Goal: Information Seeking & Learning: Compare options

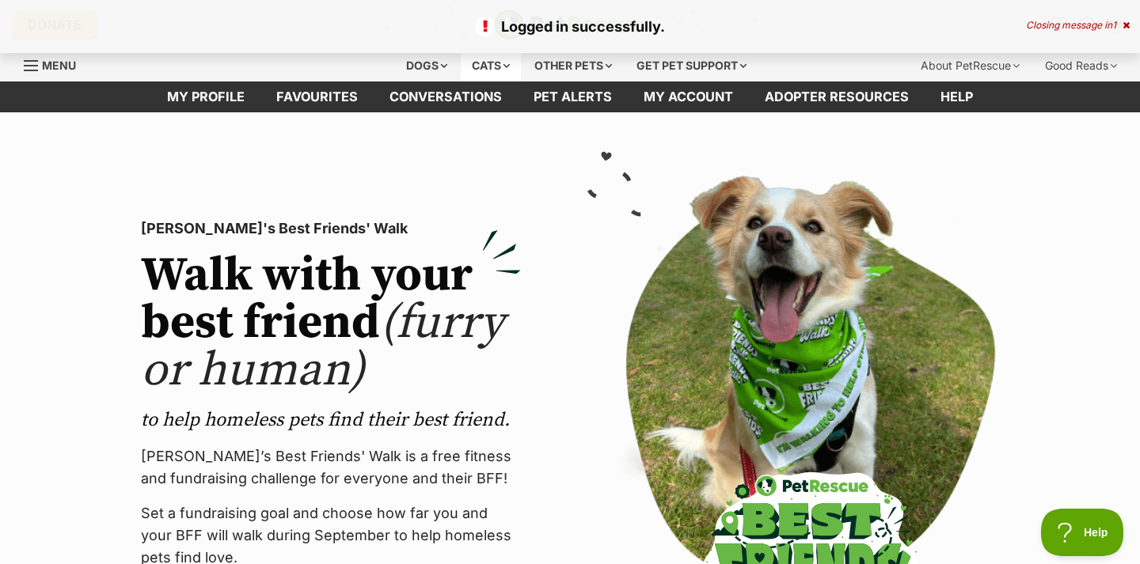
click at [487, 61] on div "Cats" at bounding box center [491, 66] width 60 height 32
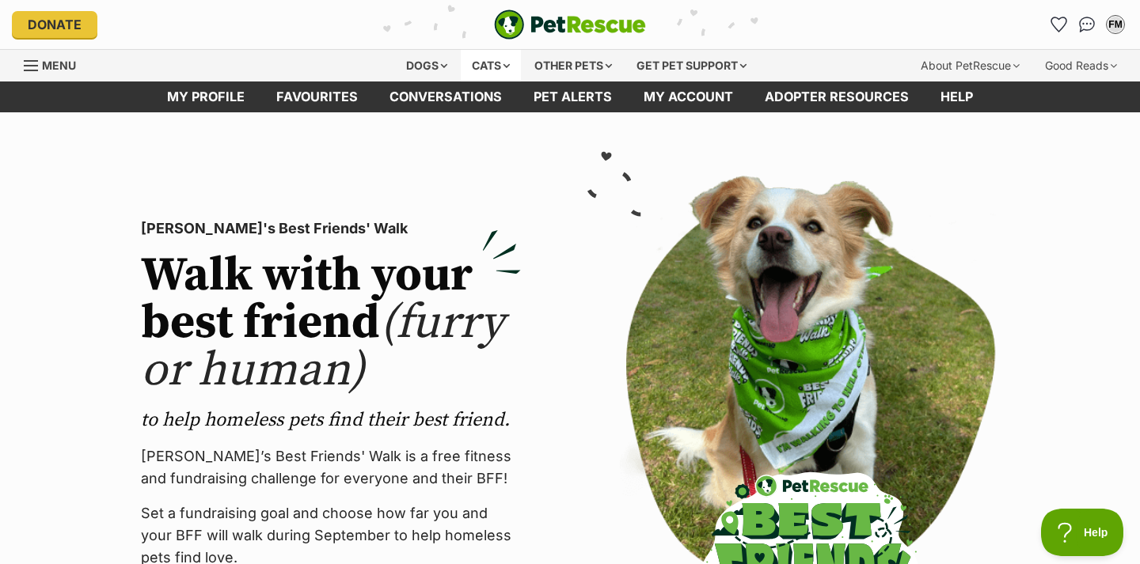
click at [488, 70] on div "Cats" at bounding box center [491, 66] width 60 height 32
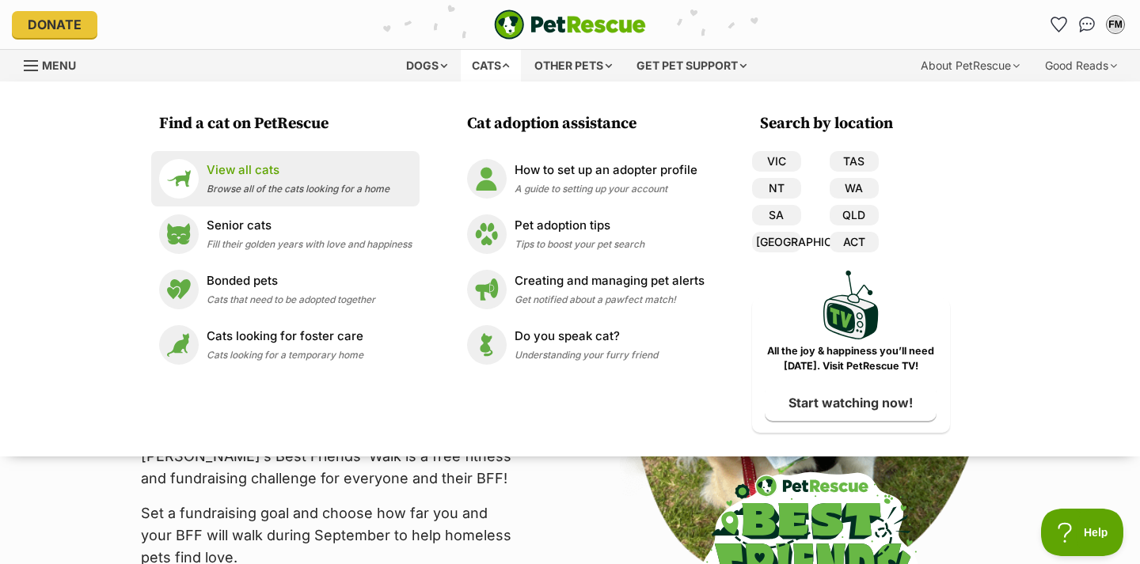
click at [241, 176] on p "View all cats" at bounding box center [298, 170] width 183 height 18
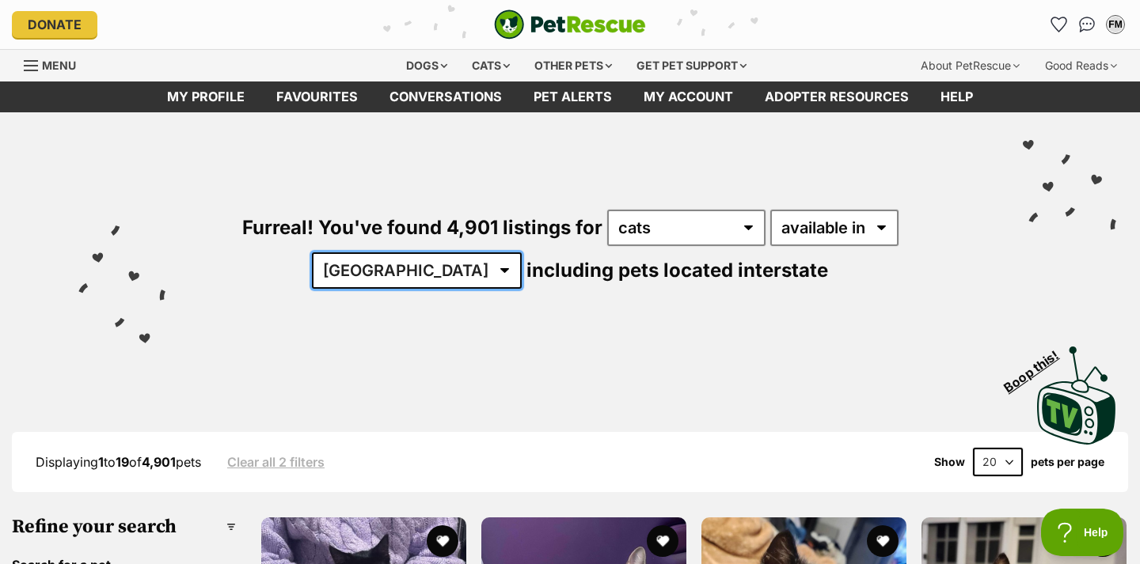
click at [522, 252] on select "Australia ACT NSW NT QLD SA TAS VIC WA" at bounding box center [417, 270] width 210 height 36
select select "VIC"
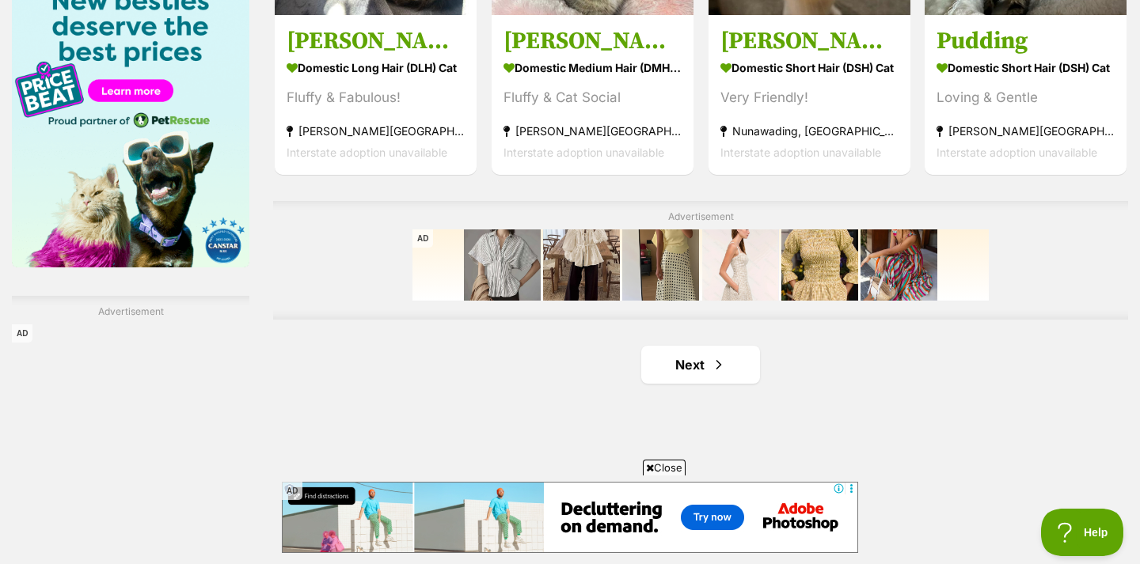
scroll to position [2536, 0]
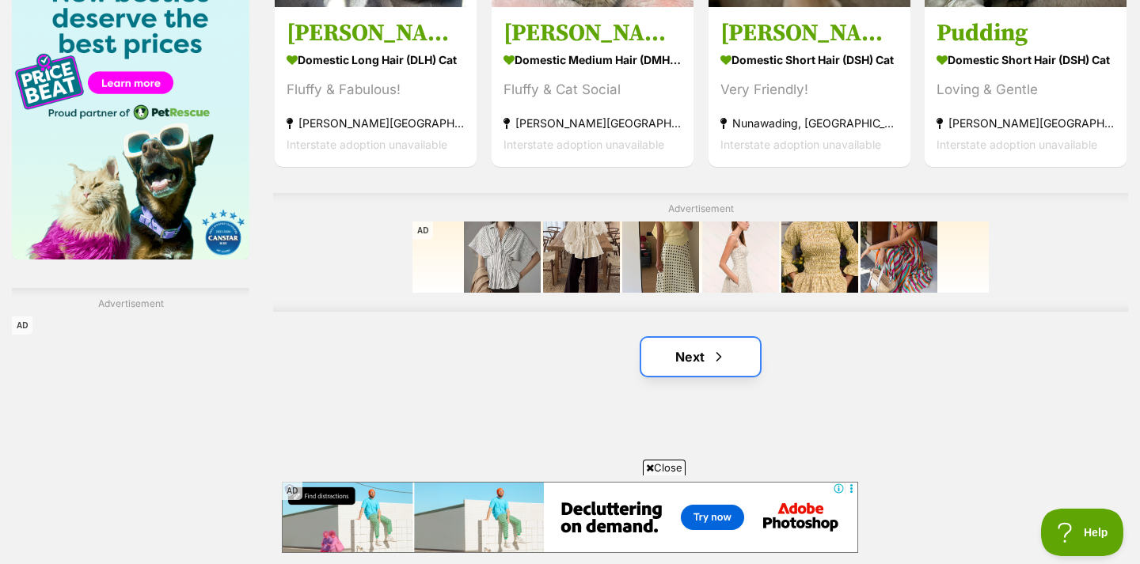
click at [715, 357] on span "Next page" at bounding box center [719, 356] width 16 height 19
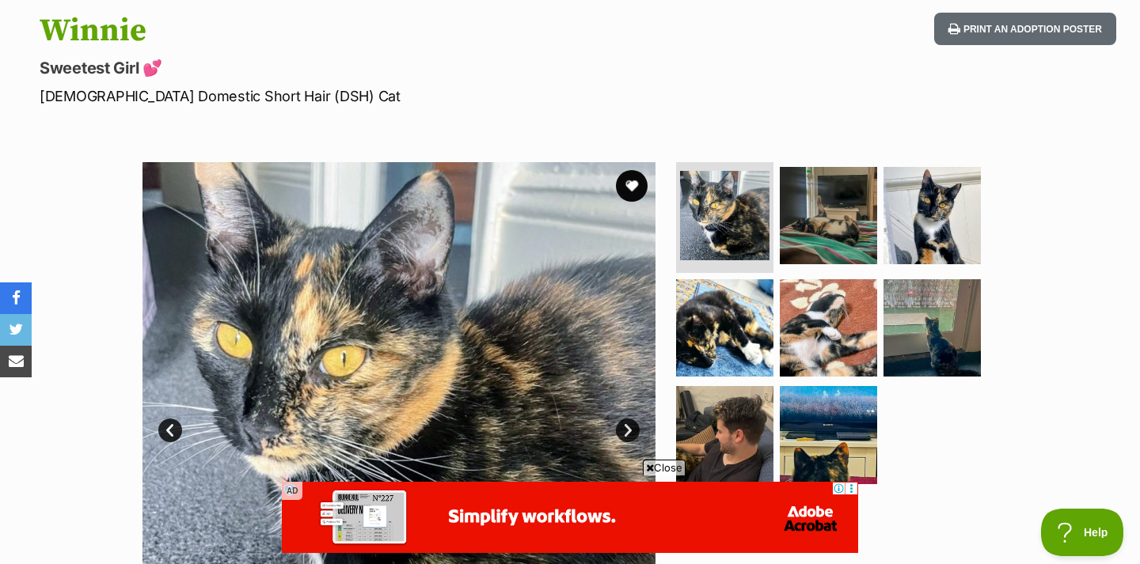
scroll to position [170, 0]
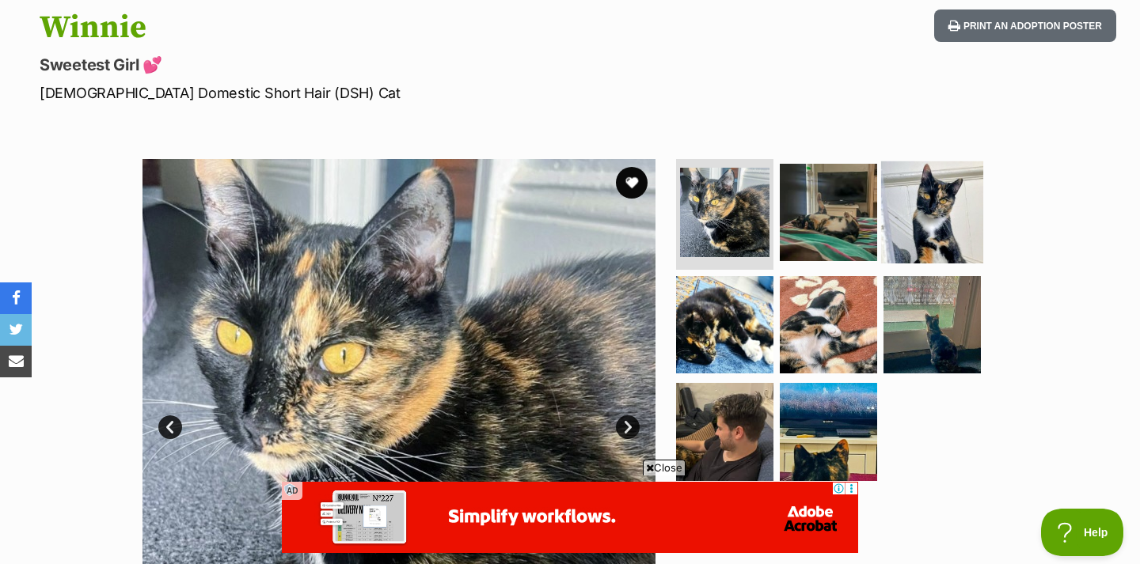
click at [931, 195] on img at bounding box center [932, 212] width 102 height 102
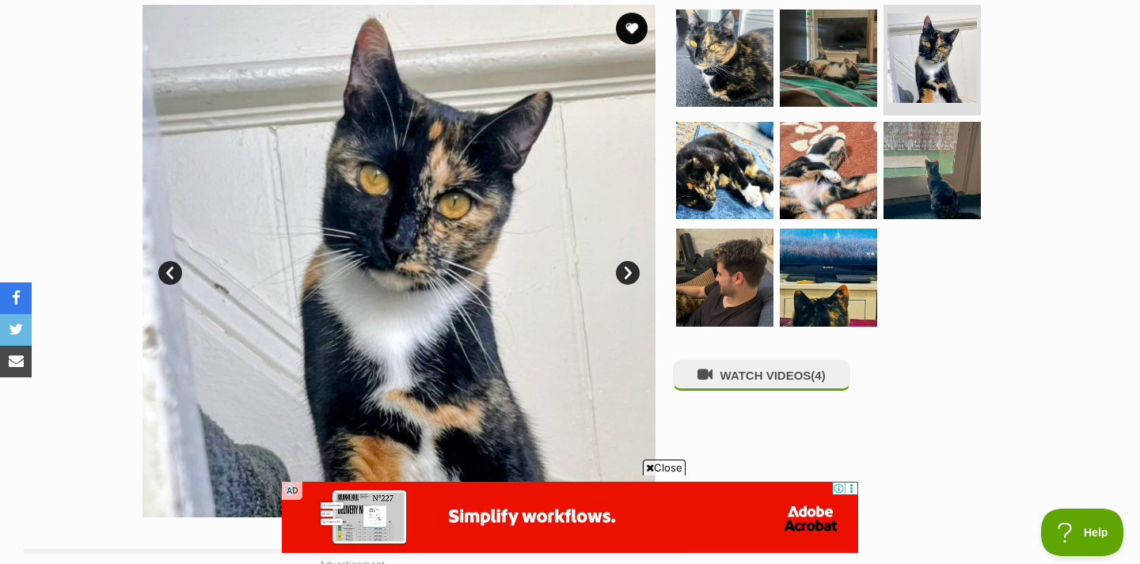
scroll to position [327, 0]
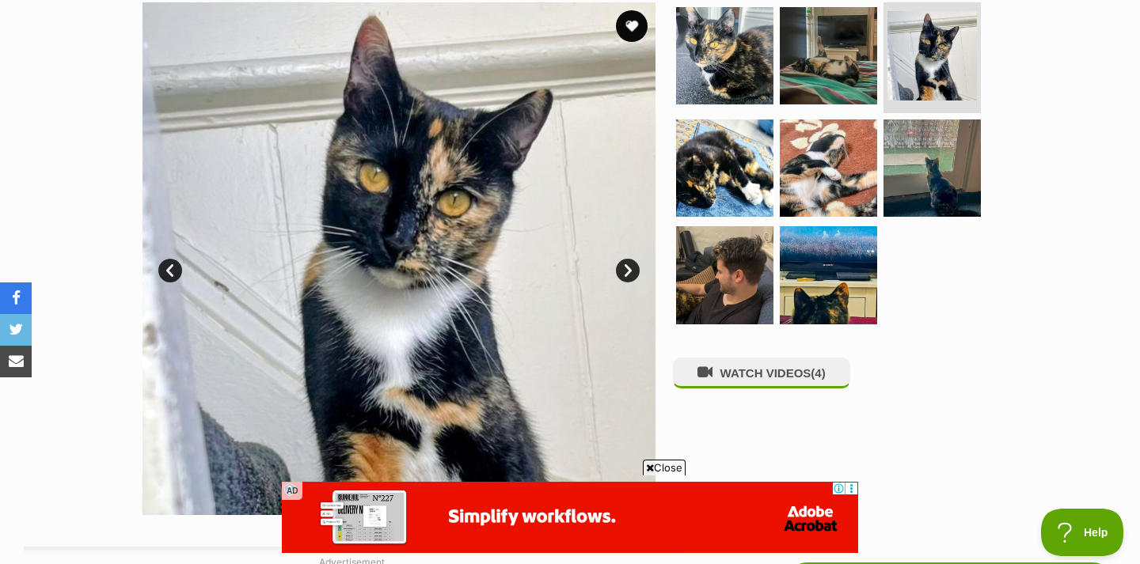
click at [636, 275] on link "Next" at bounding box center [628, 271] width 24 height 24
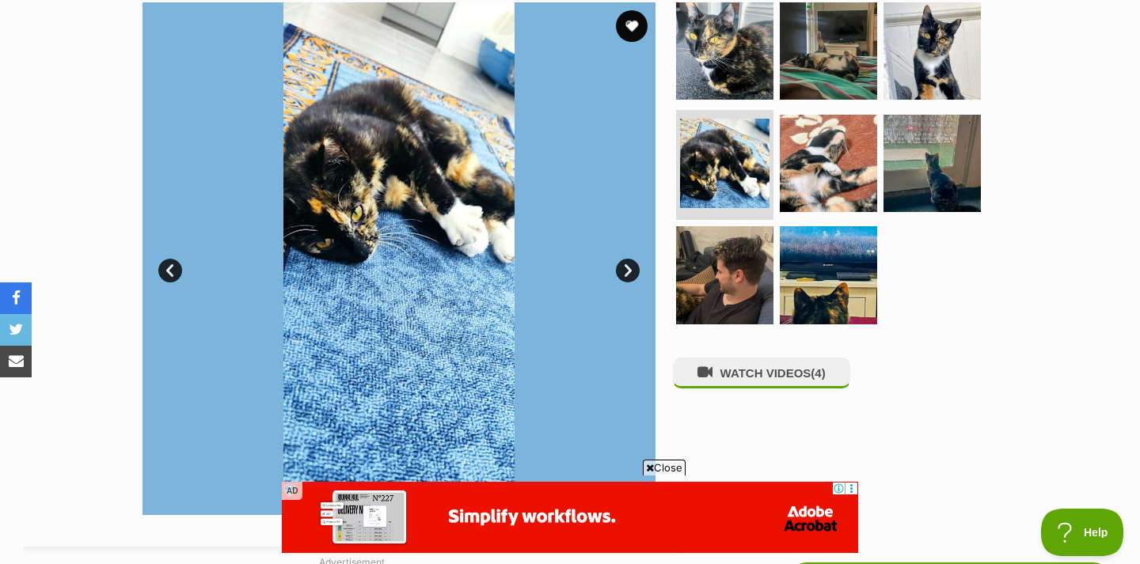
click at [636, 276] on link "Next" at bounding box center [628, 271] width 24 height 24
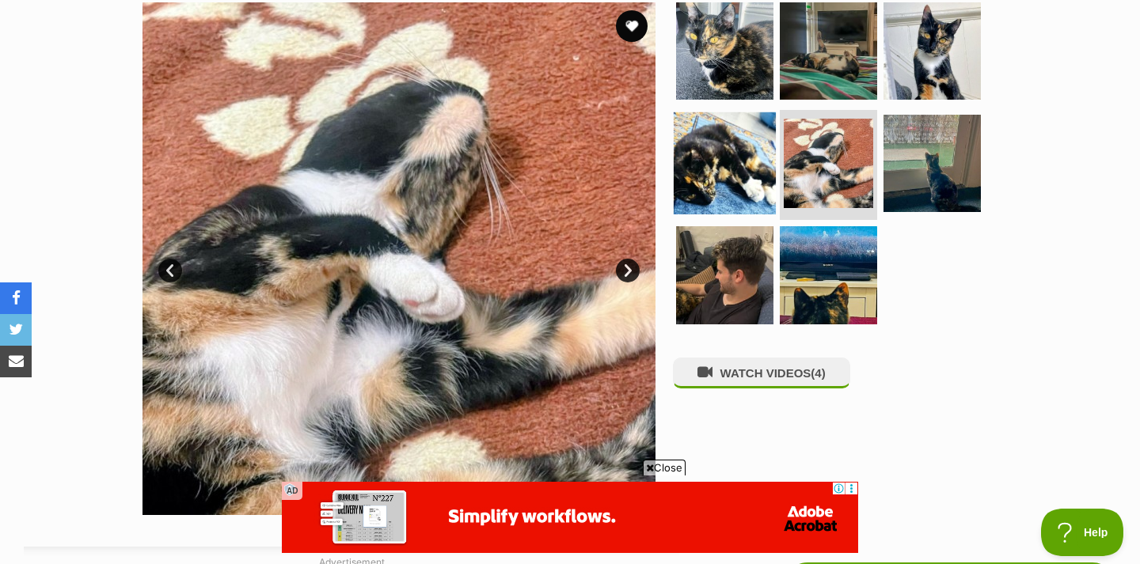
click at [711, 171] on img at bounding box center [724, 163] width 102 height 102
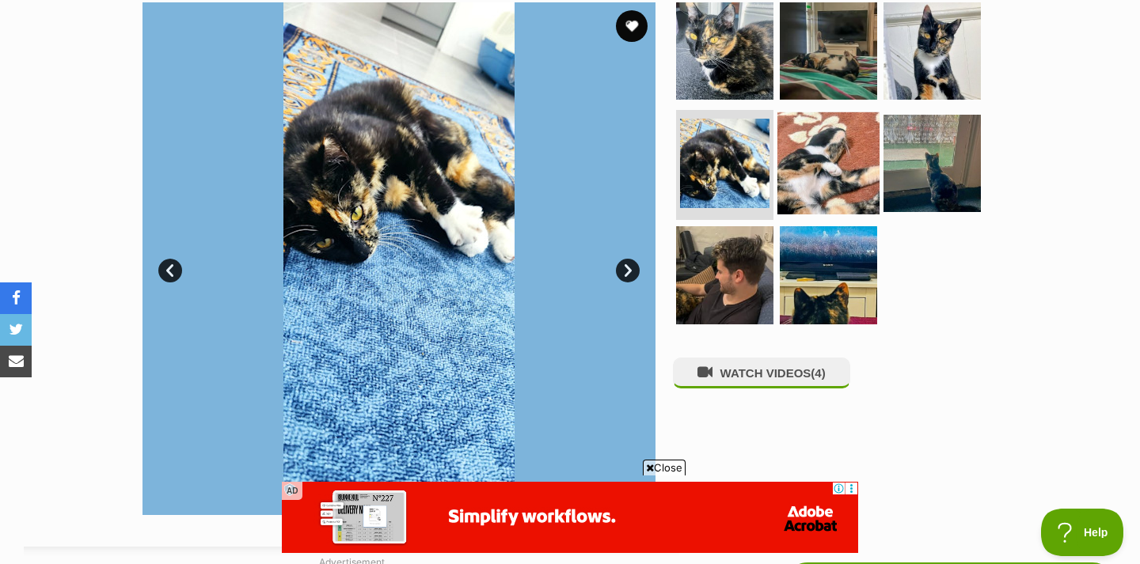
click at [806, 164] on img at bounding box center [828, 163] width 102 height 102
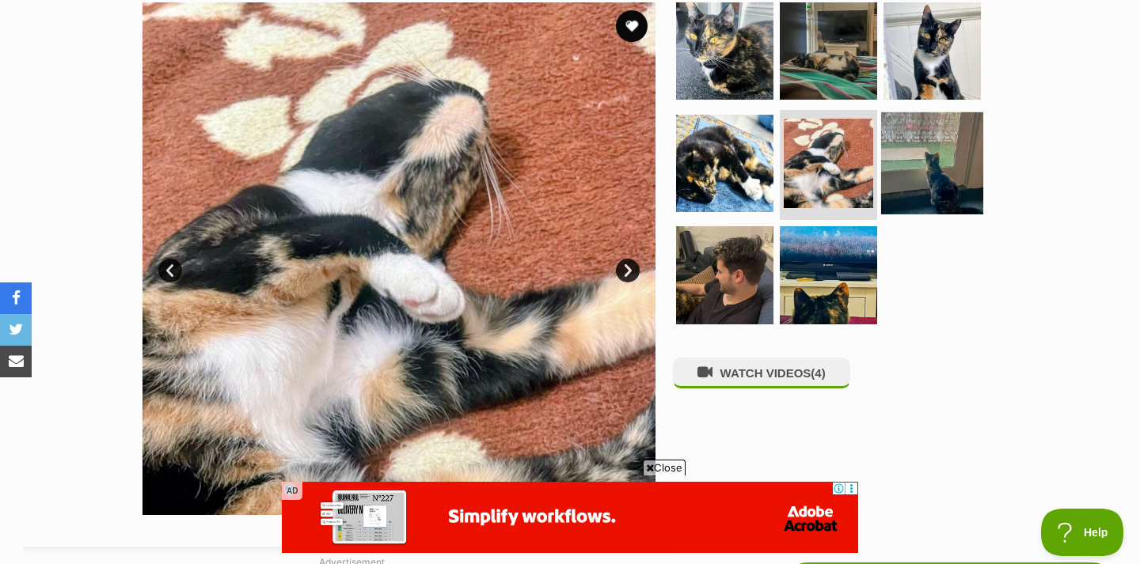
click at [958, 171] on img at bounding box center [932, 163] width 102 height 102
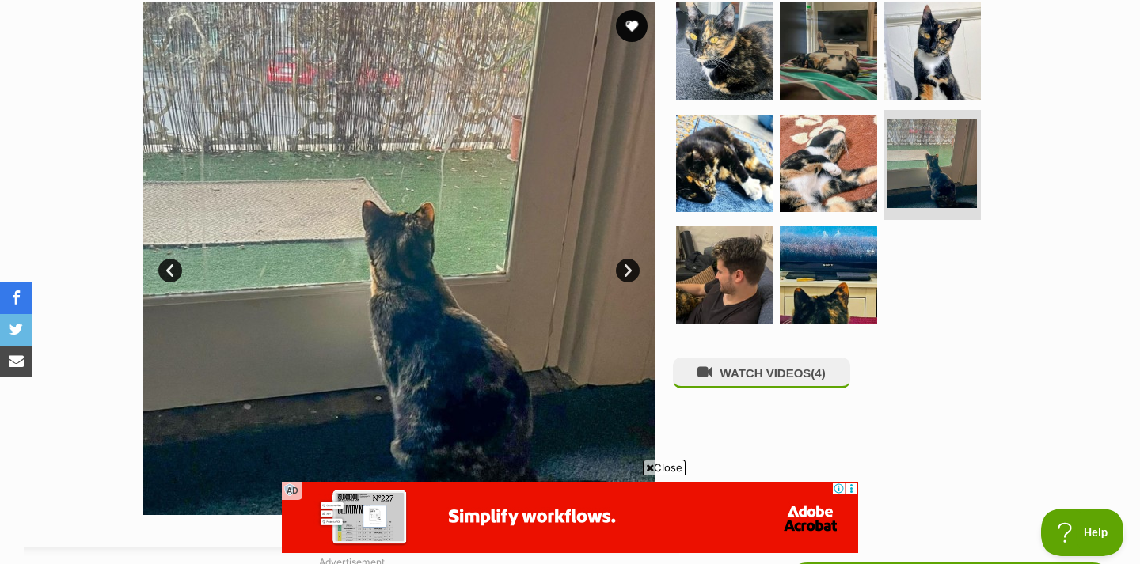
scroll to position [0, 0]
click at [696, 281] on img at bounding box center [724, 275] width 102 height 102
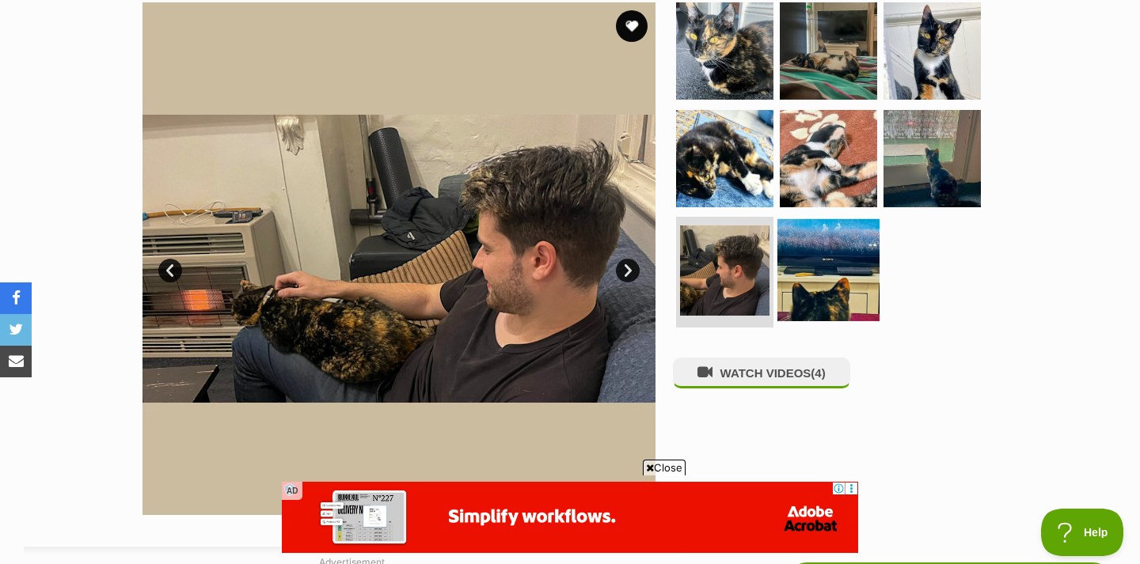
click at [837, 262] on img at bounding box center [828, 270] width 102 height 102
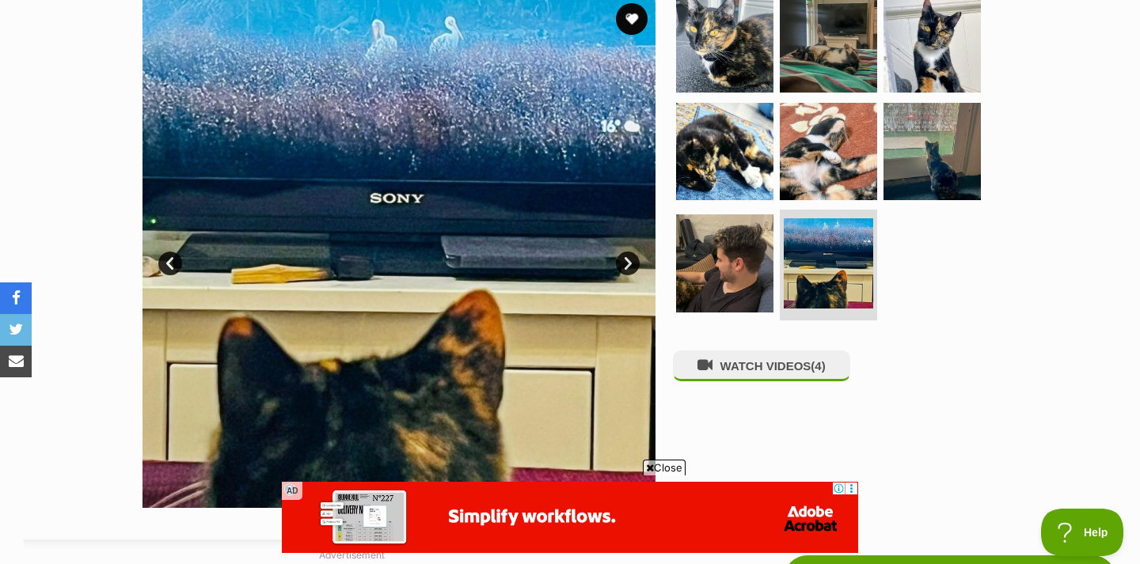
scroll to position [328, 0]
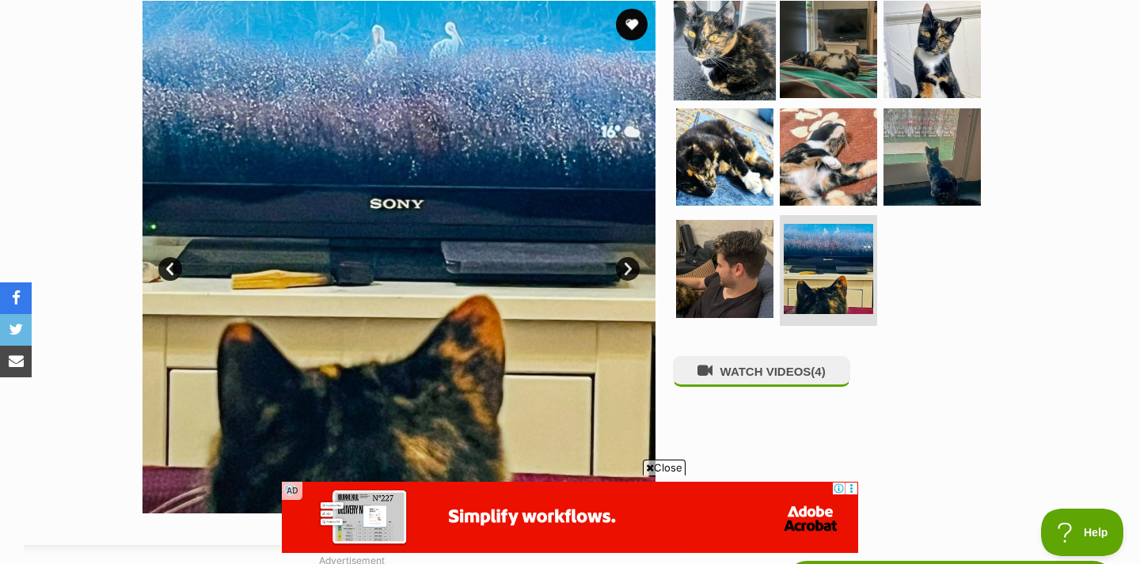
click at [713, 66] on img at bounding box center [724, 49] width 102 height 102
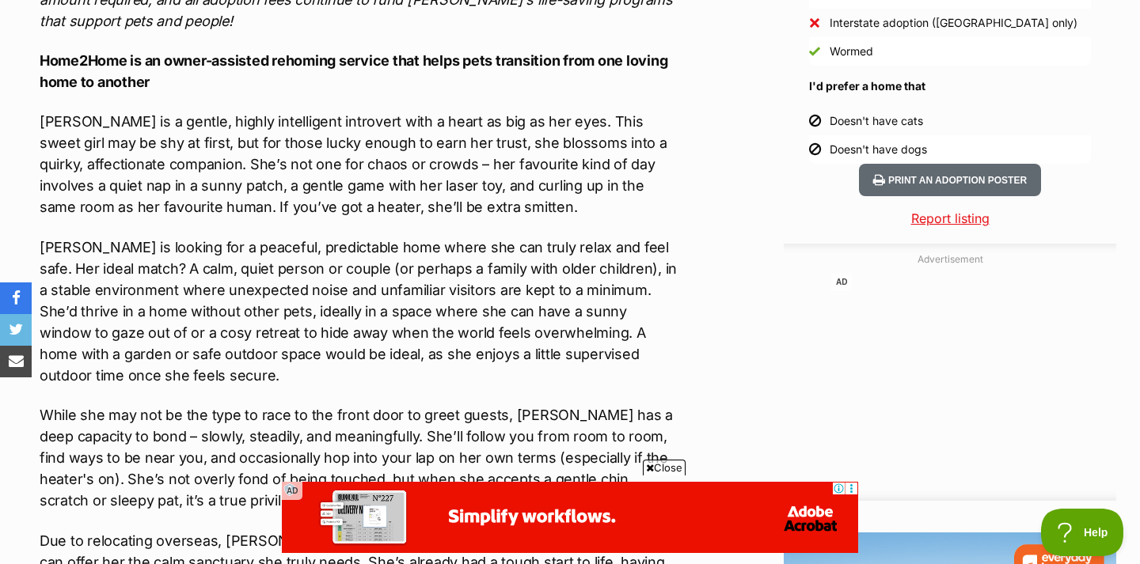
scroll to position [1576, 0]
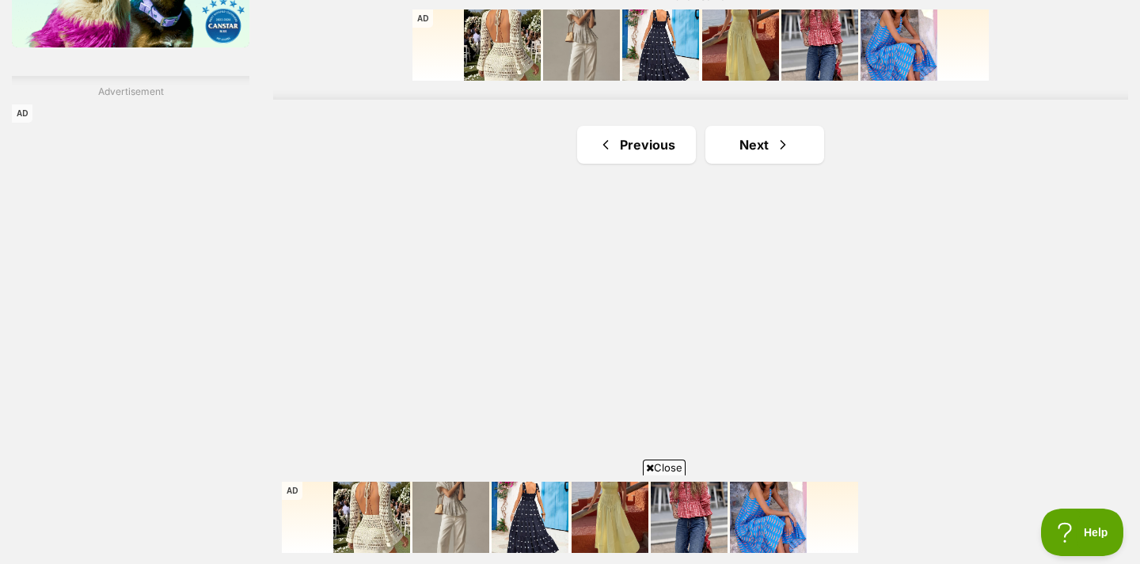
scroll to position [2737, 0]
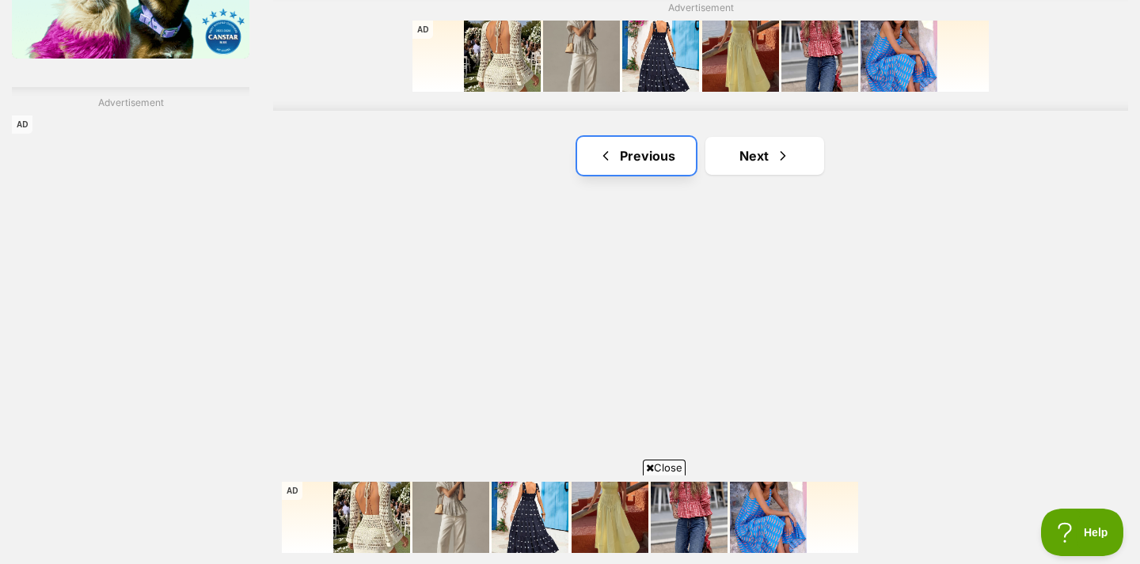
click at [647, 153] on link "Previous" at bounding box center [636, 156] width 119 height 38
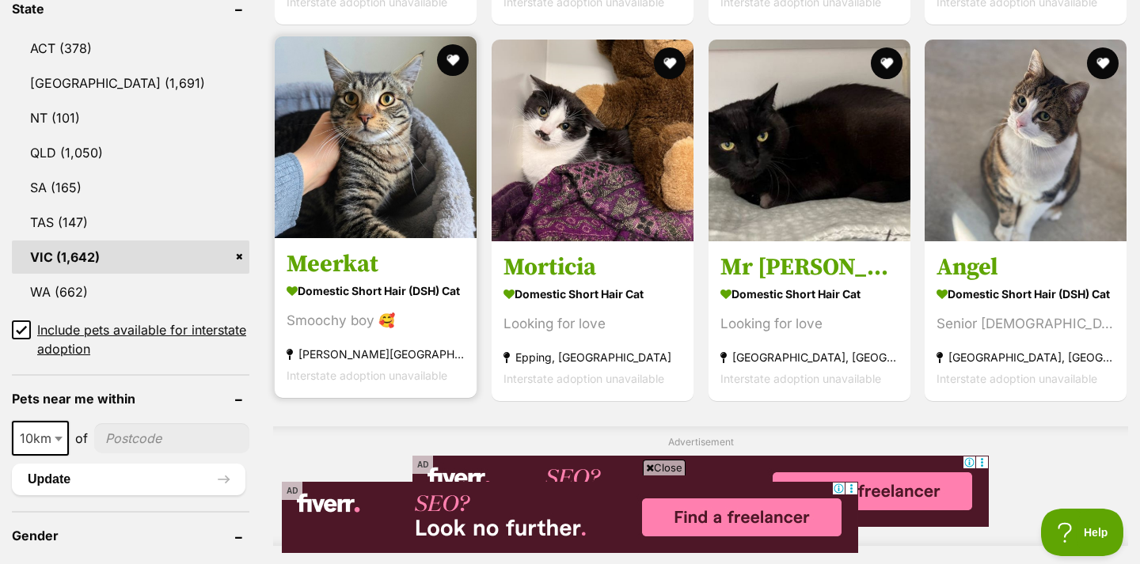
scroll to position [854, 0]
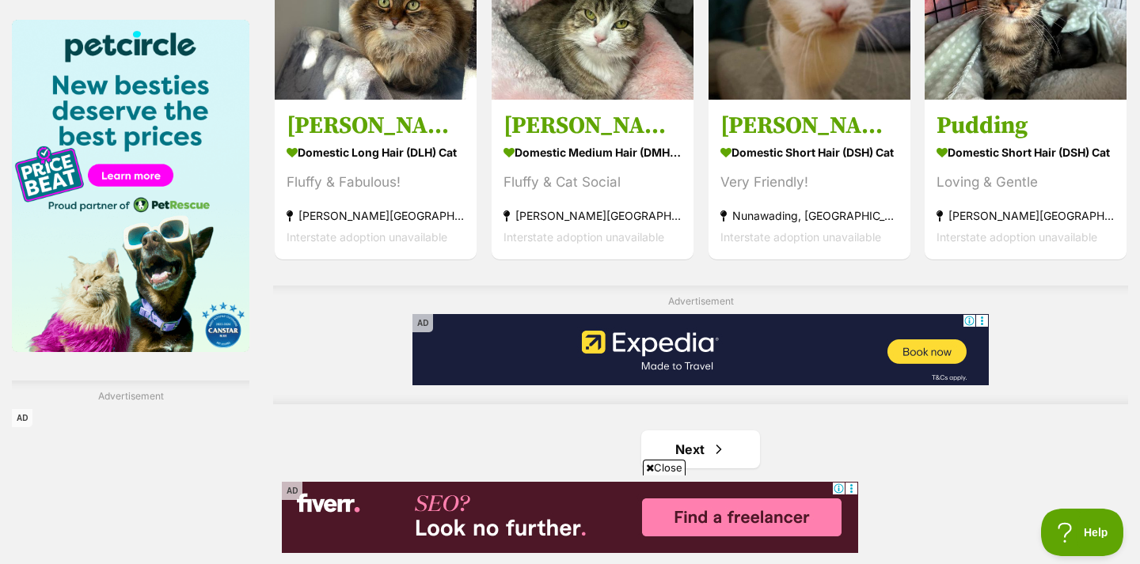
scroll to position [2443, 0]
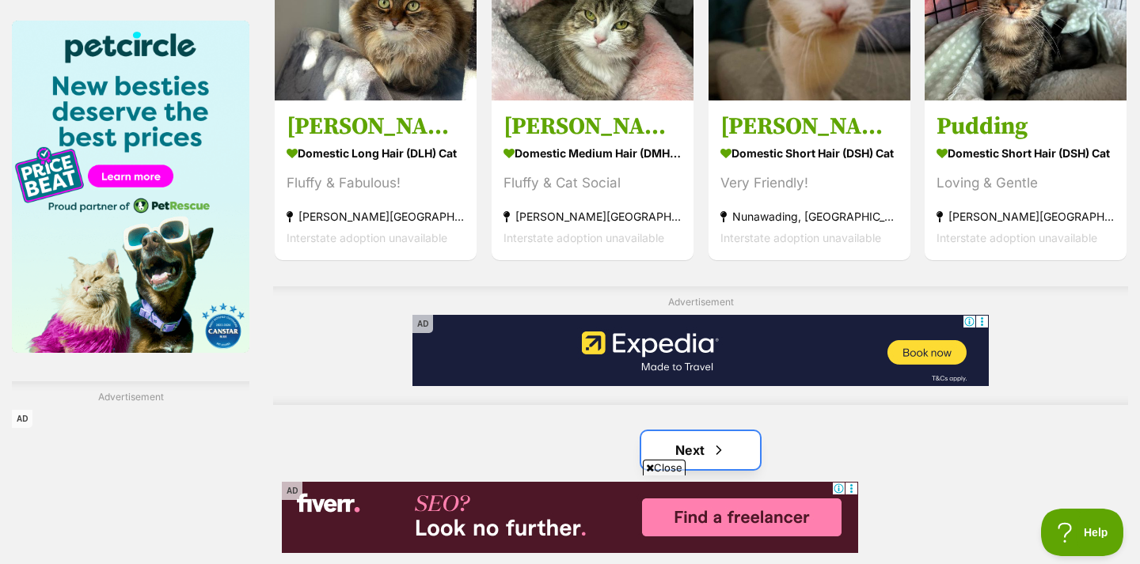
click at [670, 444] on link "Next" at bounding box center [700, 450] width 119 height 38
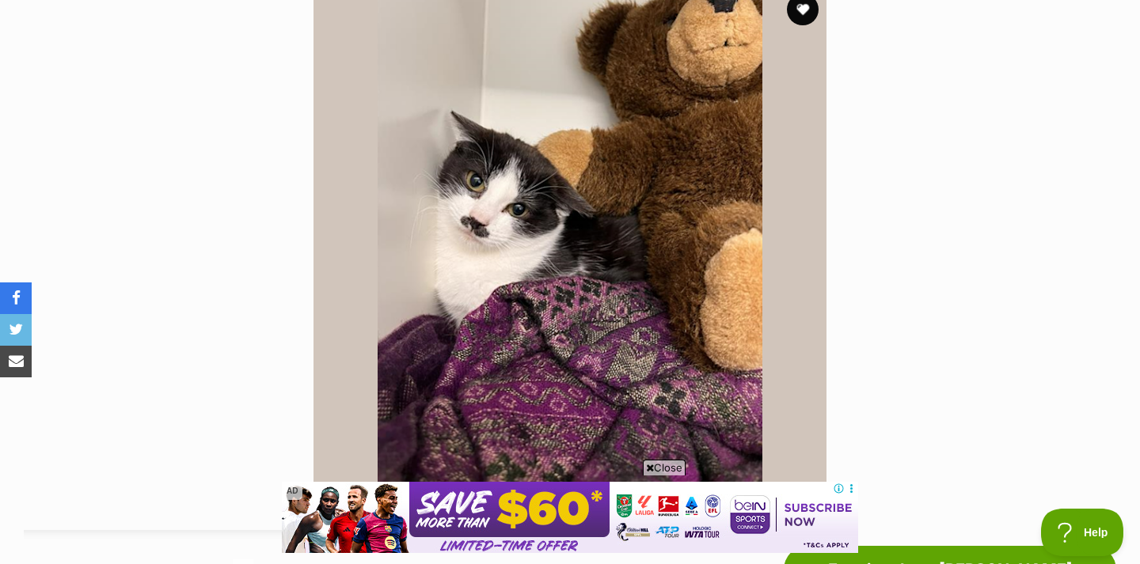
scroll to position [342, 0]
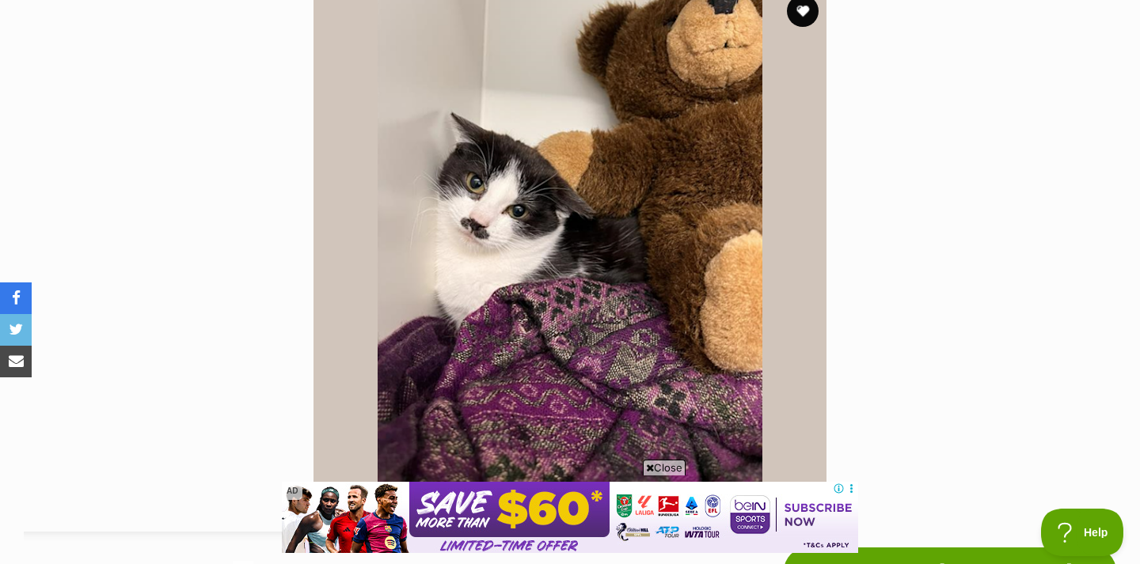
click at [605, 318] on img at bounding box center [569, 243] width 513 height 513
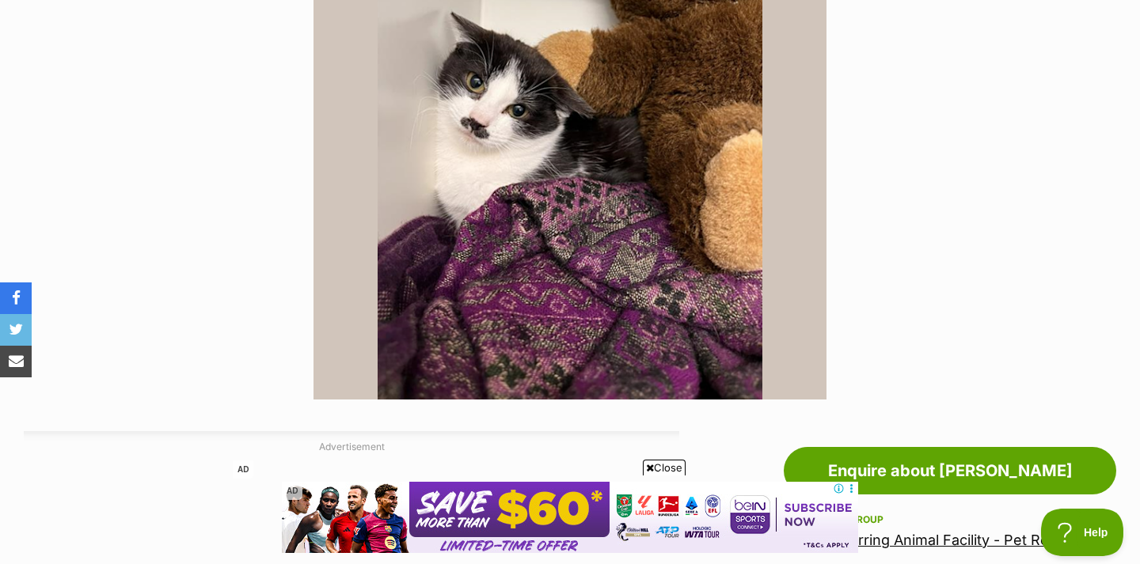
scroll to position [390, 0]
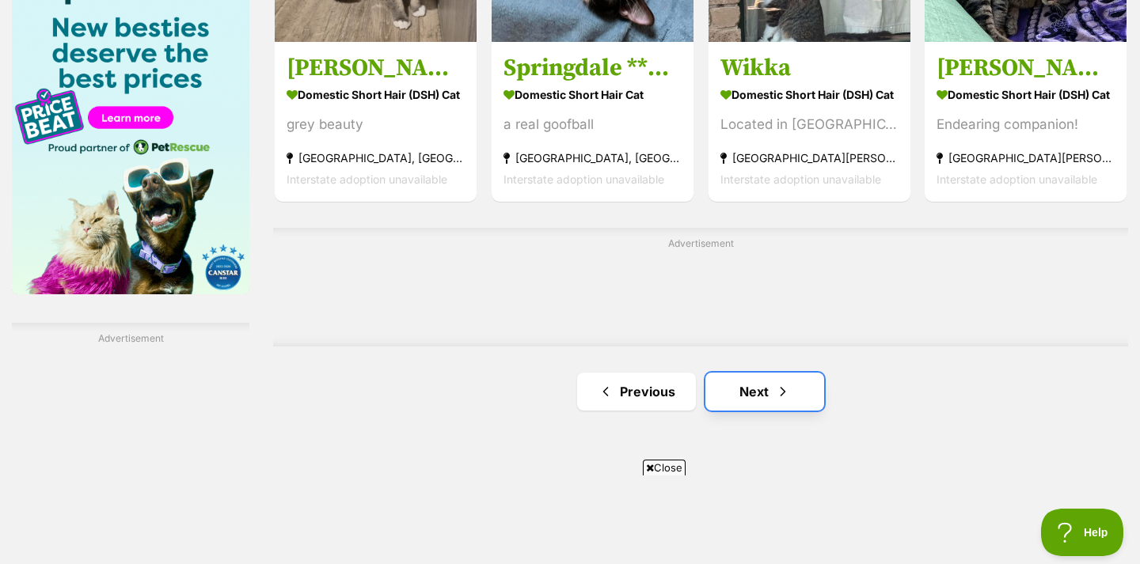
click at [781, 389] on span "Next page" at bounding box center [783, 391] width 16 height 19
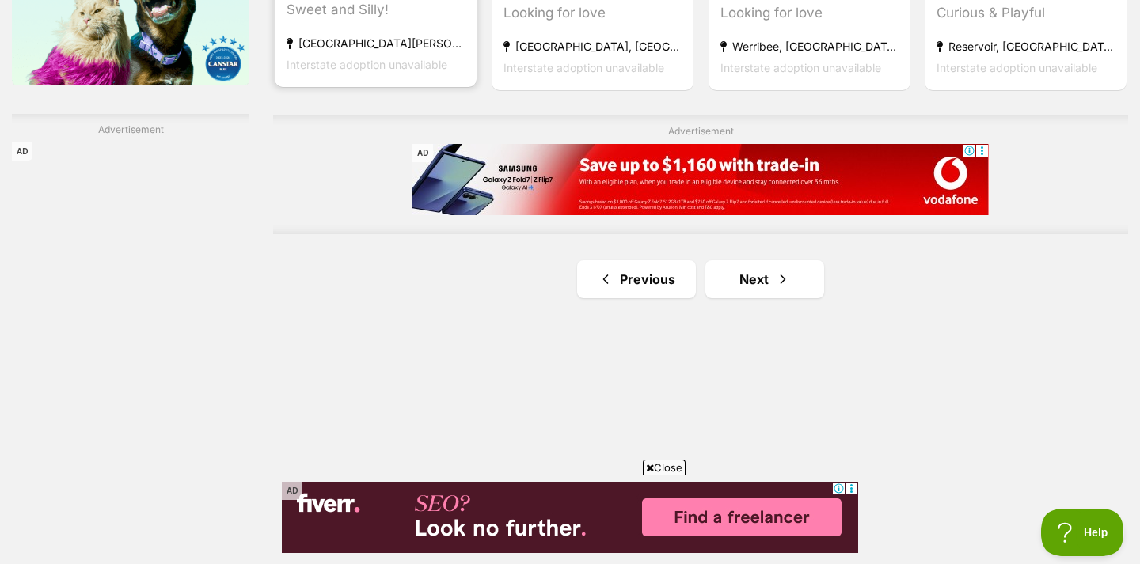
scroll to position [2711, 0]
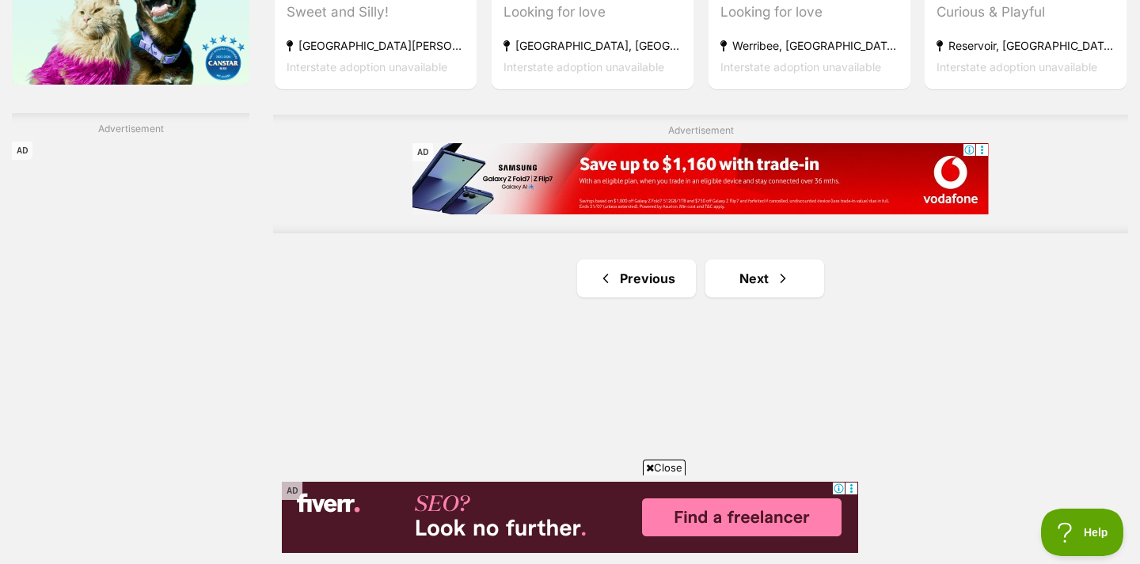
click at [779, 284] on link "Next" at bounding box center [764, 279] width 119 height 38
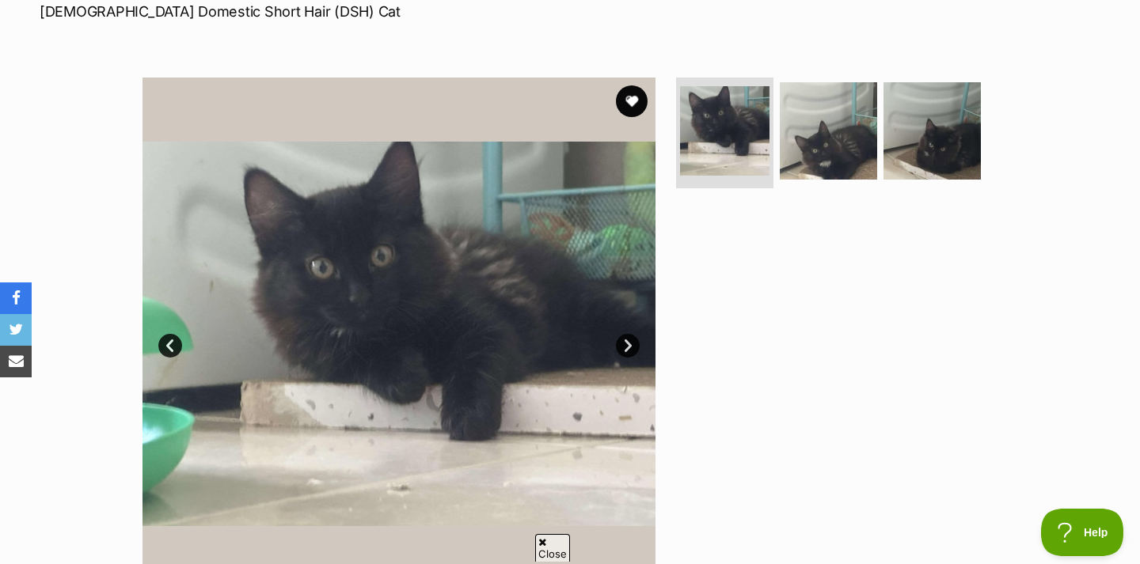
scroll to position [260, 0]
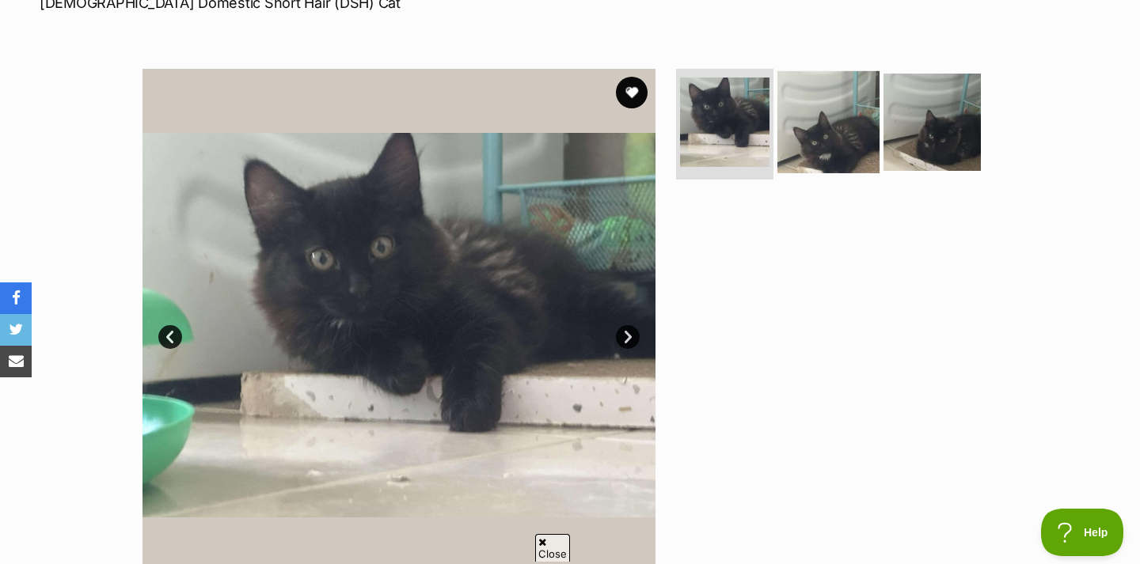
click at [840, 146] on img at bounding box center [828, 122] width 102 height 102
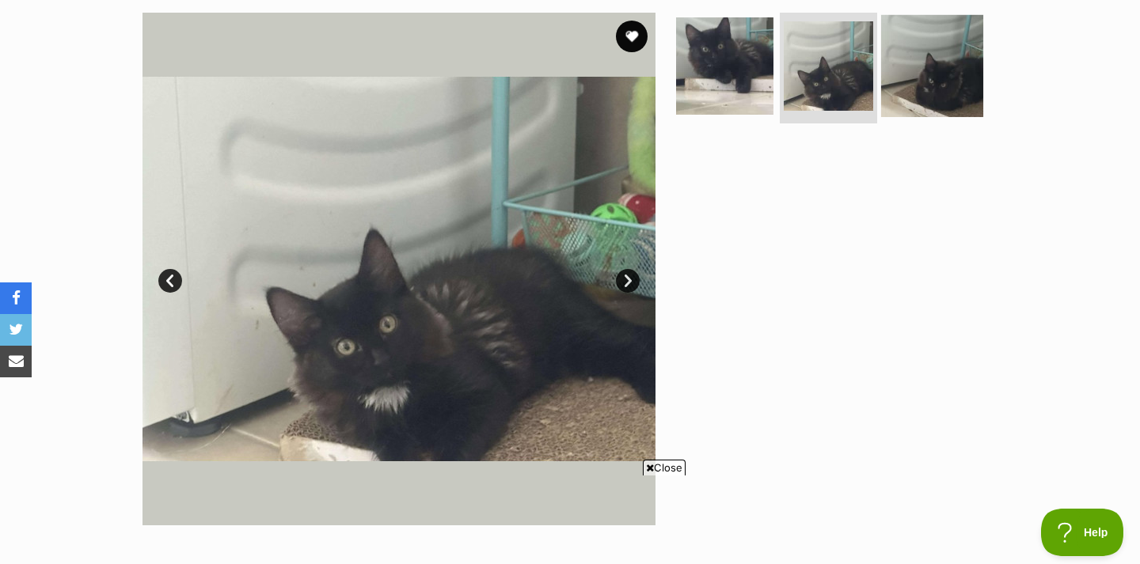
scroll to position [318, 0]
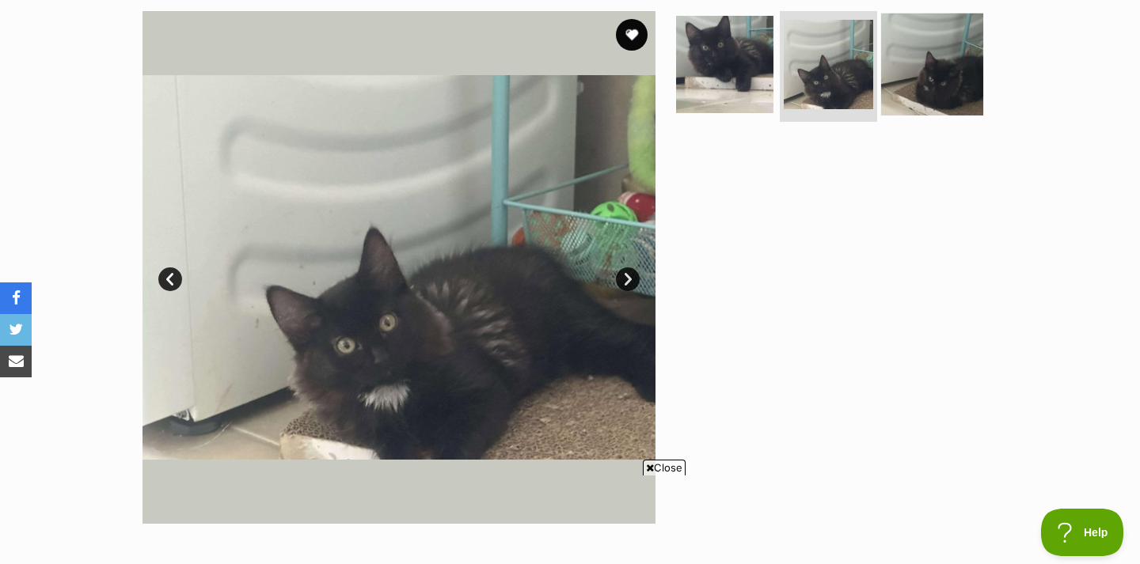
click at [946, 61] on img at bounding box center [932, 64] width 102 height 102
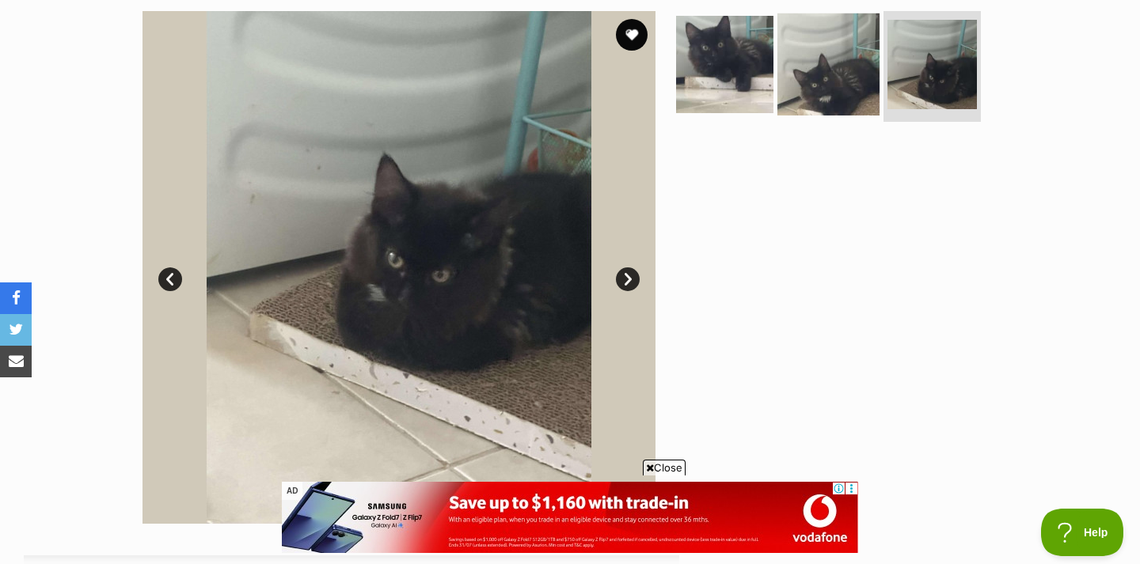
scroll to position [0, 0]
click at [848, 68] on img at bounding box center [828, 64] width 102 height 102
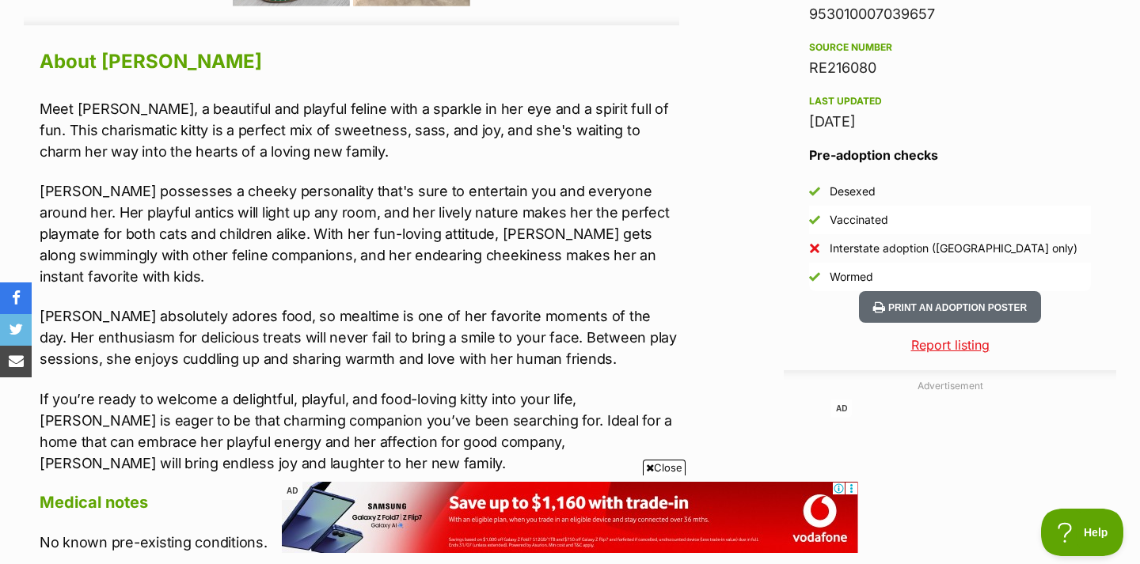
scroll to position [1370, 0]
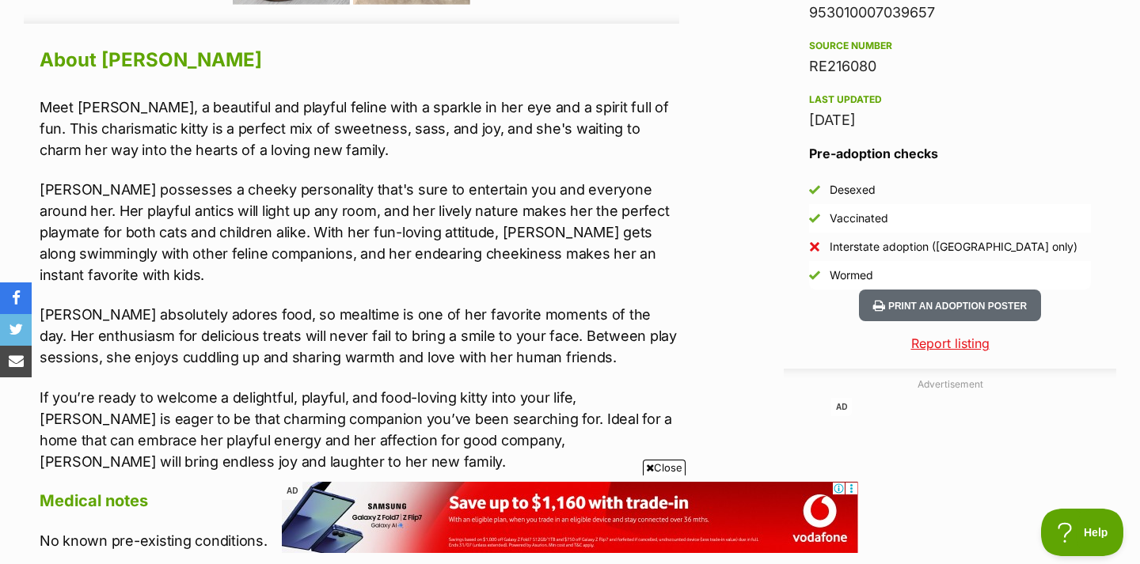
drag, startPoint x: 327, startPoint y: 105, endPoint x: 465, endPoint y: 107, distance: 137.7
click at [465, 107] on p "Meet Ida, a beautiful and playful feline with a sparkle in her eye and a spirit…" at bounding box center [359, 129] width 639 height 64
drag, startPoint x: 462, startPoint y: 107, endPoint x: 247, endPoint y: 97, distance: 215.5
click at [247, 97] on p "Meet Ida, a beautiful and playful feline with a sparkle in her eye and a spirit…" at bounding box center [359, 129] width 639 height 64
click at [571, 143] on p "Meet Ida, a beautiful and playful feline with a sparkle in her eye and a spirit…" at bounding box center [359, 129] width 639 height 64
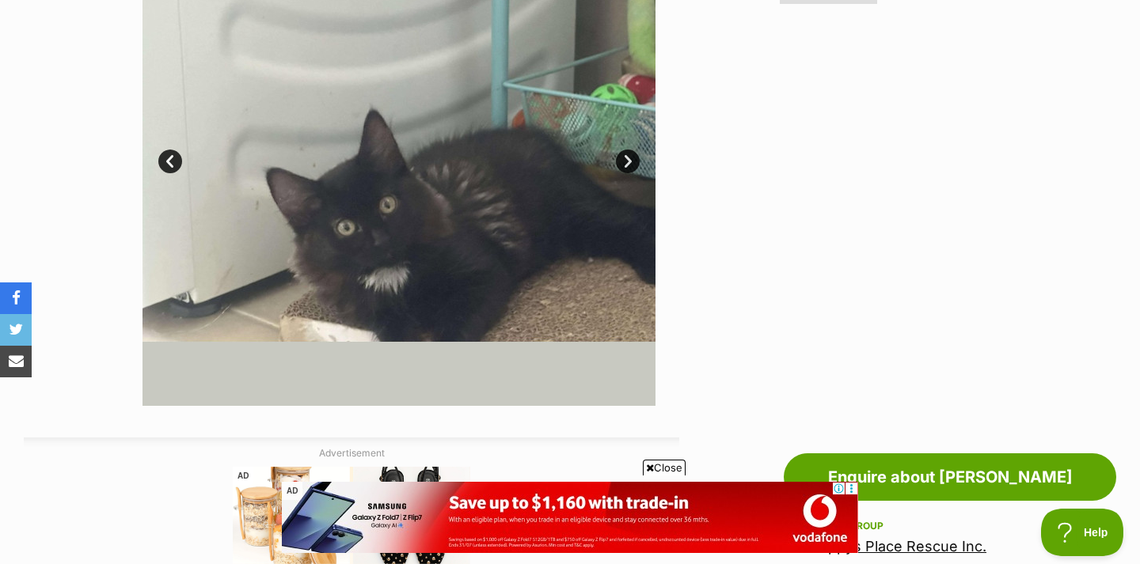
scroll to position [440, 0]
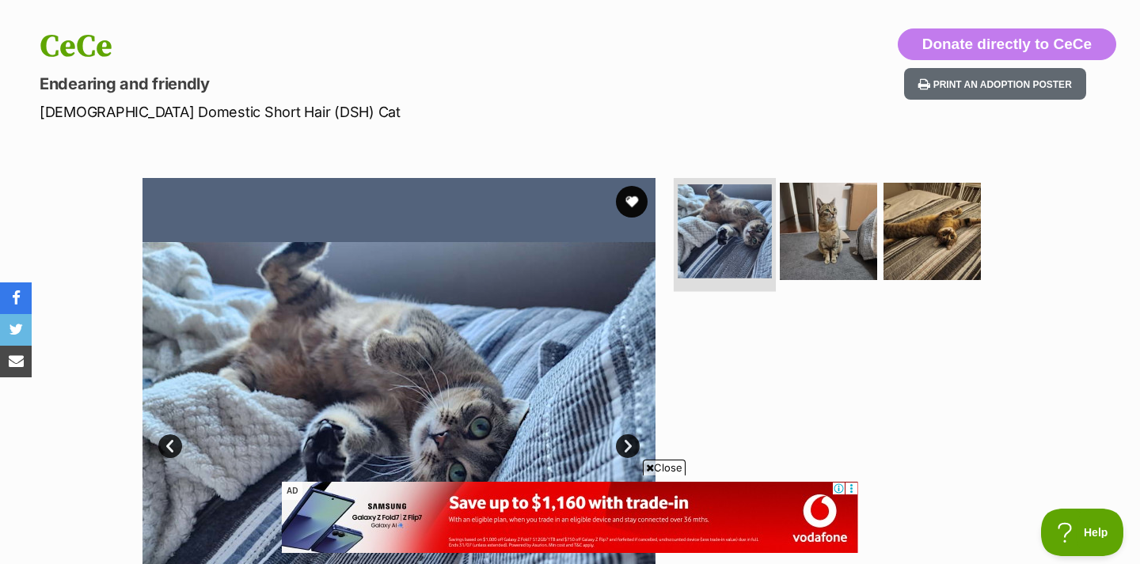
scroll to position [155, 0]
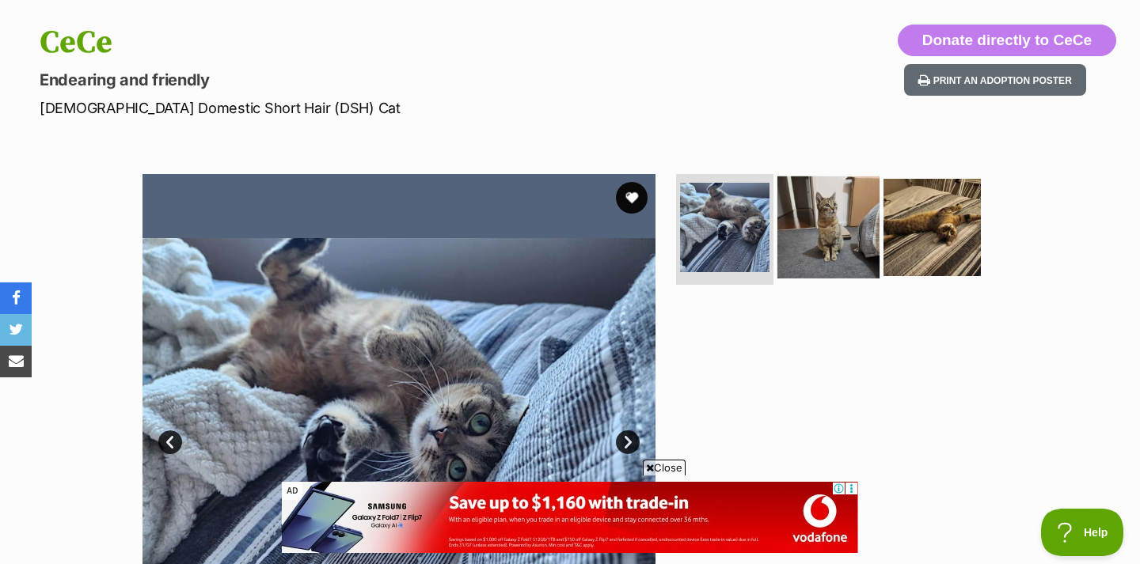
click at [852, 258] on img at bounding box center [828, 227] width 102 height 102
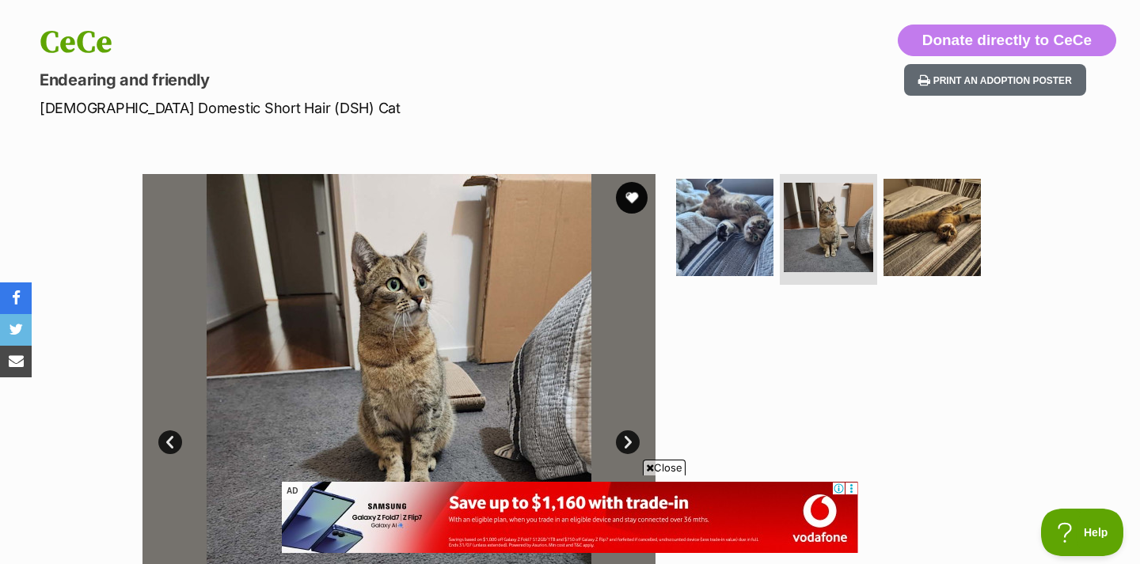
scroll to position [271, 0]
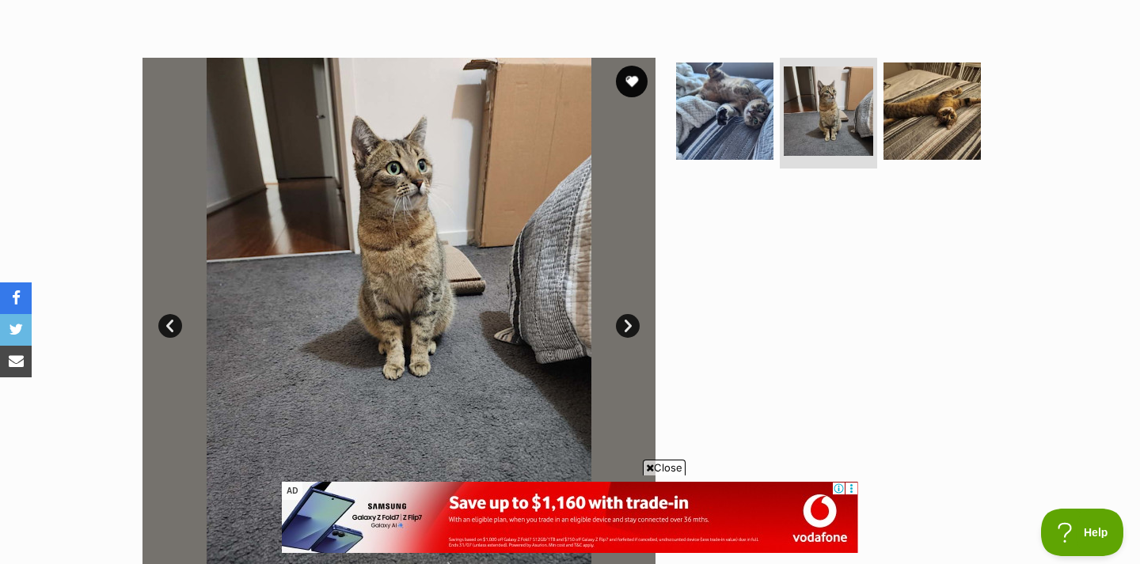
click at [624, 332] on link "Next" at bounding box center [628, 326] width 24 height 24
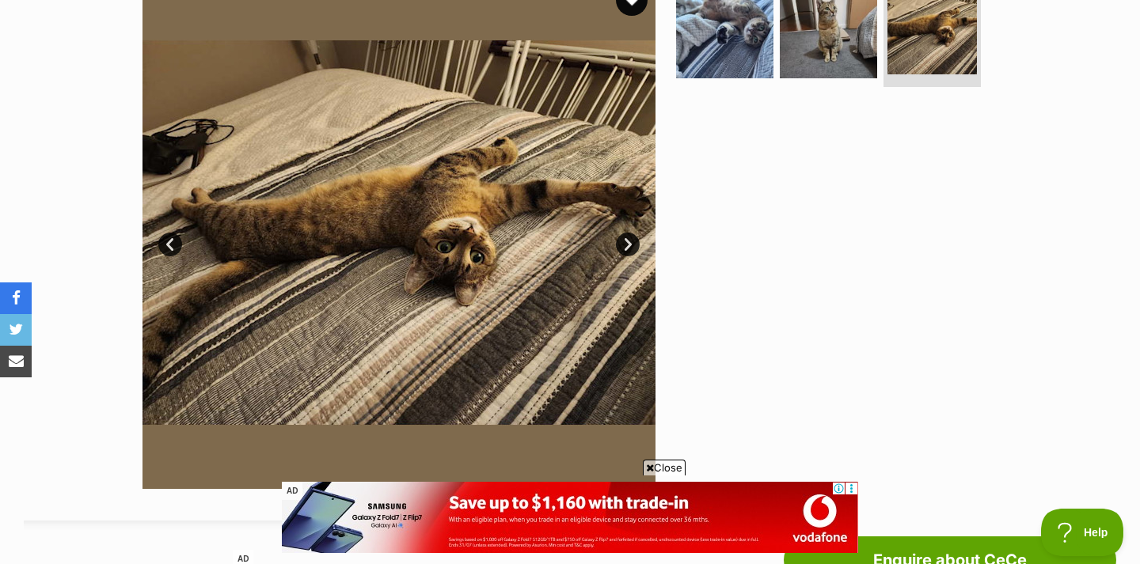
scroll to position [289, 0]
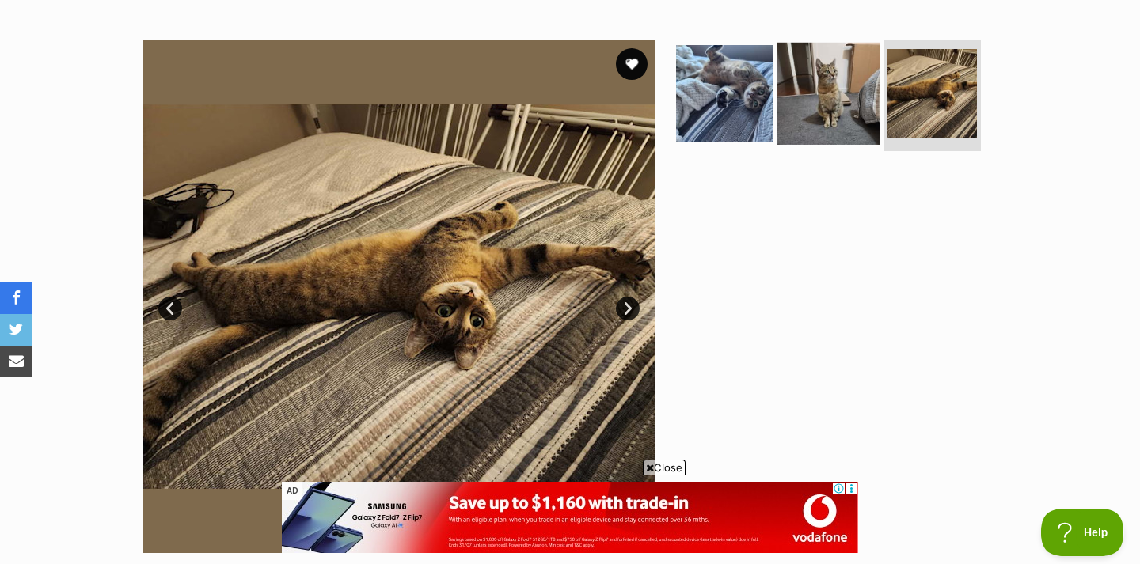
click at [867, 110] on img at bounding box center [828, 94] width 102 height 102
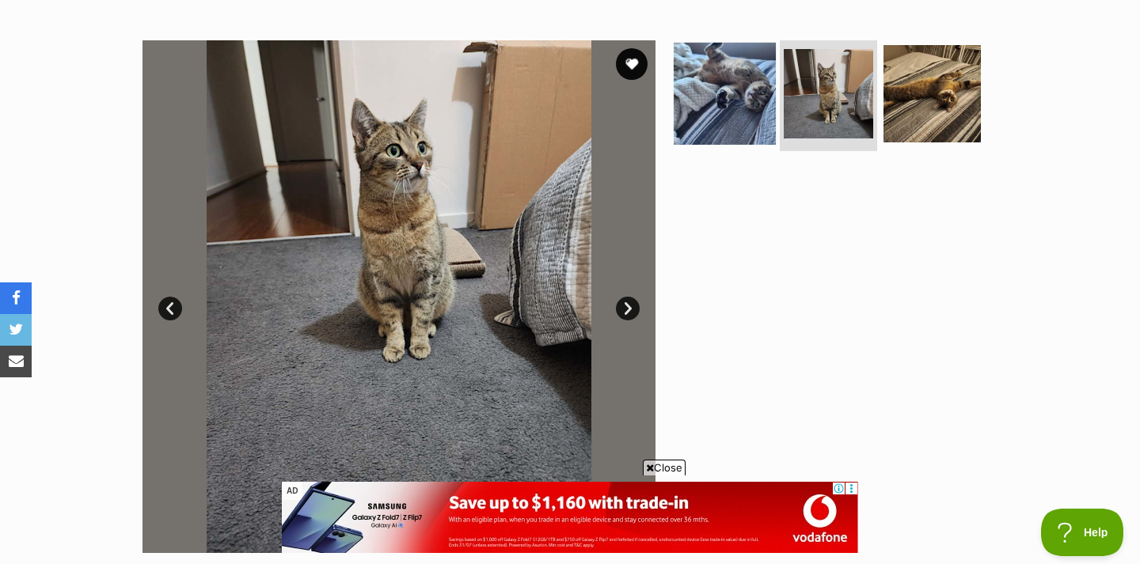
click at [719, 115] on img at bounding box center [724, 94] width 102 height 102
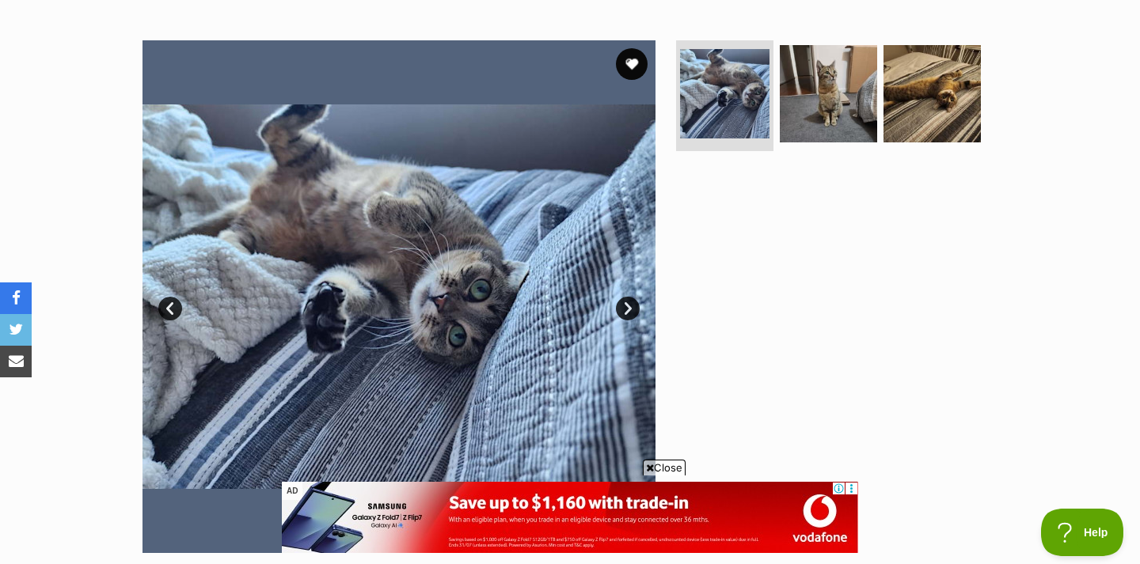
scroll to position [302, 0]
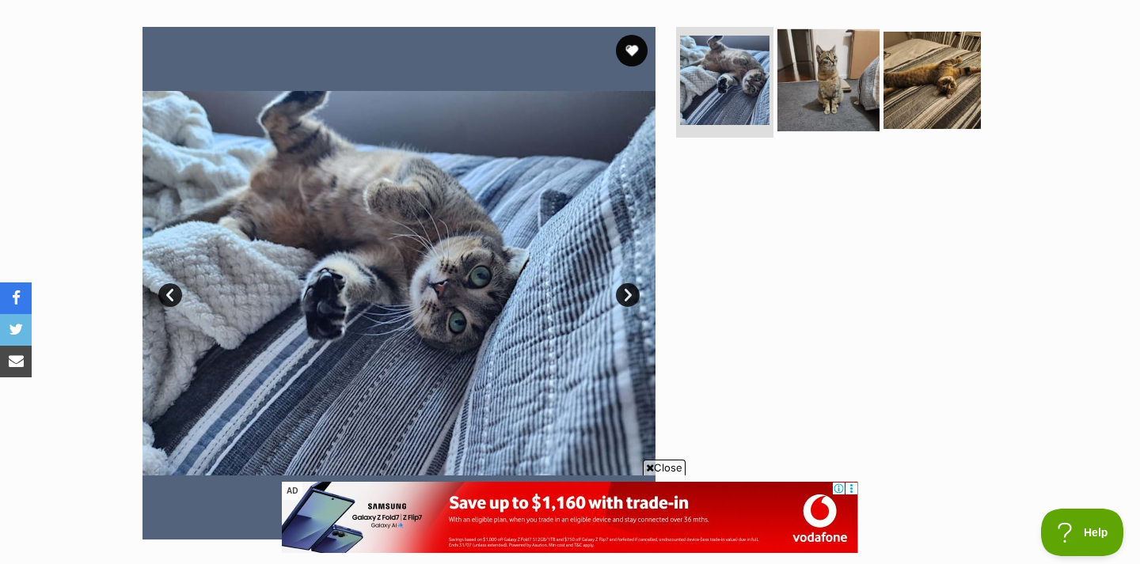
click at [841, 49] on img at bounding box center [828, 80] width 102 height 102
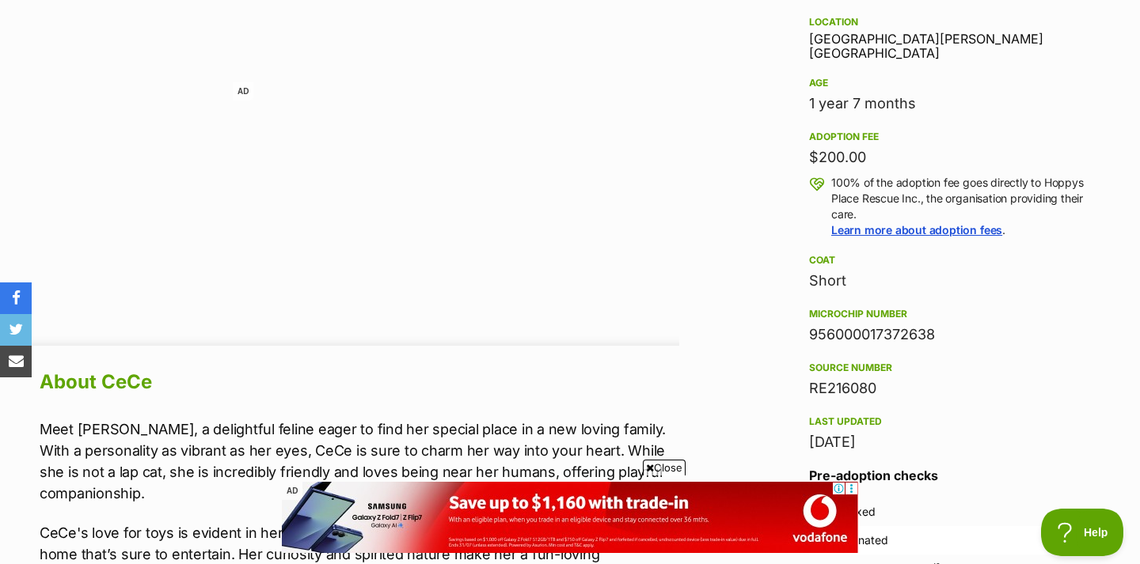
scroll to position [0, 0]
drag, startPoint x: 875, startPoint y: 149, endPoint x: 820, endPoint y: 144, distance: 55.6
click at [820, 146] on div "$200.00" at bounding box center [950, 157] width 282 height 22
click at [923, 152] on div "$200.00" at bounding box center [950, 157] width 282 height 22
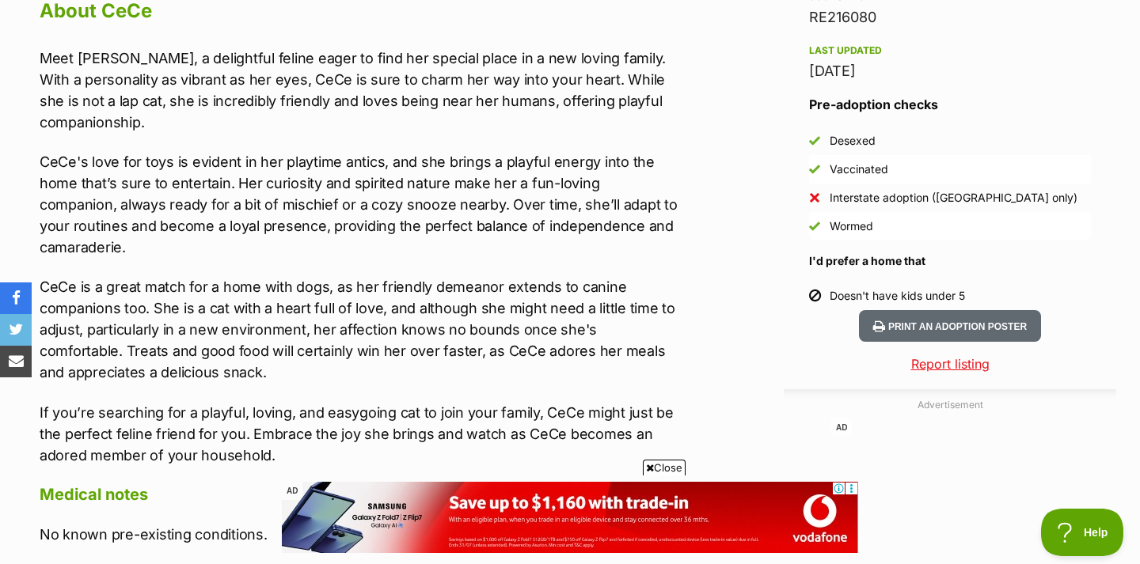
scroll to position [1414, 0]
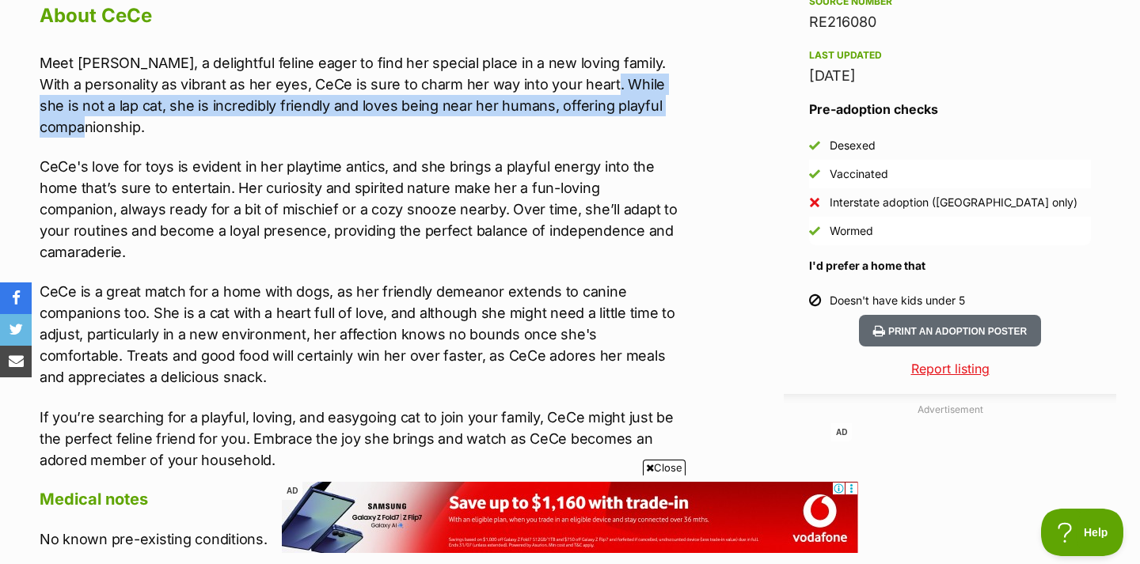
drag, startPoint x: 620, startPoint y: 91, endPoint x: 634, endPoint y: 116, distance: 29.1
click at [634, 116] on p "Meet CeCe, a delightful feline eager to find her special place in a new loving …" at bounding box center [359, 94] width 639 height 85
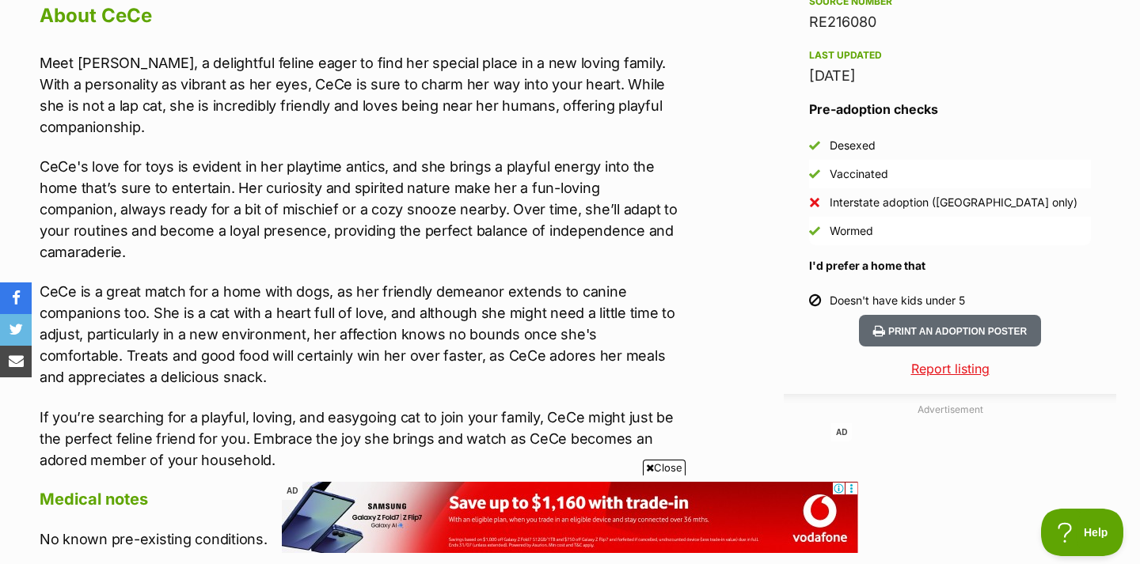
click at [640, 123] on p "Meet CeCe, a delightful feline eager to find her special place in a new loving …" at bounding box center [359, 94] width 639 height 85
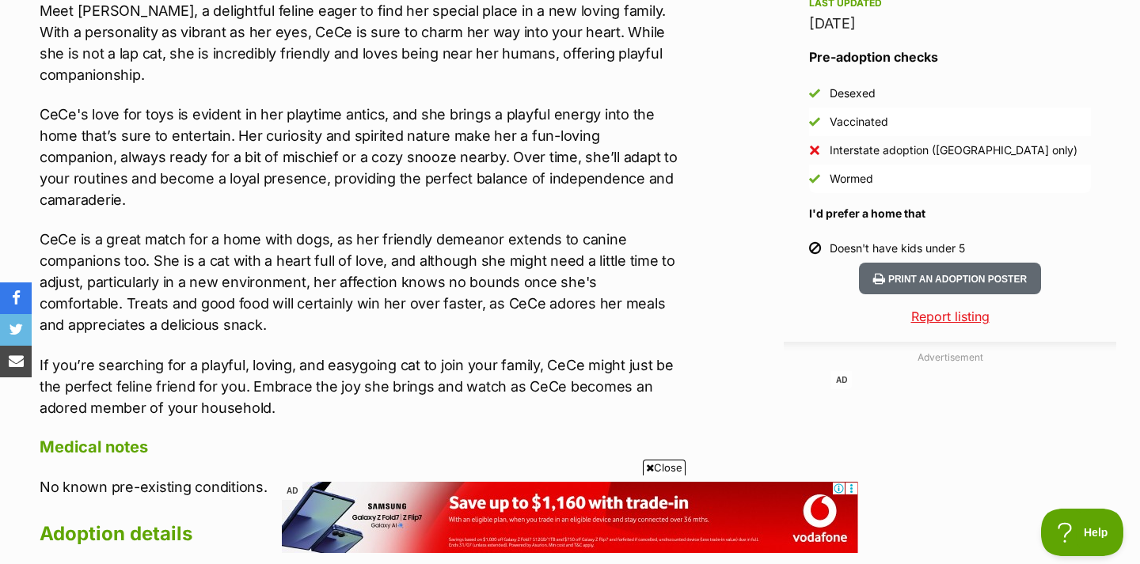
scroll to position [1467, 0]
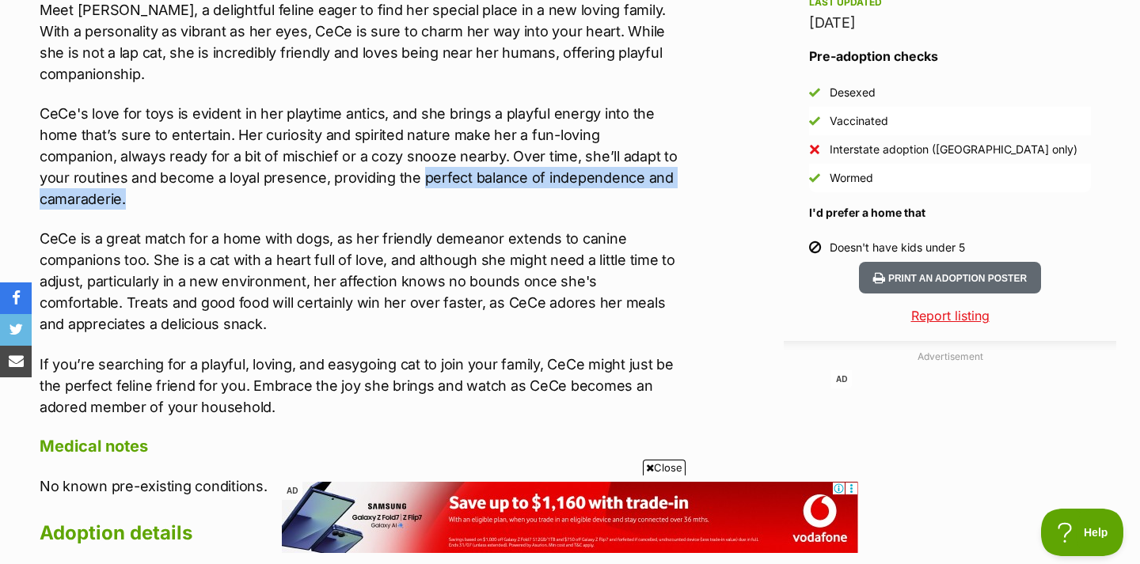
drag, startPoint x: 384, startPoint y: 180, endPoint x: 492, endPoint y: 191, distance: 108.9
click at [492, 191] on p "CeCe's love for toys is evident in her playtime antics, and she brings a playfu…" at bounding box center [359, 156] width 639 height 107
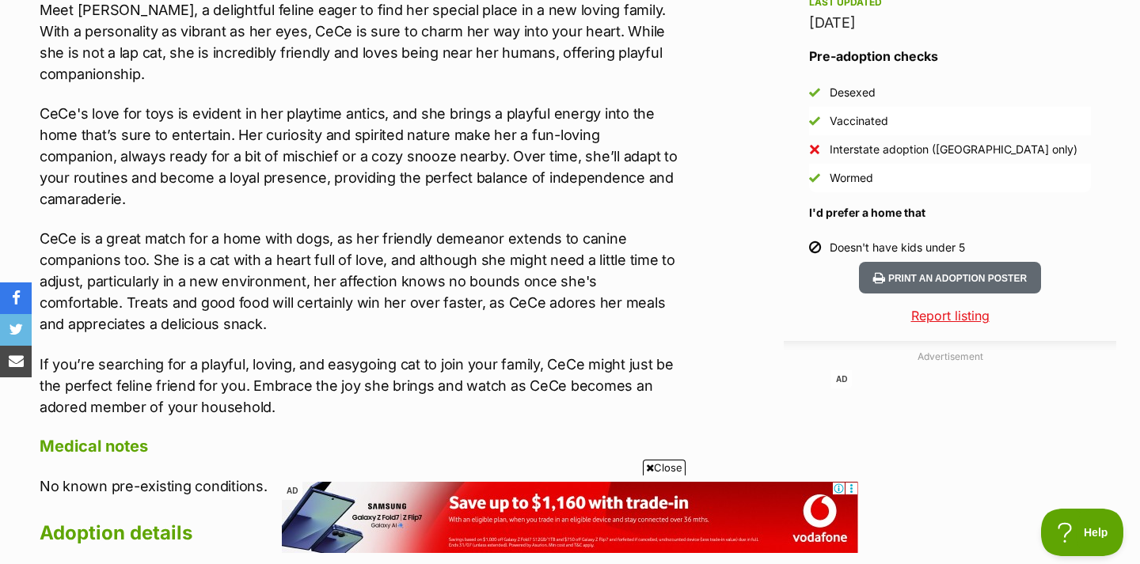
click at [492, 192] on p "CeCe's love for toys is evident in her playtime antics, and she brings a playfu…" at bounding box center [359, 156] width 639 height 107
click at [219, 188] on p "CeCe's love for toys is evident in her playtime antics, and she brings a playfu…" at bounding box center [359, 156] width 639 height 107
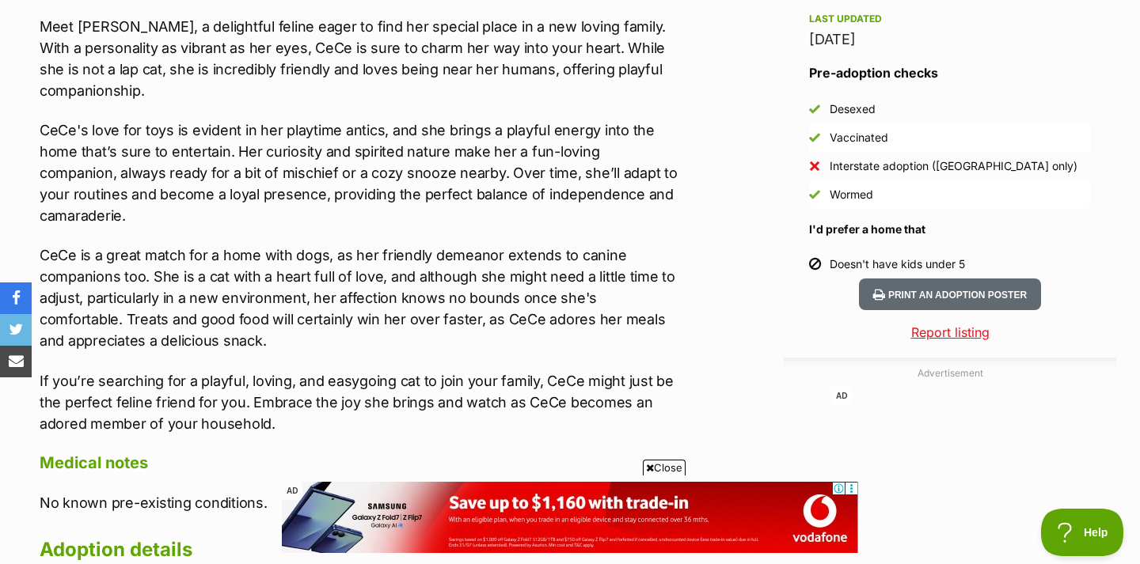
scroll to position [0, 0]
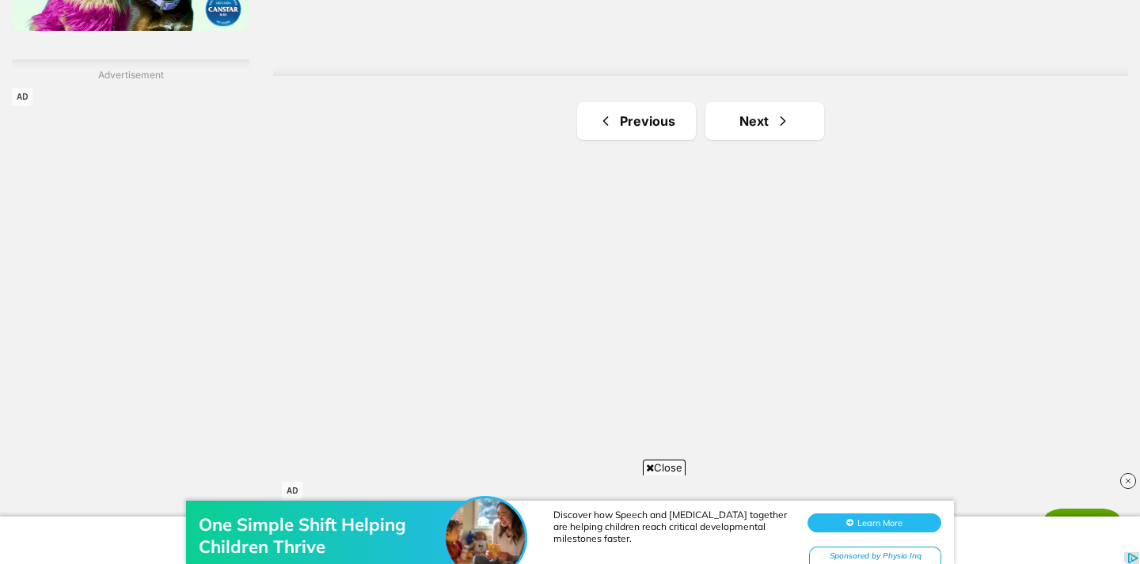
scroll to position [2755, 0]
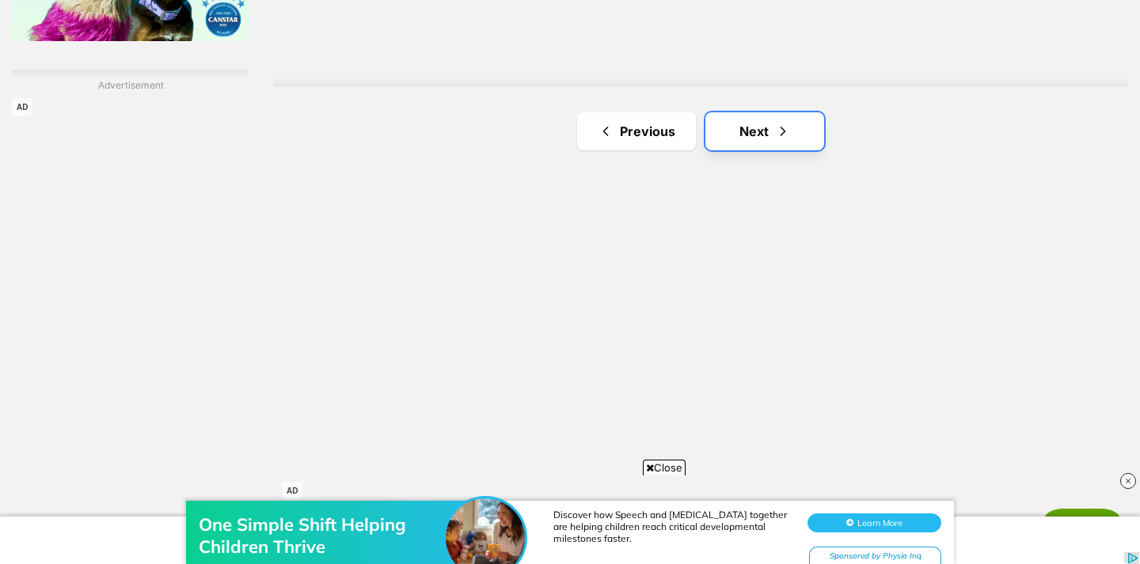
click at [757, 138] on link "Next" at bounding box center [764, 131] width 119 height 38
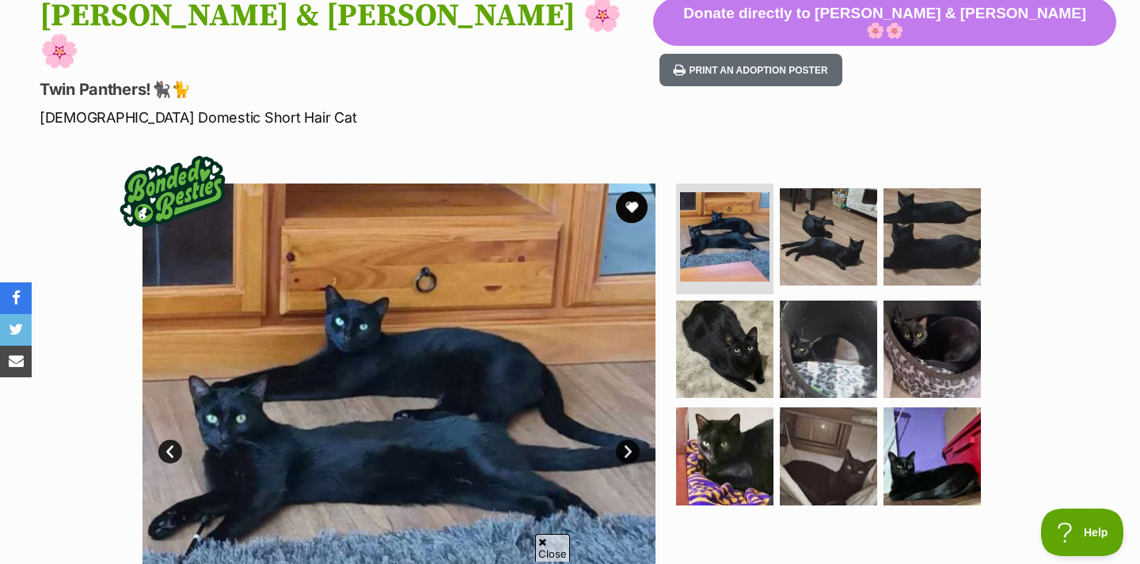
scroll to position [184, 0]
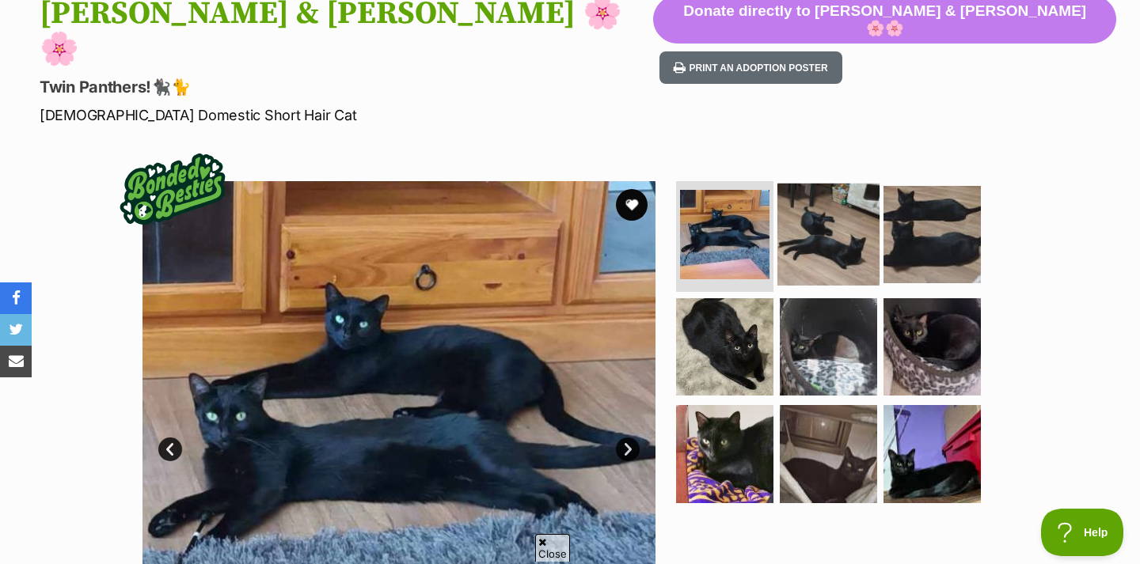
click at [825, 218] on img at bounding box center [828, 235] width 102 height 102
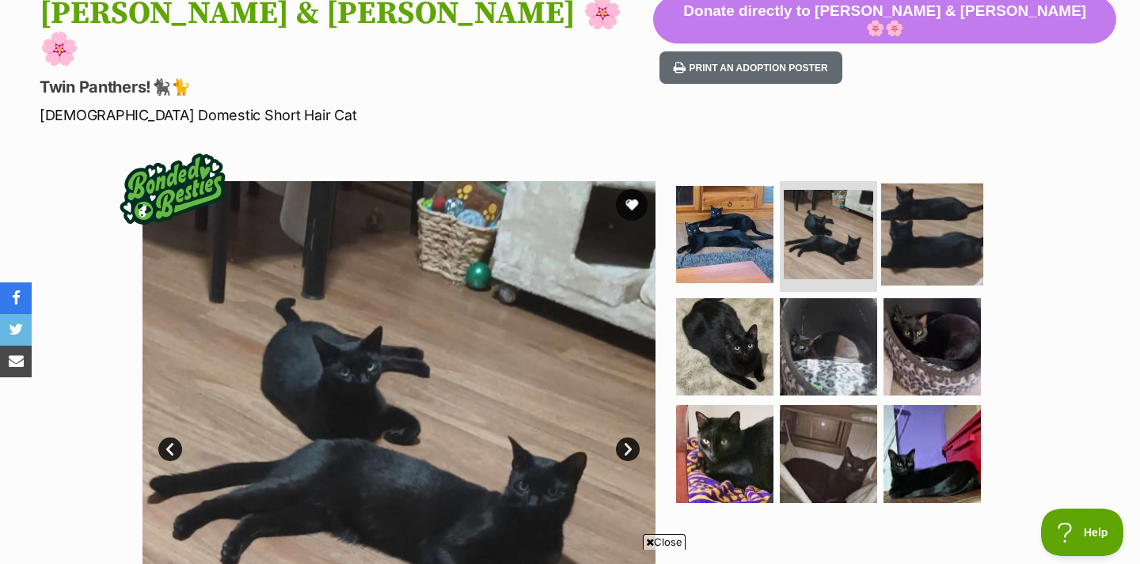
click at [941, 199] on img at bounding box center [932, 235] width 102 height 102
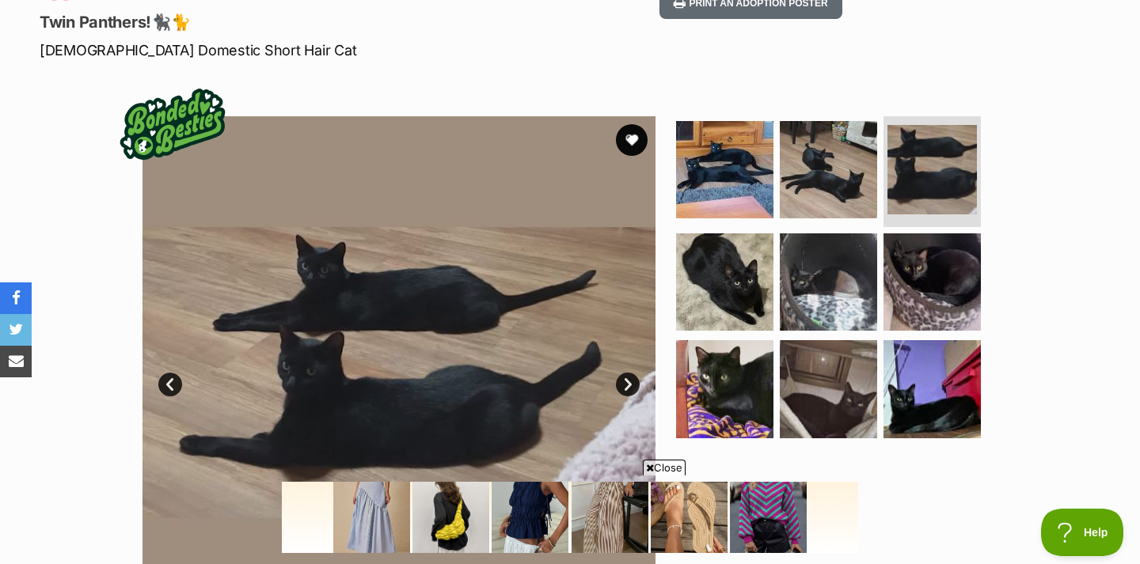
scroll to position [267, 0]
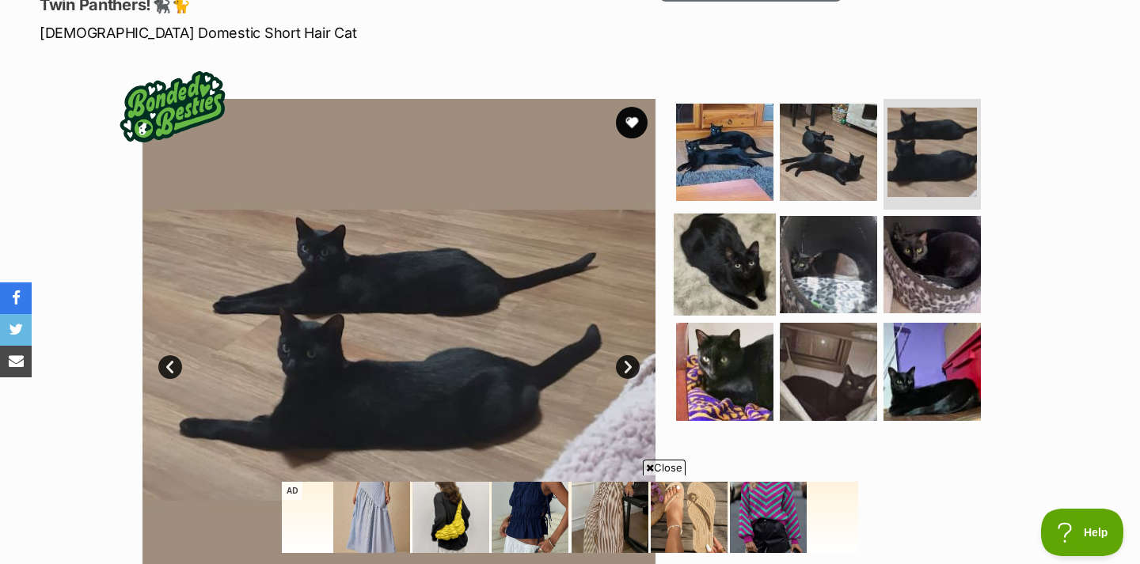
click at [711, 233] on img at bounding box center [724, 264] width 102 height 102
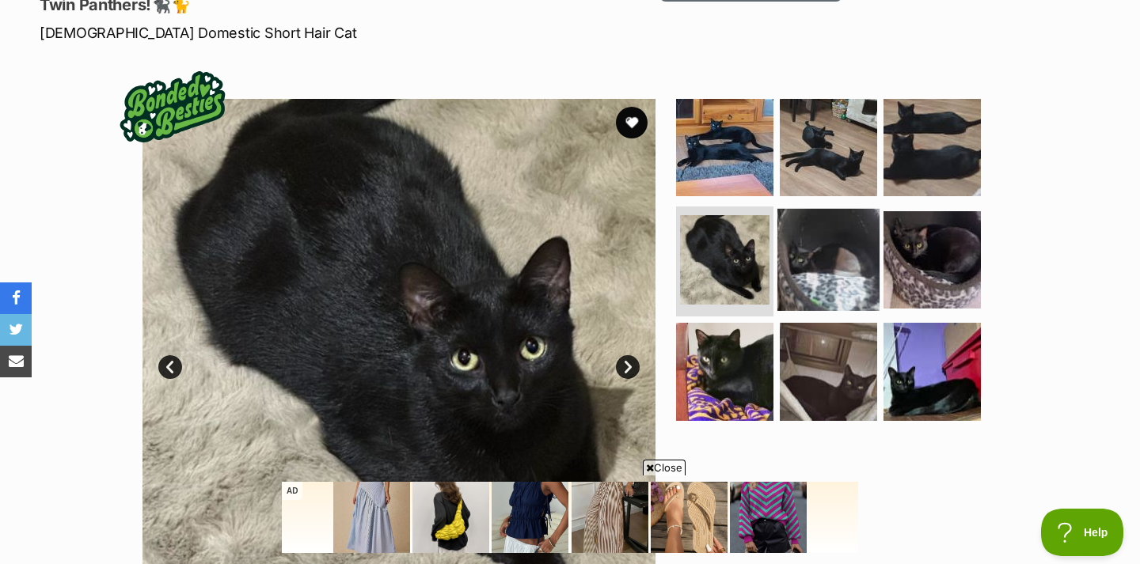
click at [850, 208] on img at bounding box center [828, 259] width 102 height 102
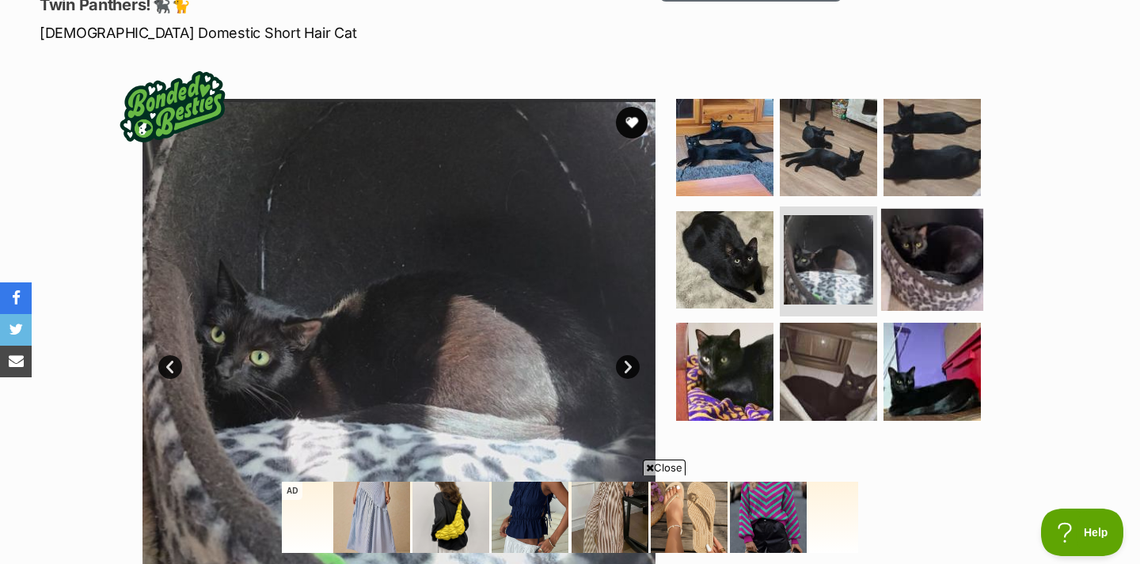
click at [944, 217] on img at bounding box center [932, 259] width 102 height 102
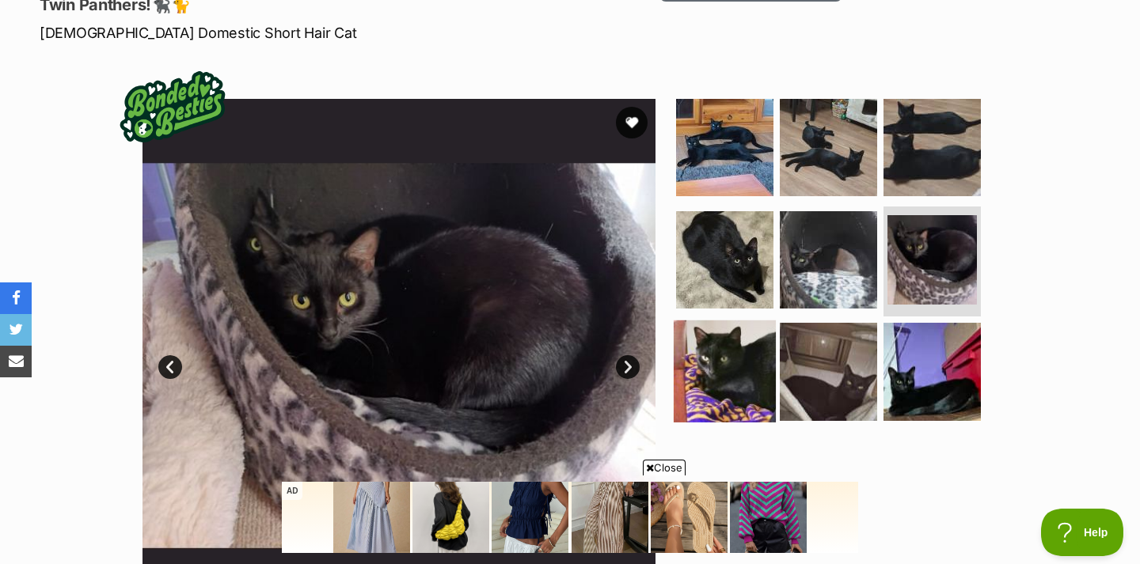
click at [692, 351] on img at bounding box center [724, 372] width 102 height 102
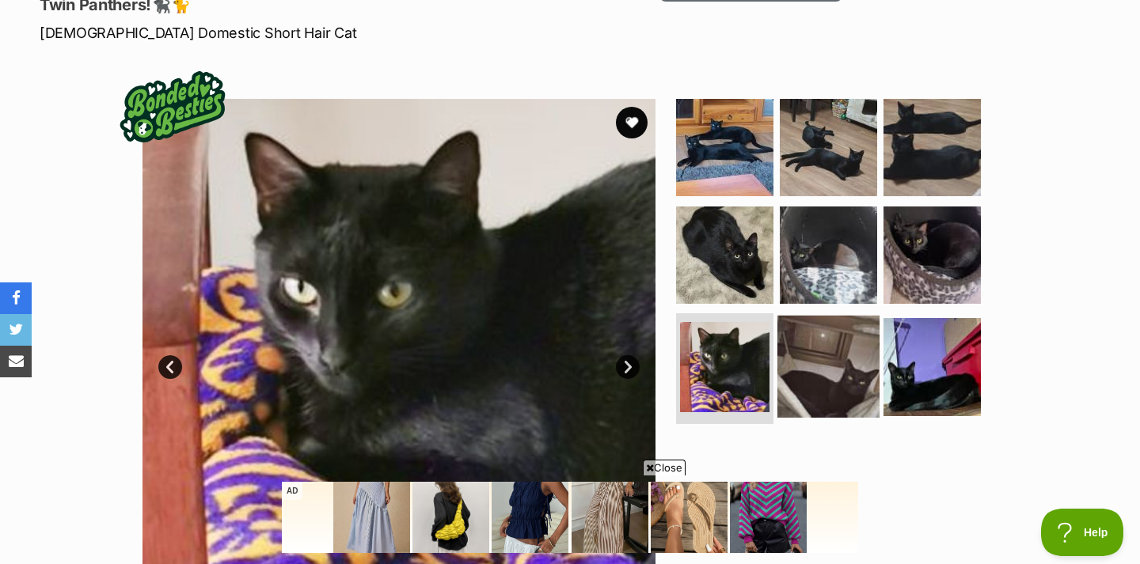
click at [858, 317] on img at bounding box center [828, 367] width 102 height 102
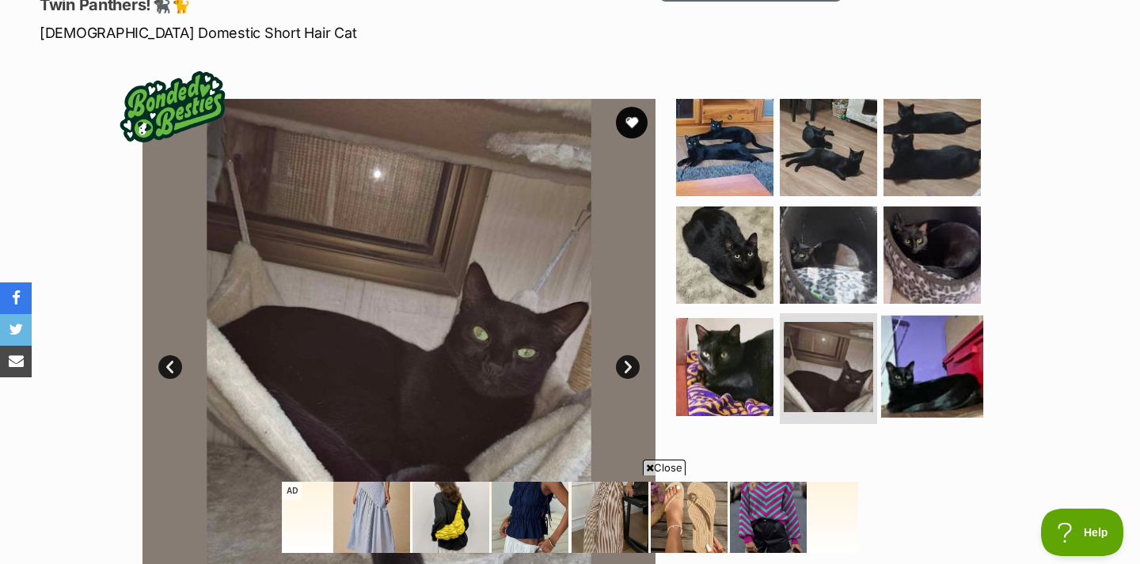
click at [938, 321] on img at bounding box center [932, 367] width 102 height 102
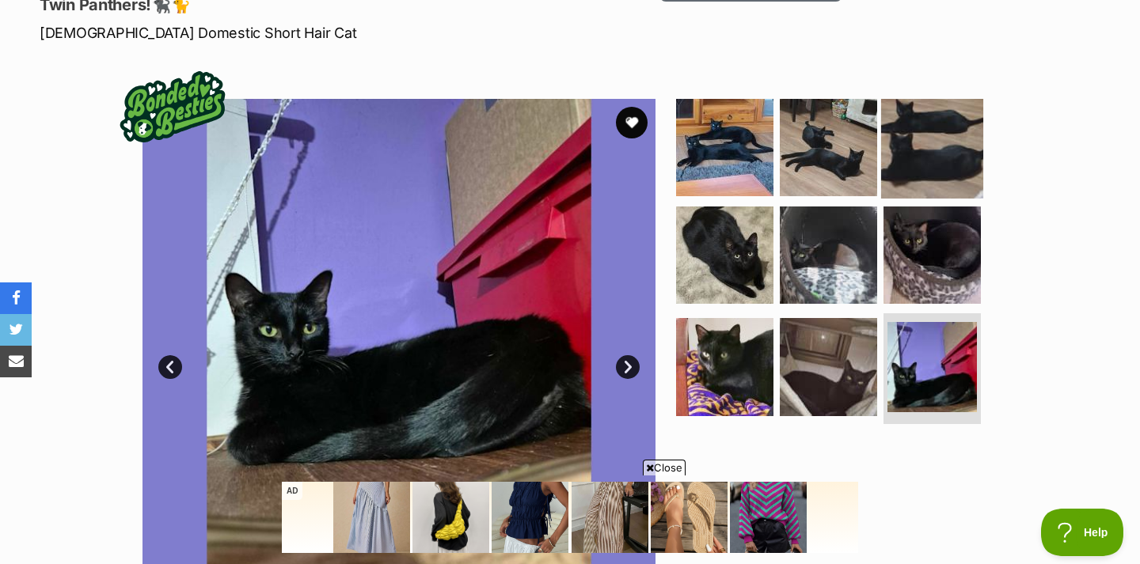
click at [909, 125] on img at bounding box center [932, 148] width 102 height 102
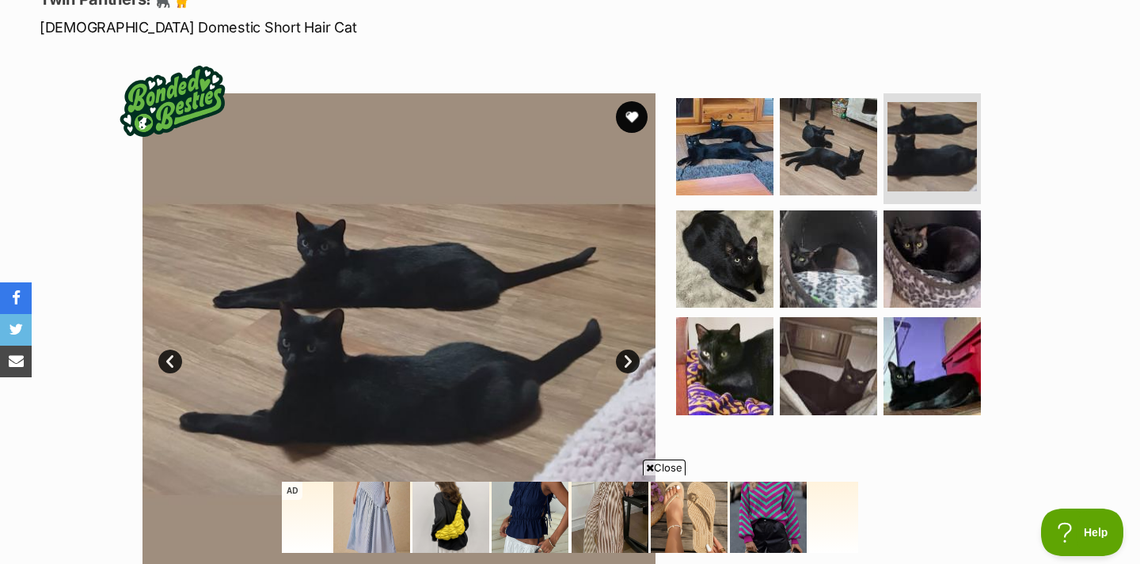
scroll to position [264, 0]
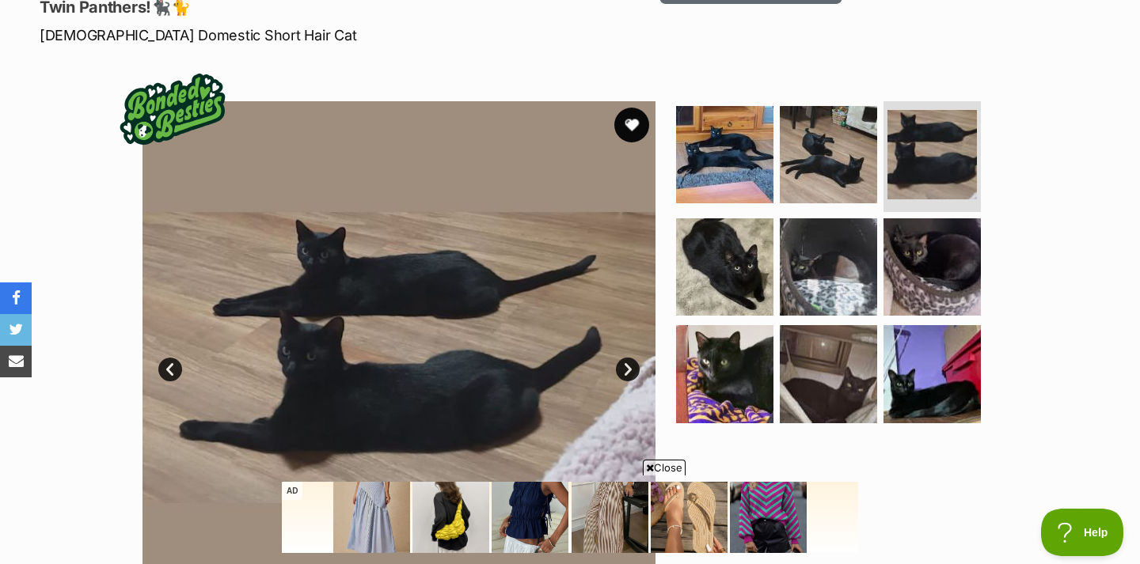
click at [636, 108] on button "favourite" at bounding box center [631, 125] width 35 height 35
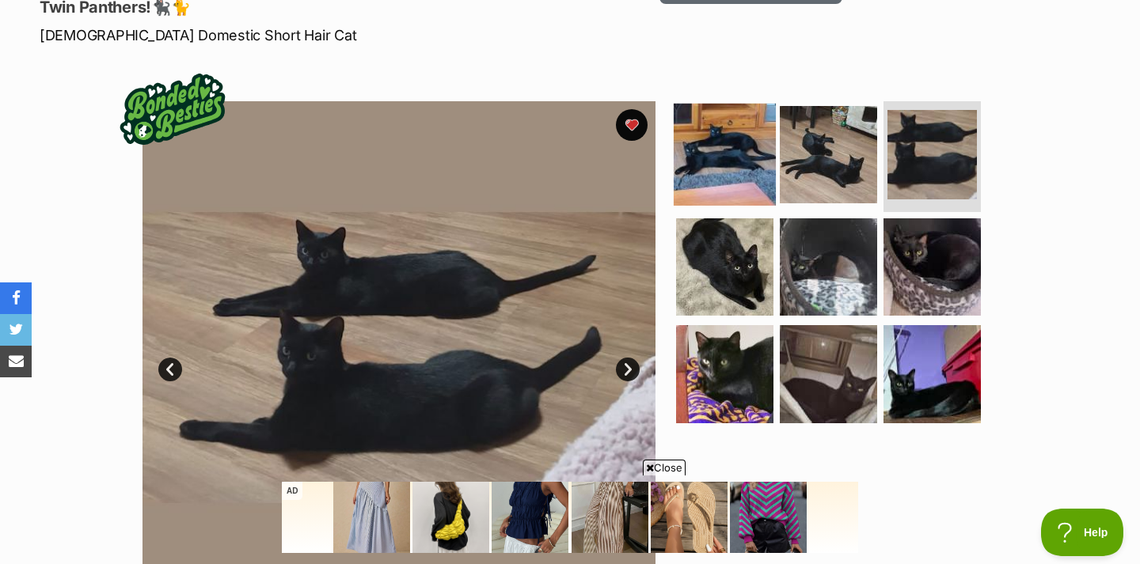
click at [734, 119] on img at bounding box center [724, 155] width 102 height 102
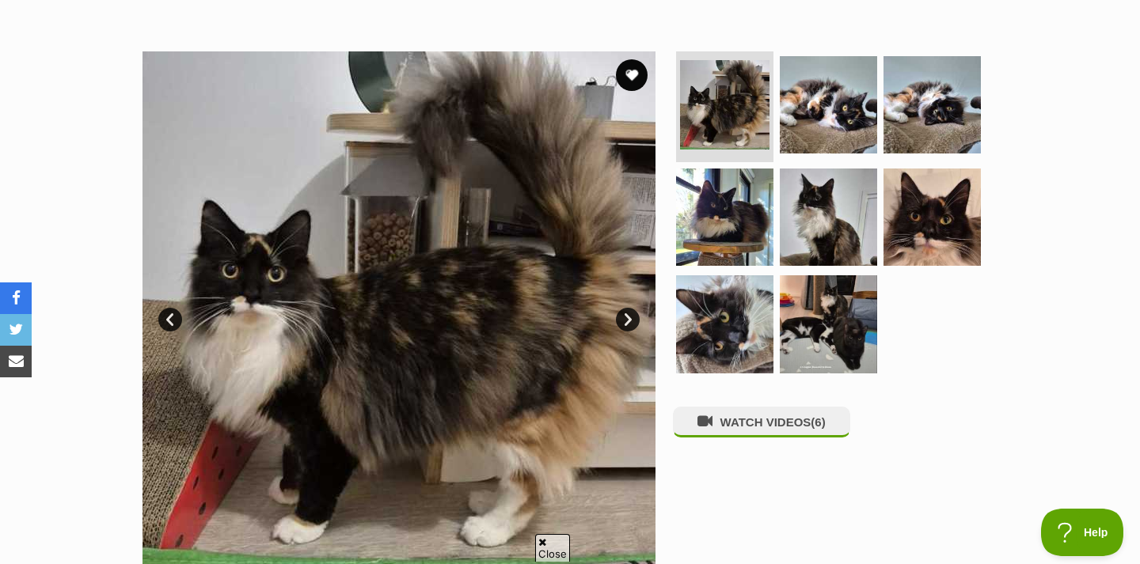
scroll to position [279, 0]
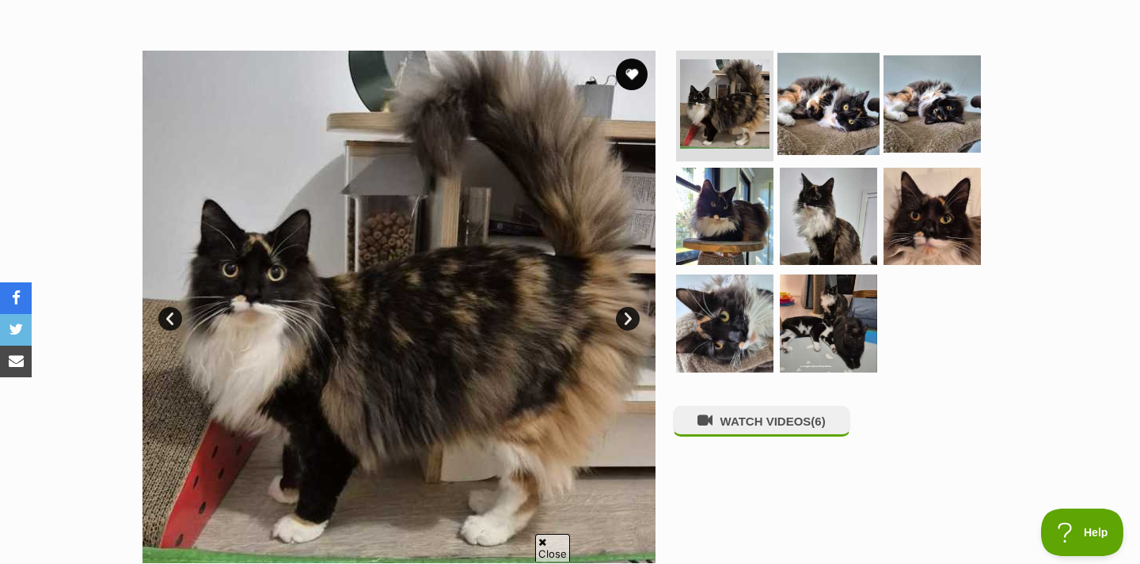
click at [836, 118] on img at bounding box center [828, 104] width 102 height 102
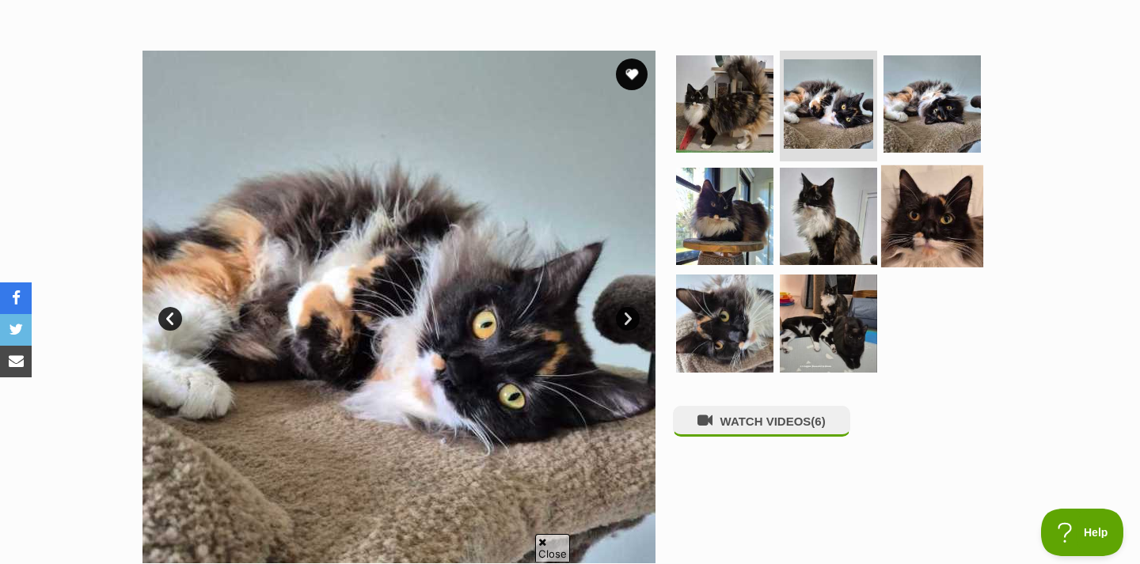
click at [922, 238] on img at bounding box center [932, 216] width 102 height 102
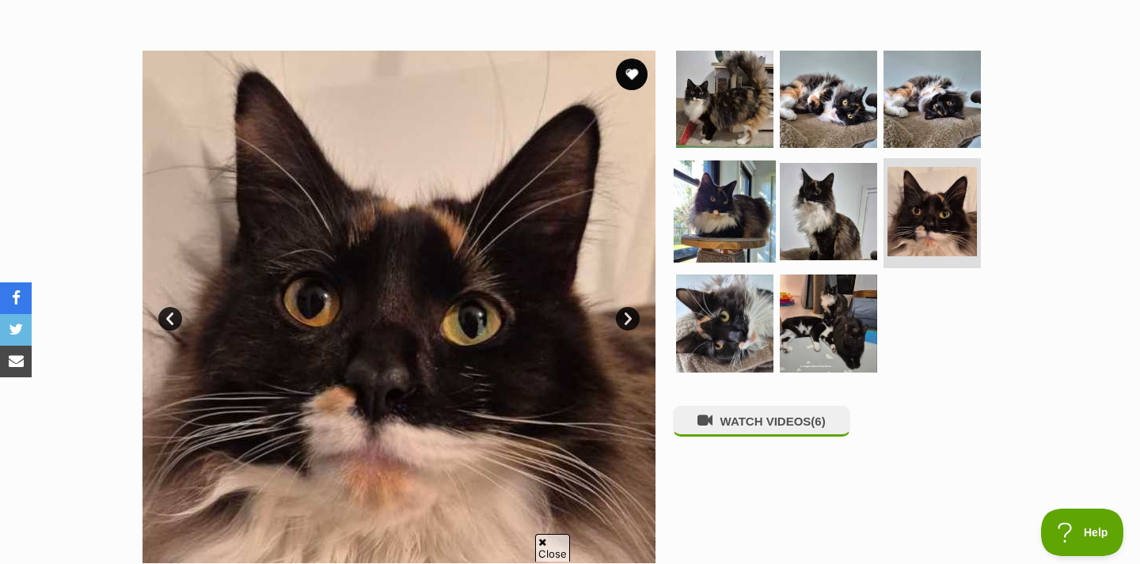
click at [736, 202] on img at bounding box center [724, 211] width 102 height 102
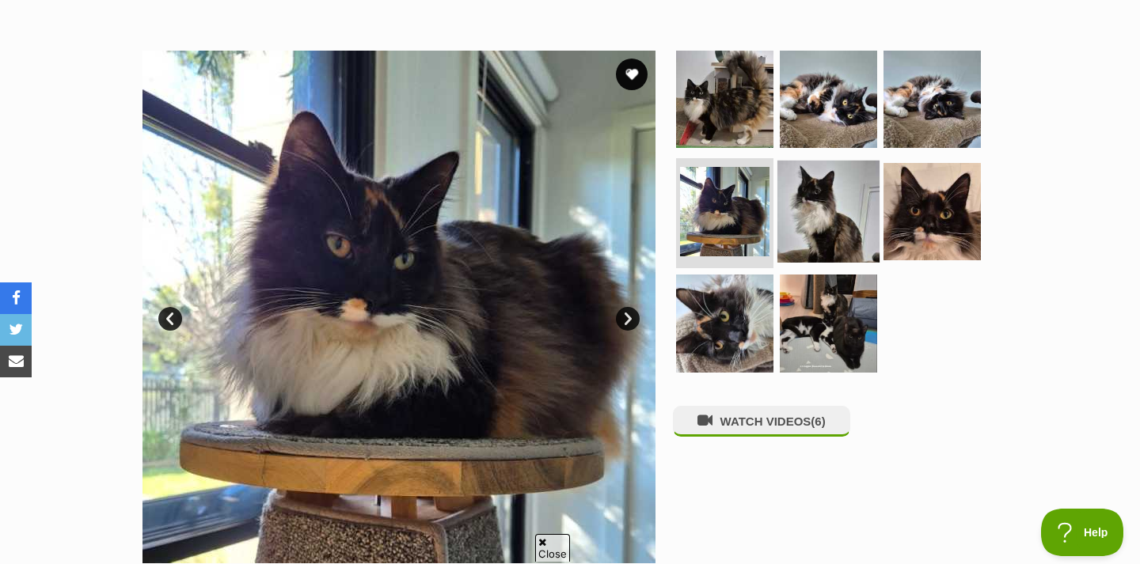
click at [809, 193] on img at bounding box center [828, 211] width 102 height 102
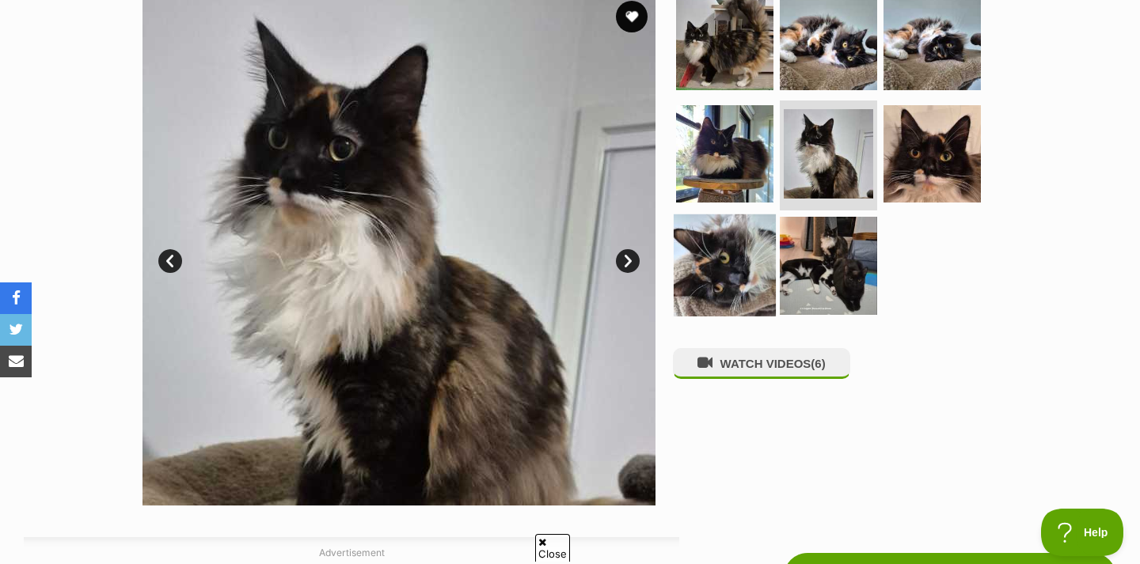
scroll to position [336, 0]
click at [742, 272] on img at bounding box center [724, 266] width 102 height 102
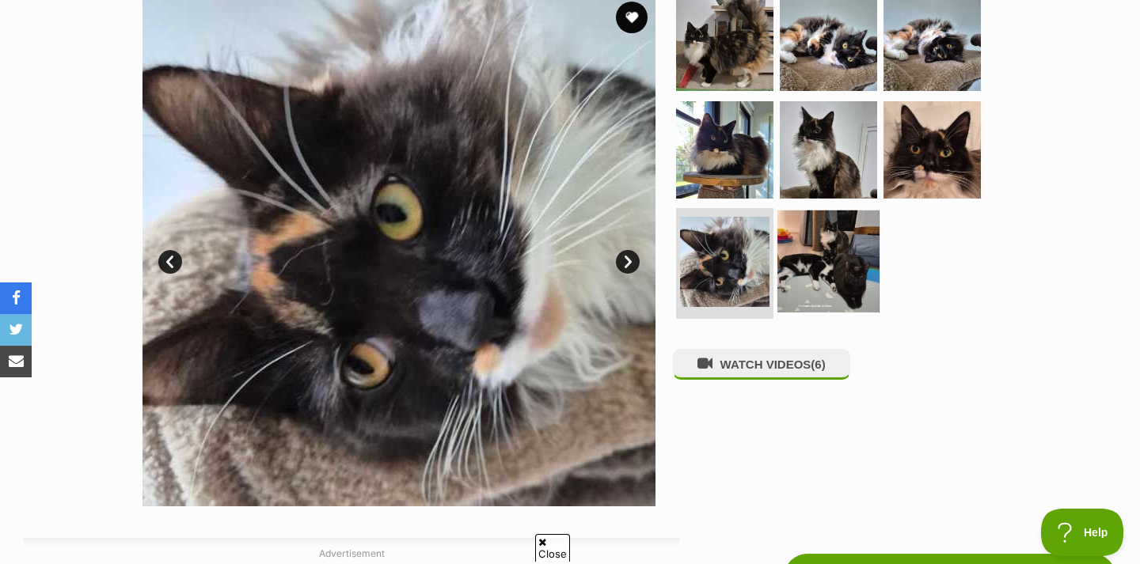
click at [809, 267] on img at bounding box center [828, 262] width 102 height 102
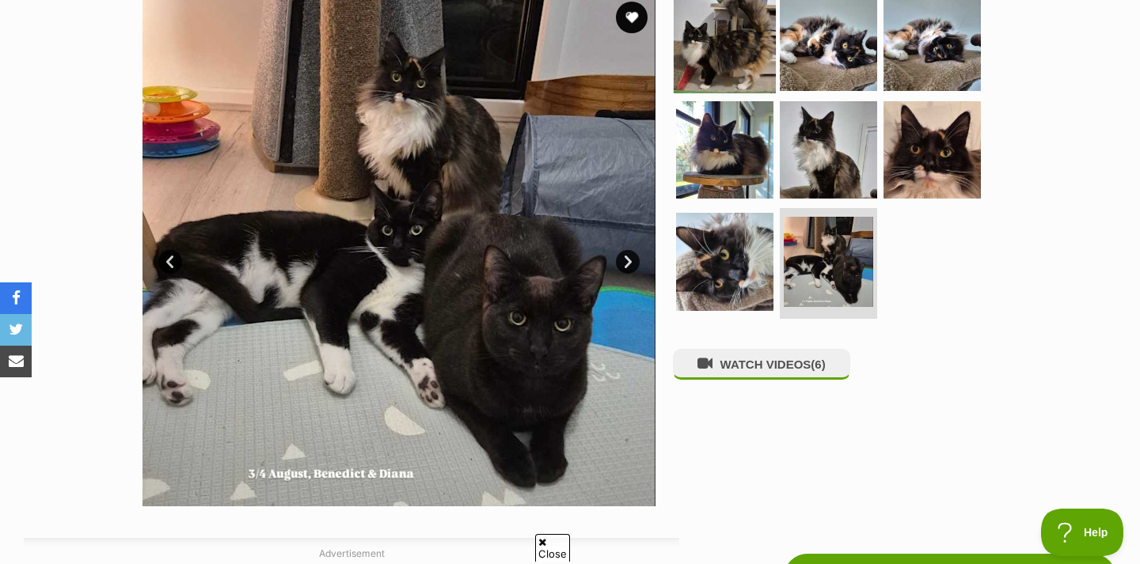
click at [744, 25] on img at bounding box center [724, 42] width 102 height 102
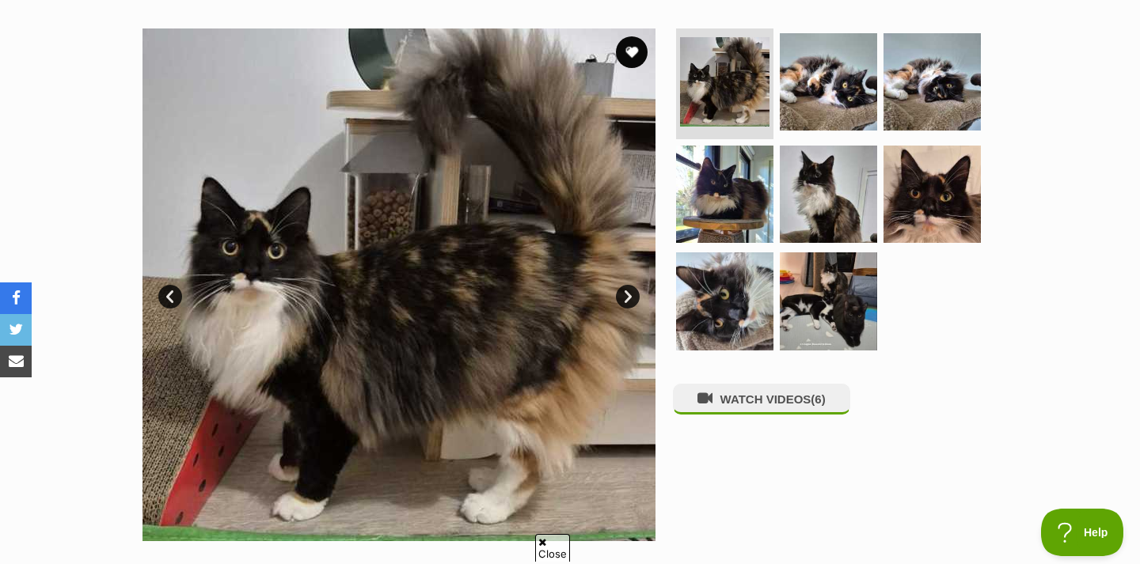
scroll to position [300, 0]
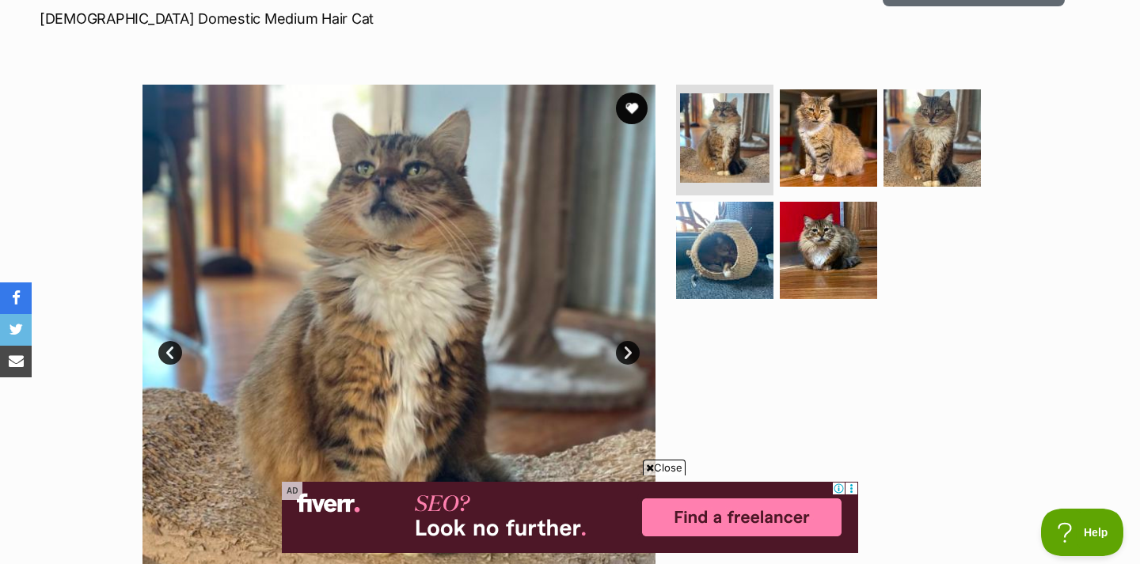
scroll to position [245, 0]
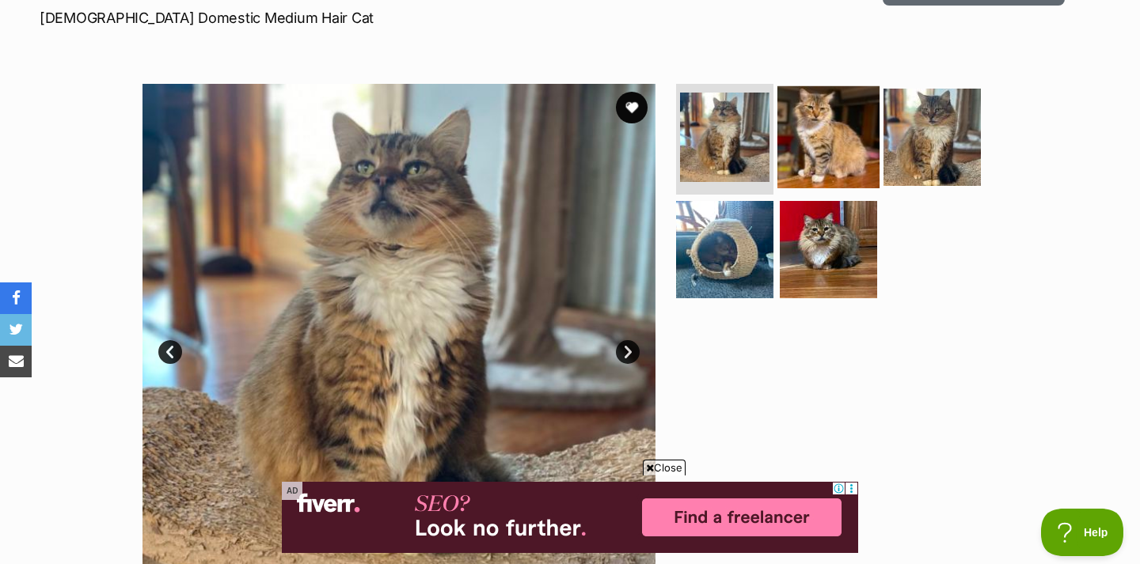
click at [857, 110] on img at bounding box center [828, 137] width 102 height 102
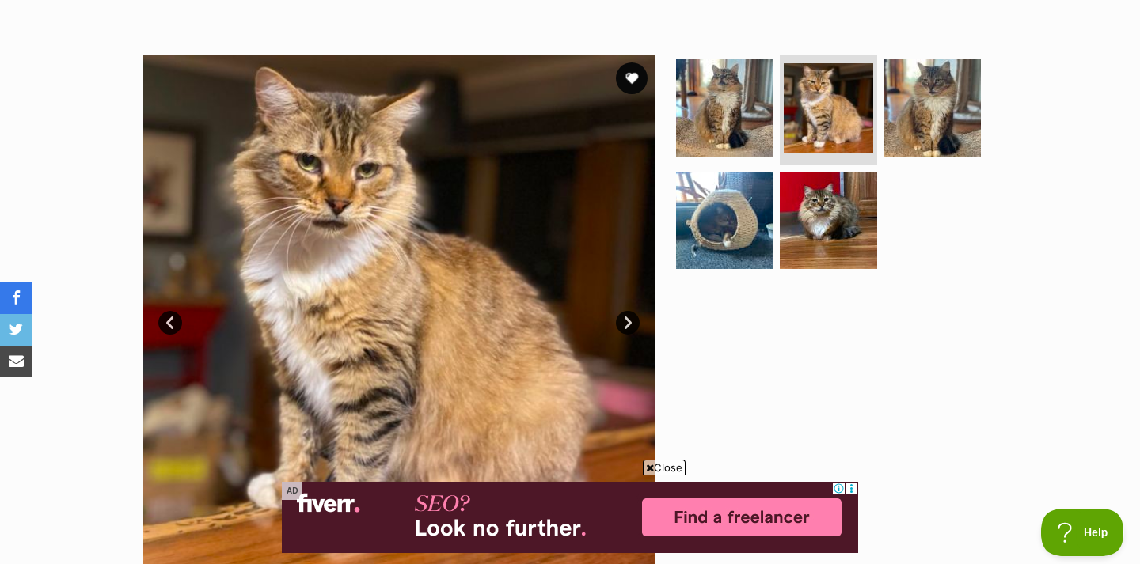
scroll to position [0, 0]
click at [928, 87] on img at bounding box center [932, 108] width 102 height 102
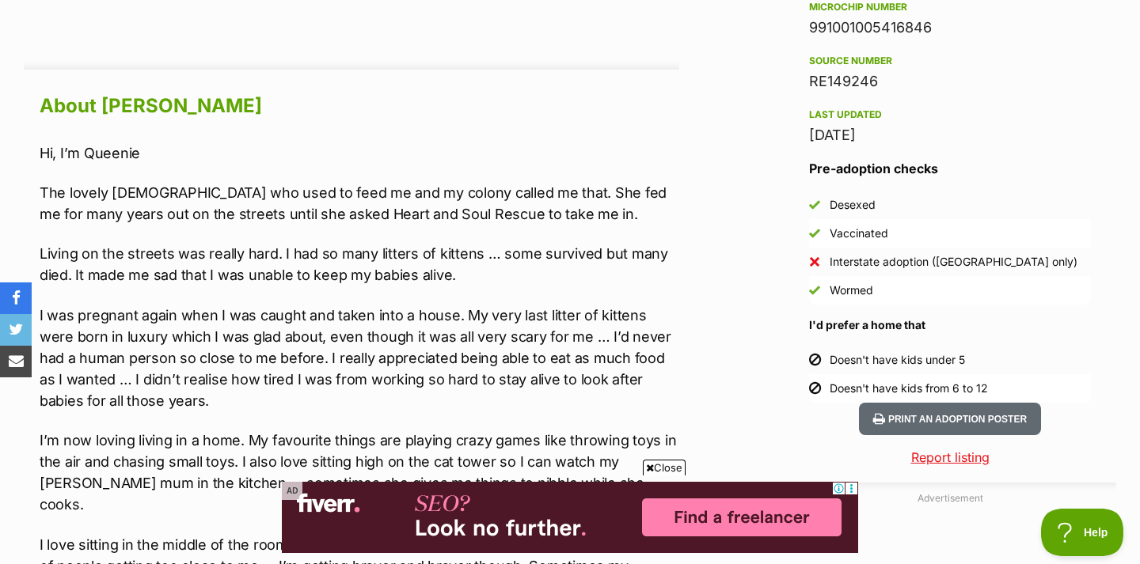
scroll to position [1349, 0]
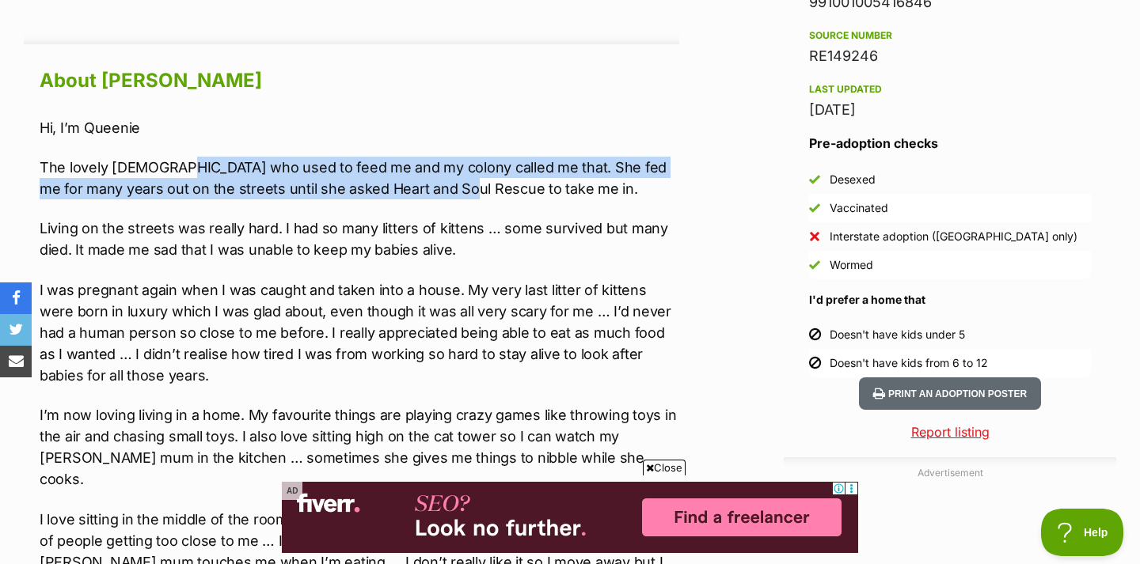
drag, startPoint x: 173, startPoint y: 176, endPoint x: 431, endPoint y: 188, distance: 258.3
click at [431, 188] on p "The lovely [DEMOGRAPHIC_DATA] who used to feed me and my colony called me that.…" at bounding box center [359, 178] width 639 height 43
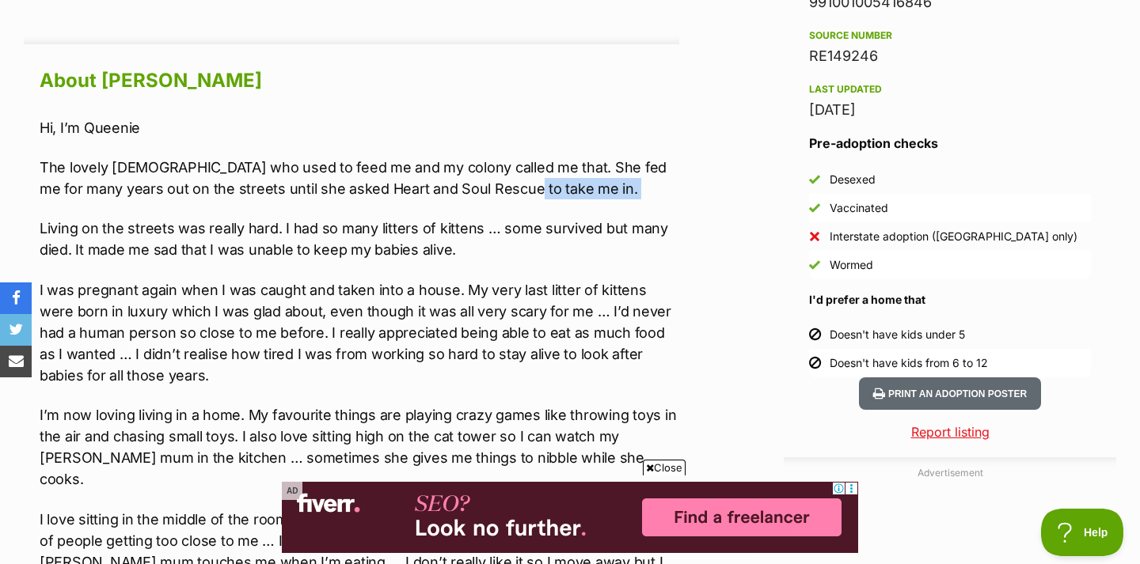
drag, startPoint x: 514, startPoint y: 207, endPoint x: 495, endPoint y: 177, distance: 34.9
click at [495, 177] on div "Hi, I’m Queenie The lovely [DEMOGRAPHIC_DATA] who used to feed me and my colony…" at bounding box center [359, 478] width 639 height 723
click at [505, 187] on p "The lovely [DEMOGRAPHIC_DATA] who used to feed me and my colony called me that.…" at bounding box center [359, 178] width 639 height 43
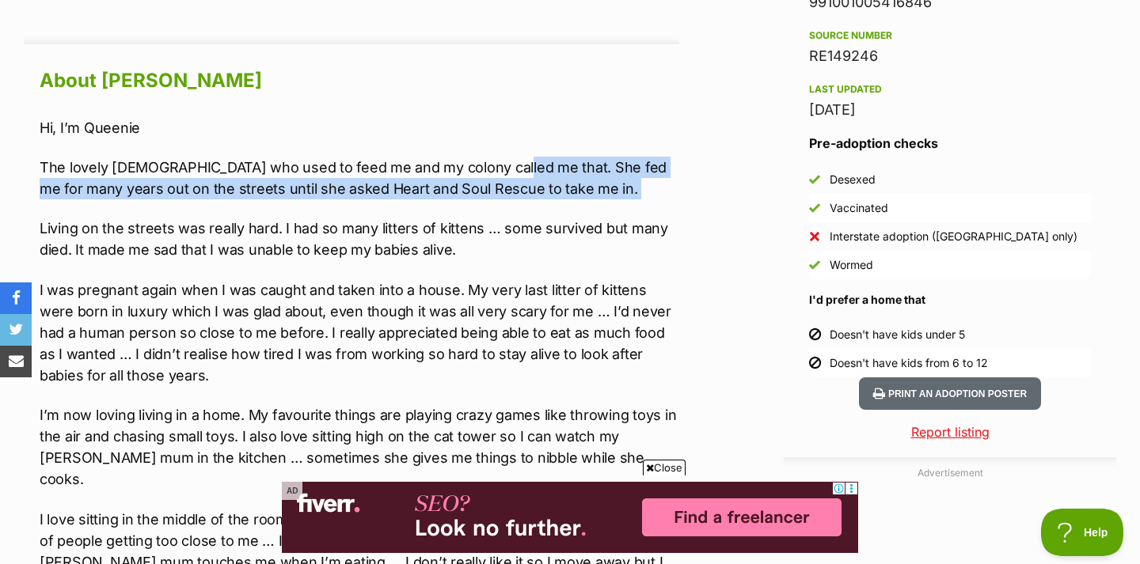
drag, startPoint x: 505, startPoint y: 187, endPoint x: 488, endPoint y: 176, distance: 19.5
click at [488, 176] on p "The lovely lady who used to feed me and my colony called me that. She fed me fo…" at bounding box center [359, 178] width 639 height 43
click at [498, 202] on div "Hi, I’m Queenie The lovely lady who used to feed me and my colony called me tha…" at bounding box center [359, 478] width 639 height 723
drag, startPoint x: 496, startPoint y: 163, endPoint x: 505, endPoint y: 184, distance: 22.3
click at [505, 184] on p "The lovely lady who used to feed me and my colony called me that. She fed me fo…" at bounding box center [359, 178] width 639 height 43
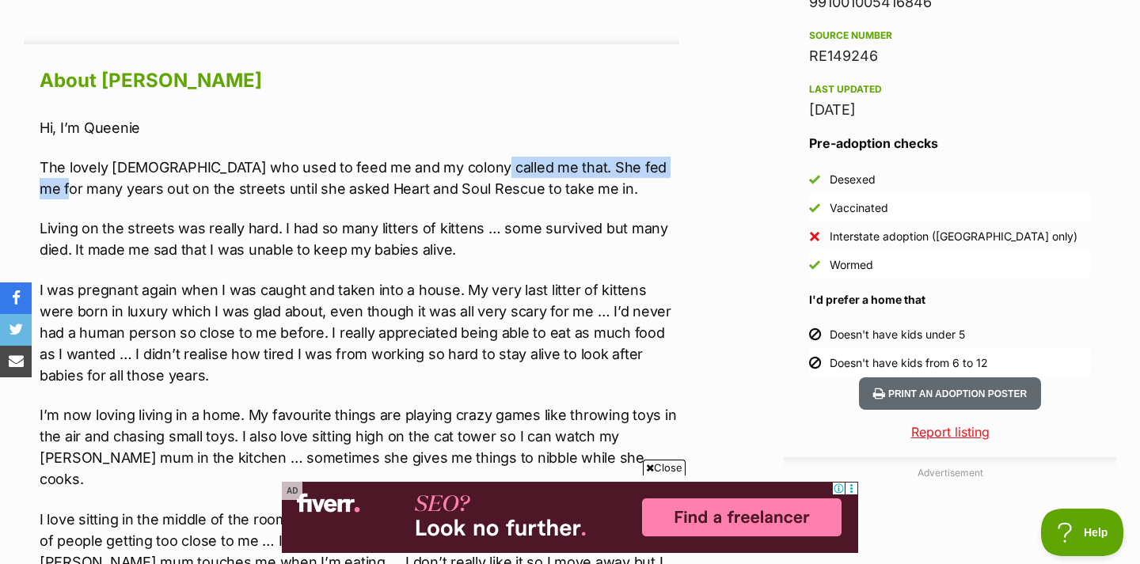
drag, startPoint x: 37, startPoint y: 184, endPoint x: 469, endPoint y: 165, distance: 432.5
click at [565, 207] on div "Hi, I’m Queenie The lovely lady who used to feed me and my colony called me tha…" at bounding box center [359, 478] width 639 height 723
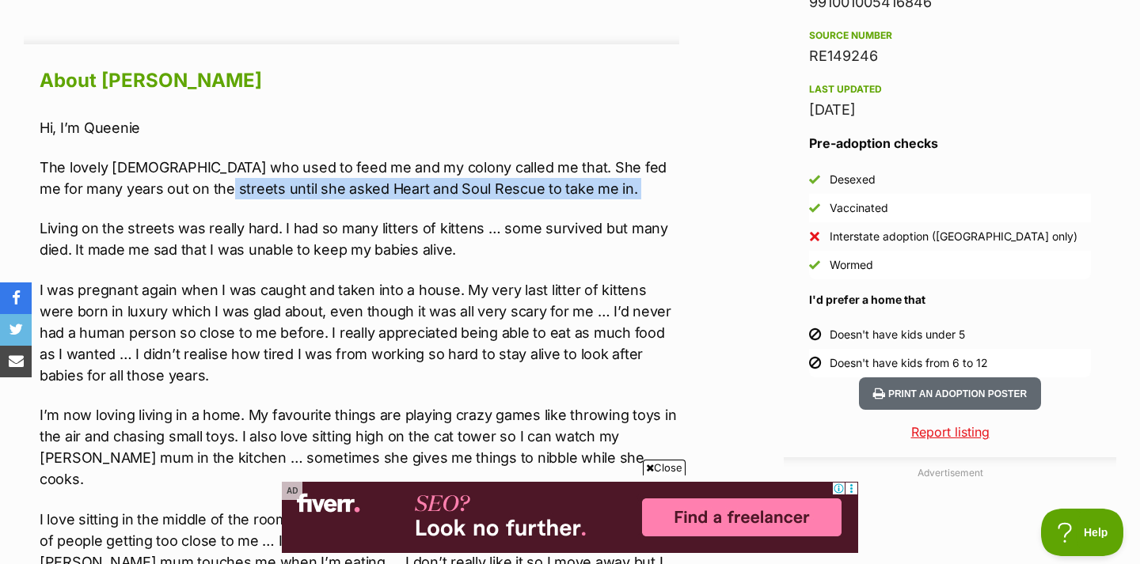
drag, startPoint x: 70, startPoint y: 200, endPoint x: 187, endPoint y: 199, distance: 117.1
click at [187, 199] on div "Hi, I’m Queenie The lovely lady who used to feed me and my colony called me tha…" at bounding box center [359, 478] width 639 height 723
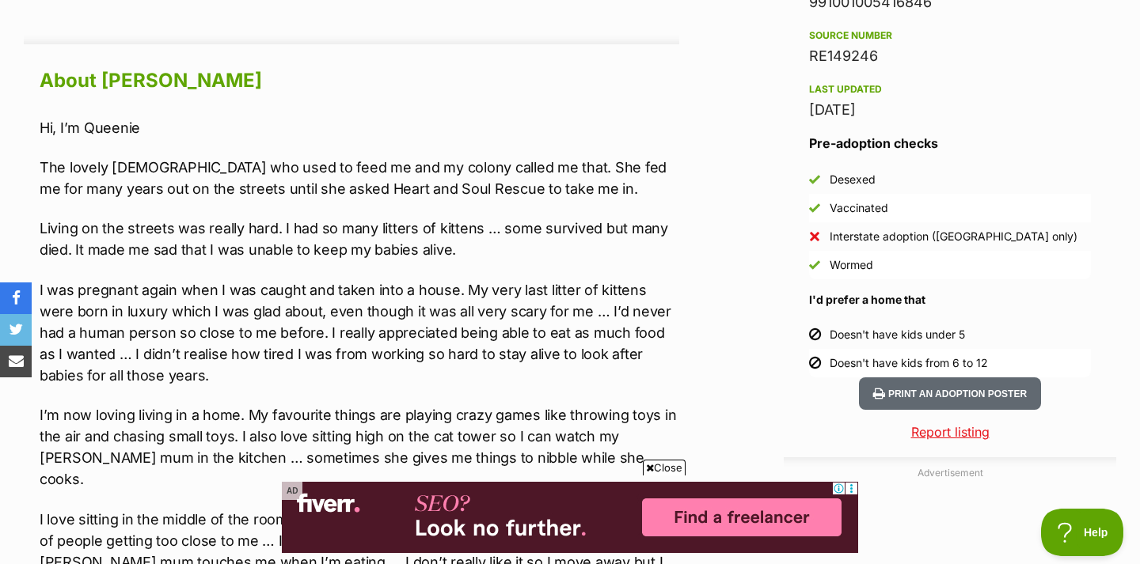
click at [633, 181] on p "The lovely lady who used to feed me and my colony called me that. She fed me fo…" at bounding box center [359, 178] width 639 height 43
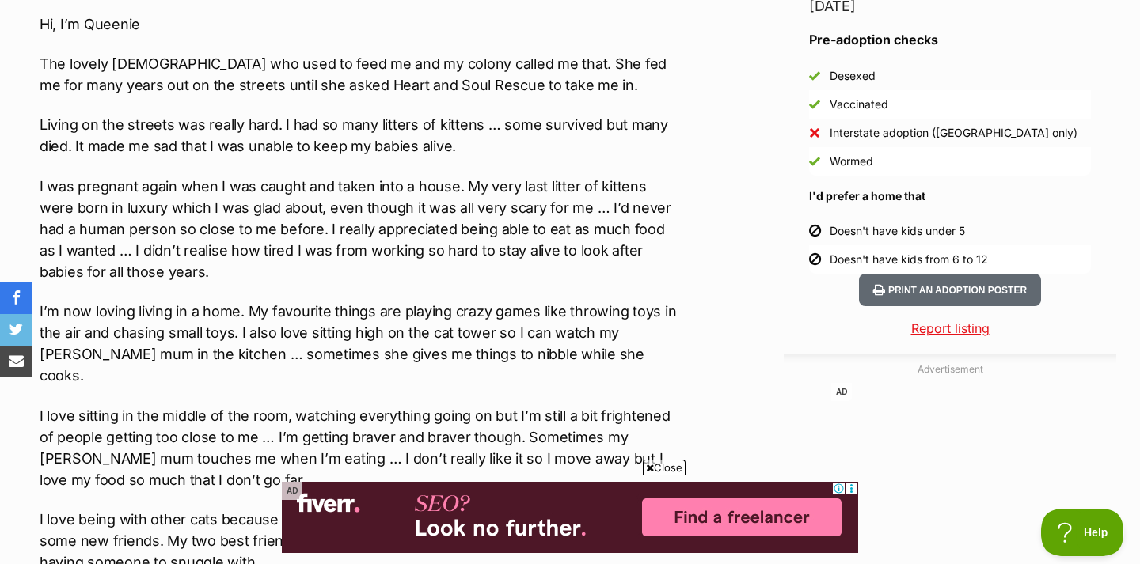
scroll to position [1454, 0]
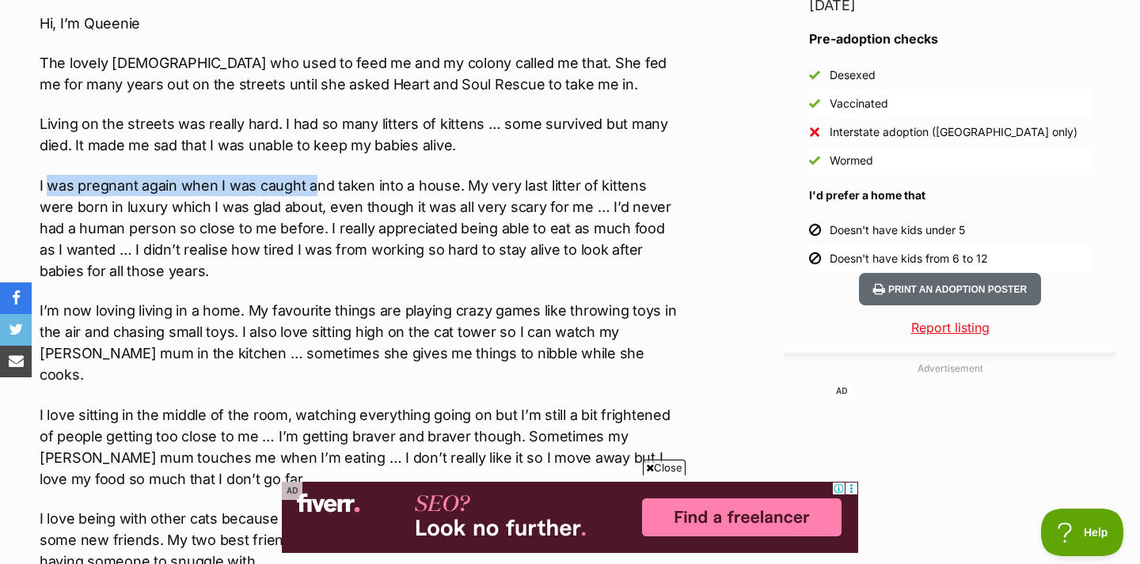
drag, startPoint x: 48, startPoint y: 178, endPoint x: 317, endPoint y: 185, distance: 269.2
click at [317, 185] on p "I was pregnant again when I was caught and taken into a house. My very last lit…" at bounding box center [359, 228] width 639 height 107
click at [567, 172] on div "Hi, I’m Queenie The lovely lady who used to feed me and my colony called me tha…" at bounding box center [359, 374] width 639 height 723
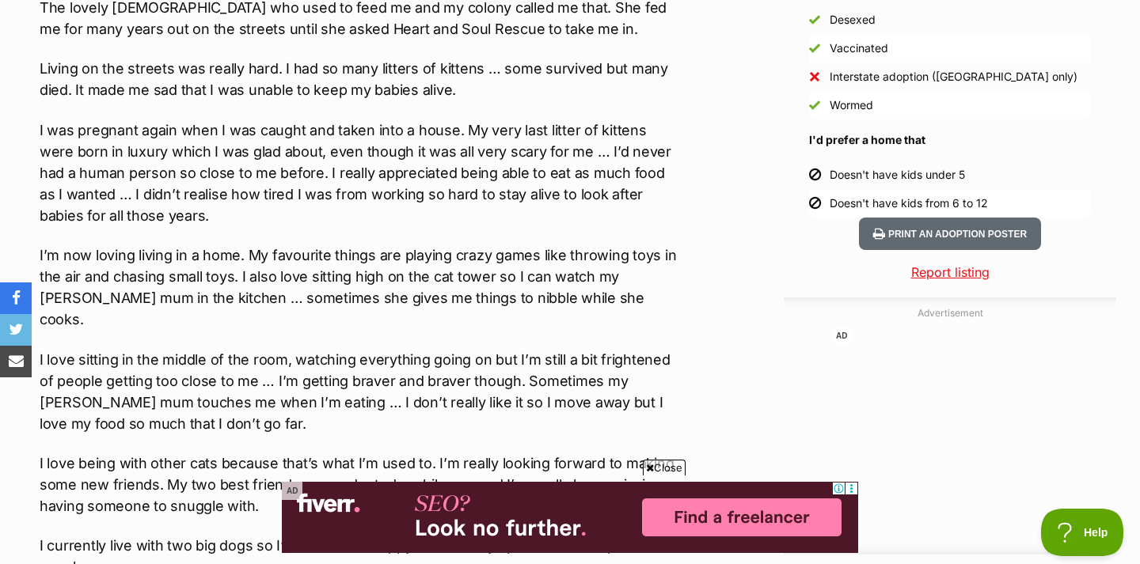
scroll to position [1511, 0]
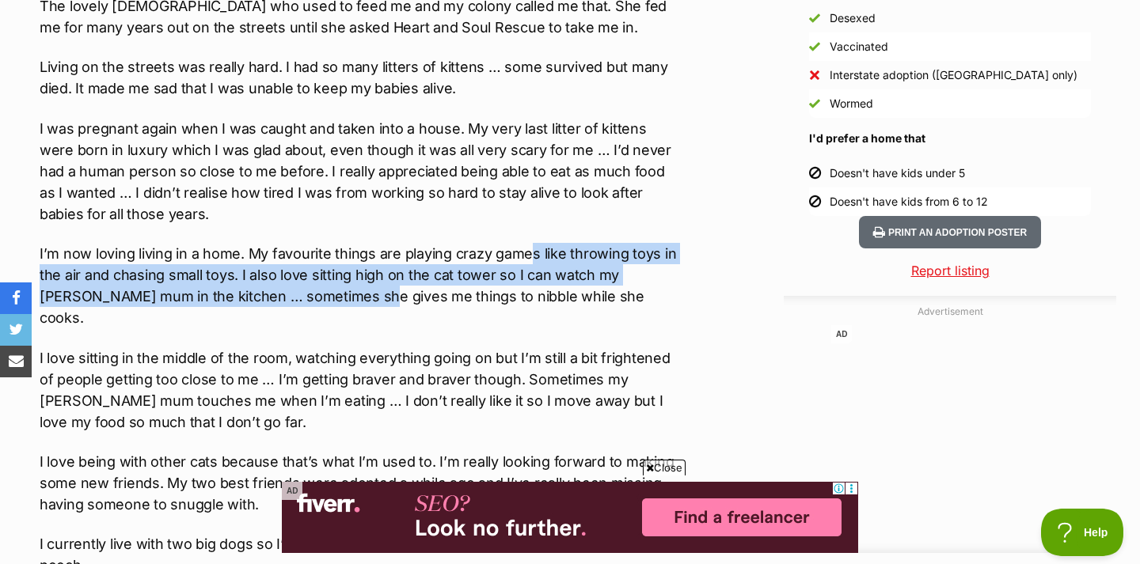
drag, startPoint x: 320, startPoint y: 286, endPoint x: 529, endPoint y: 258, distance: 210.9
click at [529, 258] on p "I’m now loving living in a home. My favourite things are playing crazy games li…" at bounding box center [359, 285] width 639 height 85
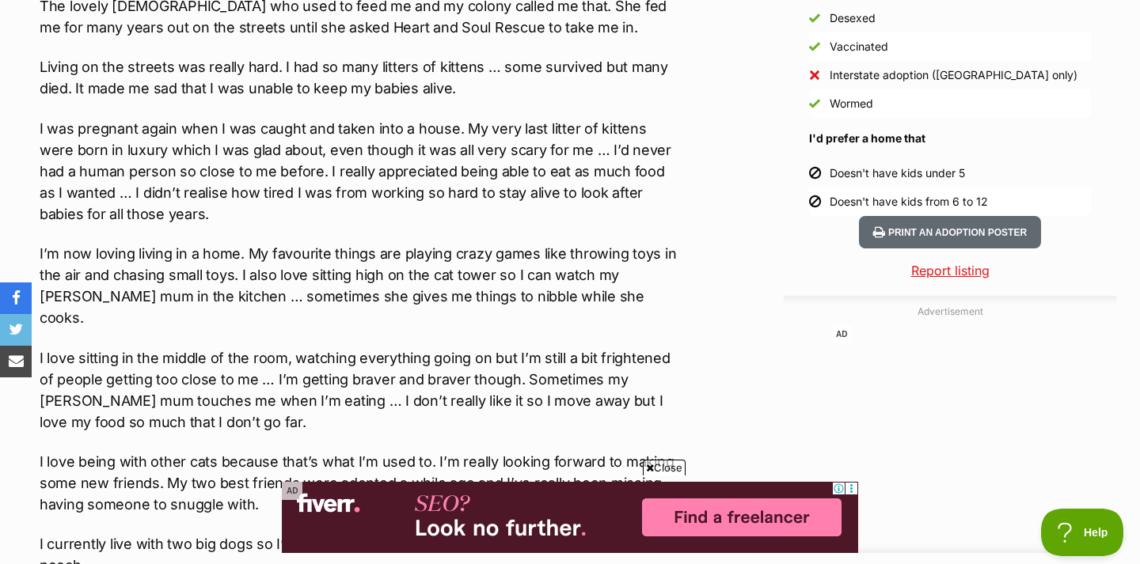
click at [638, 290] on p "I’m now loving living in a home. My favourite things are playing crazy games li…" at bounding box center [359, 285] width 639 height 85
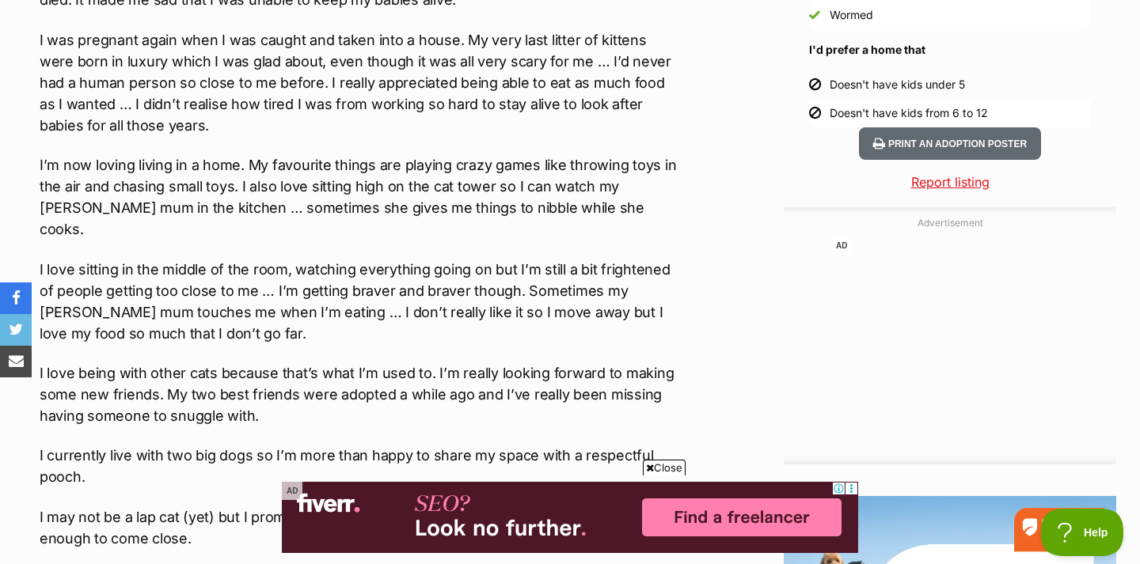
scroll to position [1601, 0]
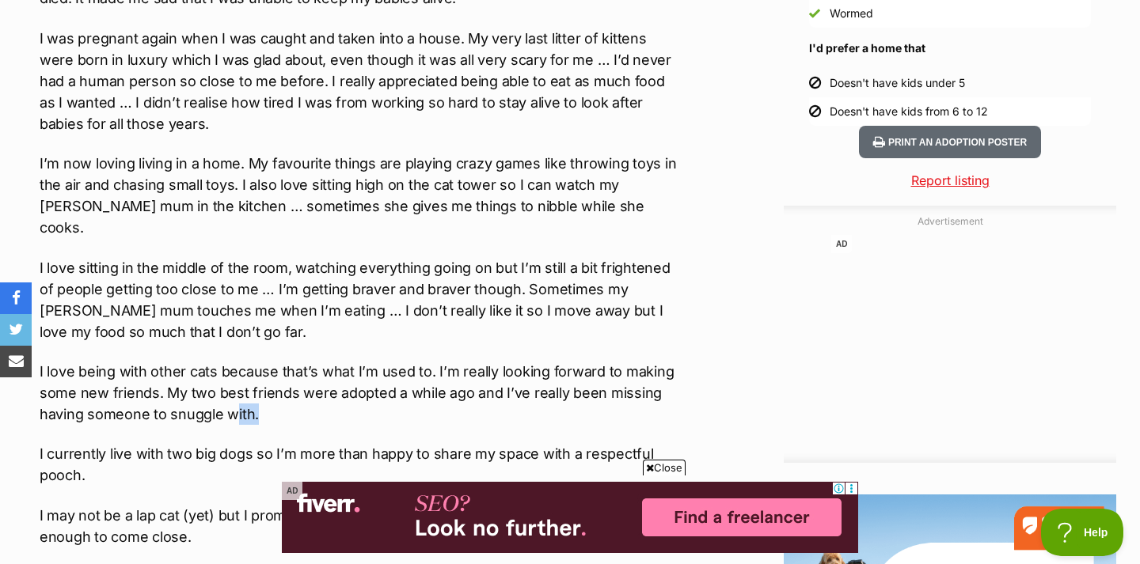
drag, startPoint x: 257, startPoint y: 400, endPoint x: 233, endPoint y: 384, distance: 29.0
click at [233, 384] on p "I love being with other cats because that’s what I’m used to. I’m really lookin…" at bounding box center [359, 393] width 639 height 64
click at [256, 391] on p "I love being with other cats because that’s what I’m used to. I’m really lookin…" at bounding box center [359, 393] width 639 height 64
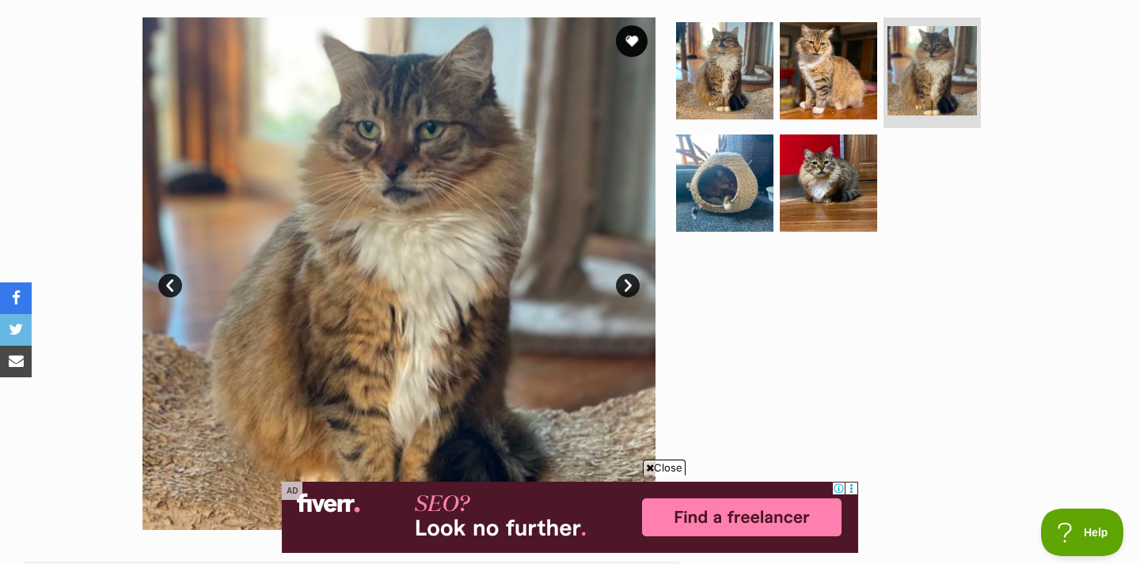
scroll to position [310, 0]
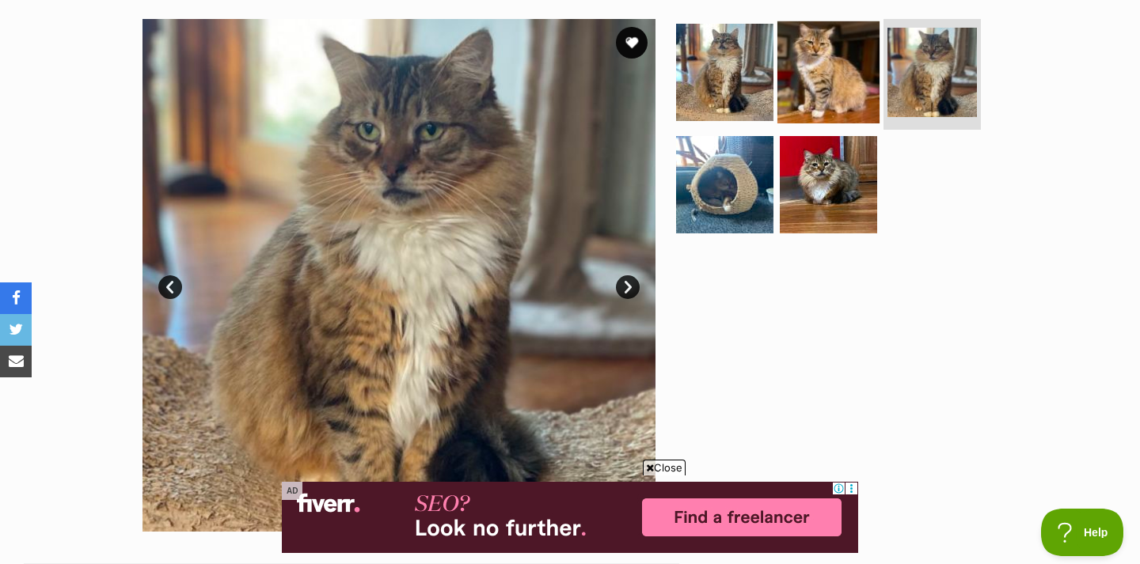
click at [842, 51] on img at bounding box center [828, 72] width 102 height 102
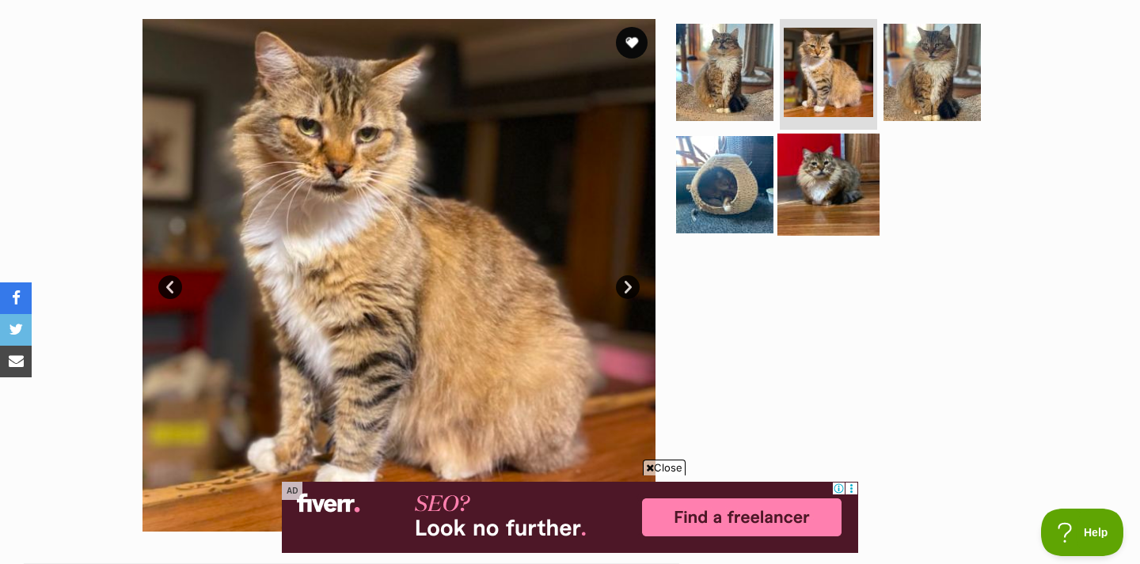
click at [821, 156] on img at bounding box center [828, 184] width 102 height 102
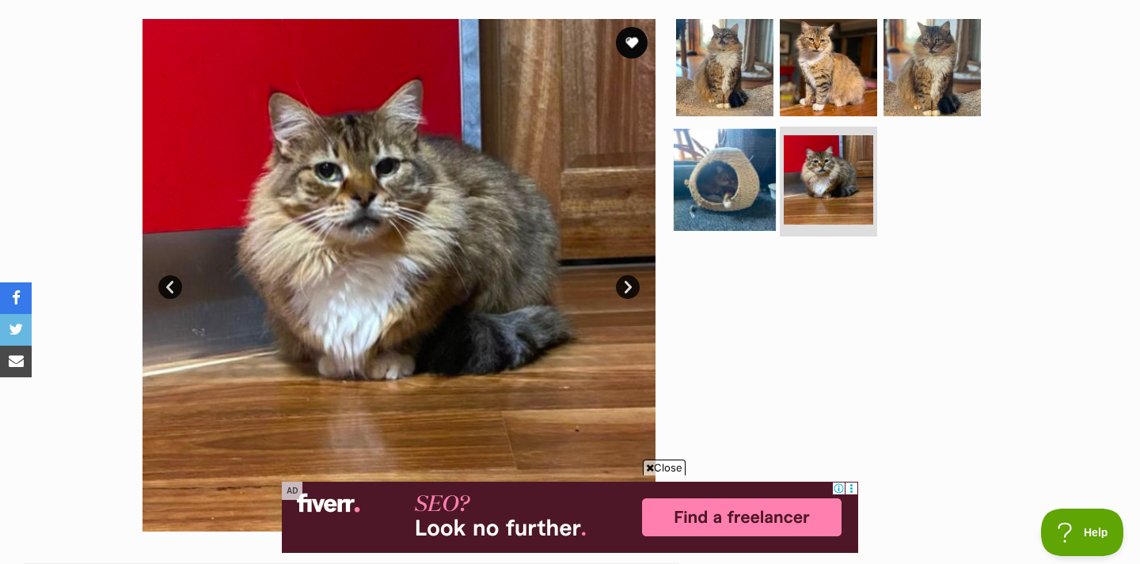
click at [719, 144] on img at bounding box center [724, 179] width 102 height 102
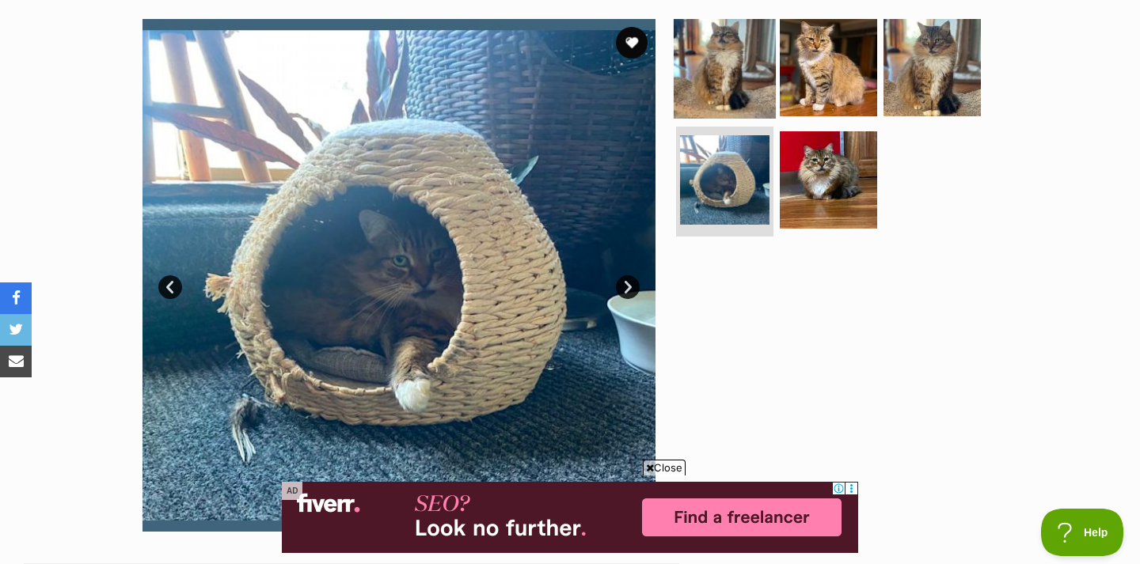
click at [710, 59] on img at bounding box center [724, 68] width 102 height 102
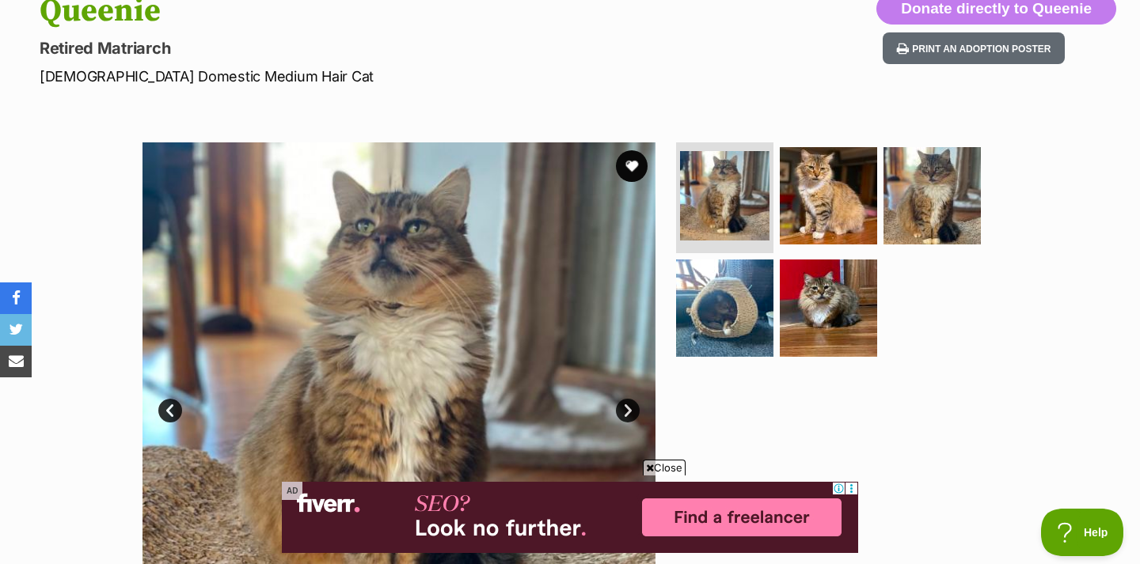
scroll to position [184, 0]
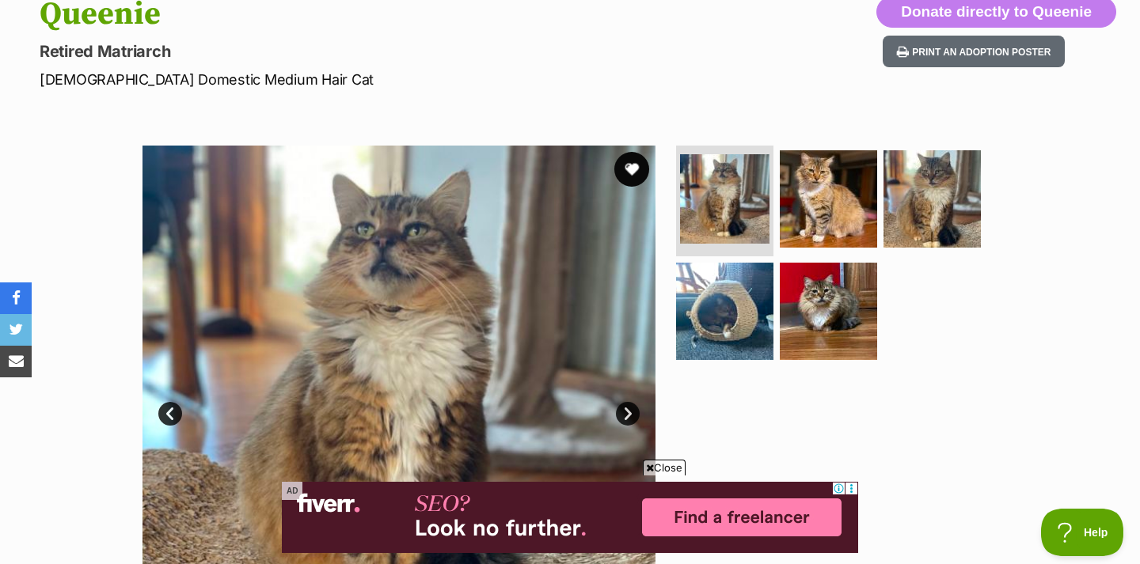
click at [624, 173] on button "favourite" at bounding box center [631, 169] width 35 height 35
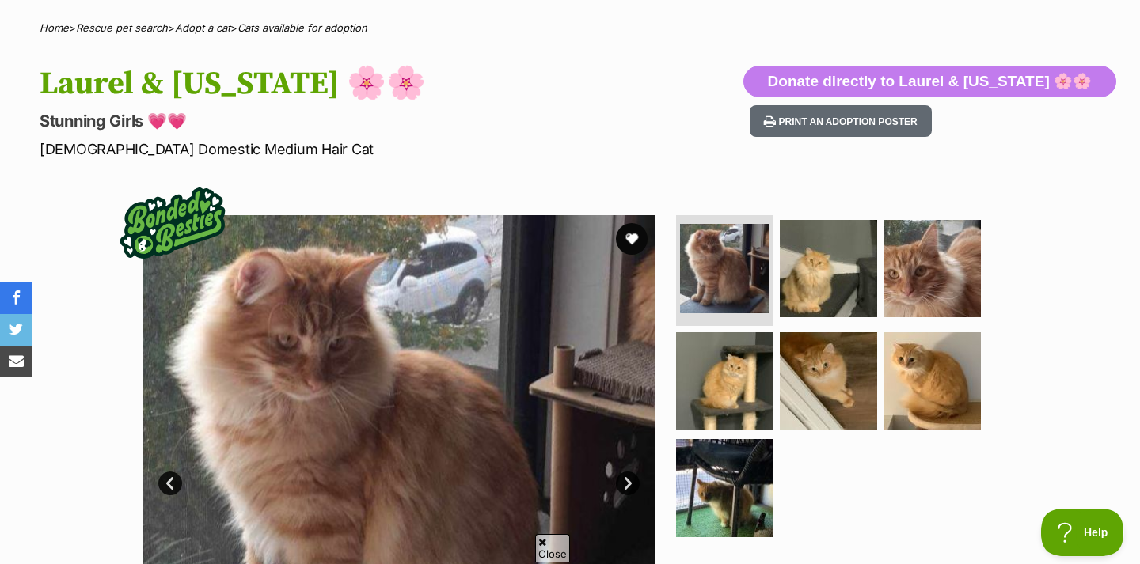
scroll to position [112, 0]
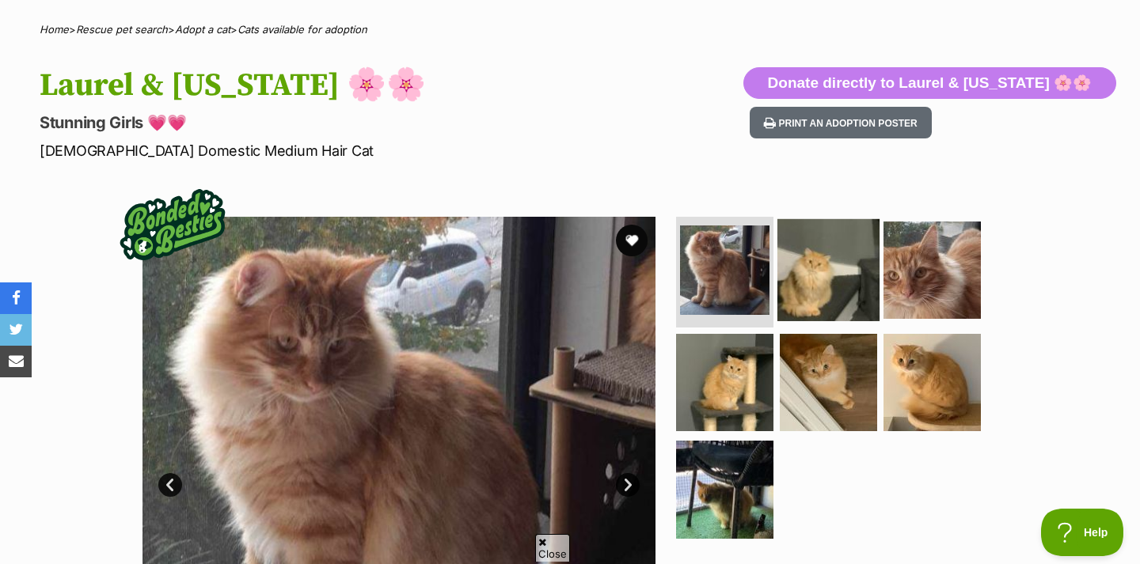
click at [842, 296] on img at bounding box center [828, 270] width 102 height 102
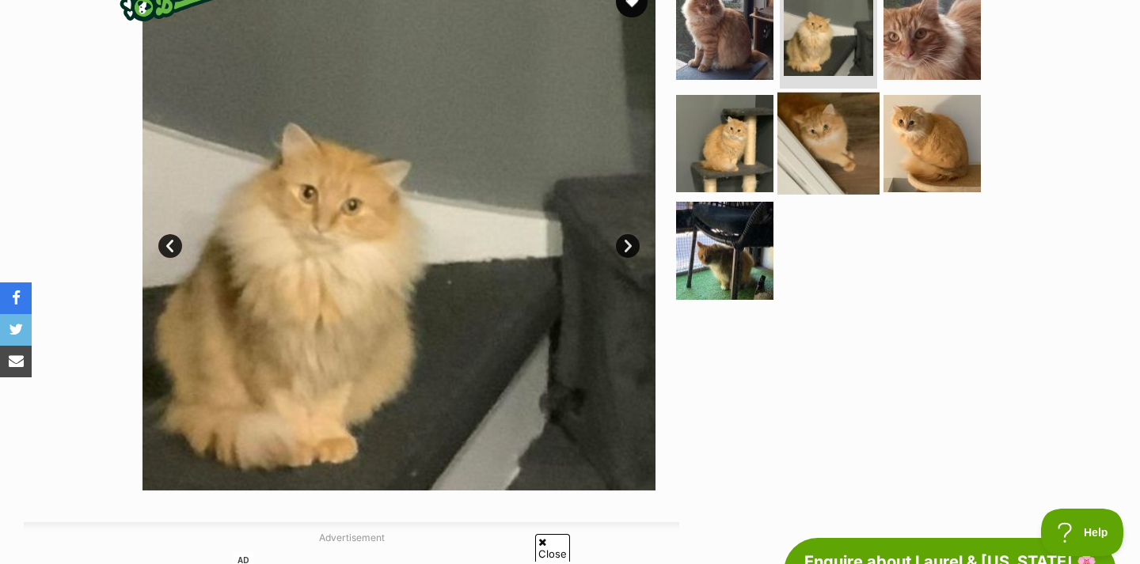
scroll to position [354, 0]
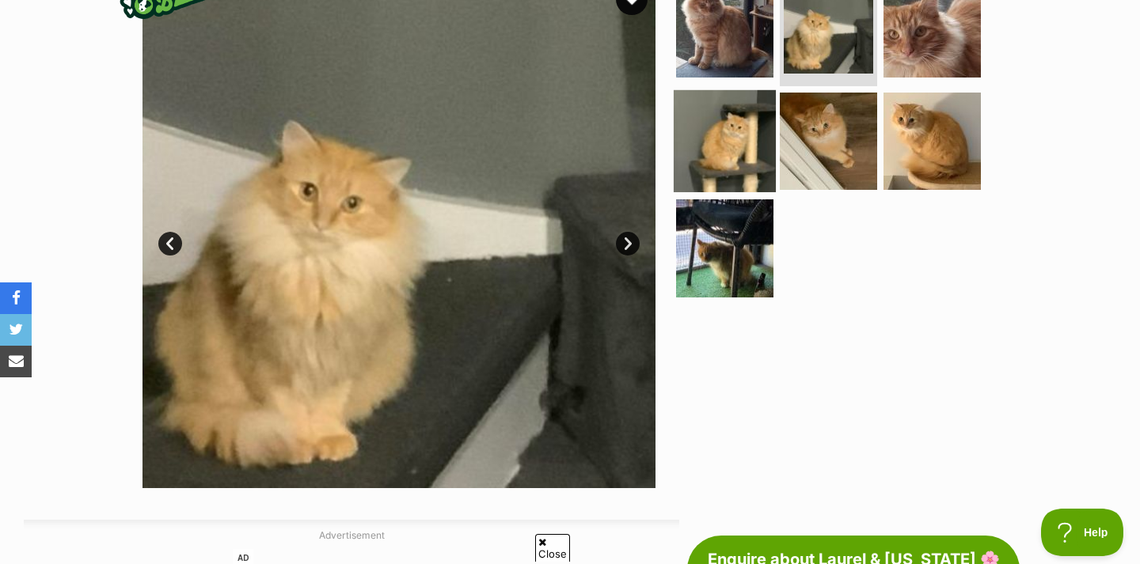
click at [721, 154] on img at bounding box center [724, 140] width 102 height 102
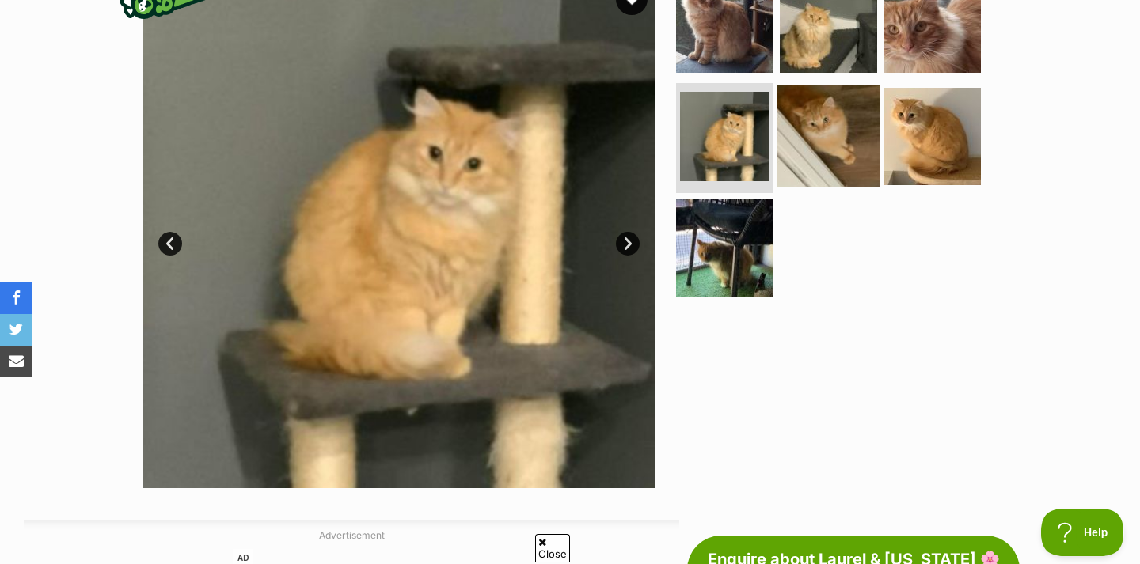
click at [861, 141] on img at bounding box center [828, 136] width 102 height 102
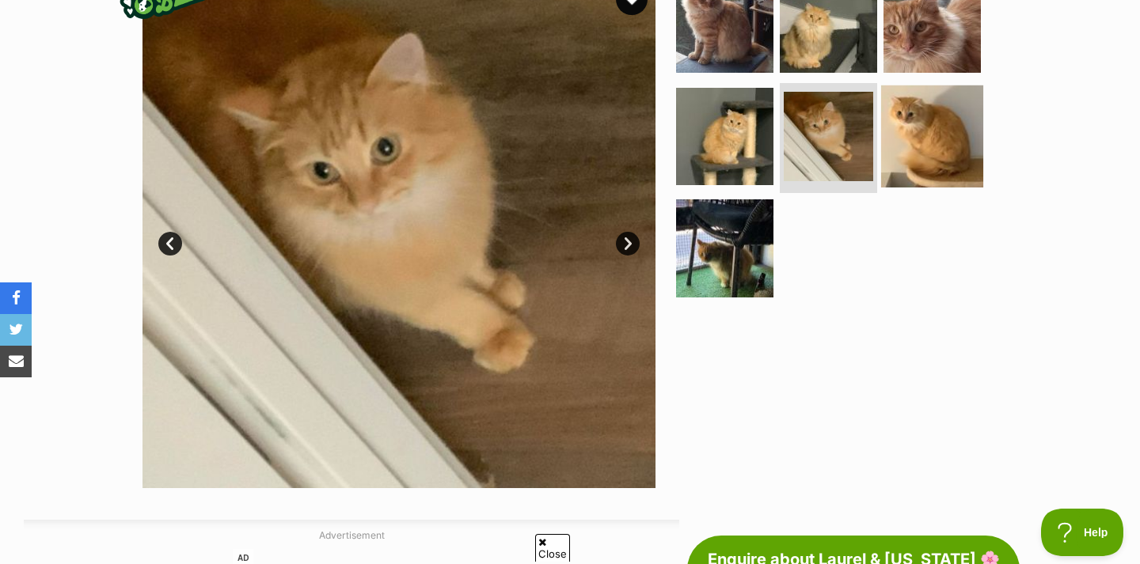
click at [969, 142] on img at bounding box center [932, 136] width 102 height 102
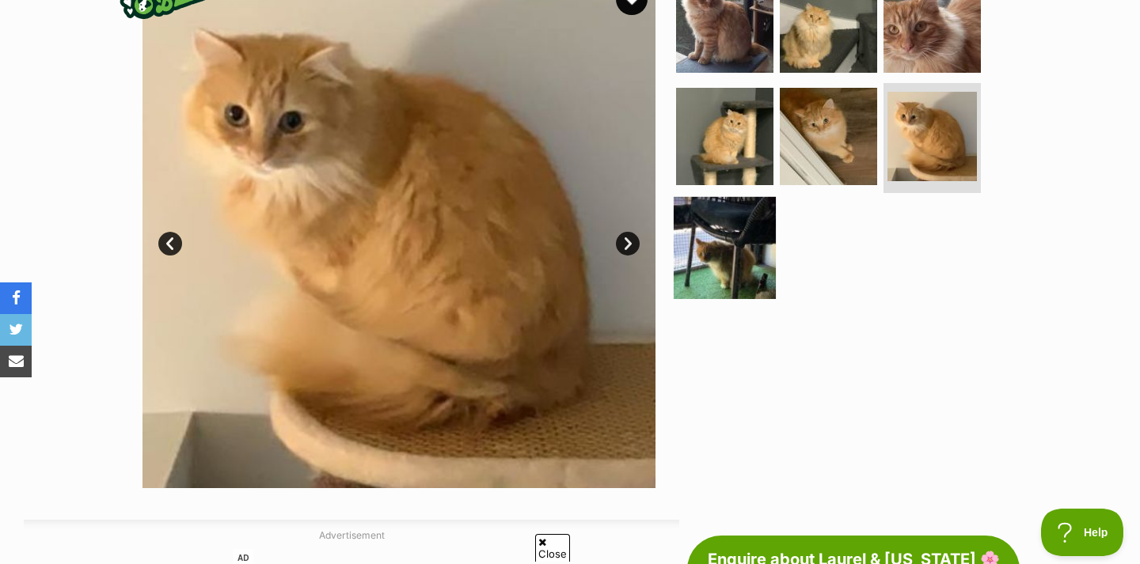
click at [762, 230] on img at bounding box center [724, 248] width 102 height 102
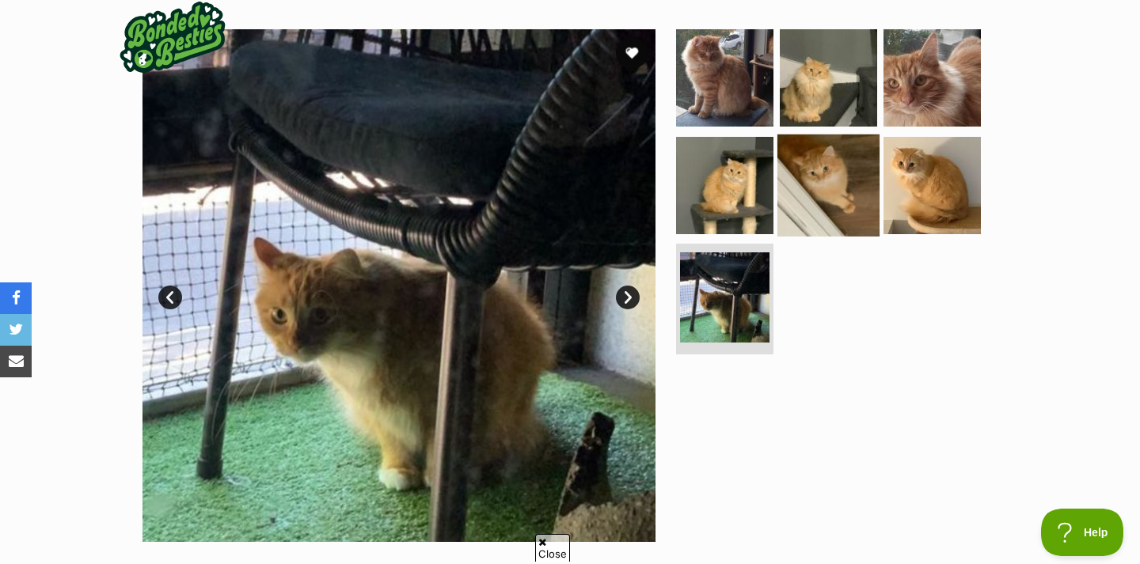
scroll to position [296, 0]
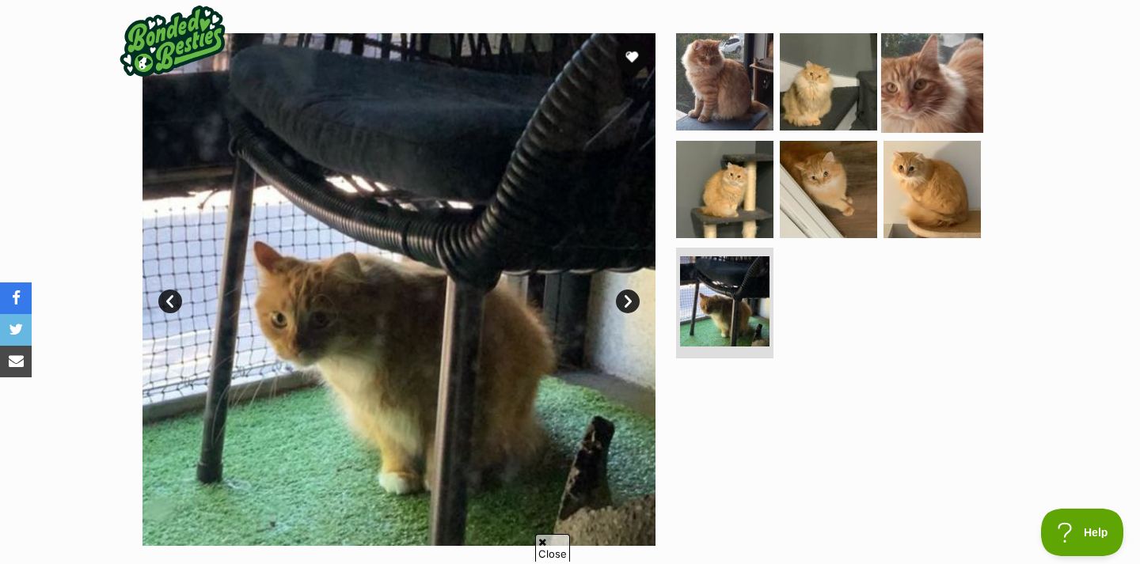
click at [958, 89] on img at bounding box center [932, 82] width 102 height 102
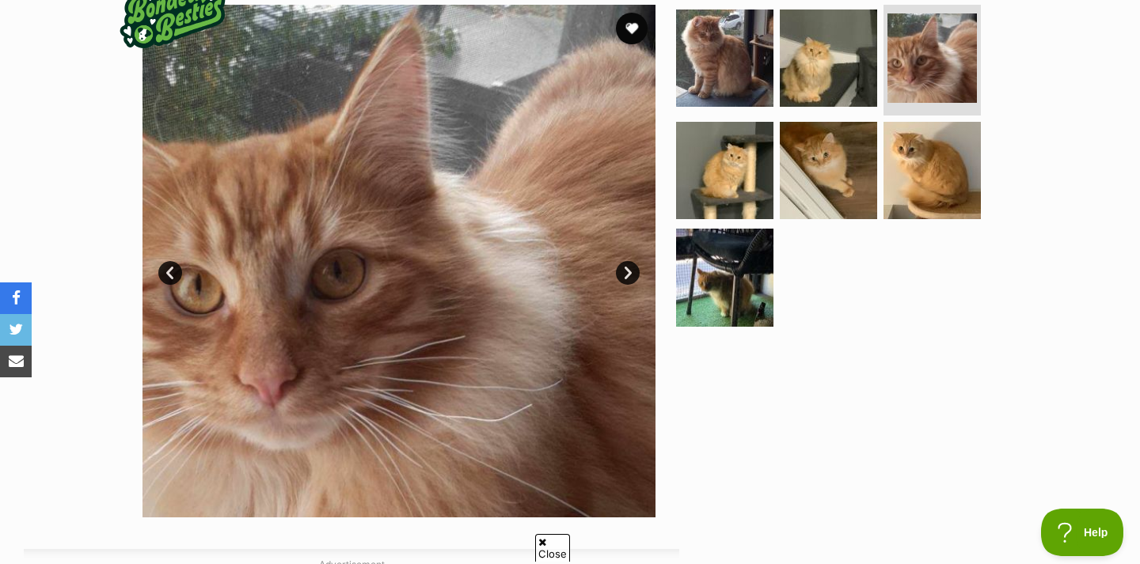
scroll to position [330, 0]
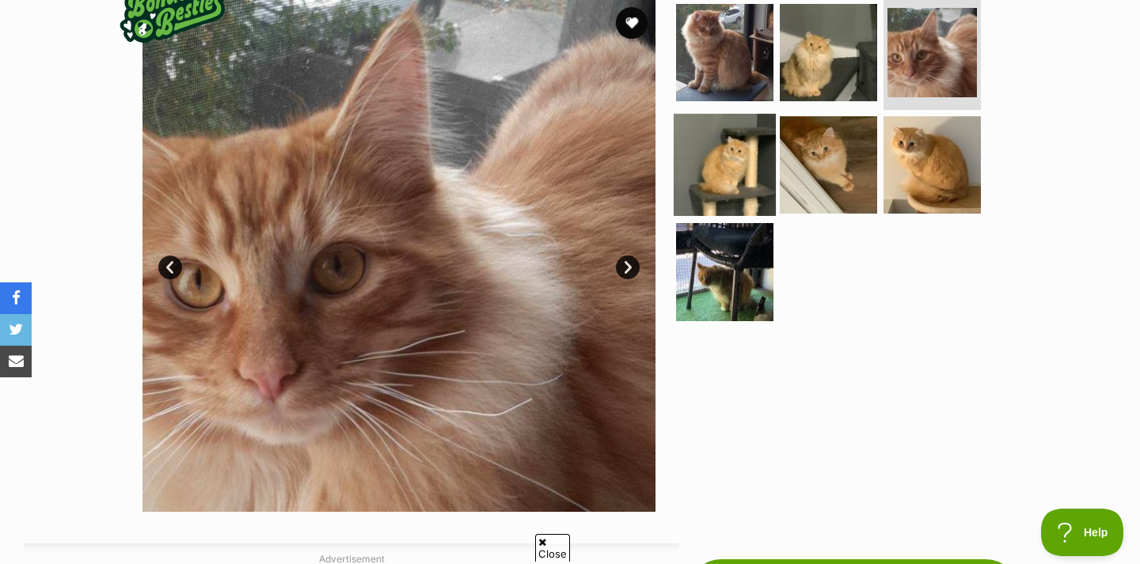
click at [708, 173] on img at bounding box center [724, 164] width 102 height 102
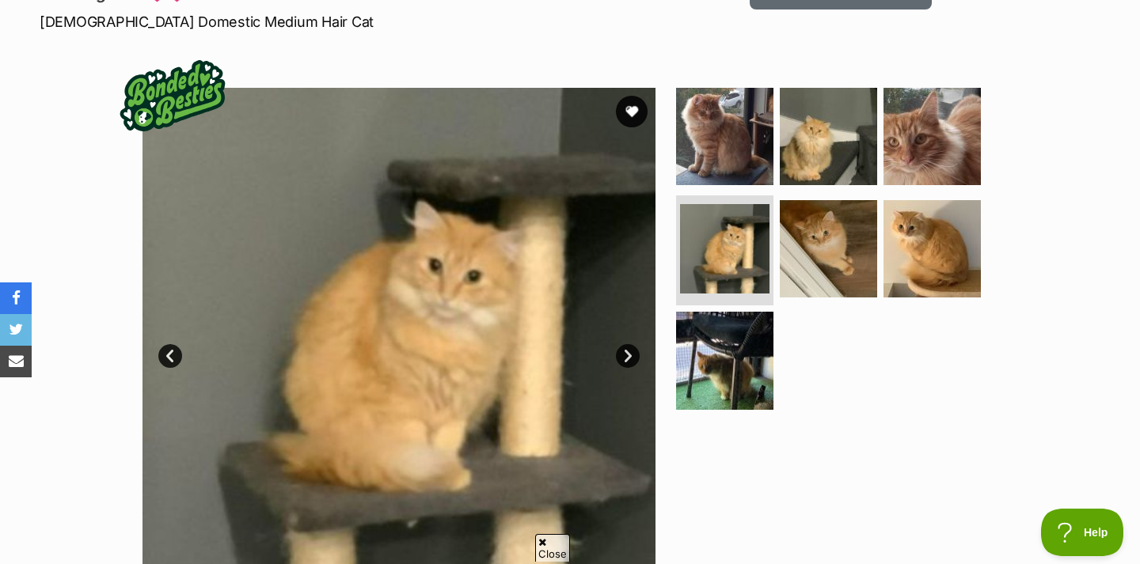
scroll to position [240, 0]
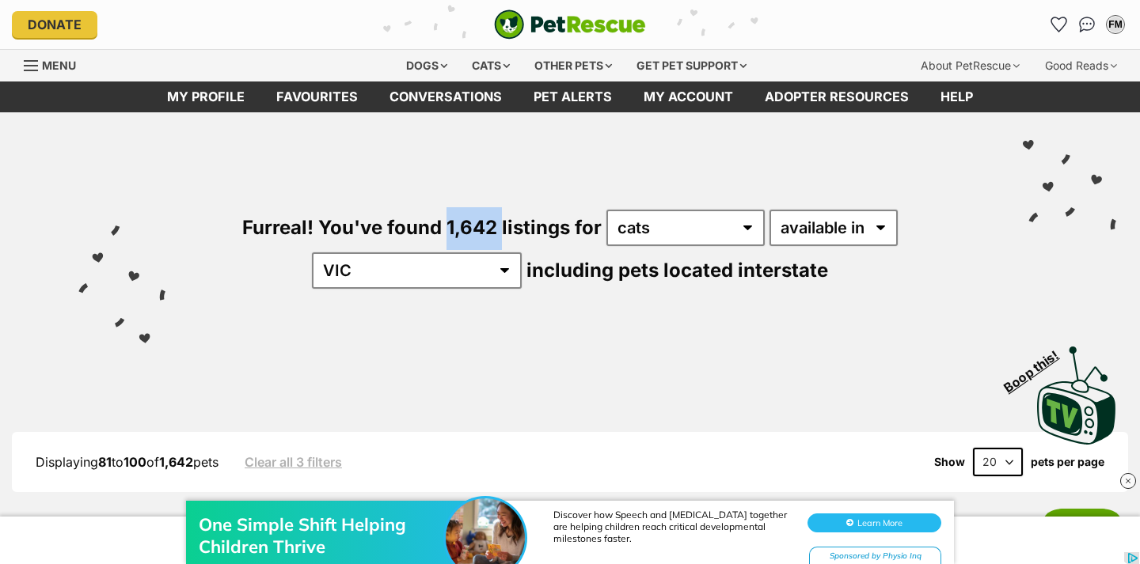
drag, startPoint x: 380, startPoint y: 228, endPoint x: 434, endPoint y: 228, distance: 54.6
click at [434, 228] on span "Furreal! You've found 1,642 listings for" at bounding box center [421, 227] width 359 height 23
click at [623, 321] on div "Furreal! You've found 1,642 listings for any type of pet cats dogs other pets a…" at bounding box center [570, 222] width 1092 height 220
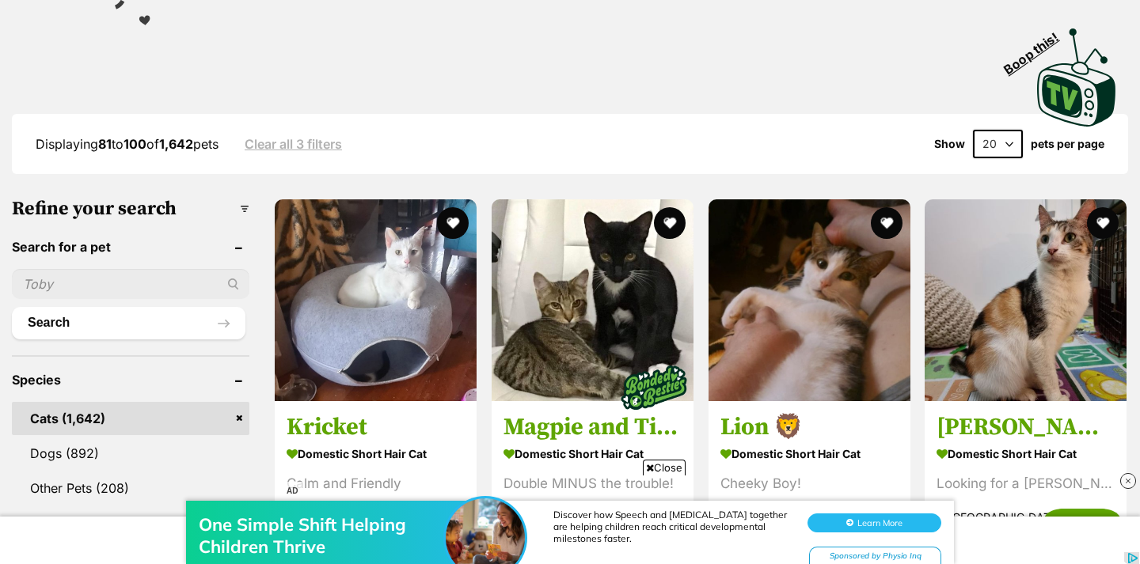
scroll to position [330, 0]
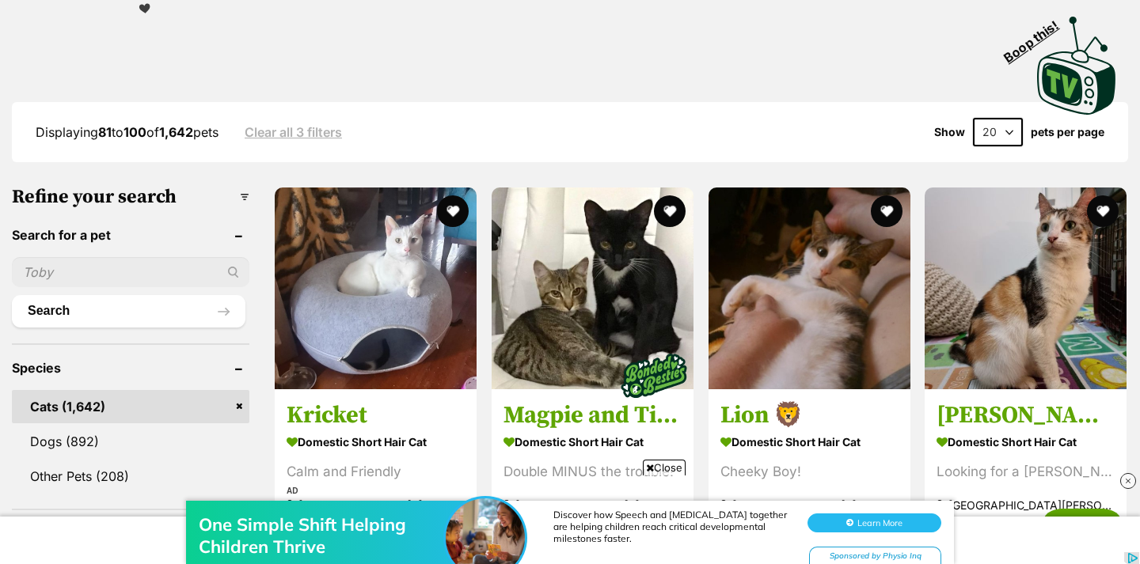
click at [992, 136] on select "20 40 60" at bounding box center [998, 132] width 50 height 28
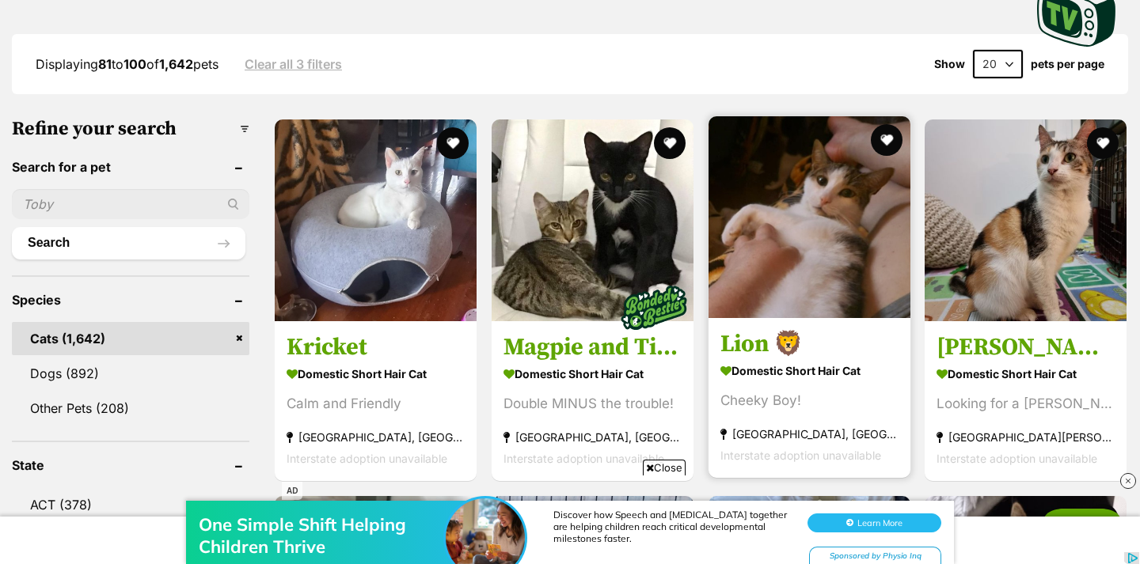
scroll to position [384, 0]
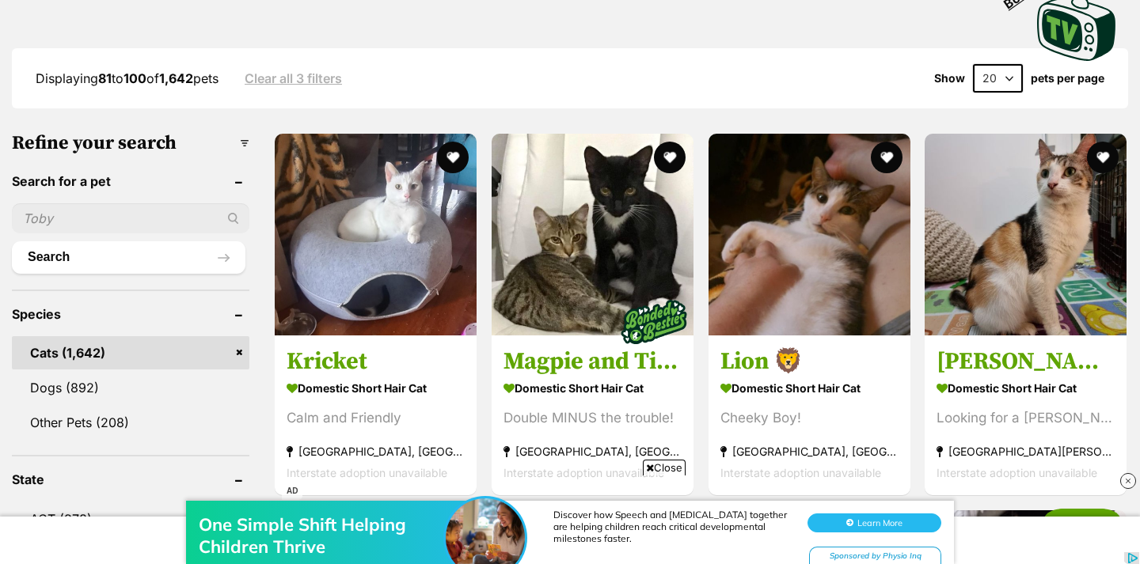
click at [1006, 86] on select "20 40 60" at bounding box center [998, 78] width 50 height 28
select select "60"
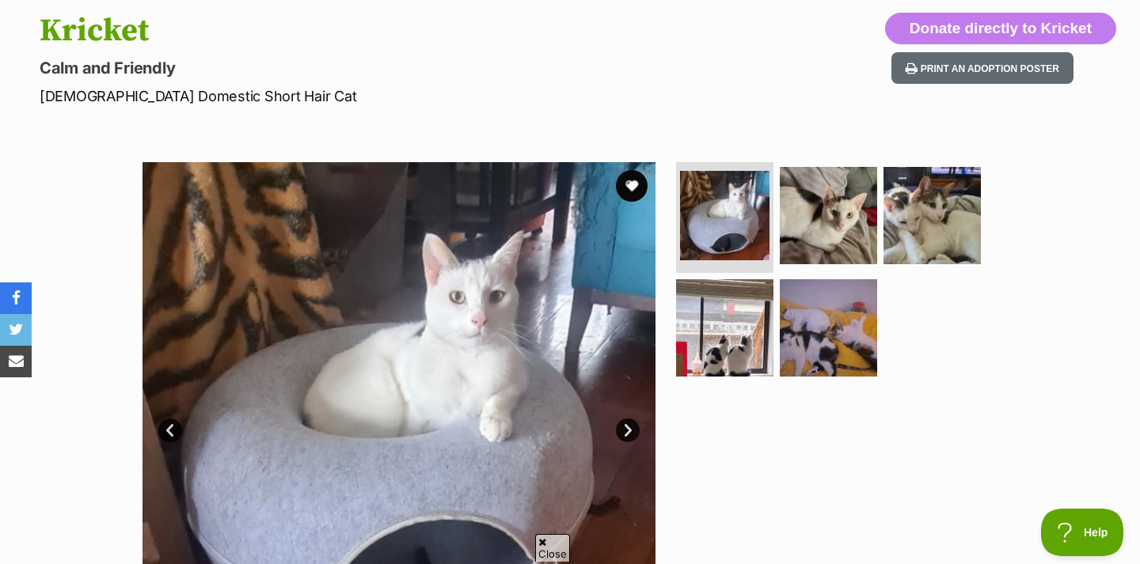
scroll to position [169, 0]
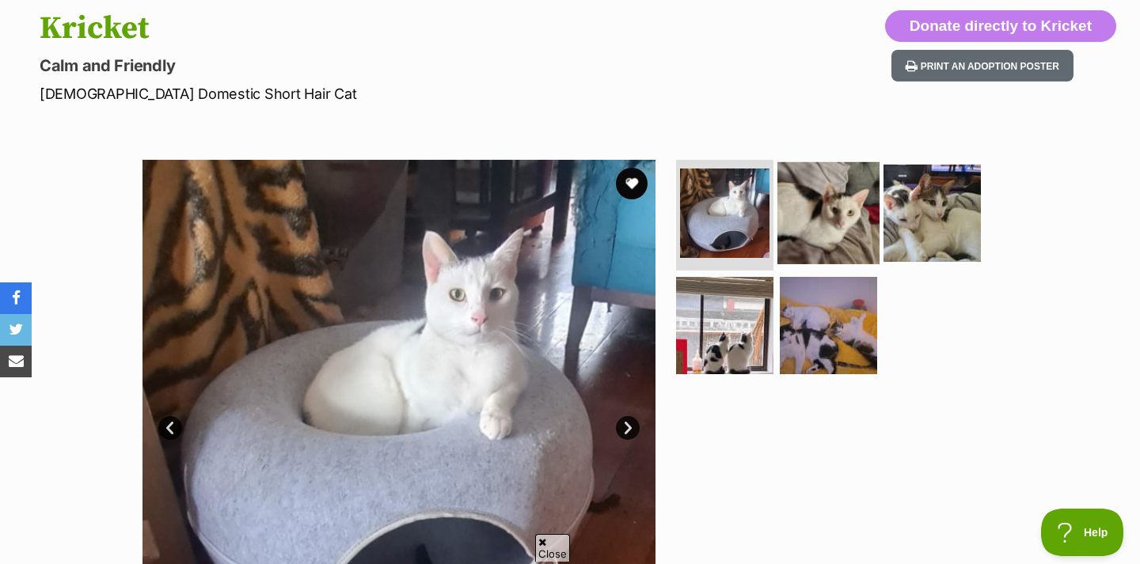
click at [833, 203] on img at bounding box center [828, 213] width 102 height 102
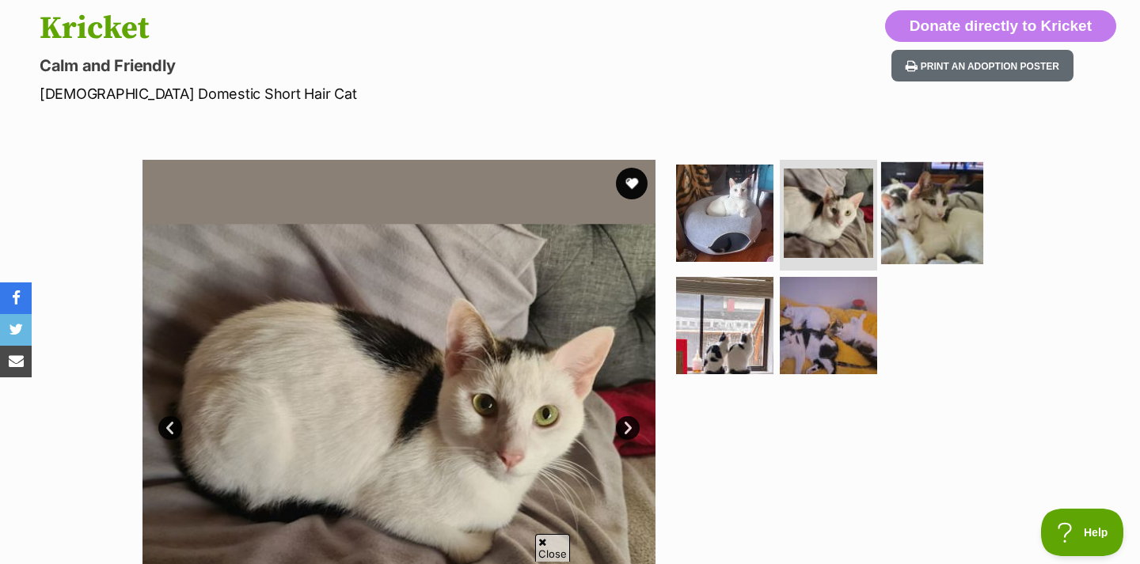
click at [933, 213] on img at bounding box center [932, 213] width 102 height 102
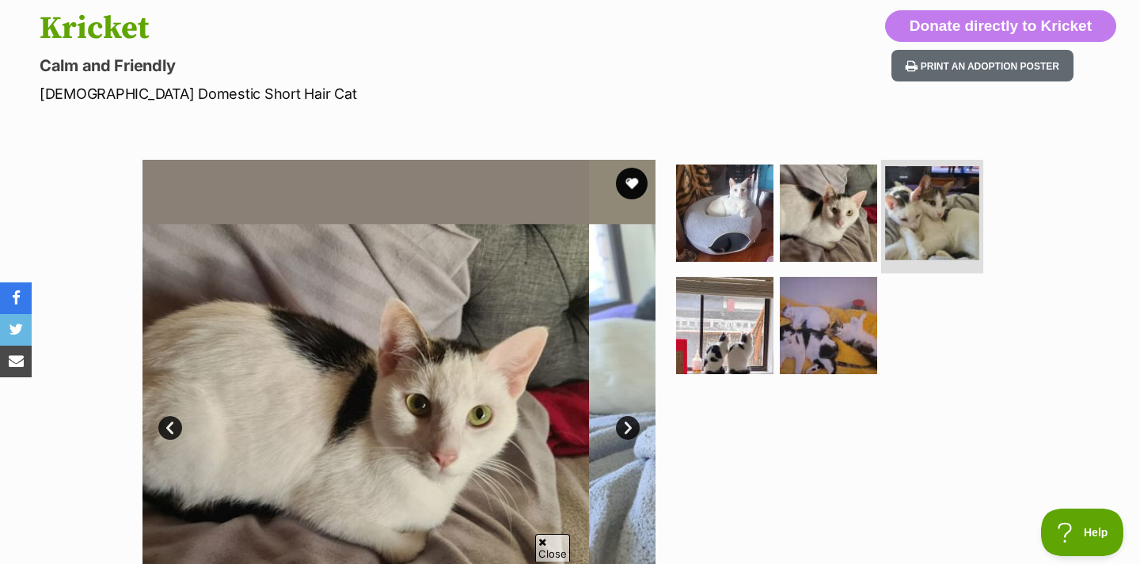
scroll to position [0, 0]
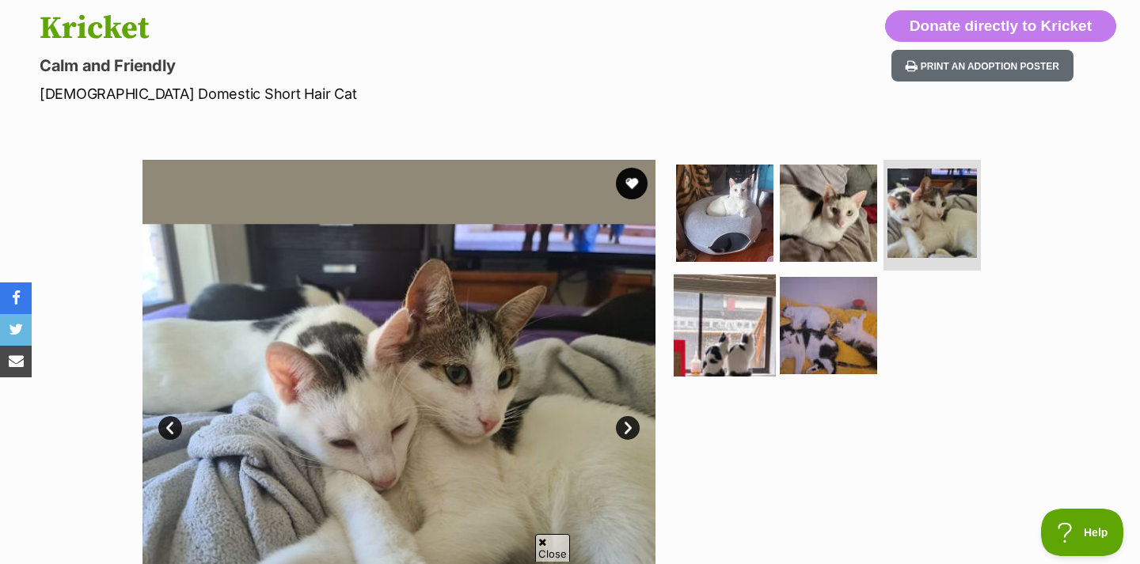
click at [745, 340] on img at bounding box center [724, 325] width 102 height 102
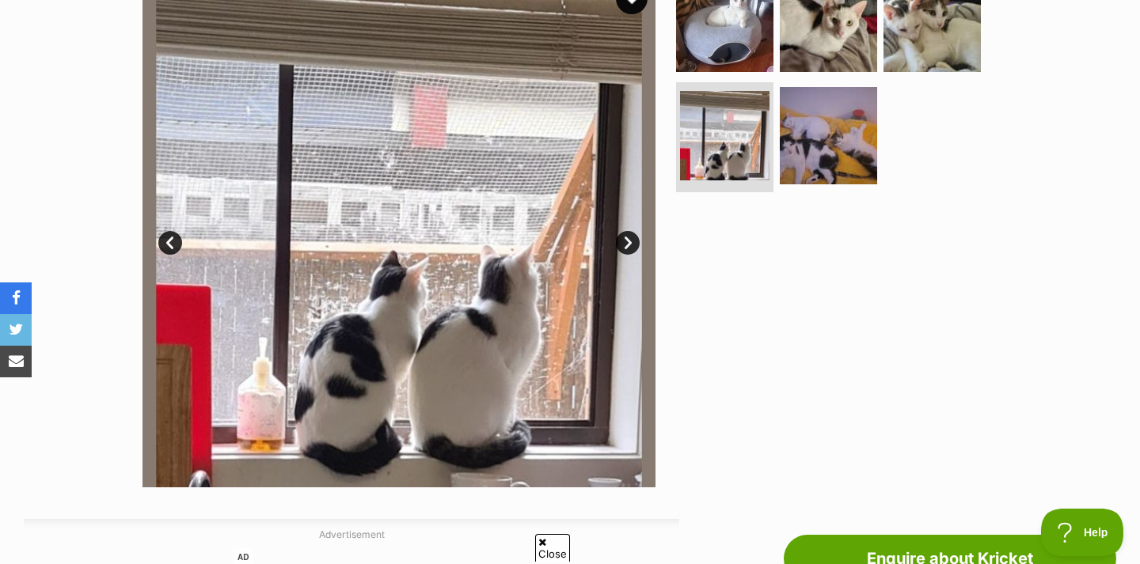
scroll to position [360, 0]
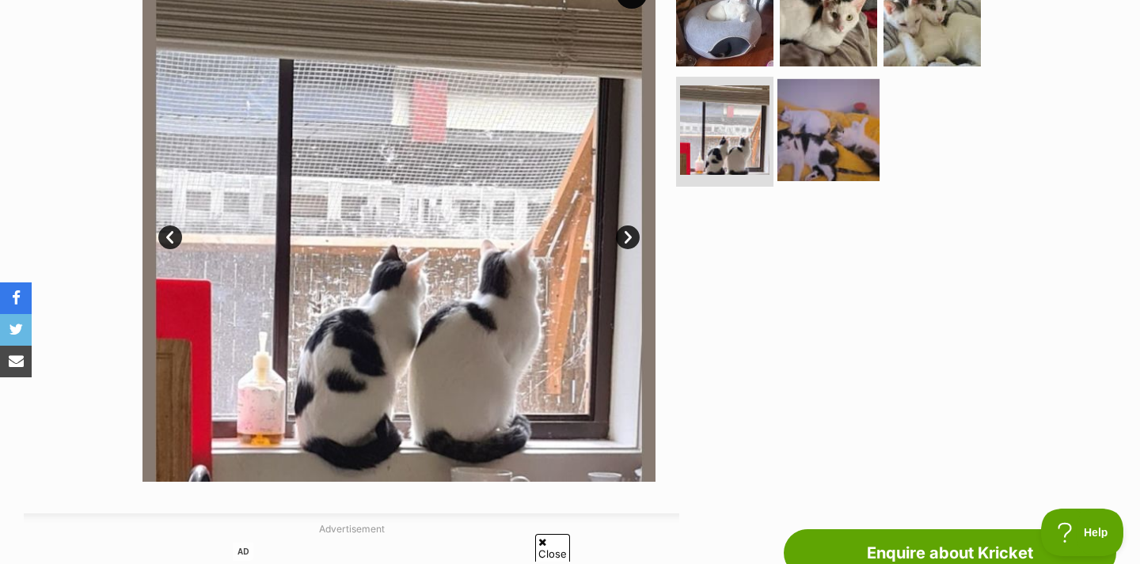
click at [828, 150] on img at bounding box center [828, 129] width 102 height 102
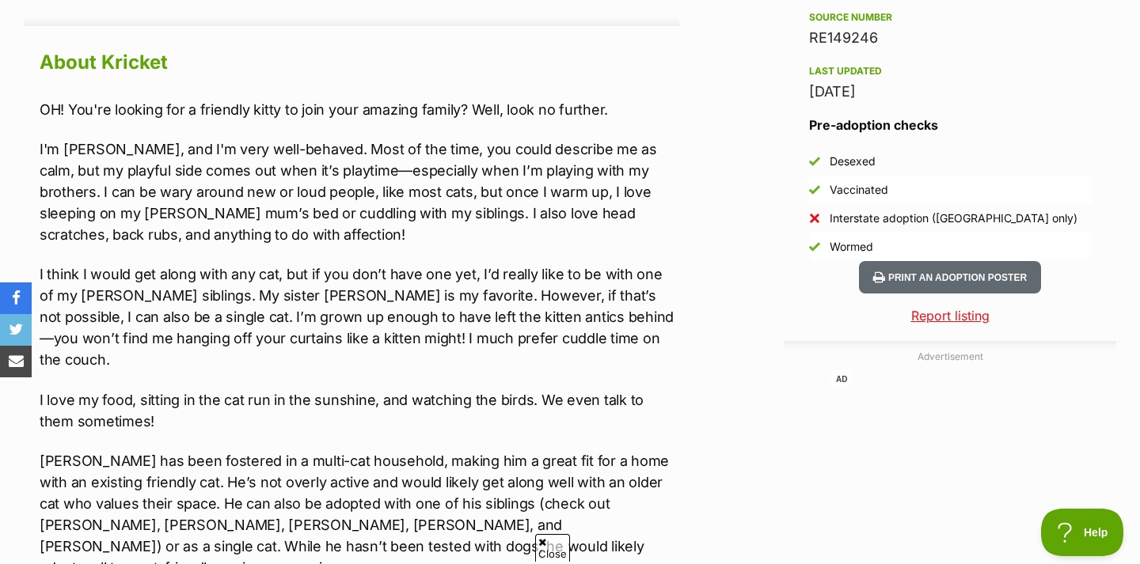
scroll to position [1372, 0]
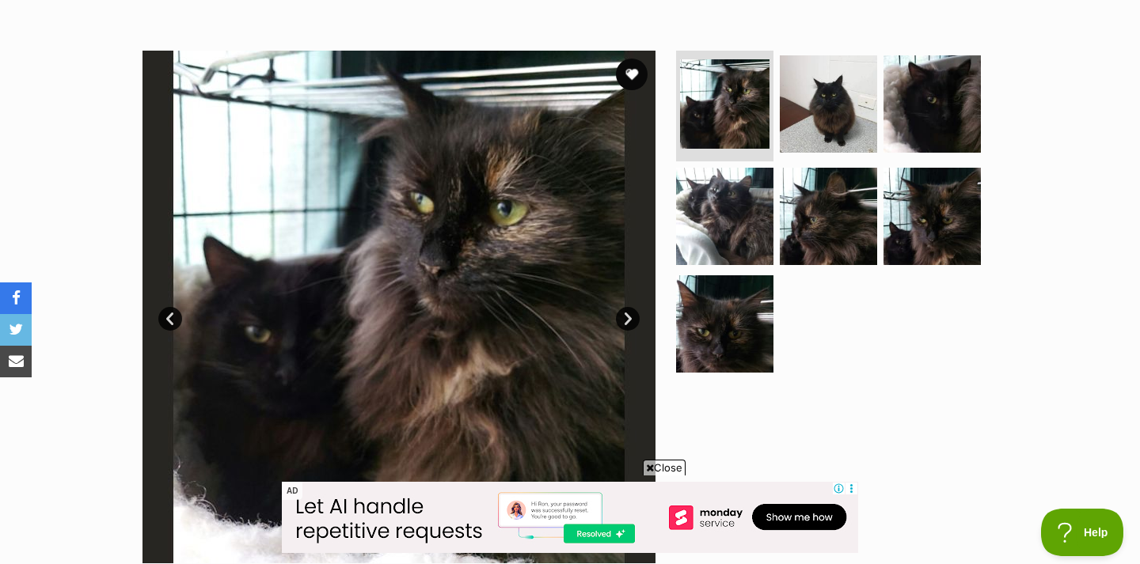
scroll to position [283, 0]
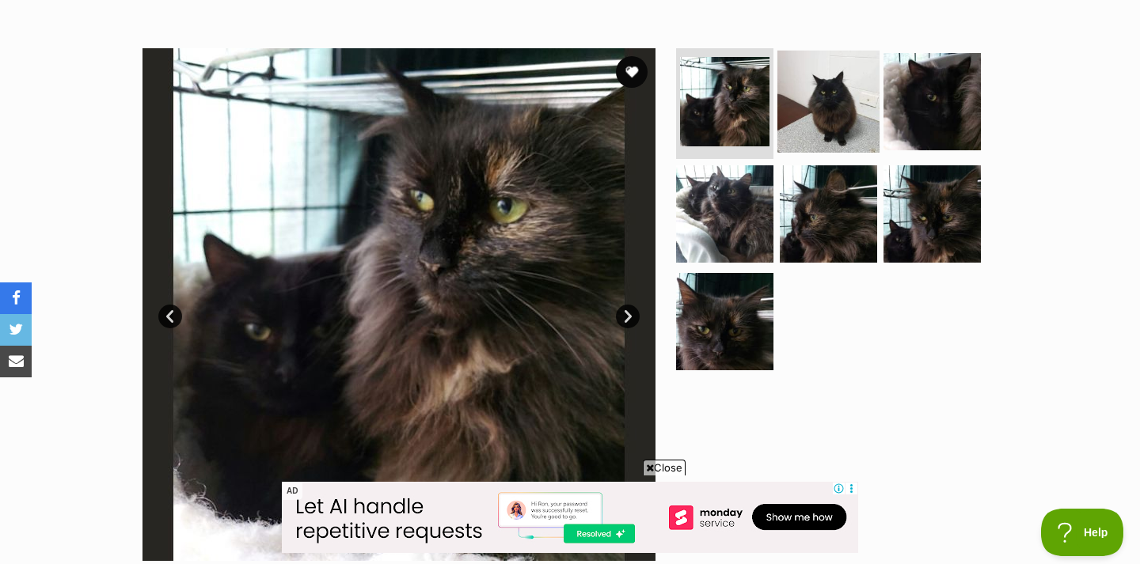
click at [817, 113] on img at bounding box center [828, 102] width 102 height 102
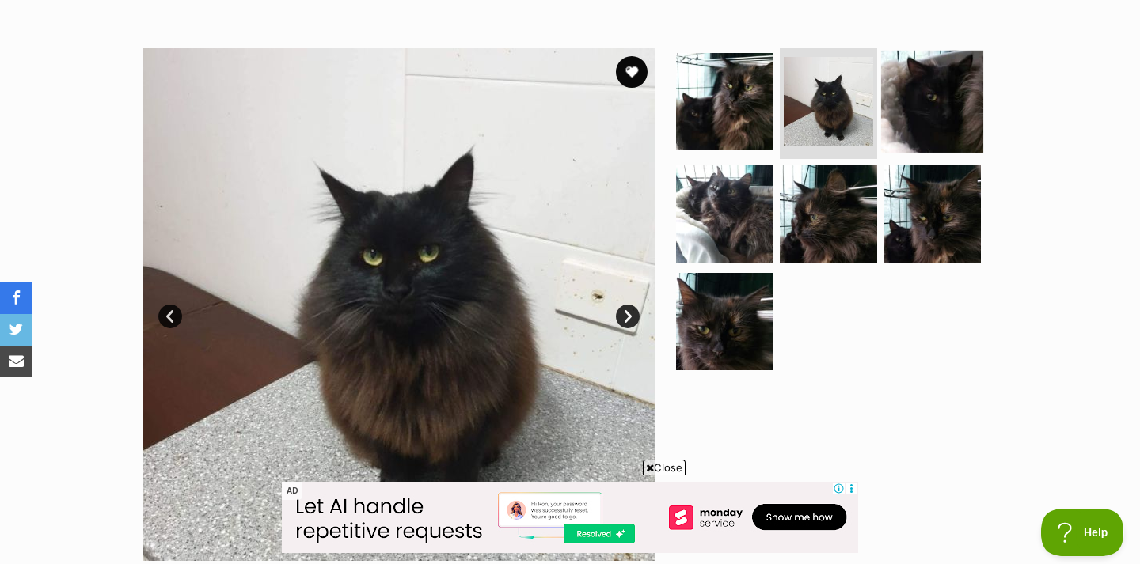
click at [903, 123] on img at bounding box center [932, 102] width 102 height 102
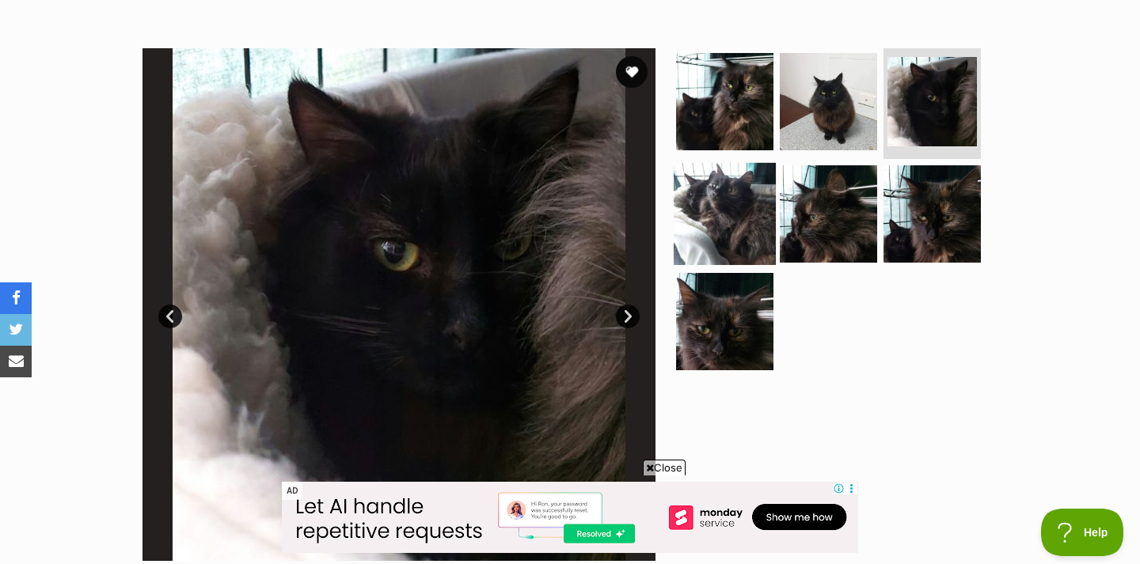
click at [751, 218] on img at bounding box center [724, 214] width 102 height 102
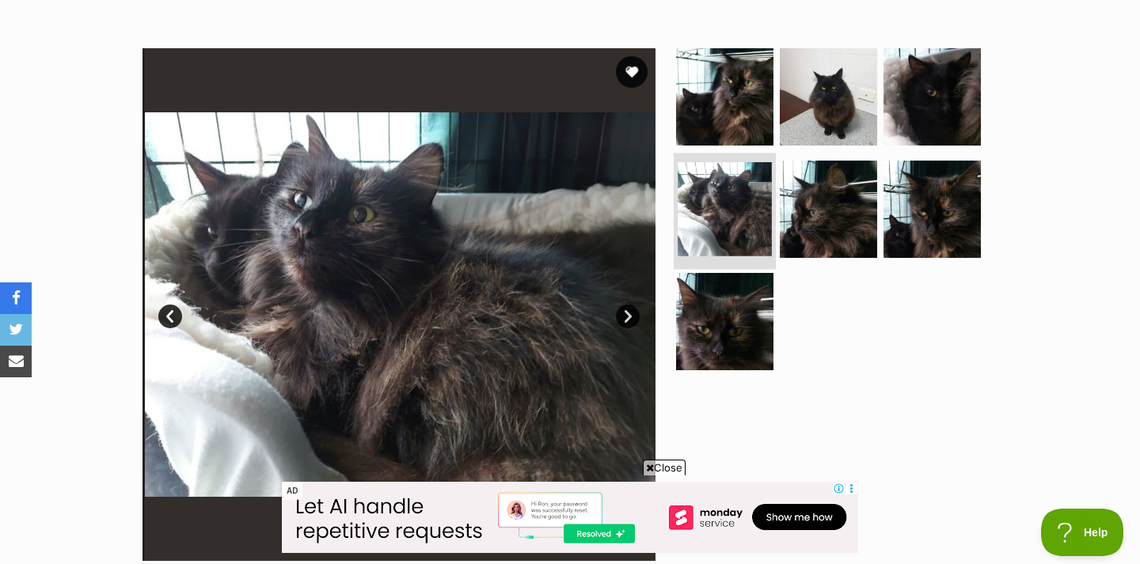
scroll to position [0, 0]
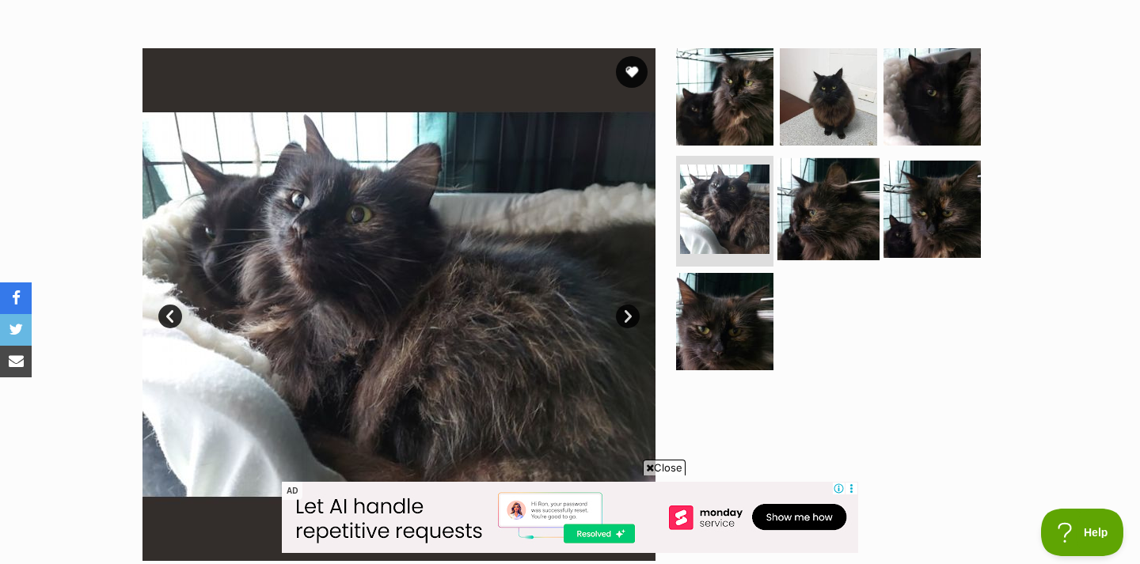
click at [817, 222] on img at bounding box center [828, 209] width 102 height 102
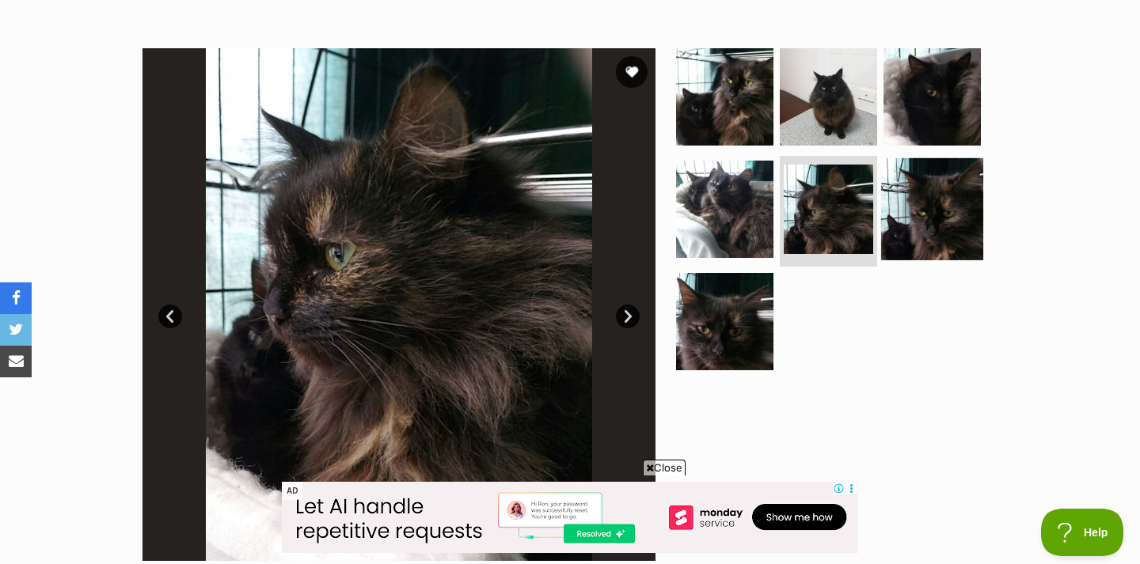
click at [931, 213] on img at bounding box center [932, 209] width 102 height 102
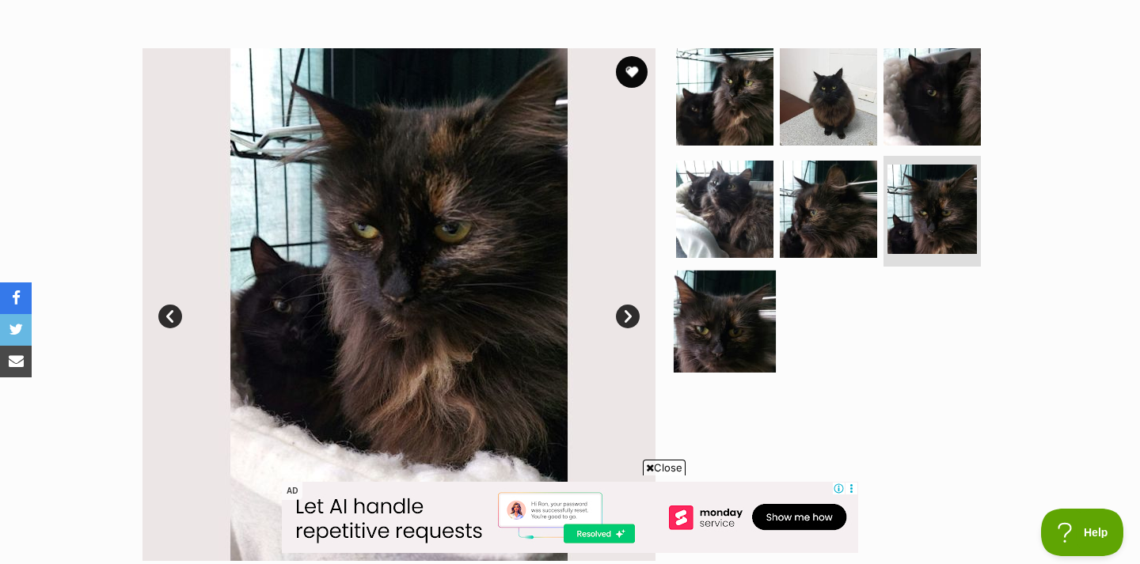
click at [739, 317] on img at bounding box center [724, 322] width 102 height 102
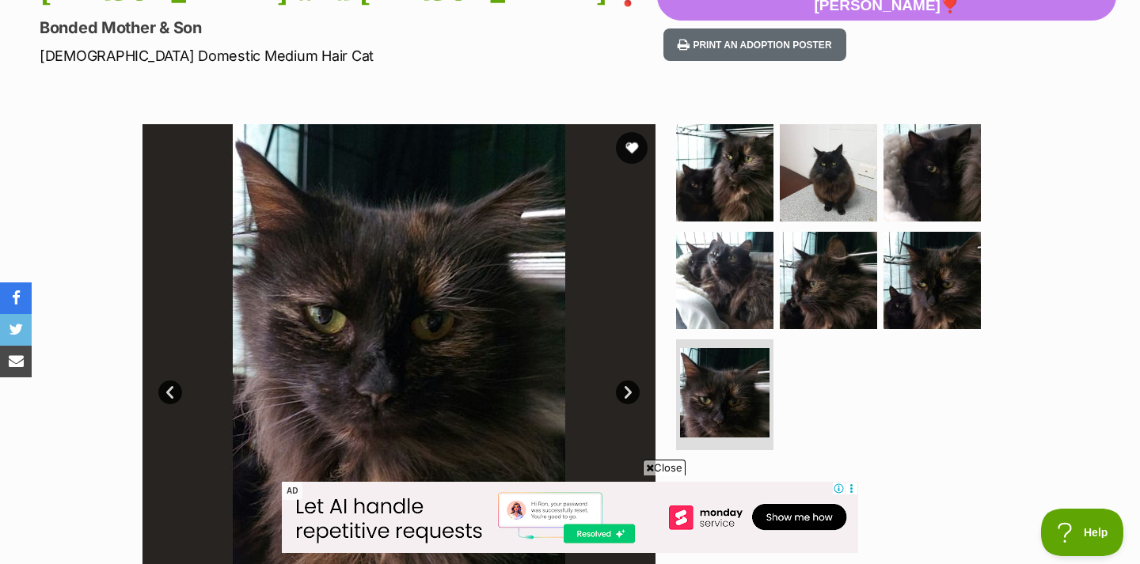
scroll to position [212, 0]
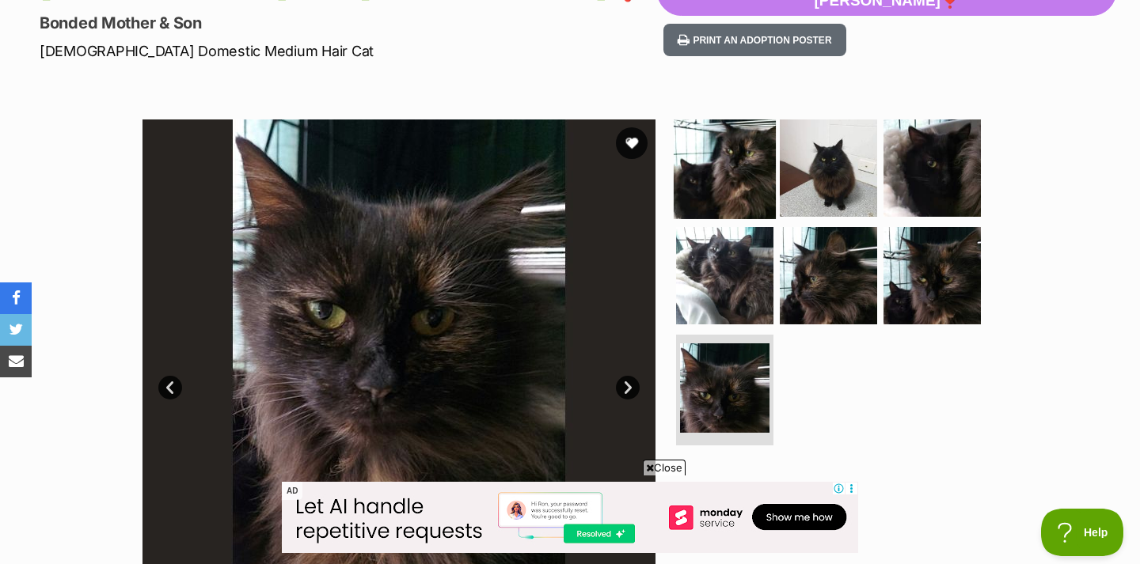
click at [748, 148] on img at bounding box center [724, 168] width 102 height 102
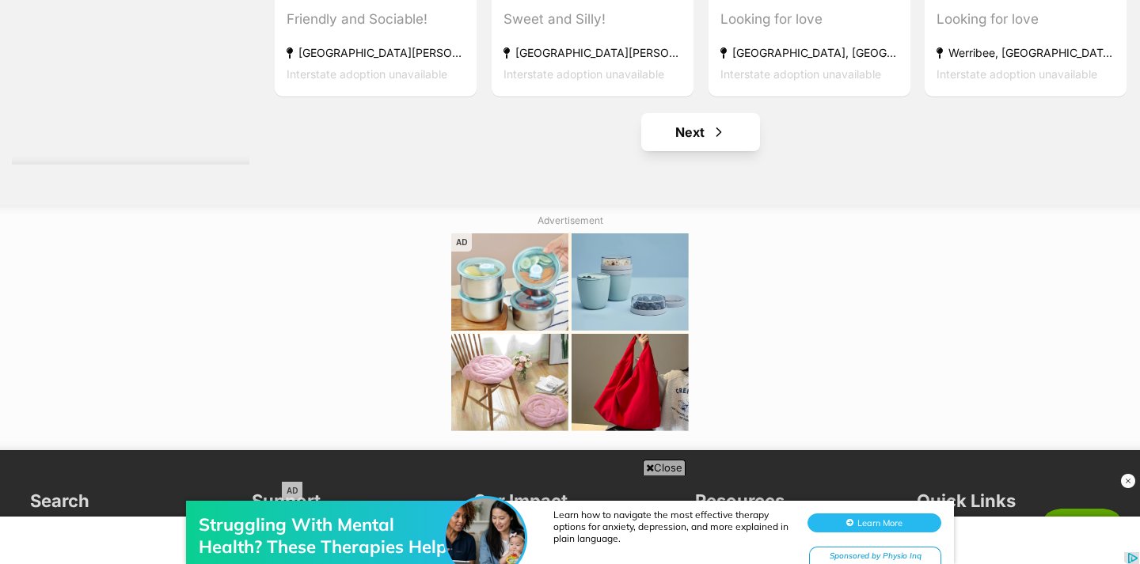
scroll to position [7434, 0]
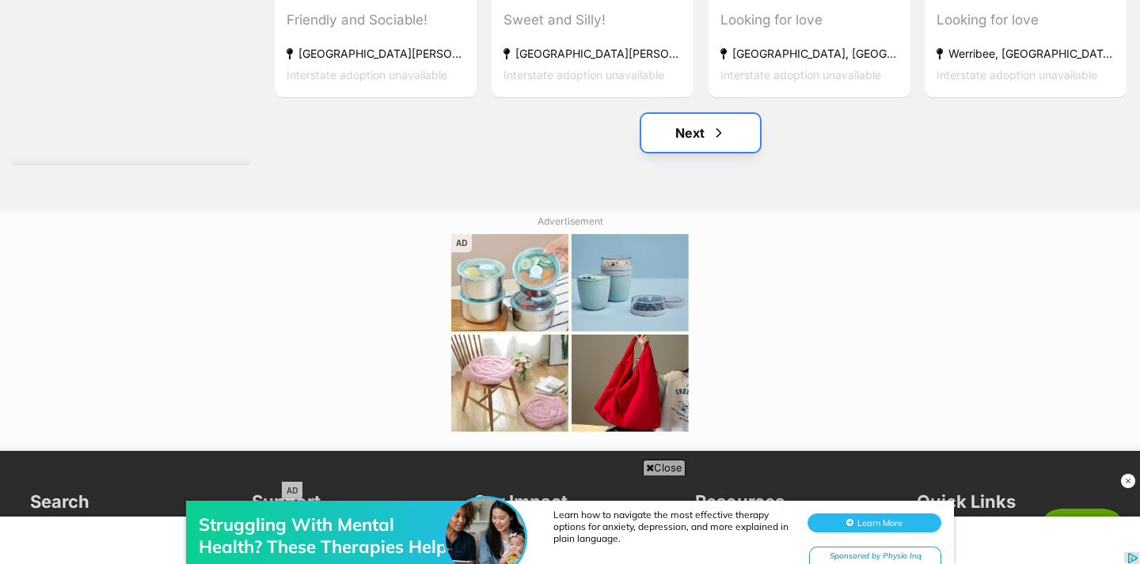
click at [732, 125] on link "Next" at bounding box center [700, 133] width 119 height 38
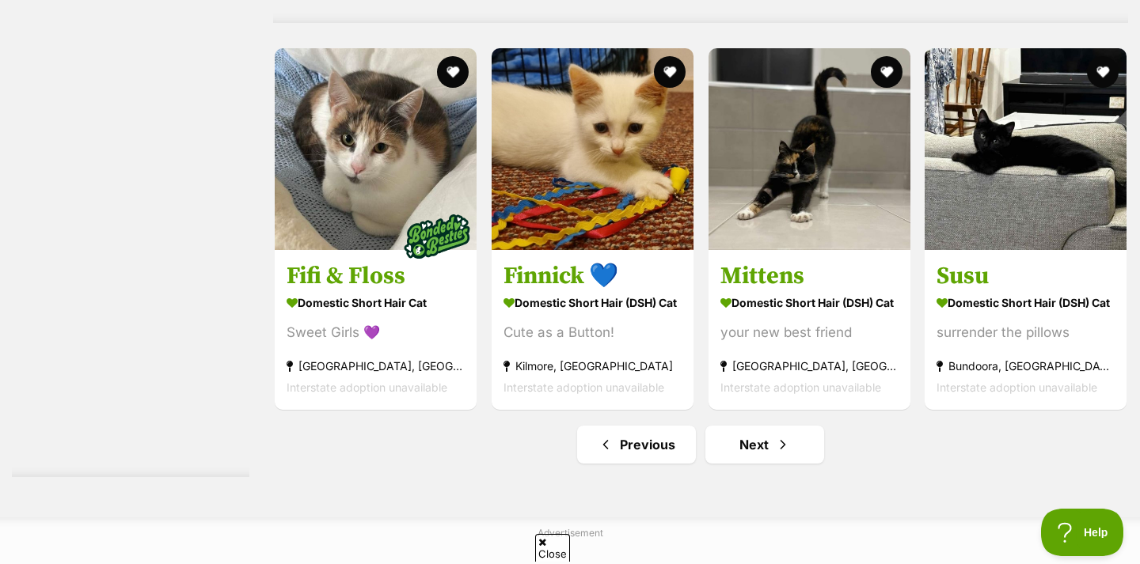
scroll to position [7120, 0]
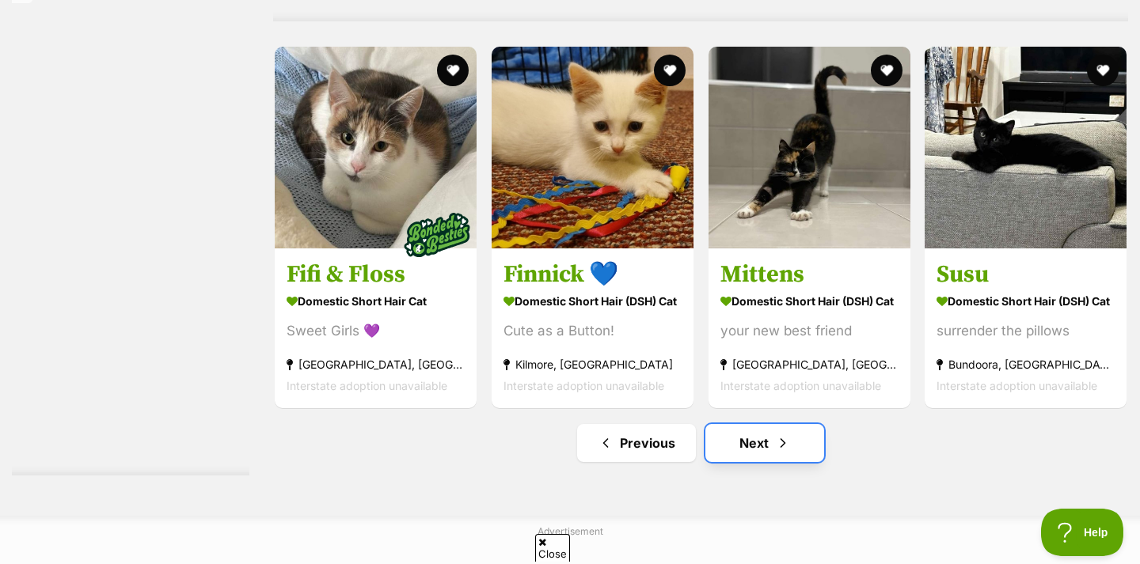
click at [741, 461] on link "Next" at bounding box center [764, 443] width 119 height 38
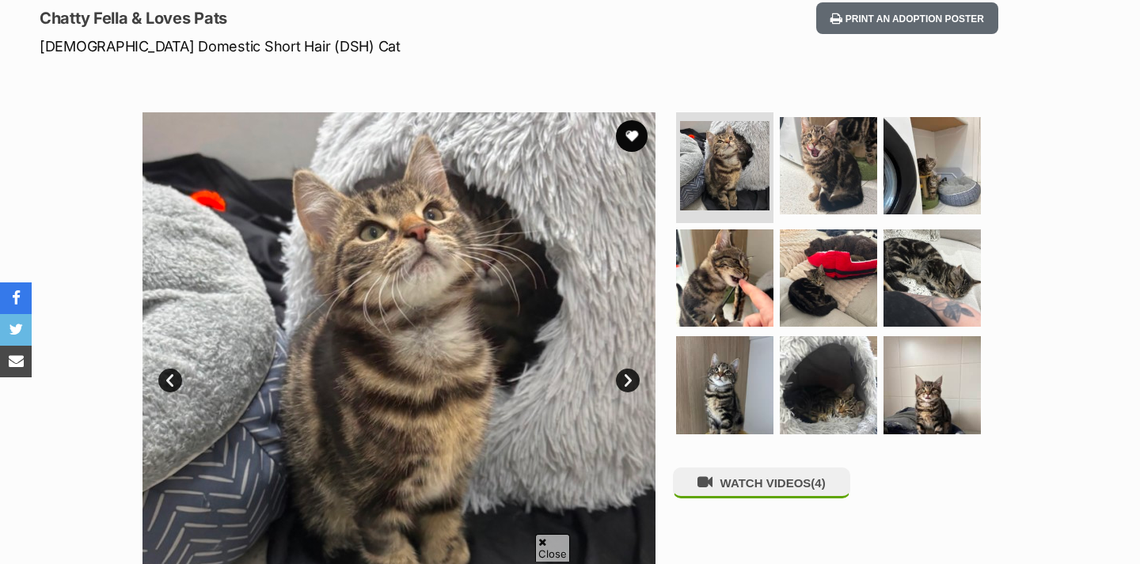
scroll to position [219, 0]
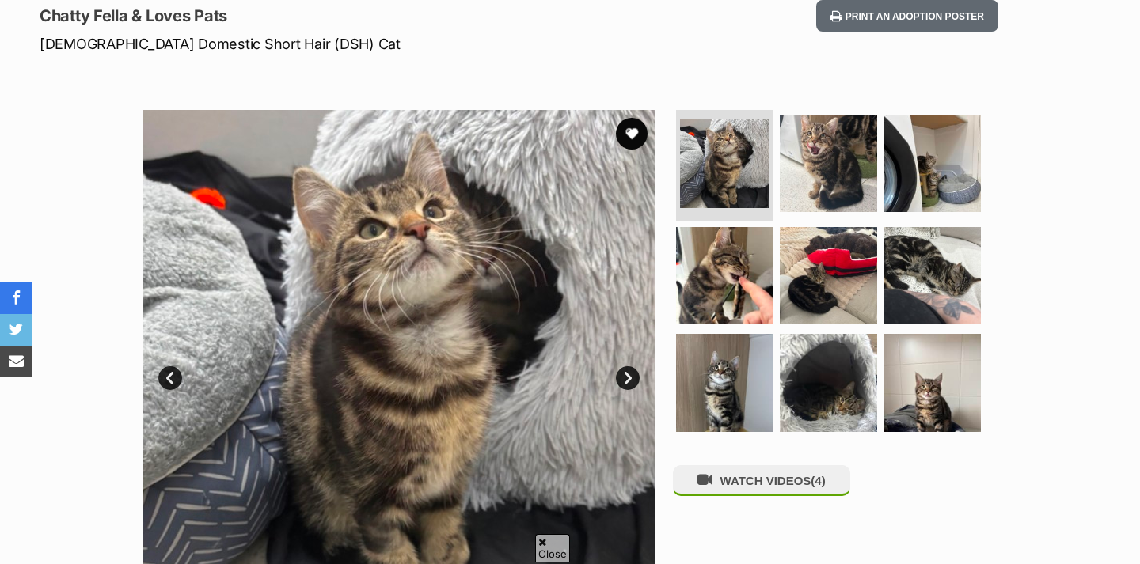
click at [723, 327] on ul at bounding box center [835, 276] width 324 height 332
click at [723, 295] on img at bounding box center [724, 275] width 102 height 102
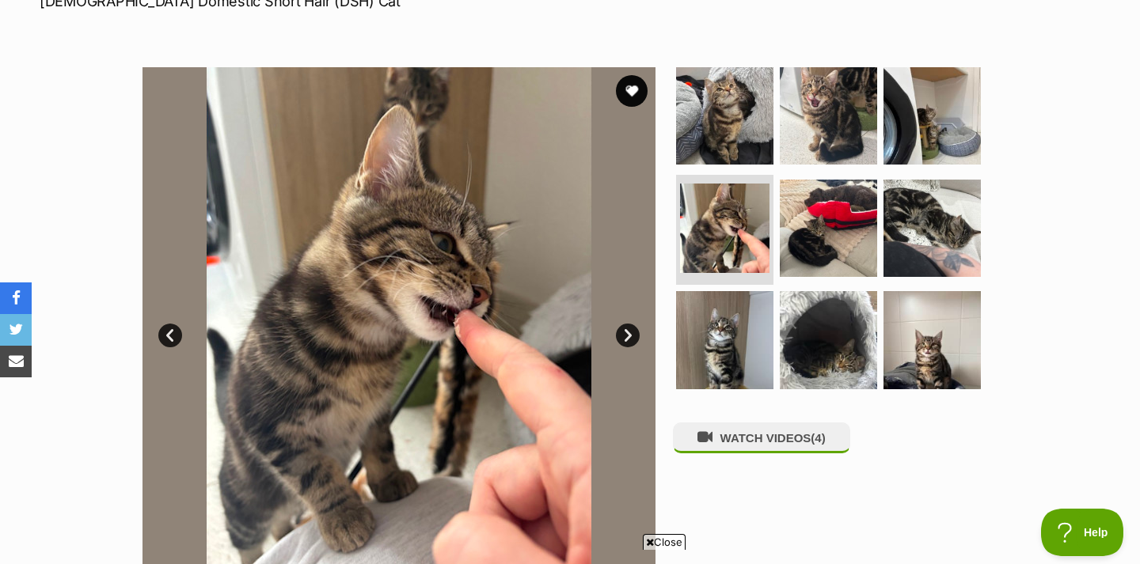
scroll to position [264, 0]
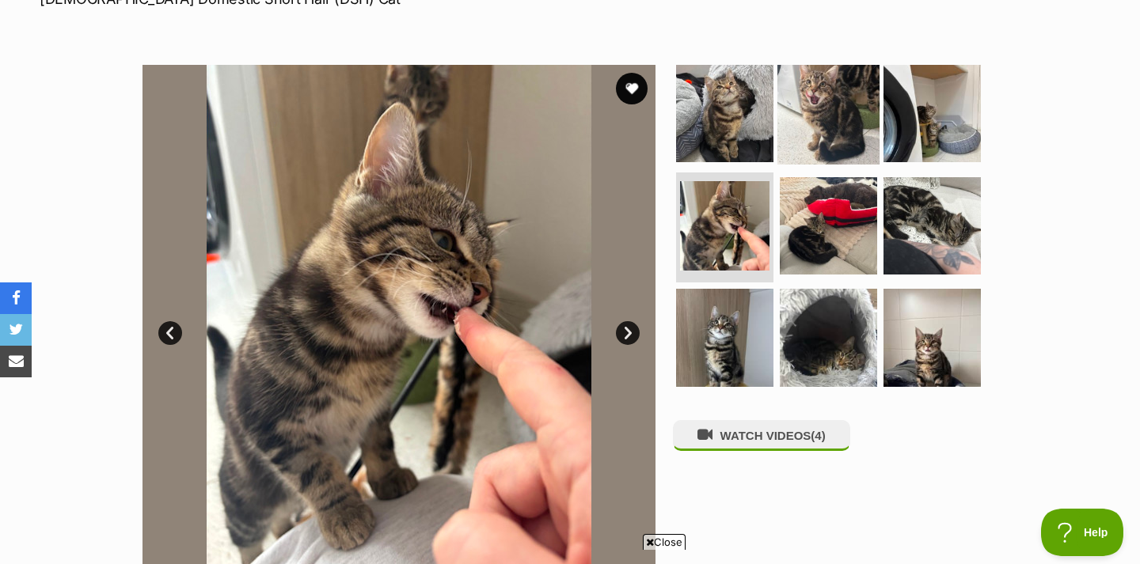
click at [827, 114] on img at bounding box center [828, 114] width 102 height 102
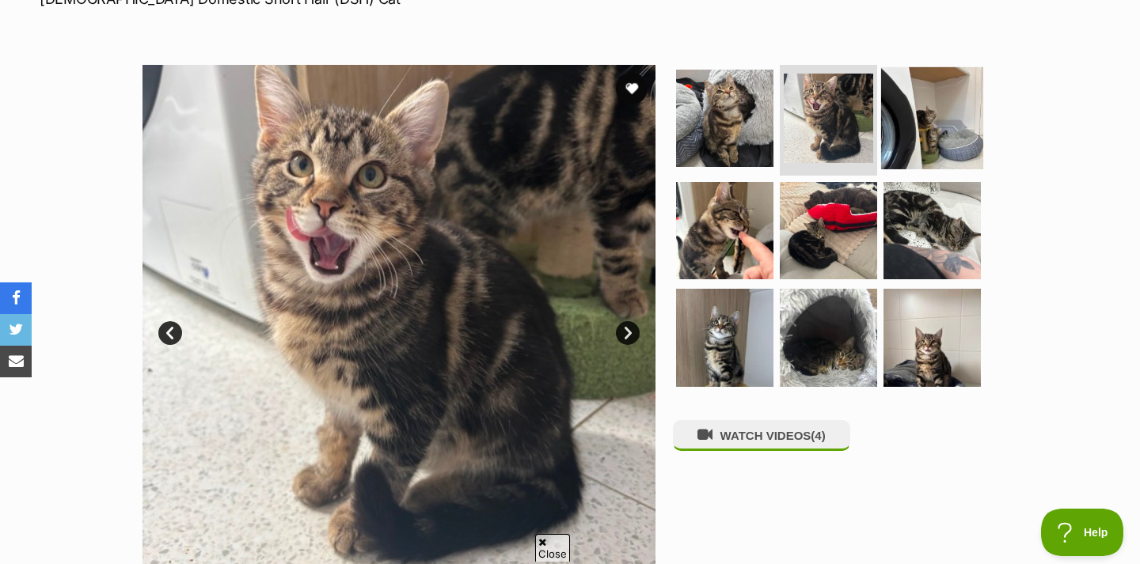
click at [943, 124] on img at bounding box center [932, 118] width 102 height 102
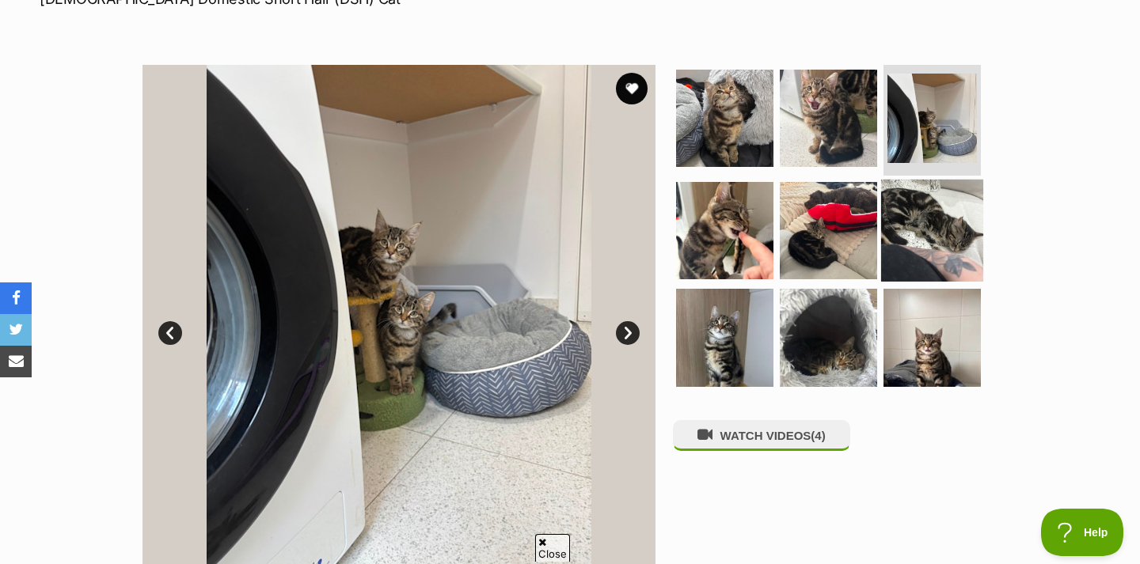
click at [910, 211] on img at bounding box center [932, 230] width 102 height 102
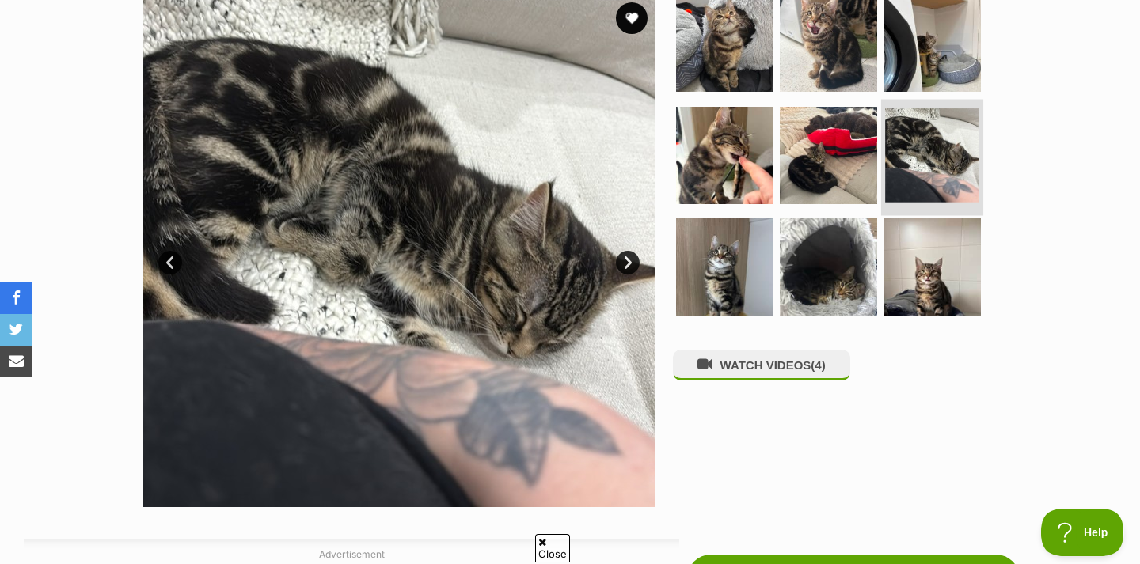
scroll to position [336, 0]
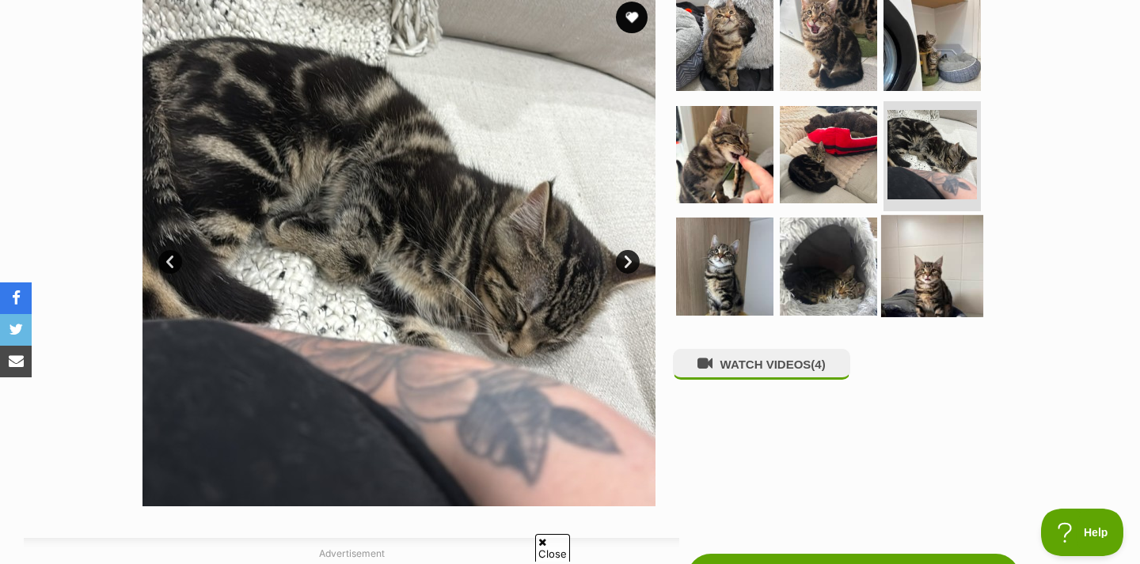
click at [909, 267] on img at bounding box center [932, 266] width 102 height 102
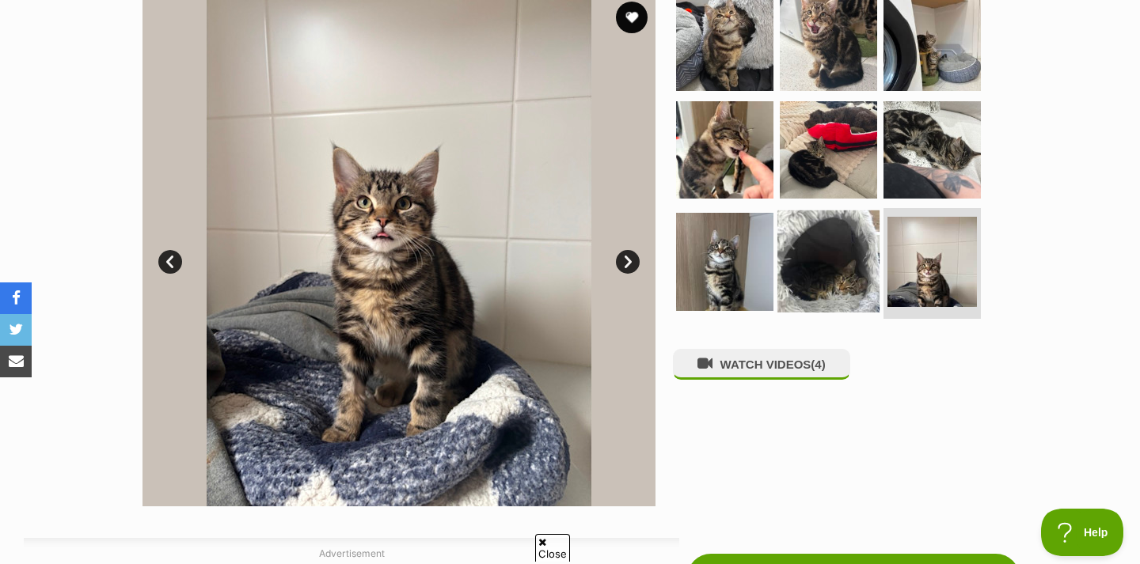
click at [831, 266] on img at bounding box center [828, 262] width 102 height 102
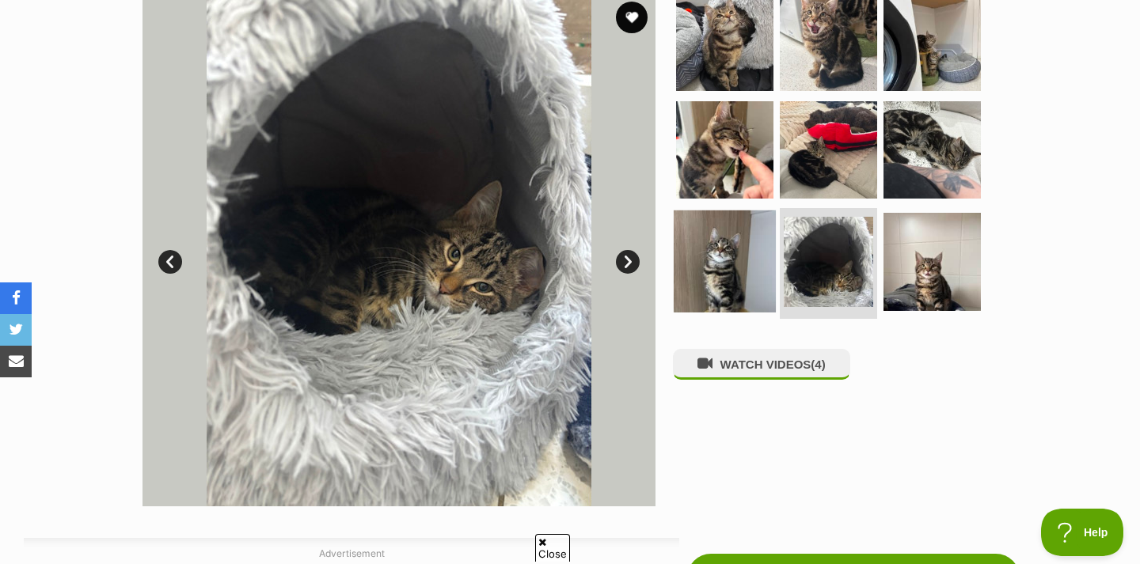
click at [735, 275] on img at bounding box center [724, 262] width 102 height 102
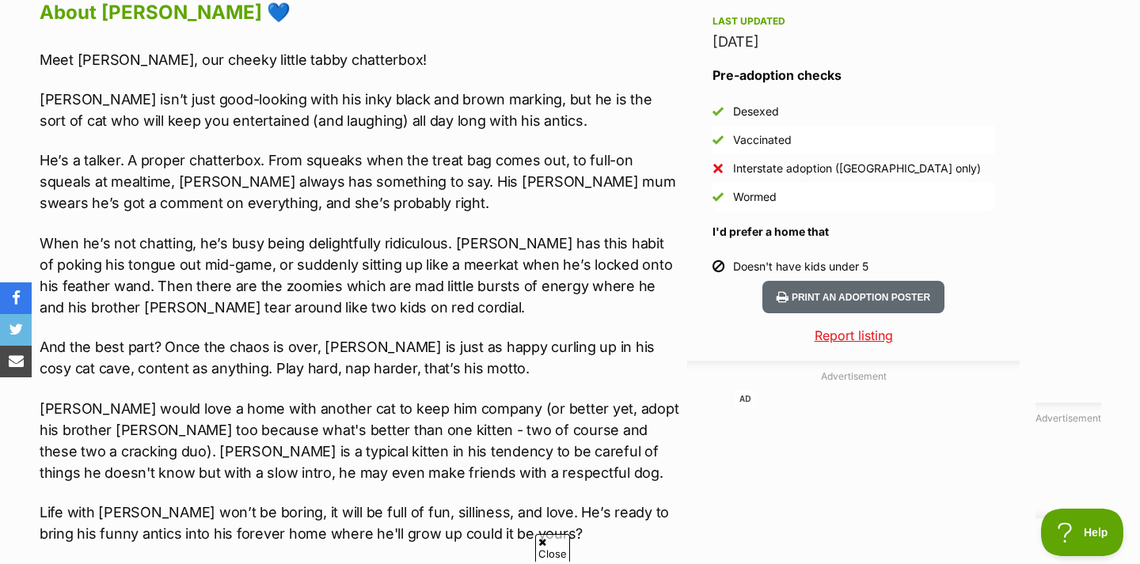
scroll to position [1420, 0]
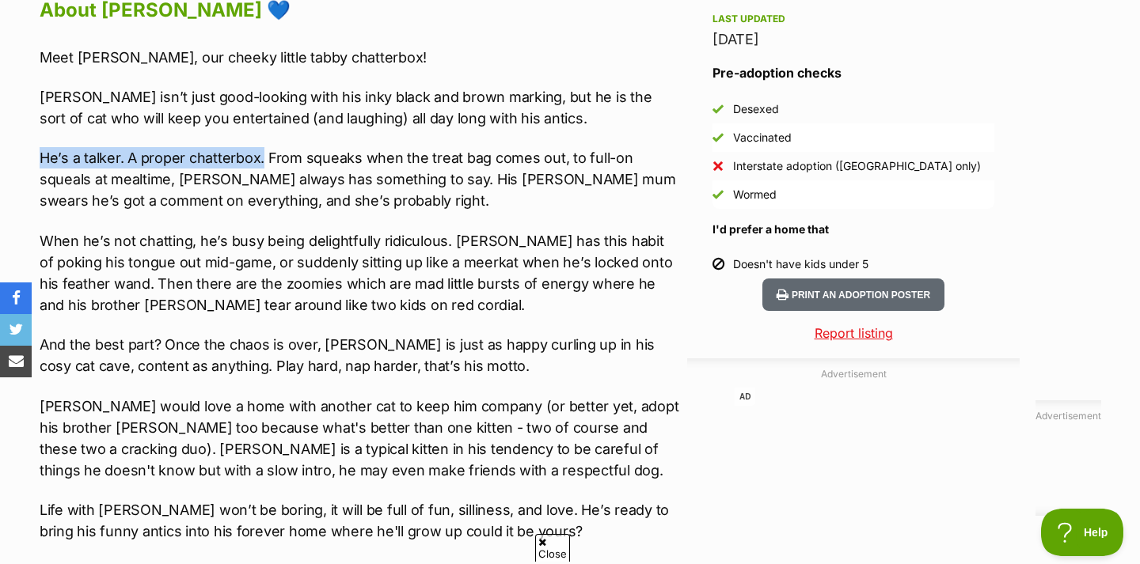
drag, startPoint x: 43, startPoint y: 163, endPoint x: 260, endPoint y: 161, distance: 217.6
click at [260, 161] on p "He’s a talker. A proper chatterbox. From squeaks when the treat bag comes out, …" at bounding box center [359, 179] width 639 height 64
click at [264, 208] on p "He’s a talker. A proper chatterbox. From squeaks when the treat bag comes out, …" at bounding box center [359, 179] width 639 height 64
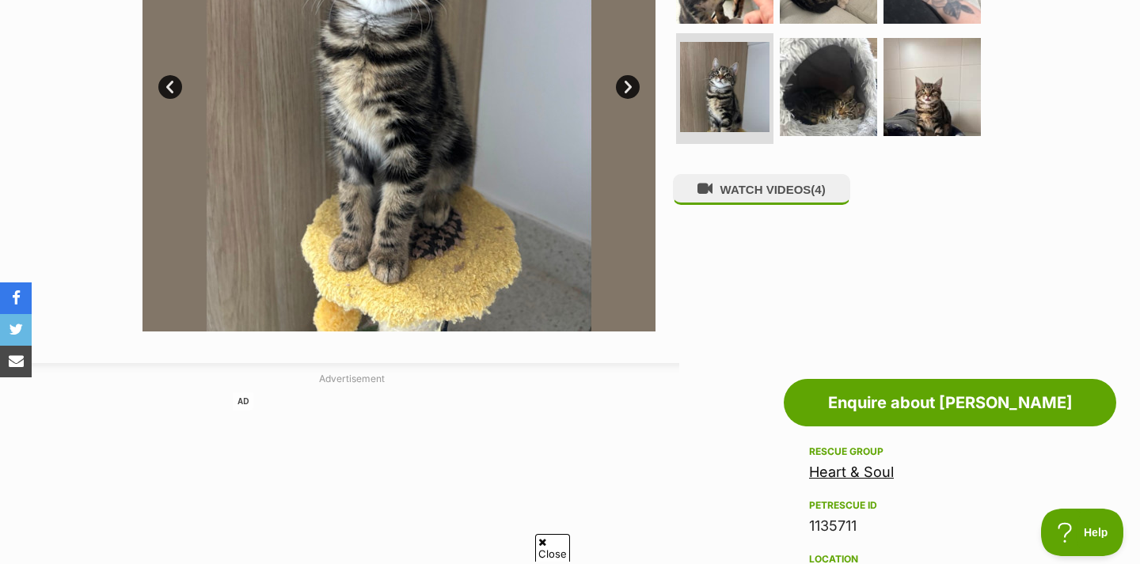
scroll to position [509, 0]
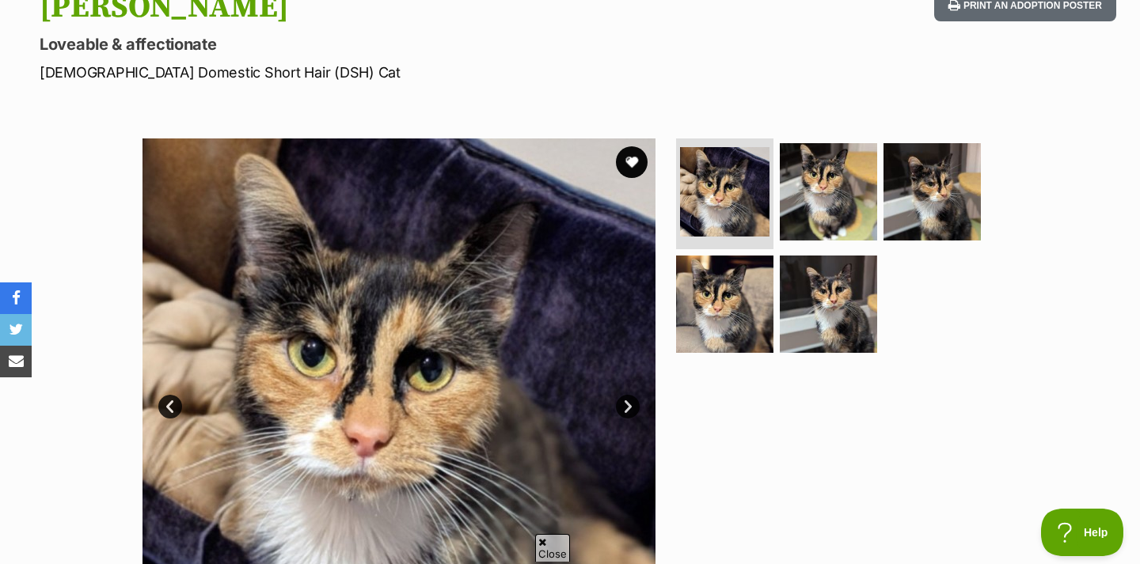
scroll to position [193, 0]
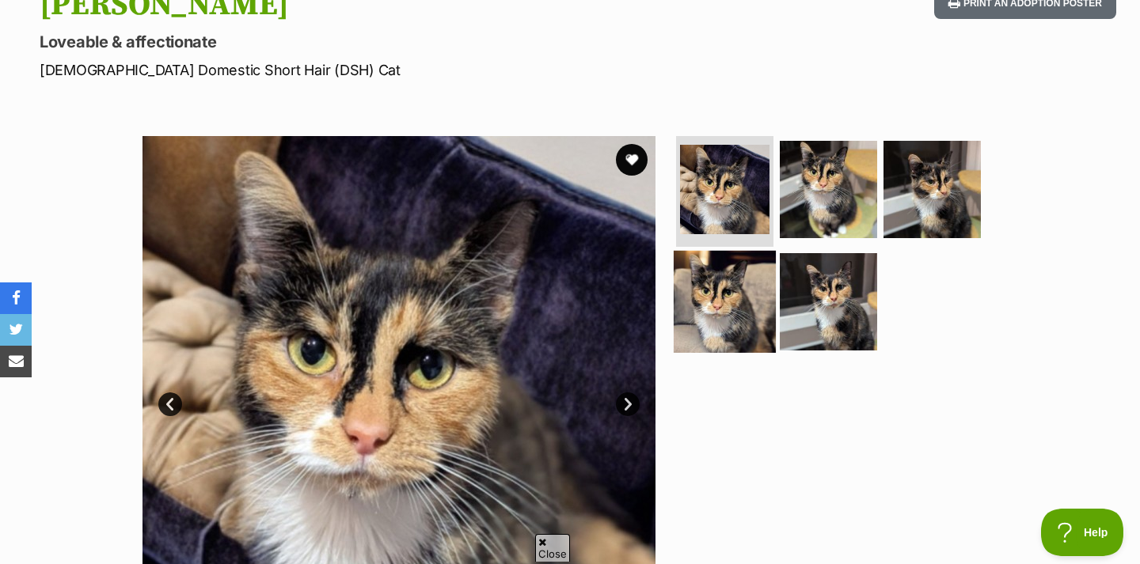
click at [694, 266] on img at bounding box center [724, 301] width 102 height 102
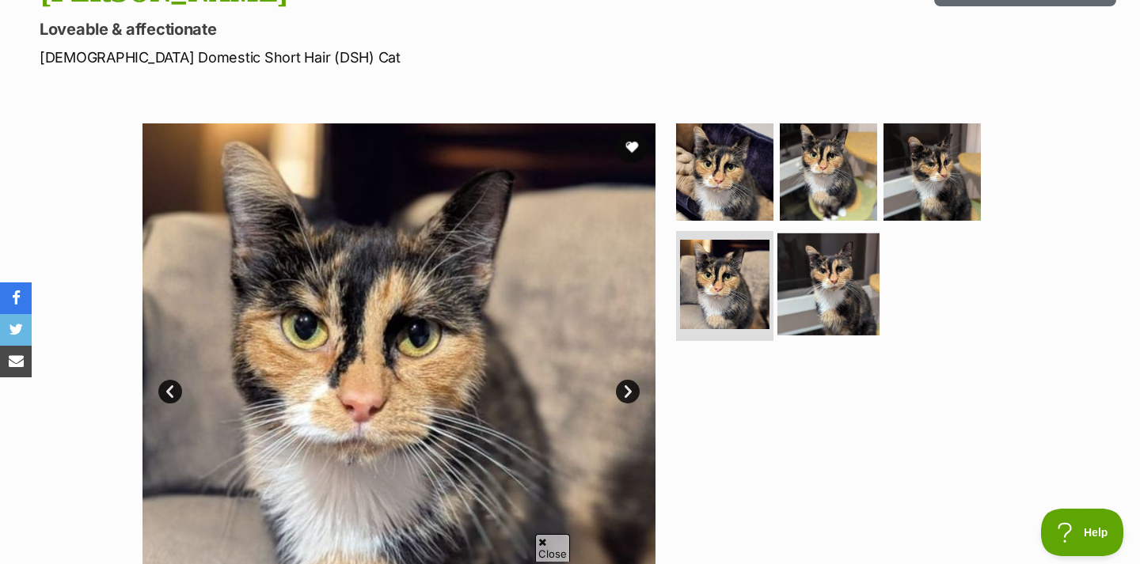
scroll to position [207, 0]
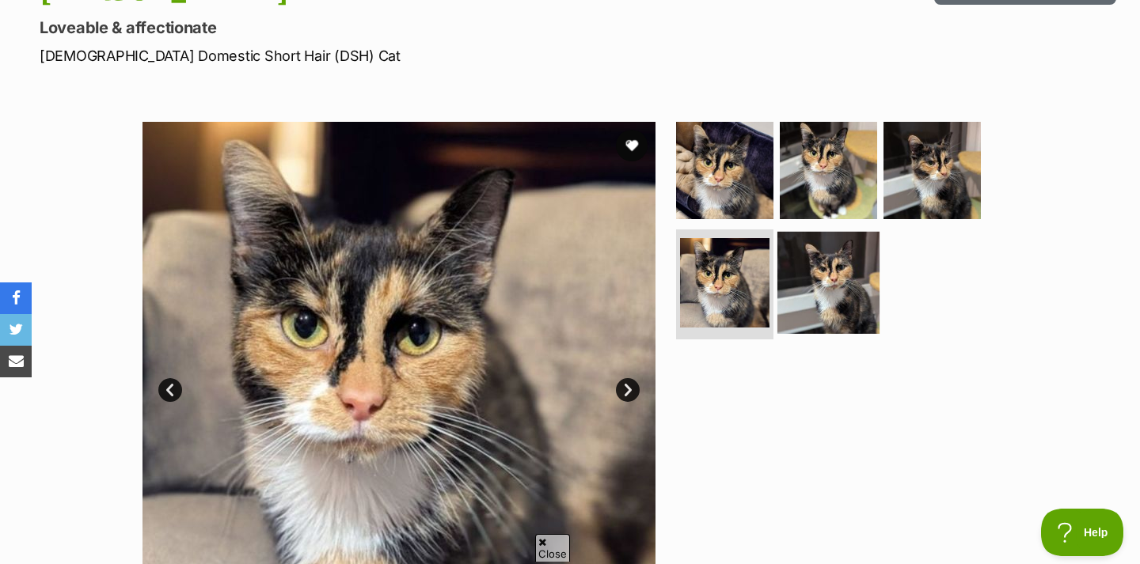
click at [859, 275] on img at bounding box center [828, 282] width 102 height 102
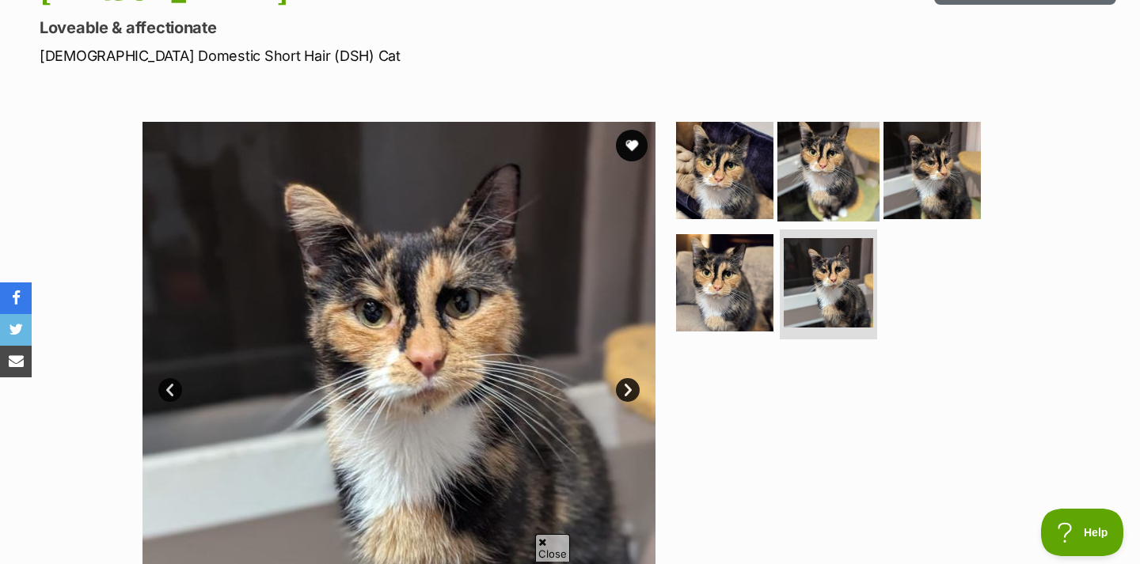
click at [840, 179] on img at bounding box center [828, 171] width 102 height 102
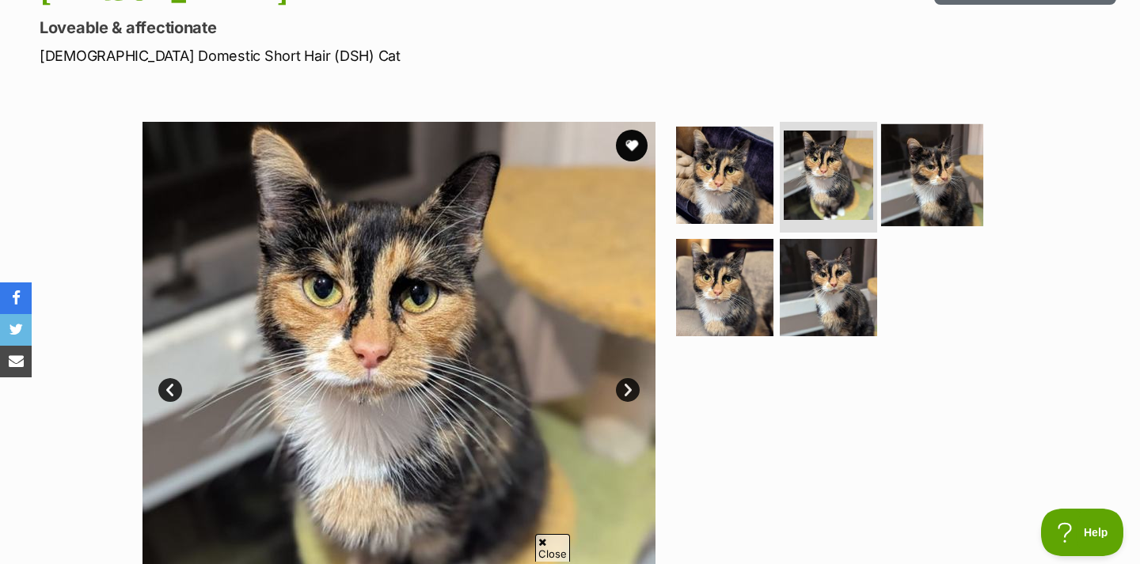
click at [937, 170] on img at bounding box center [932, 175] width 102 height 102
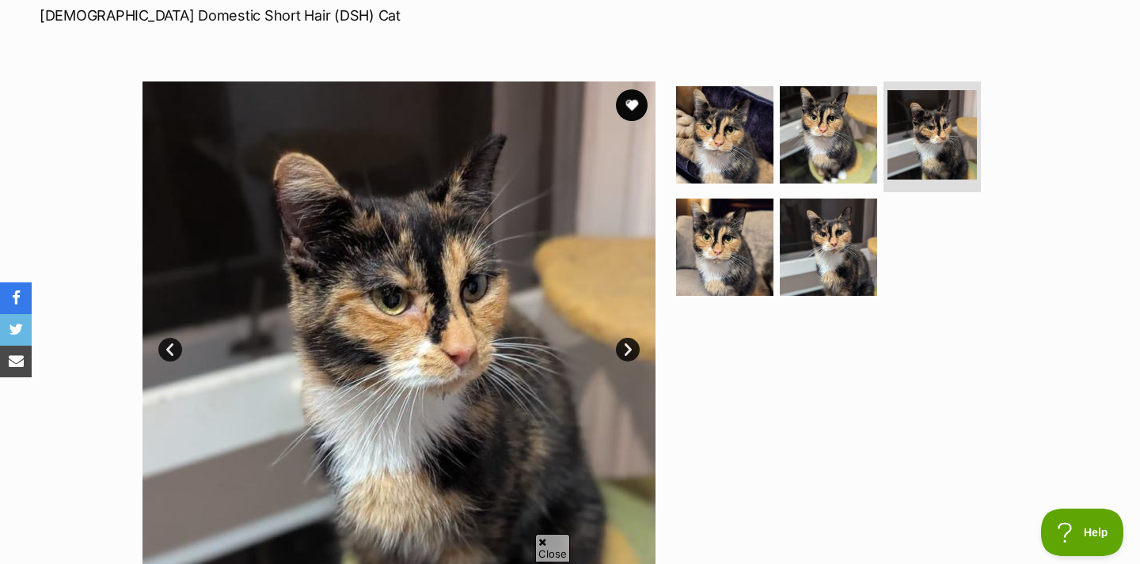
scroll to position [244, 0]
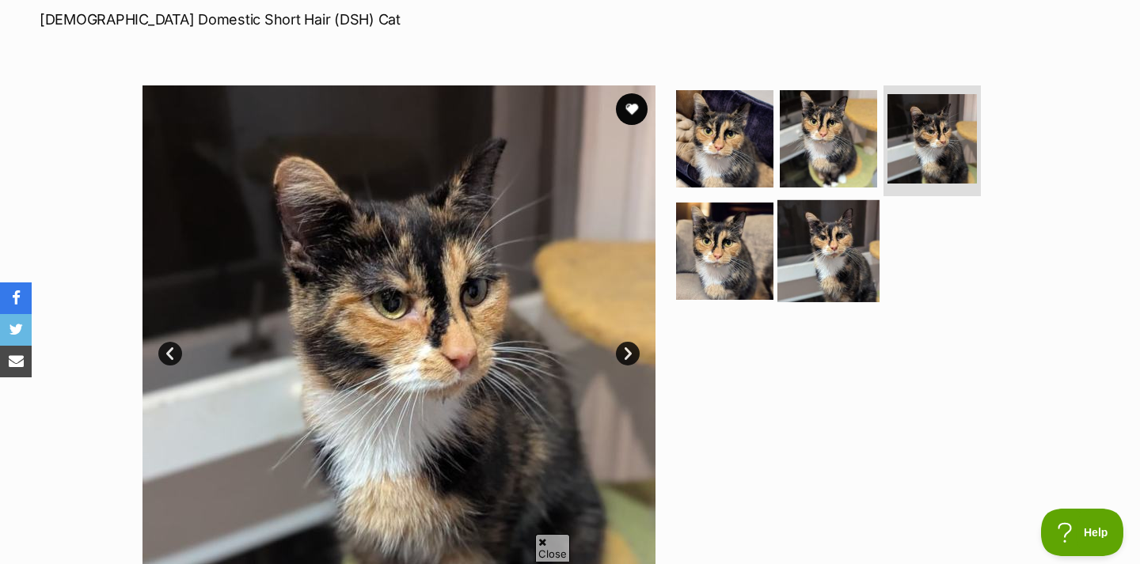
click at [801, 263] on img at bounding box center [828, 250] width 102 height 102
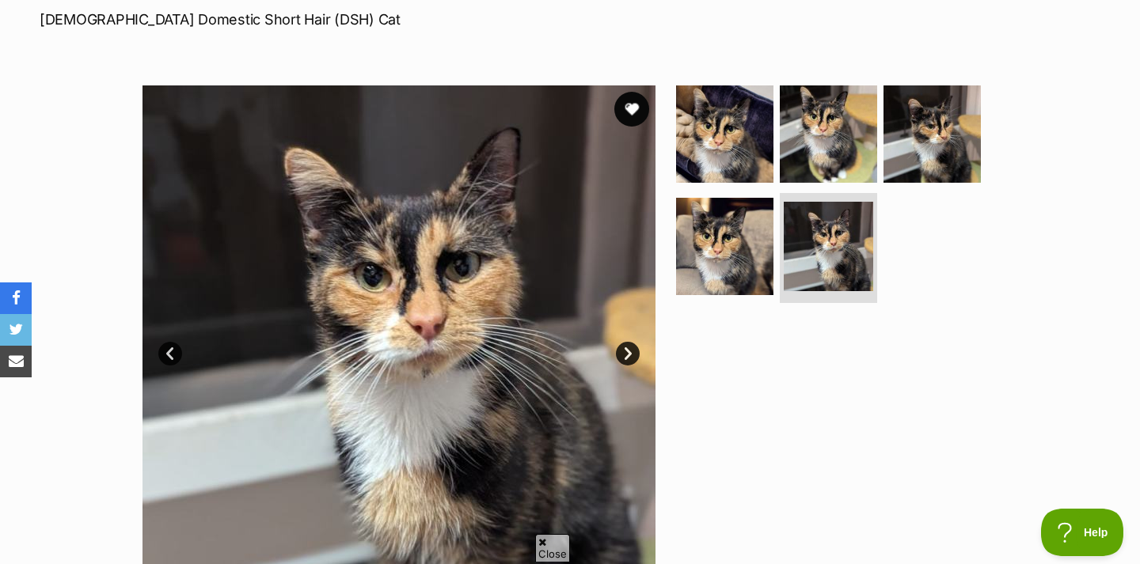
click at [628, 104] on button "favourite" at bounding box center [631, 109] width 35 height 35
click at [741, 152] on img at bounding box center [724, 134] width 102 height 102
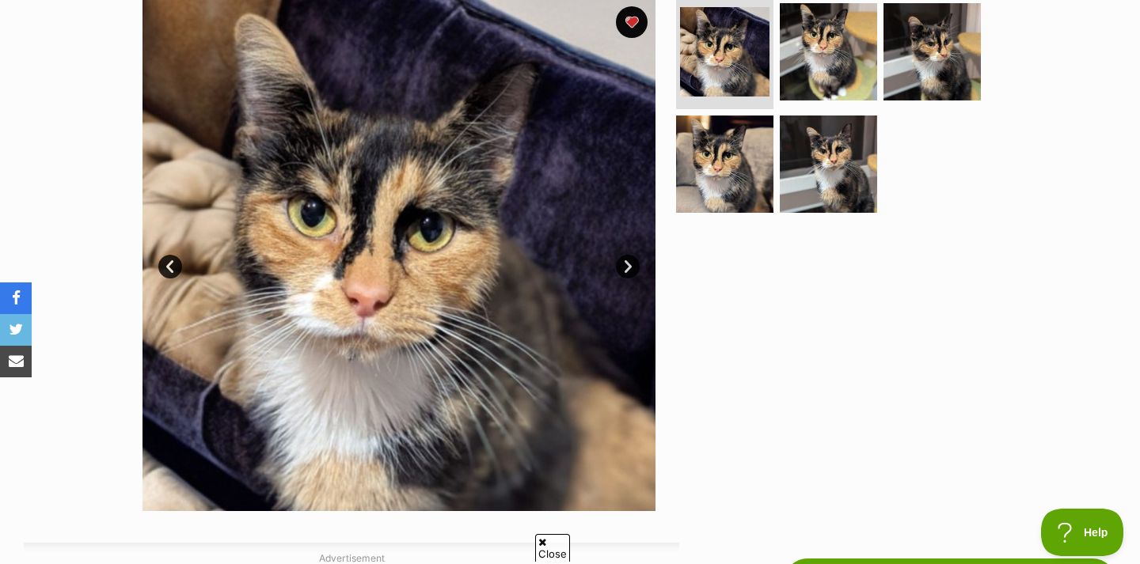
scroll to position [332, 0]
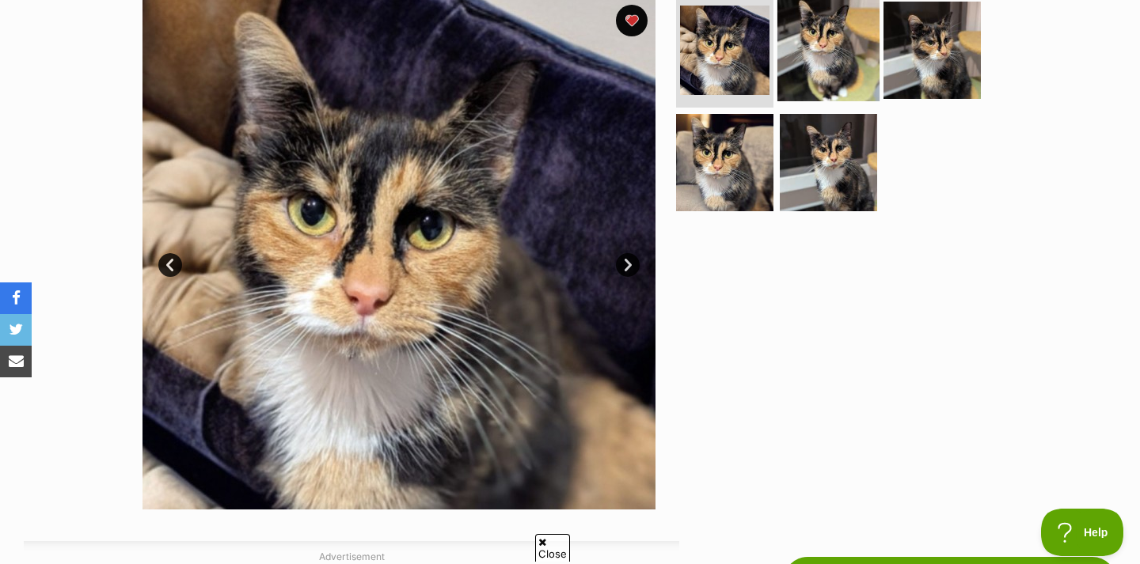
click at [848, 49] on img at bounding box center [828, 50] width 102 height 102
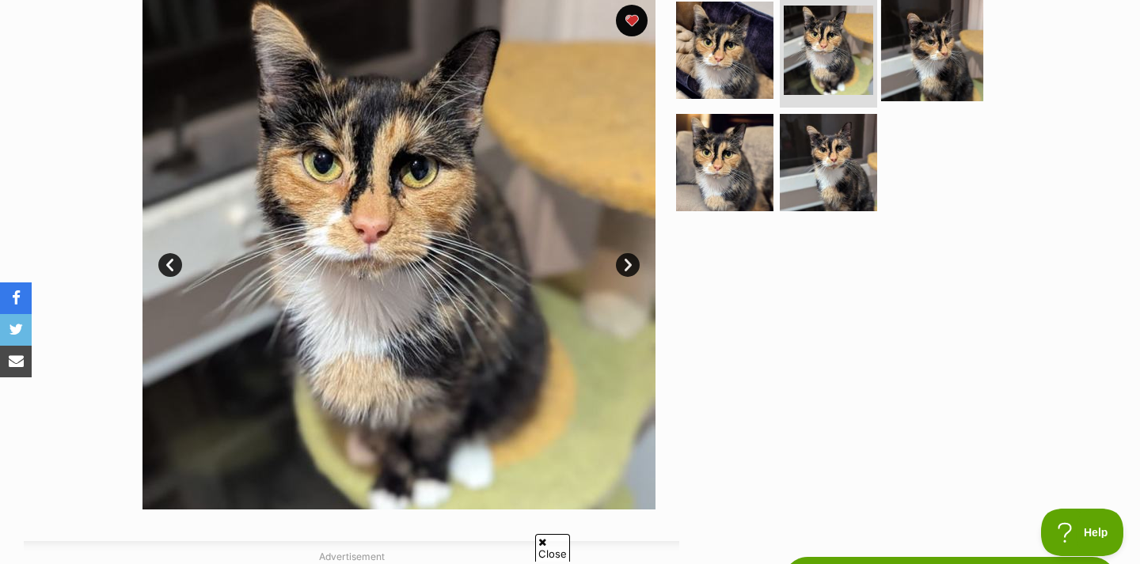
click at [954, 64] on img at bounding box center [932, 50] width 102 height 102
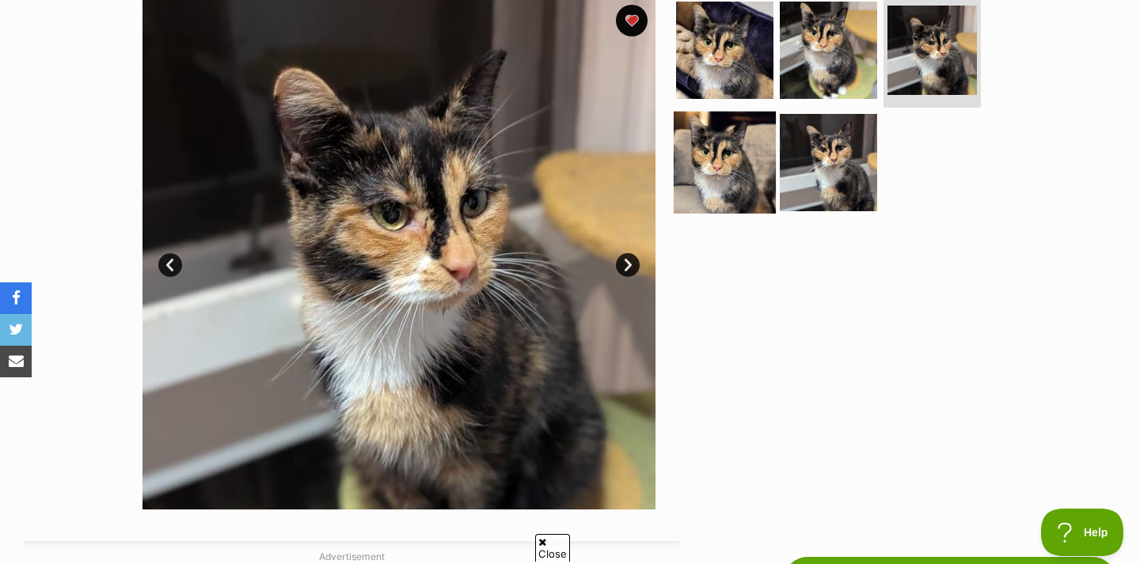
click at [763, 154] on img at bounding box center [724, 162] width 102 height 102
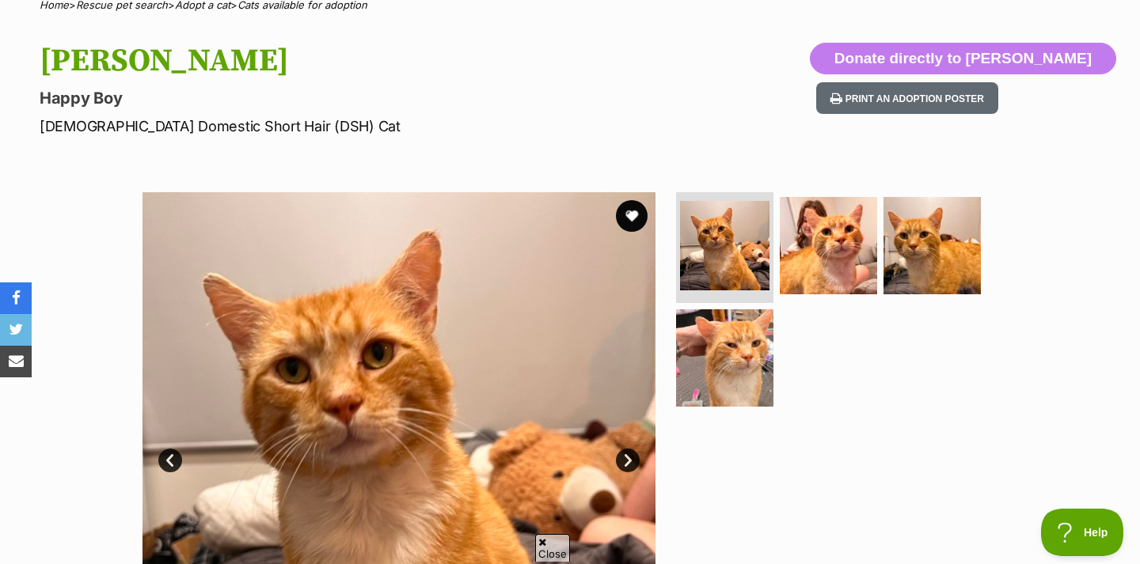
scroll to position [231, 0]
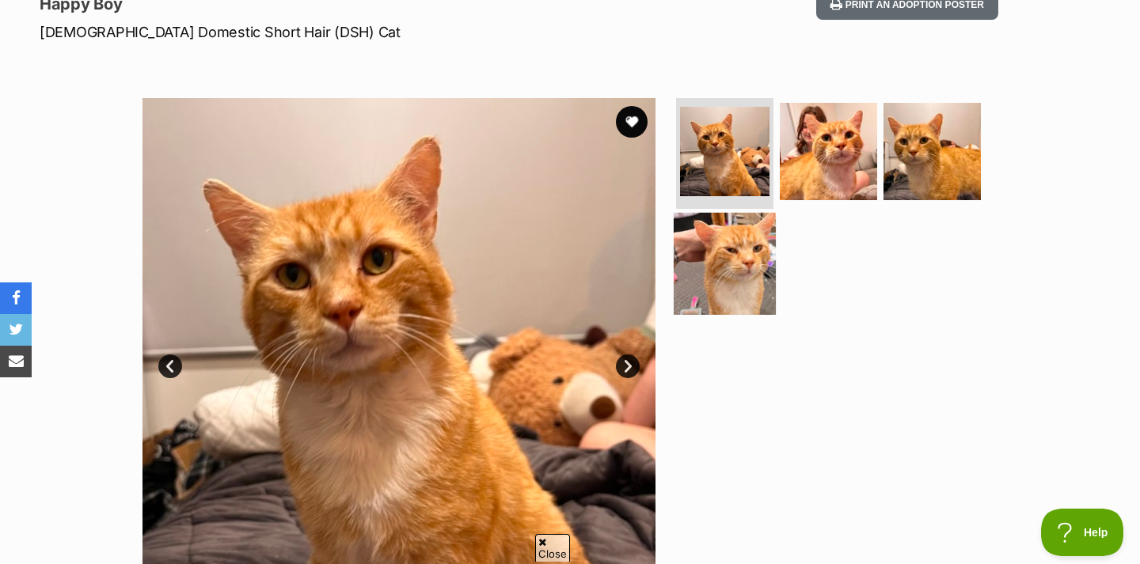
click at [702, 276] on img at bounding box center [724, 263] width 102 height 102
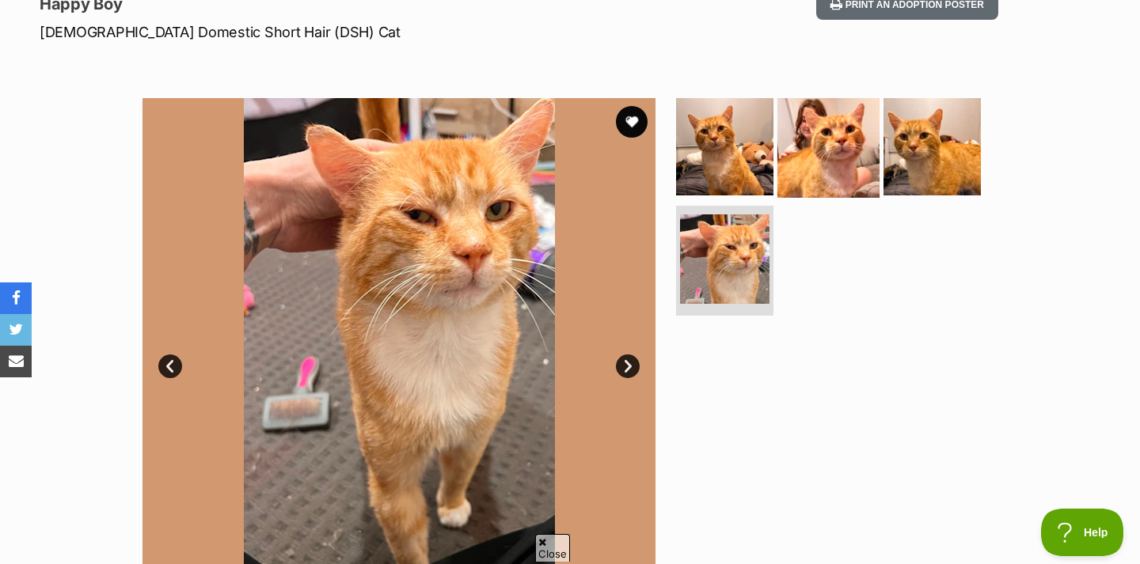
click at [829, 191] on img at bounding box center [828, 147] width 102 height 102
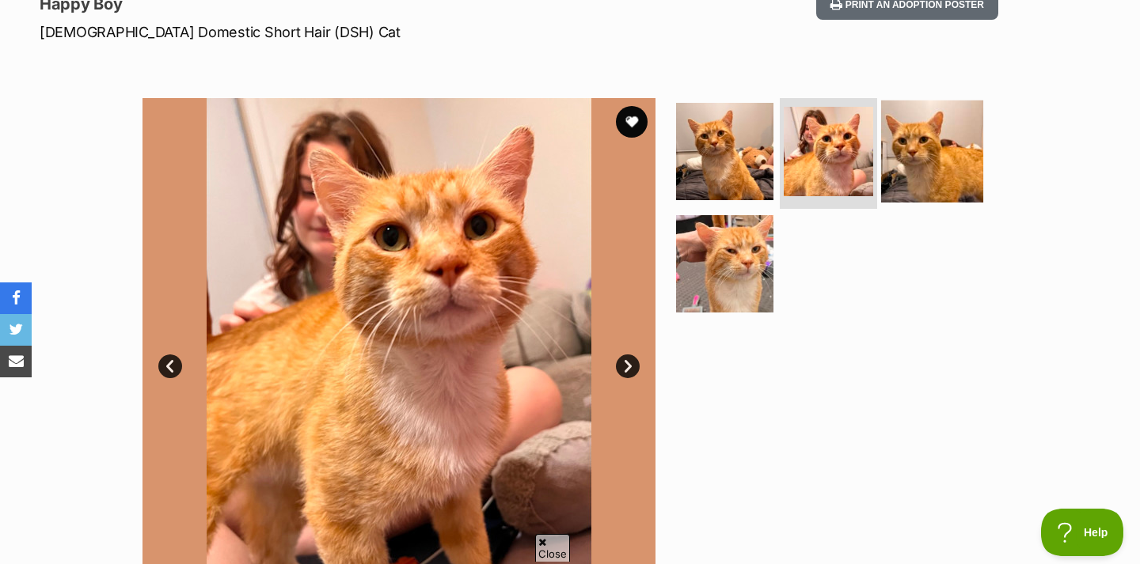
click at [942, 177] on img at bounding box center [932, 152] width 102 height 102
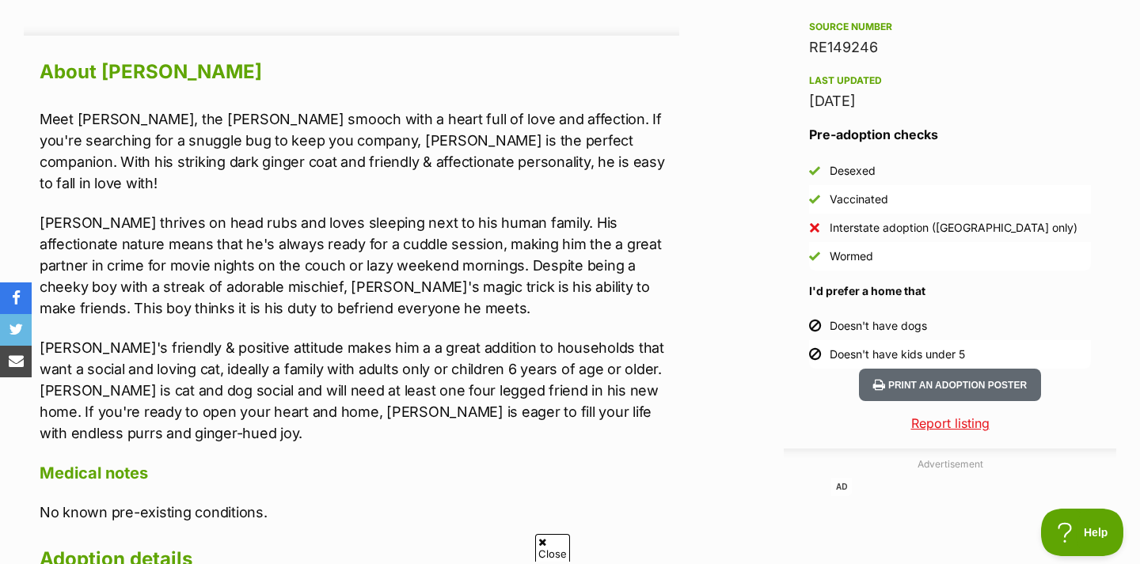
scroll to position [1353, 0]
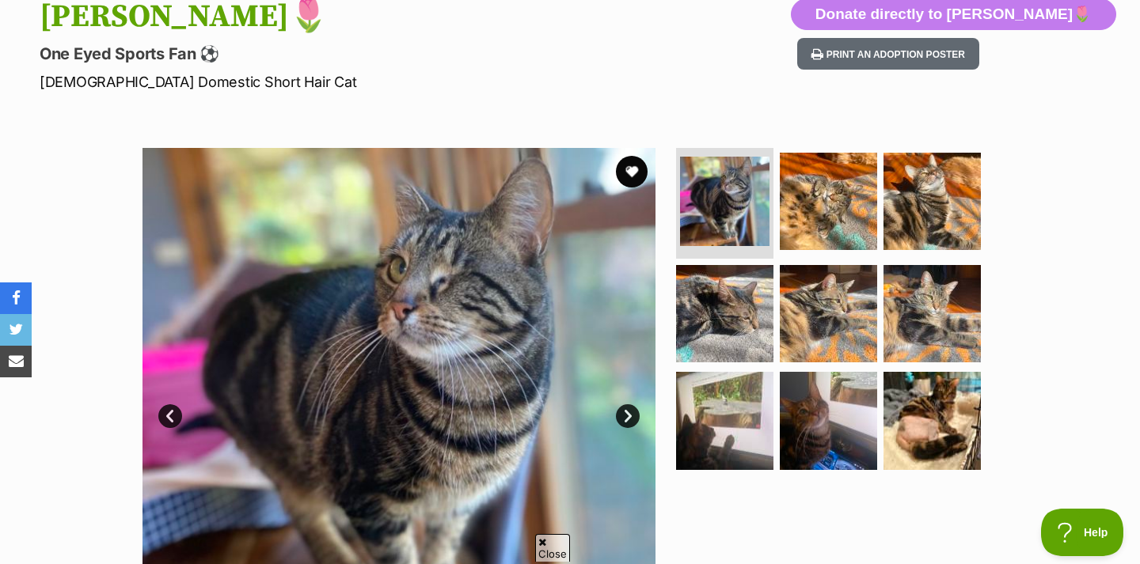
scroll to position [184, 0]
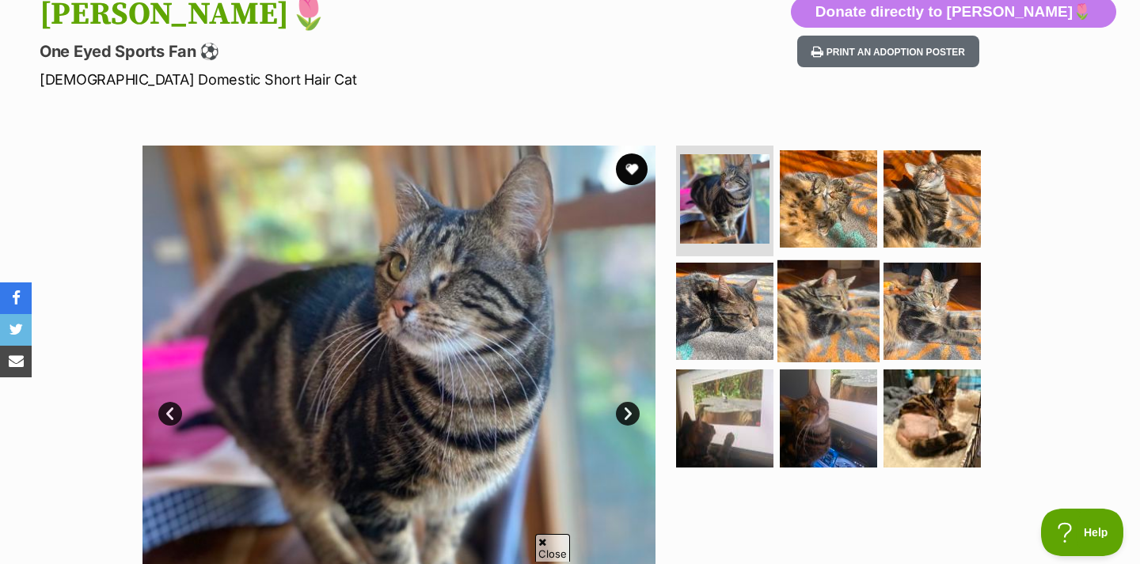
click at [795, 317] on img at bounding box center [828, 311] width 102 height 102
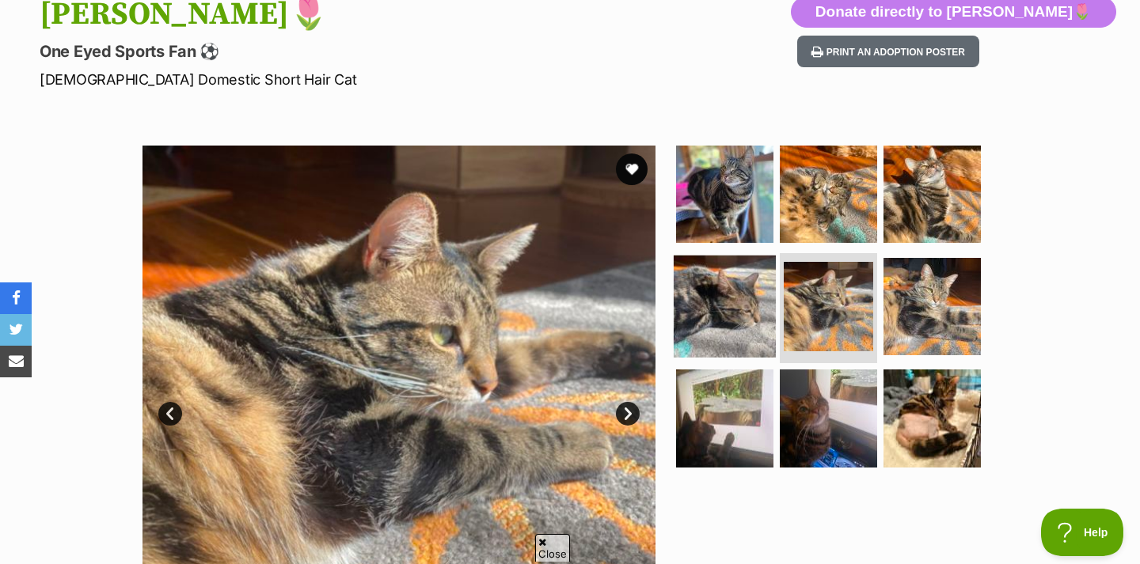
click at [741, 323] on img at bounding box center [724, 306] width 102 height 102
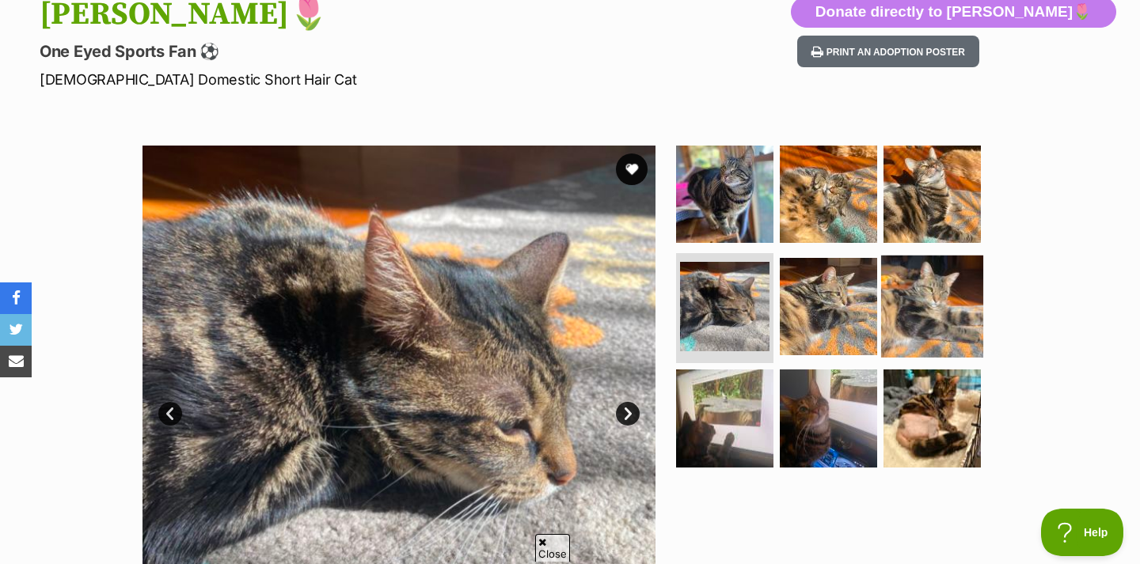
click at [925, 305] on img at bounding box center [932, 306] width 102 height 102
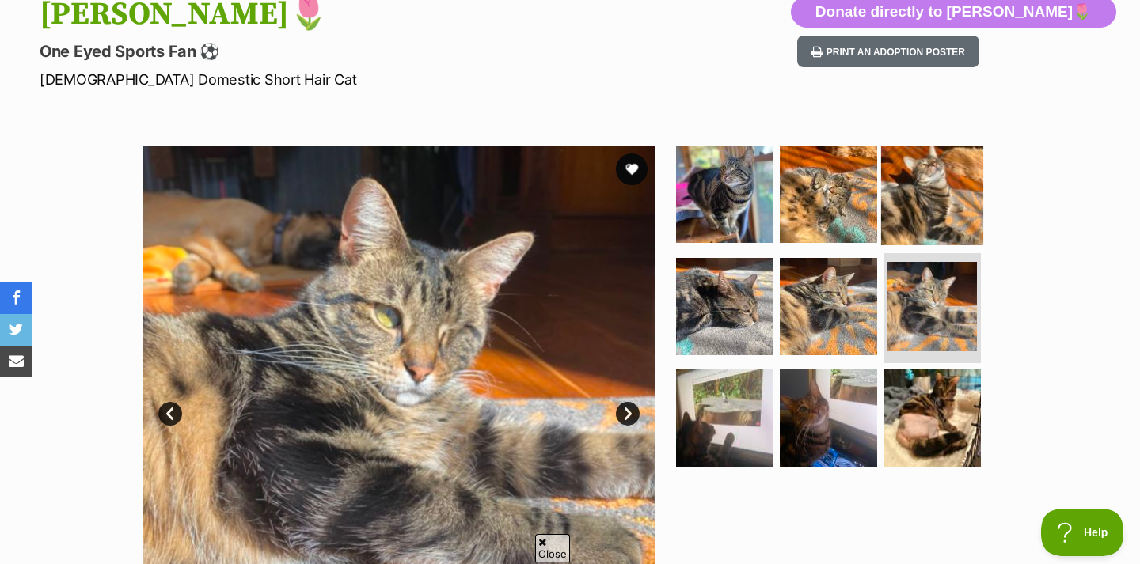
click at [973, 194] on img at bounding box center [932, 194] width 102 height 102
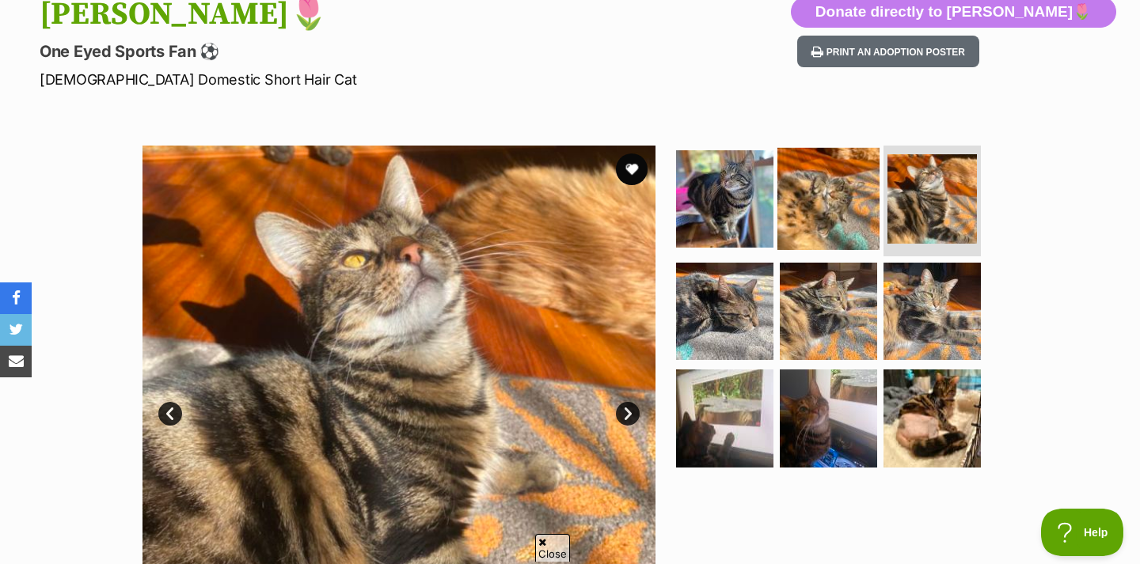
click at [825, 203] on img at bounding box center [828, 199] width 102 height 102
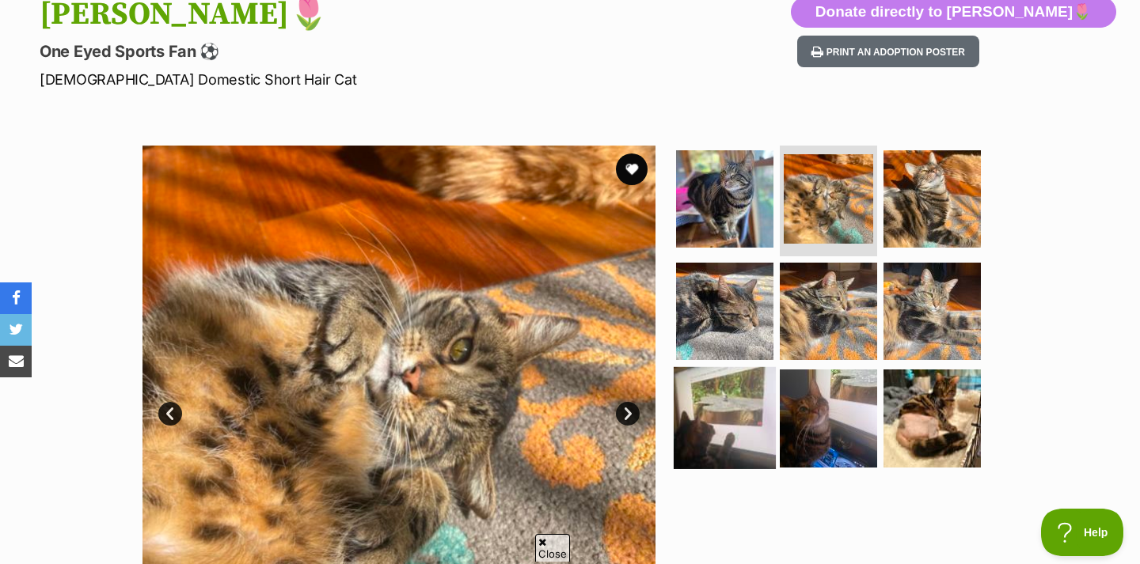
click at [707, 444] on img at bounding box center [724, 418] width 102 height 102
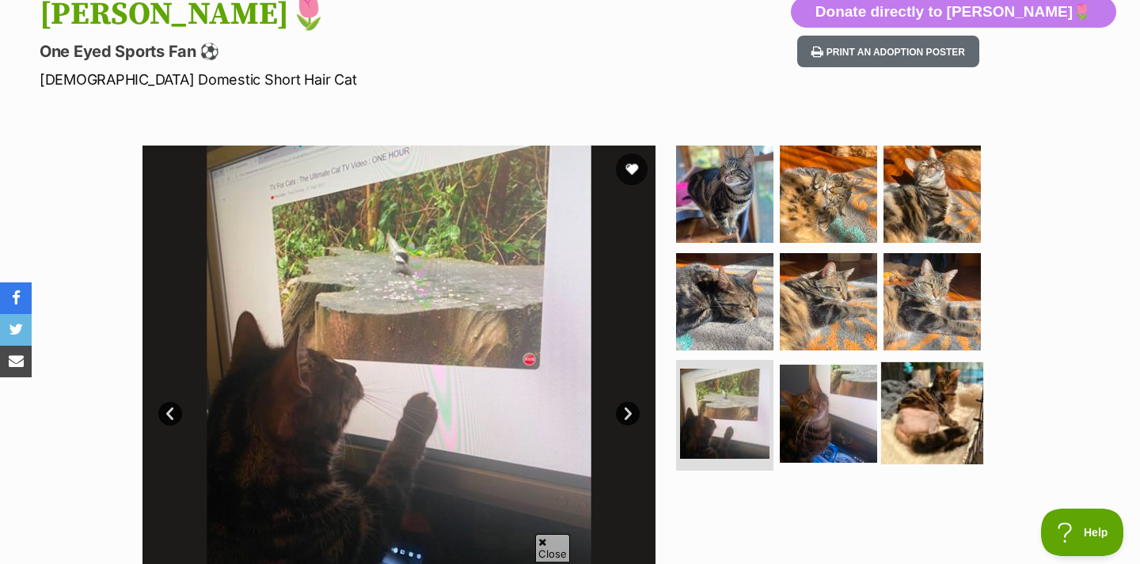
click at [955, 401] on img at bounding box center [932, 413] width 102 height 102
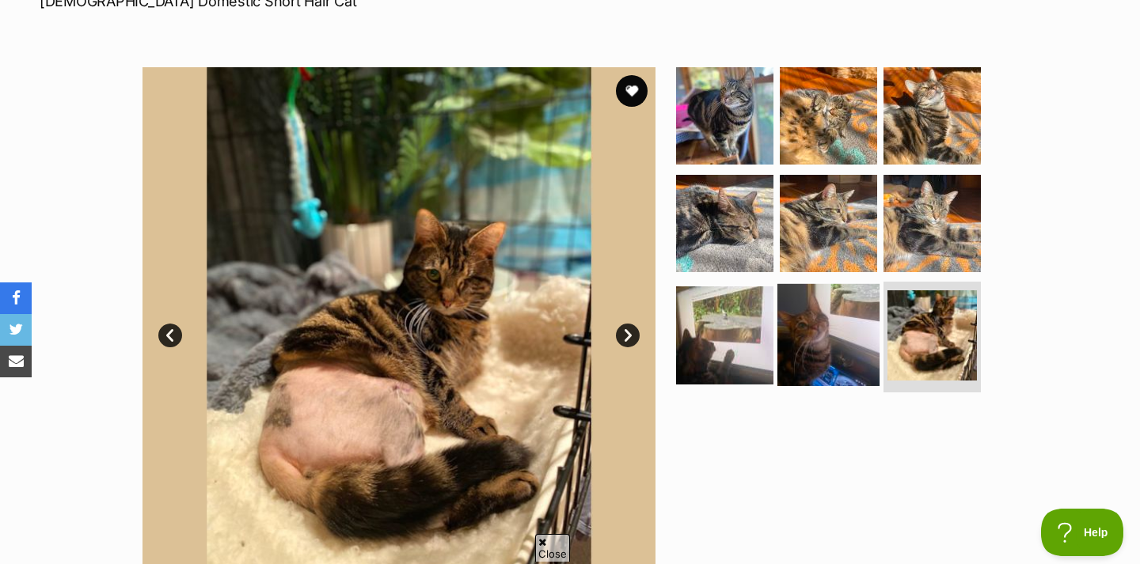
scroll to position [279, 0]
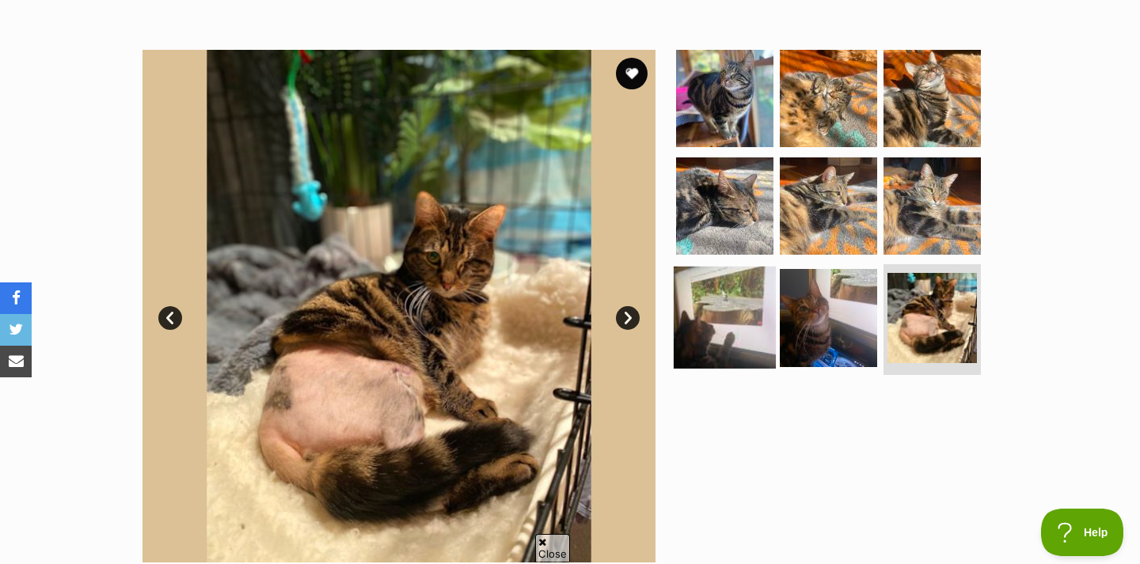
click at [723, 313] on img at bounding box center [724, 318] width 102 height 102
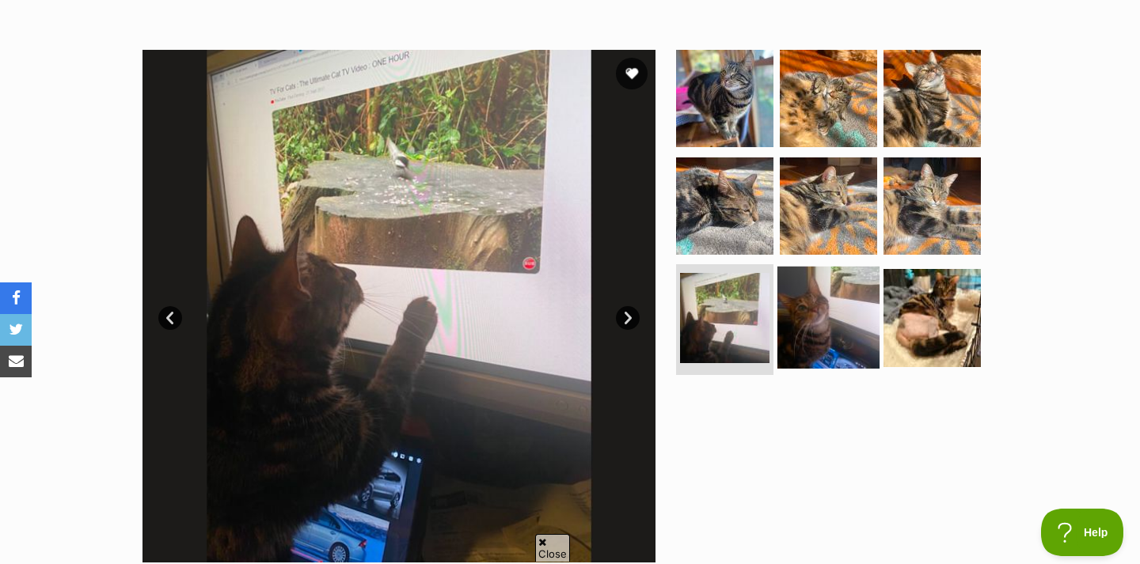
click at [852, 317] on img at bounding box center [828, 318] width 102 height 102
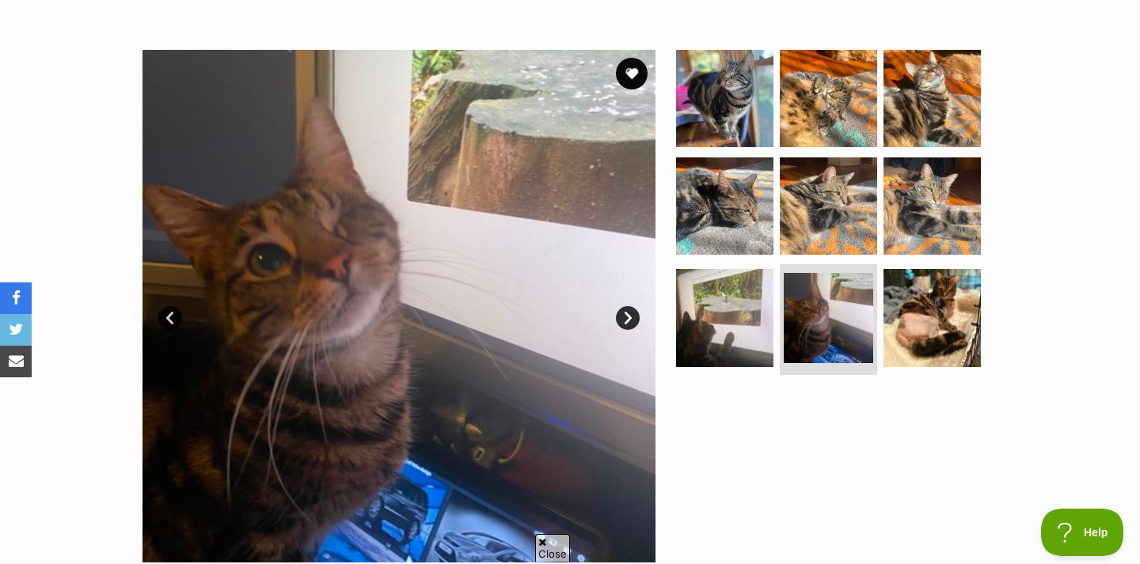
scroll to position [310, 0]
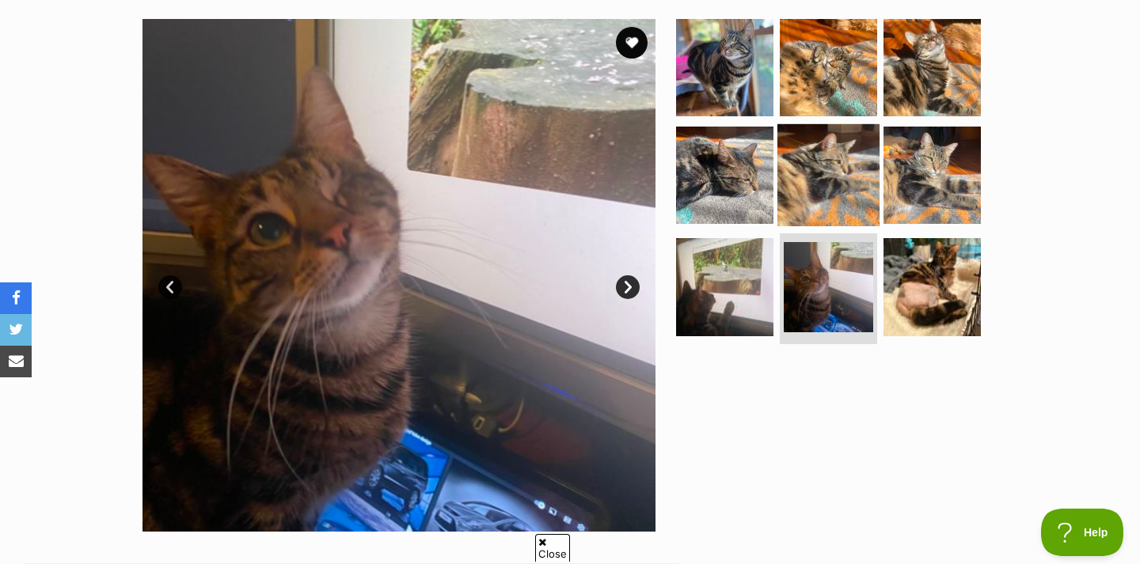
click at [821, 178] on img at bounding box center [828, 174] width 102 height 102
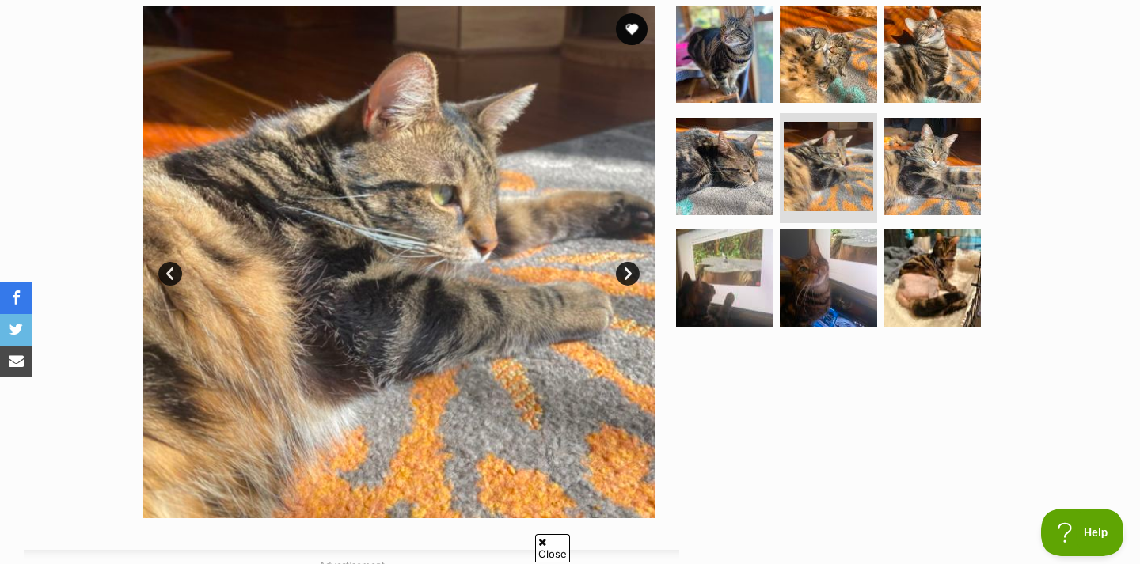
scroll to position [233, 0]
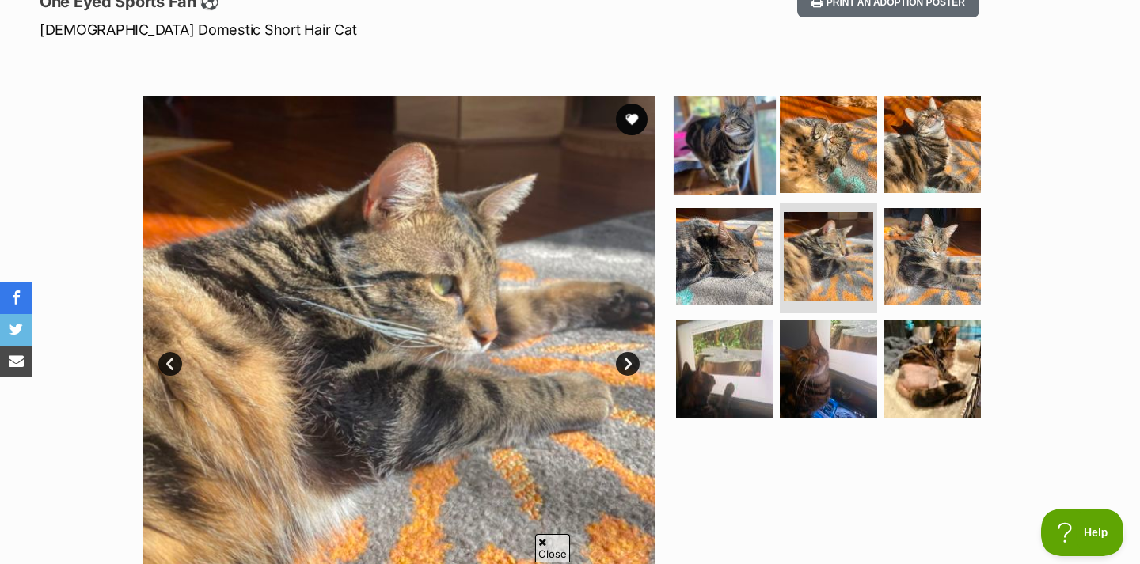
click at [753, 131] on img at bounding box center [724, 144] width 102 height 102
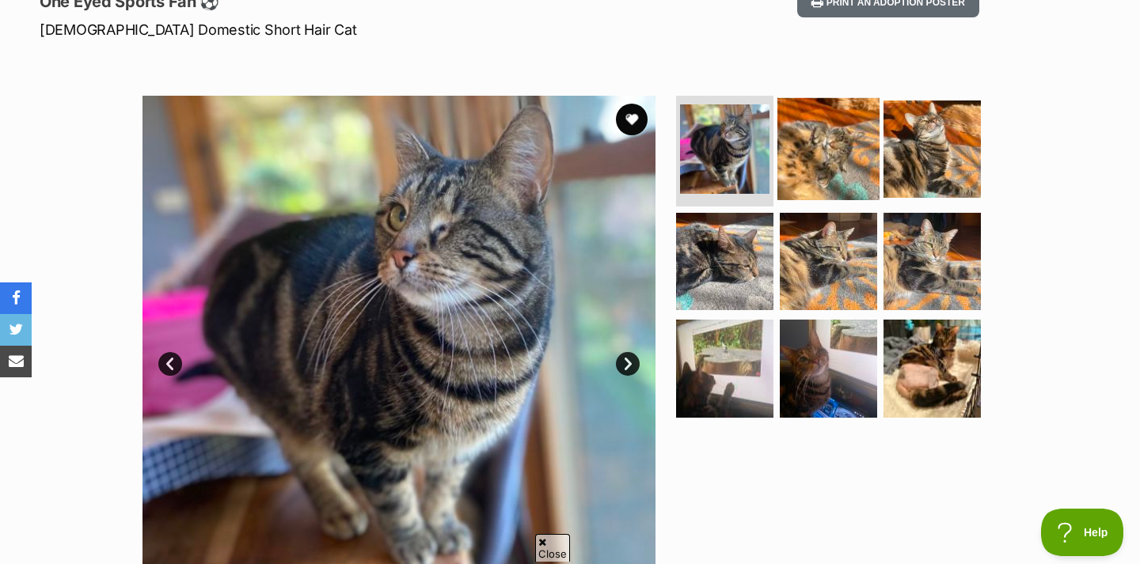
click at [866, 154] on img at bounding box center [828, 149] width 102 height 102
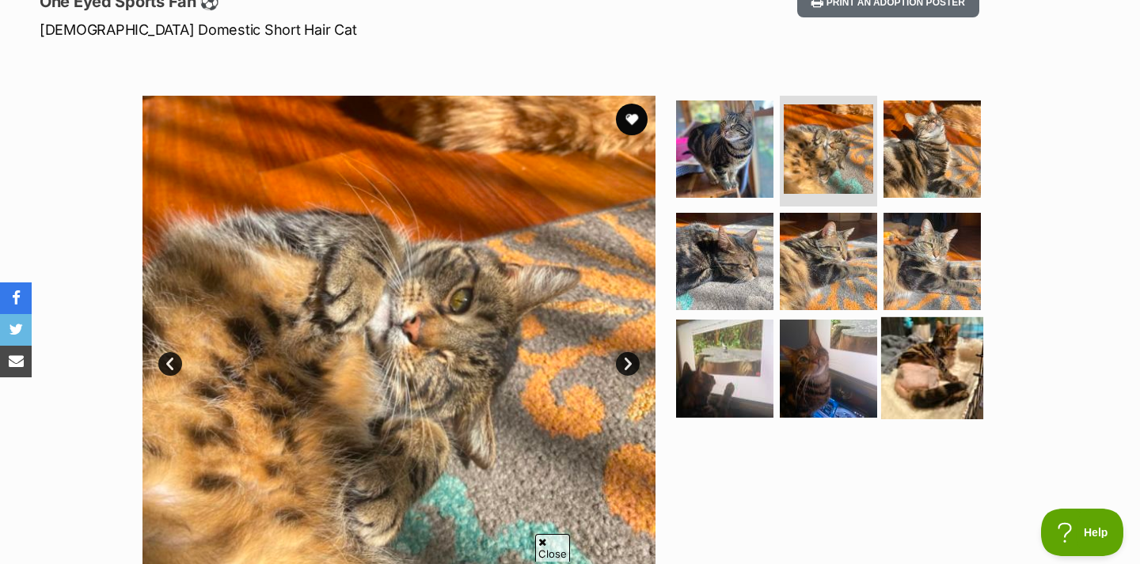
click at [929, 372] on img at bounding box center [932, 368] width 102 height 102
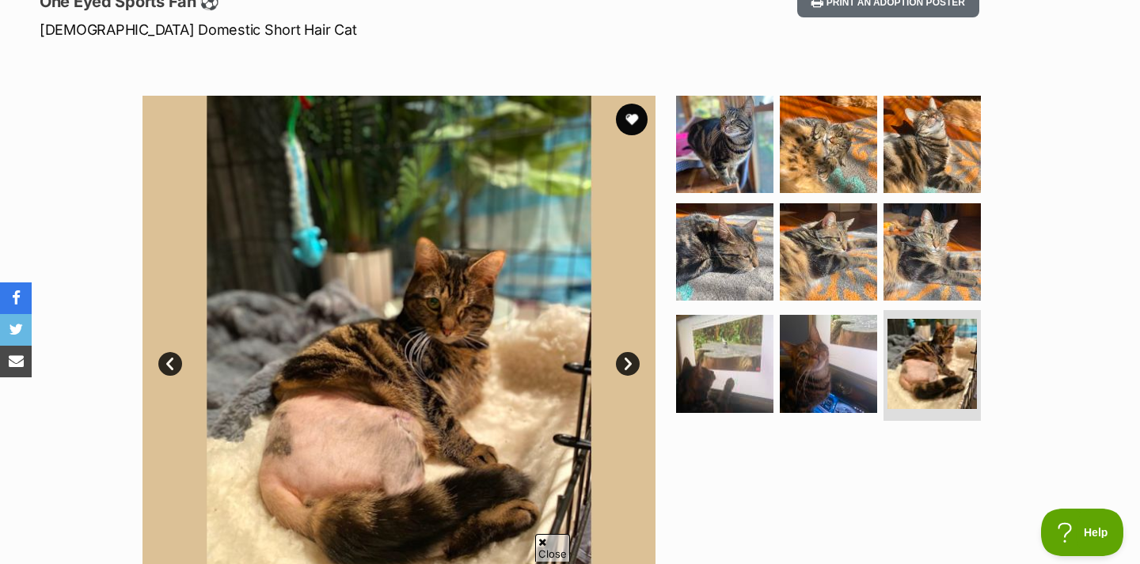
scroll to position [324, 0]
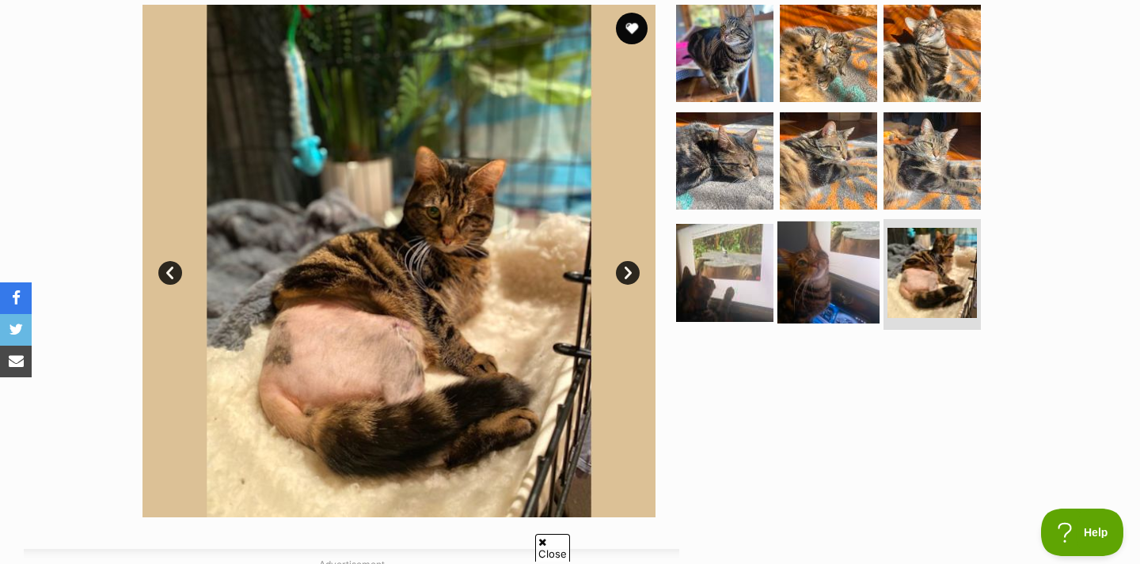
click at [824, 269] on img at bounding box center [828, 273] width 102 height 102
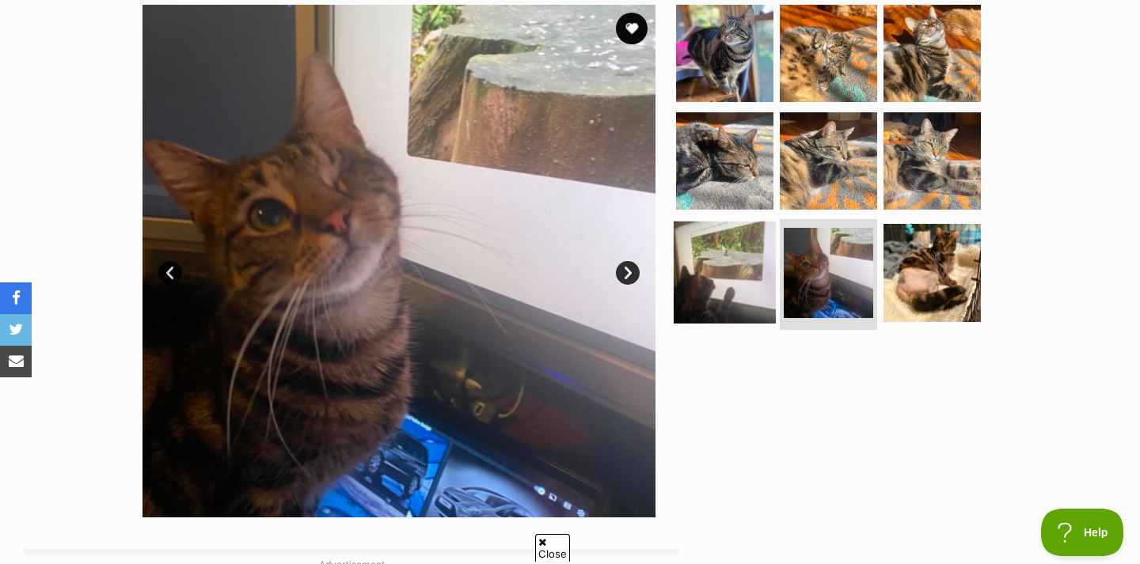
click at [700, 271] on img at bounding box center [724, 273] width 102 height 102
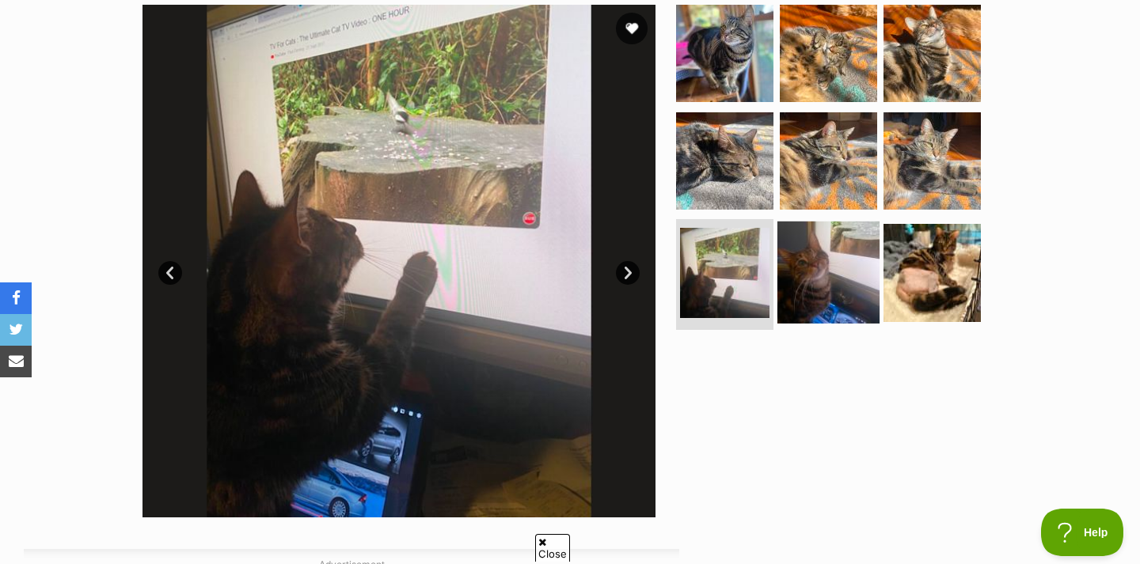
click at [832, 309] on img at bounding box center [828, 273] width 102 height 102
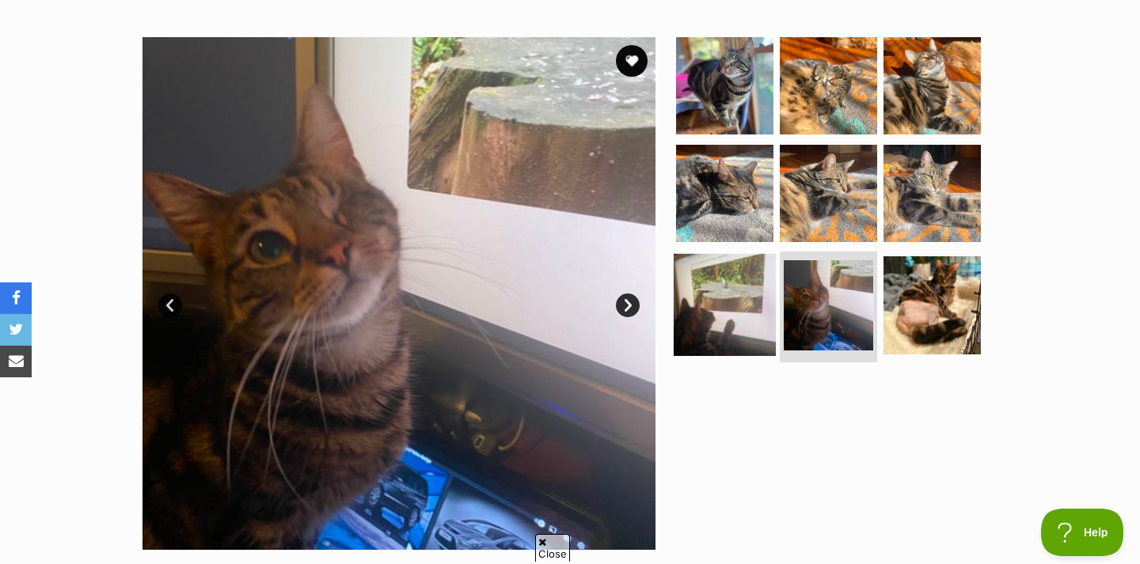
scroll to position [290, 0]
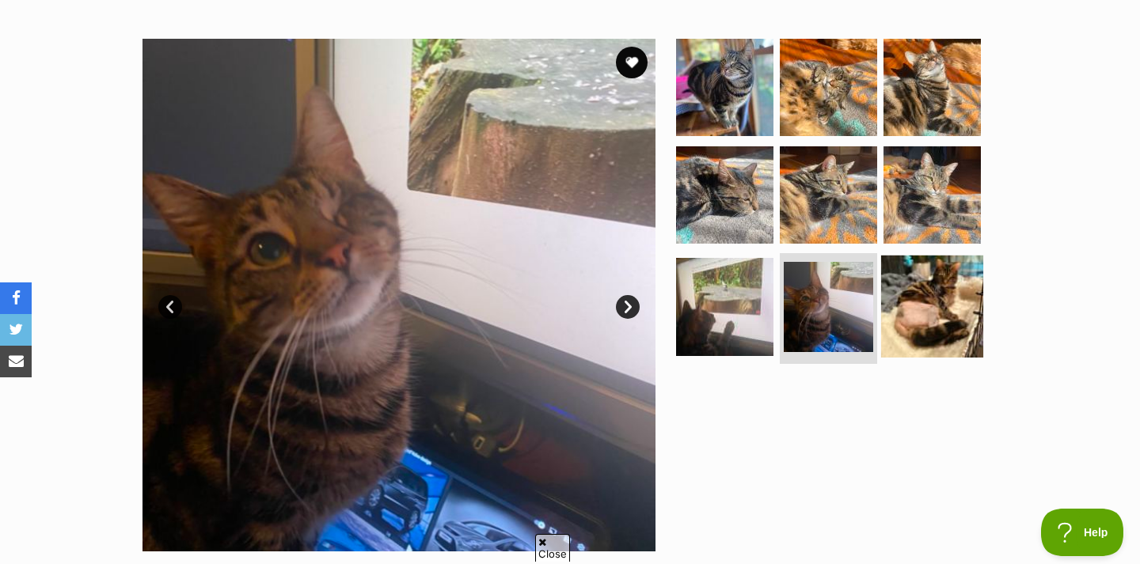
click at [921, 310] on img at bounding box center [932, 307] width 102 height 102
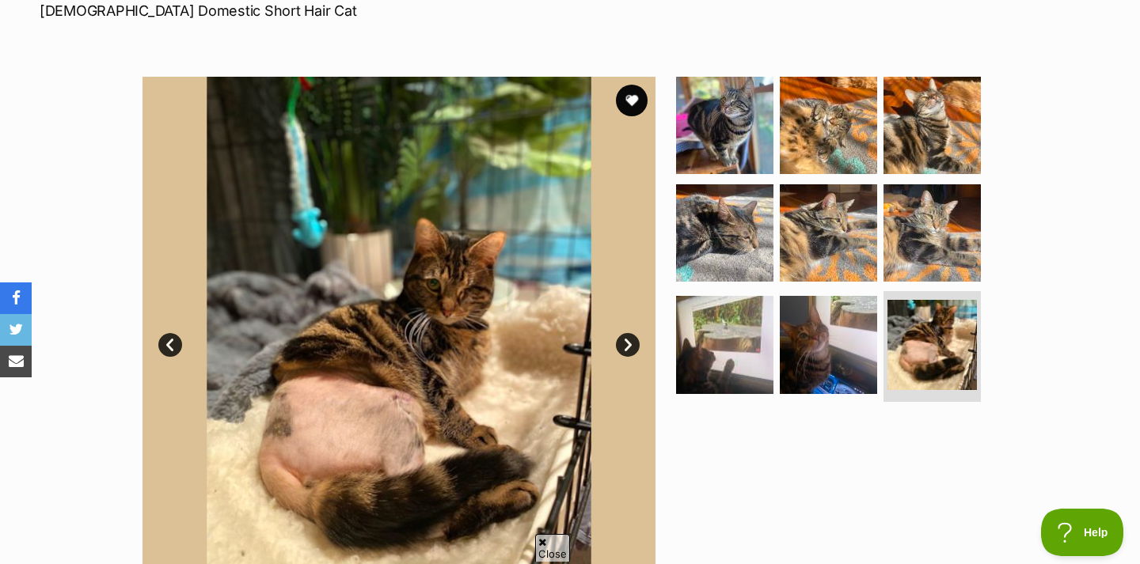
scroll to position [202, 0]
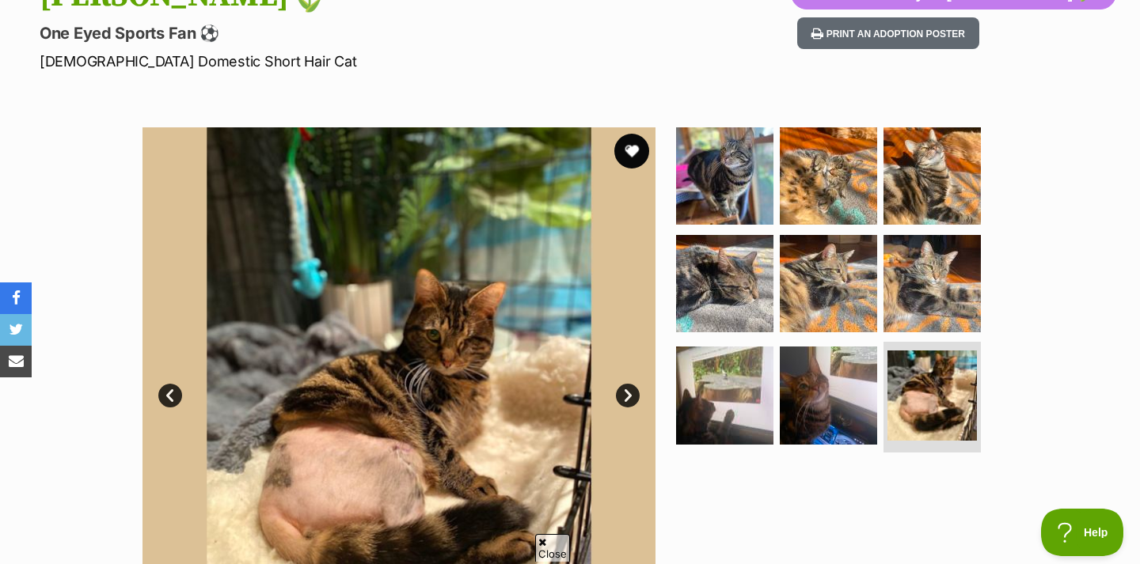
click at [635, 148] on button "favourite" at bounding box center [631, 151] width 35 height 35
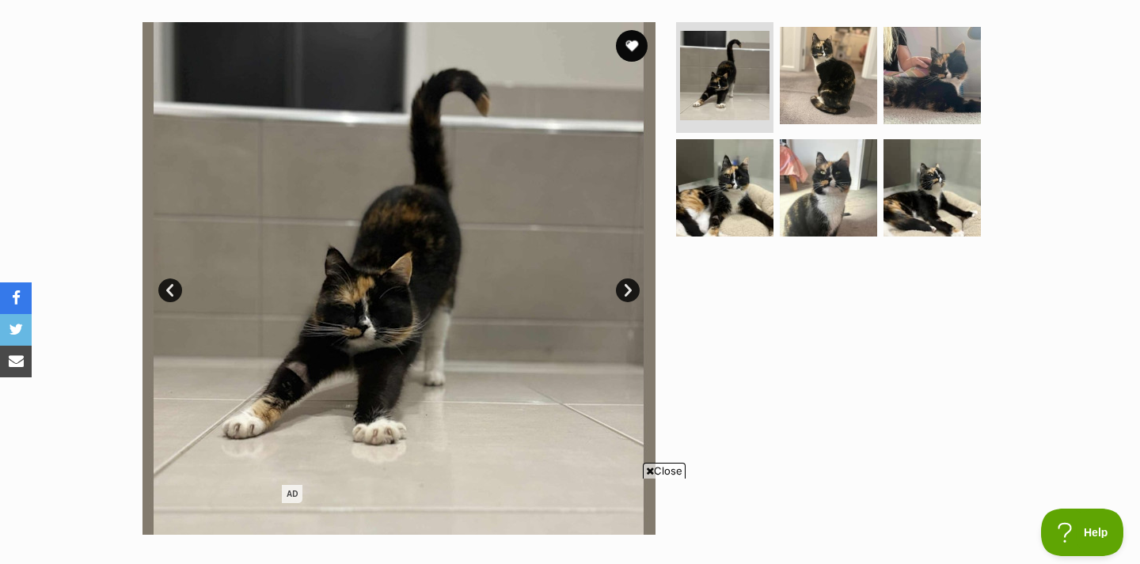
scroll to position [309, 0]
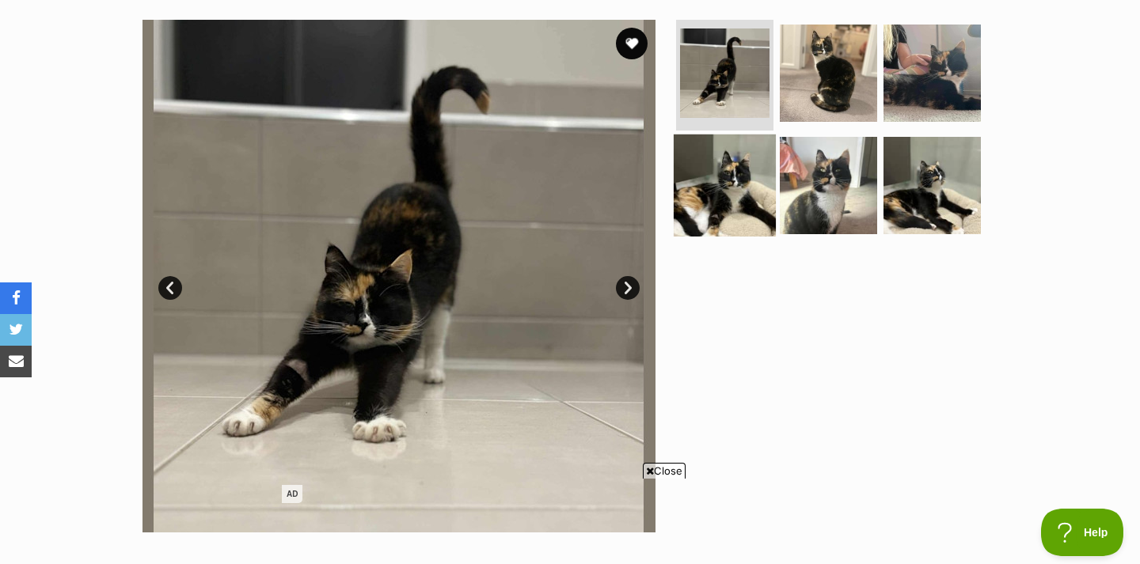
click at [757, 215] on img at bounding box center [724, 185] width 102 height 102
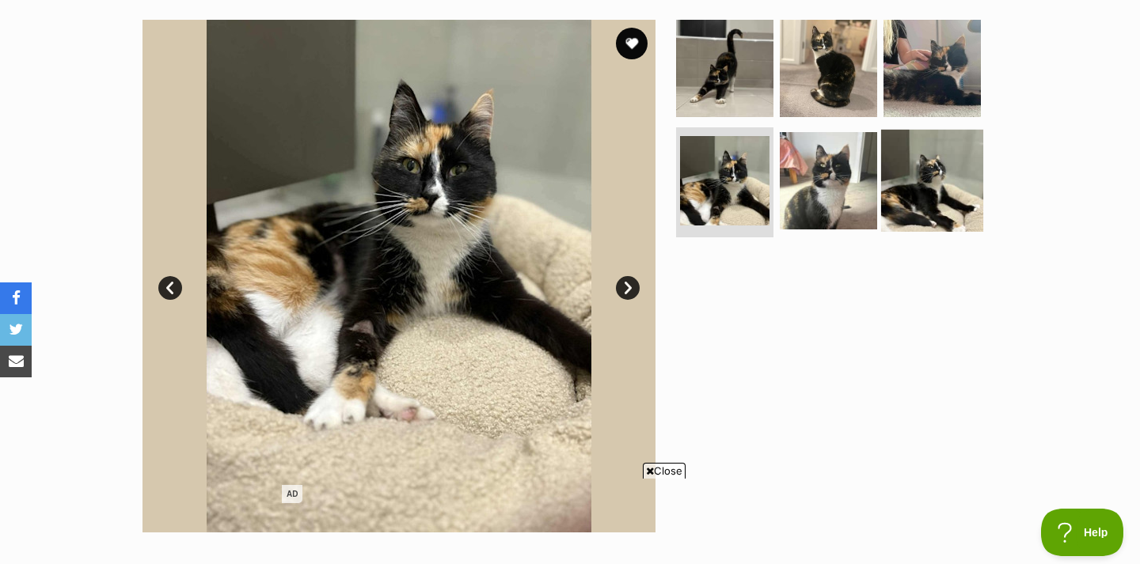
click at [935, 171] on img at bounding box center [932, 180] width 102 height 102
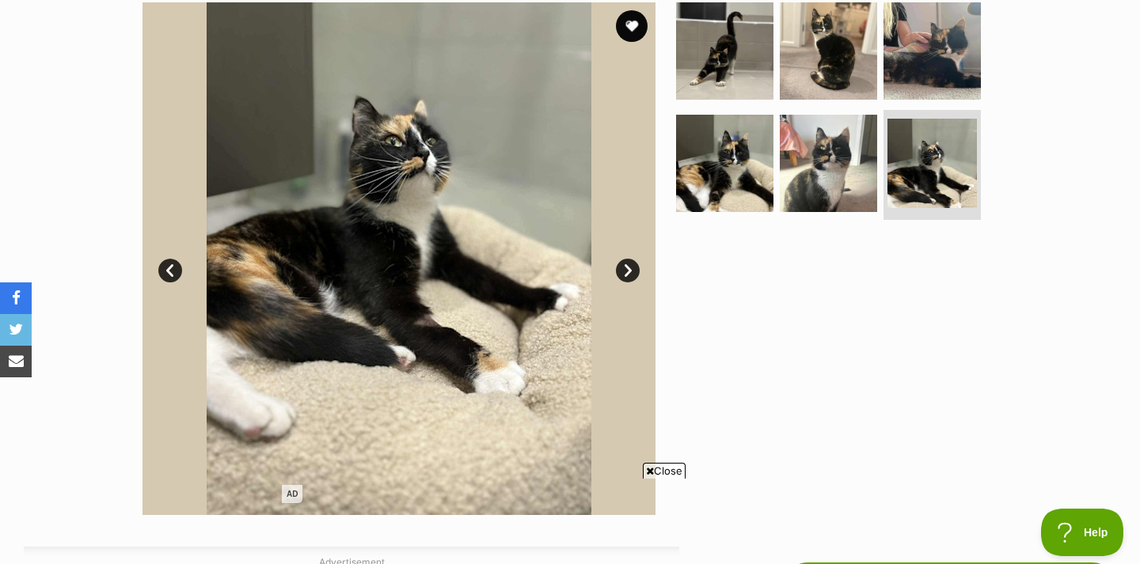
scroll to position [328, 0]
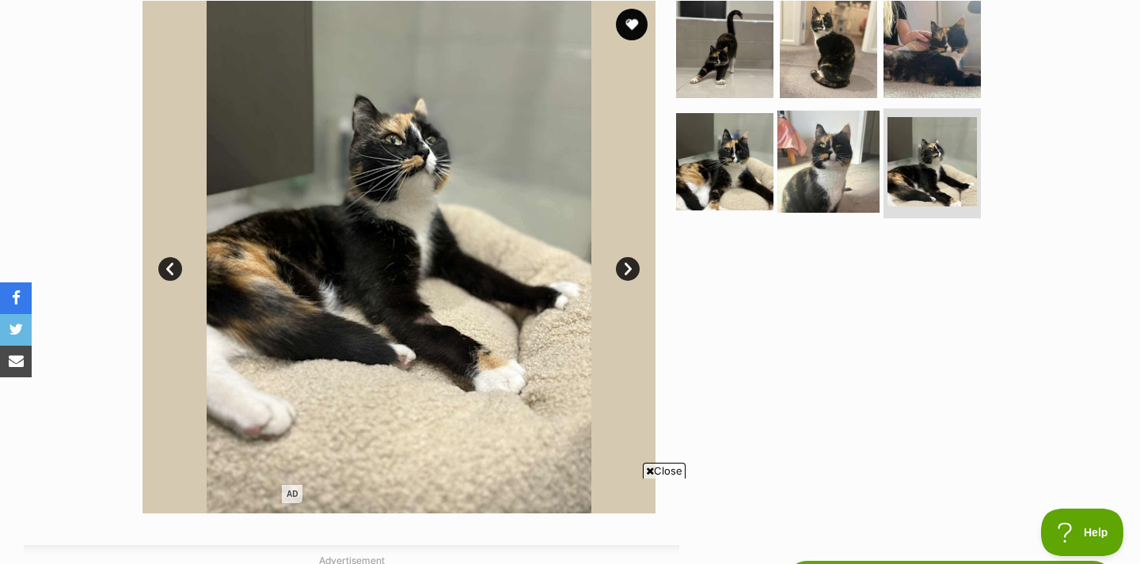
click at [829, 190] on img at bounding box center [828, 161] width 102 height 102
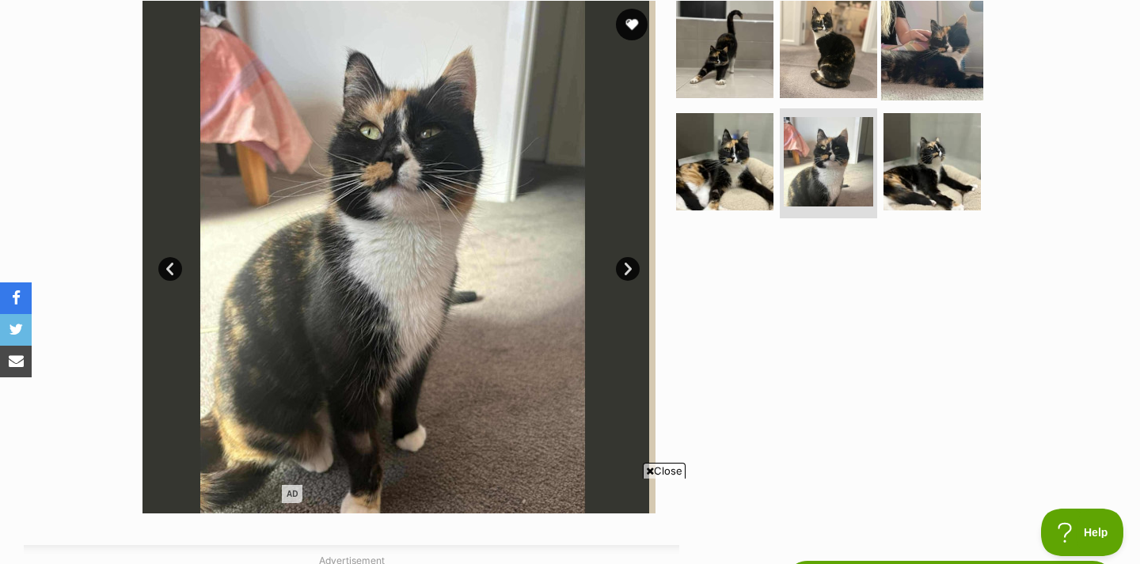
click at [921, 49] on img at bounding box center [932, 49] width 102 height 102
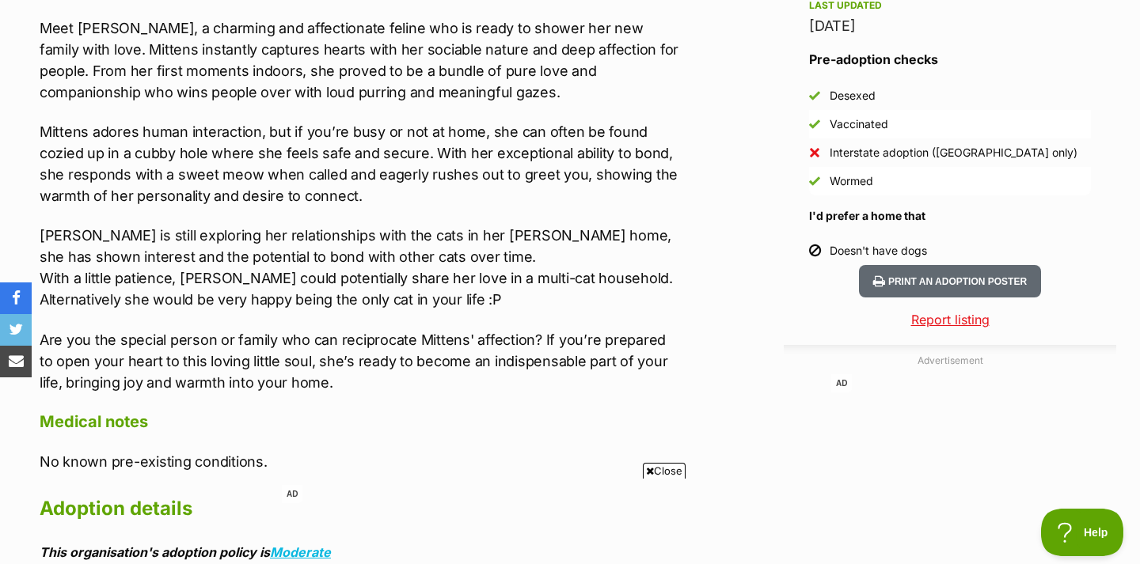
scroll to position [1451, 0]
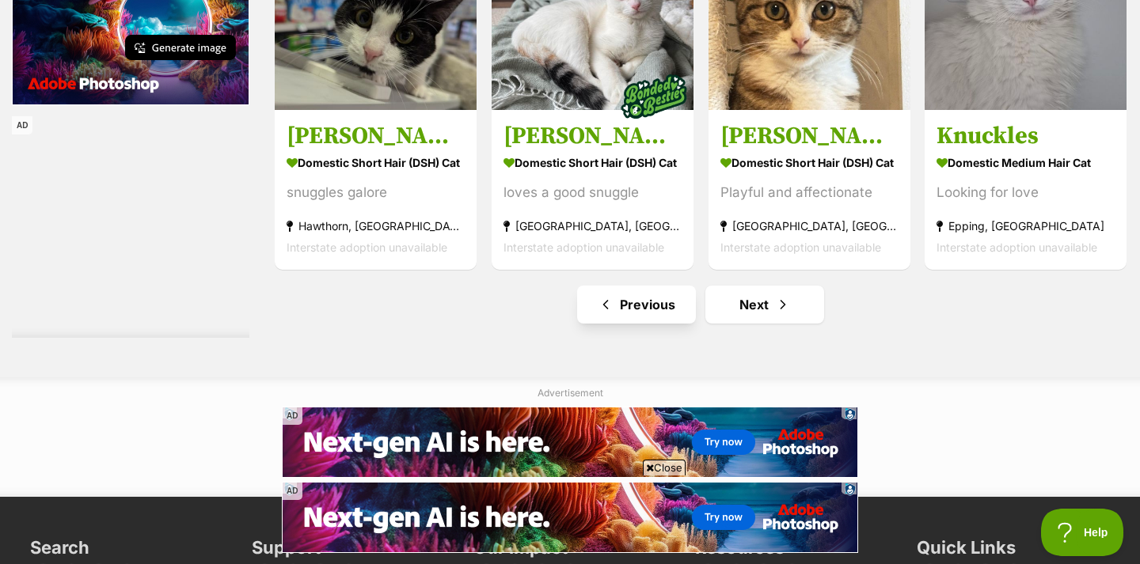
scroll to position [7372, 0]
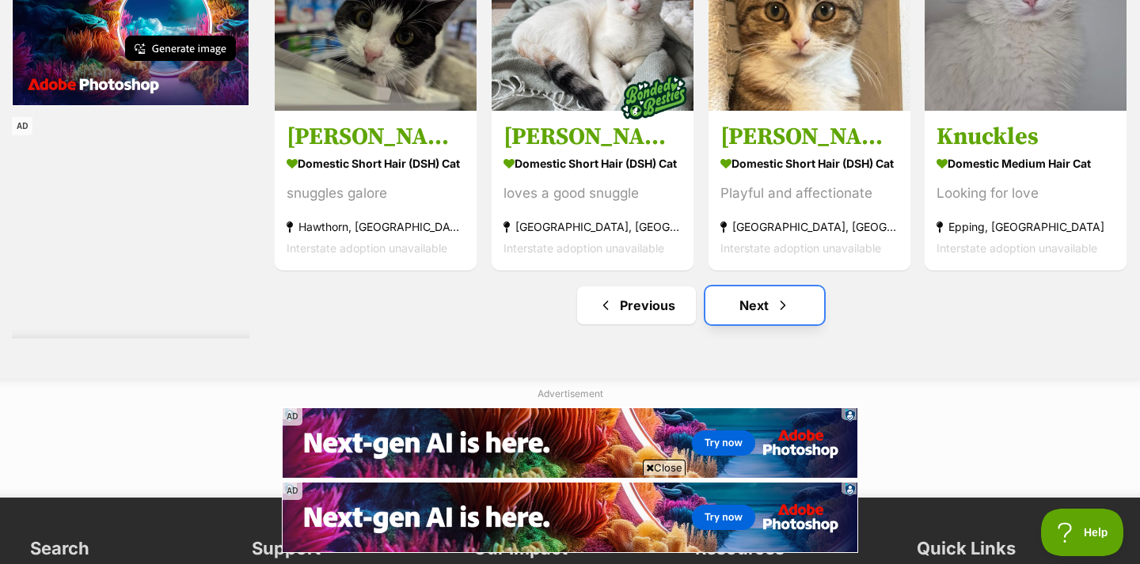
click at [753, 321] on link "Next" at bounding box center [764, 305] width 119 height 38
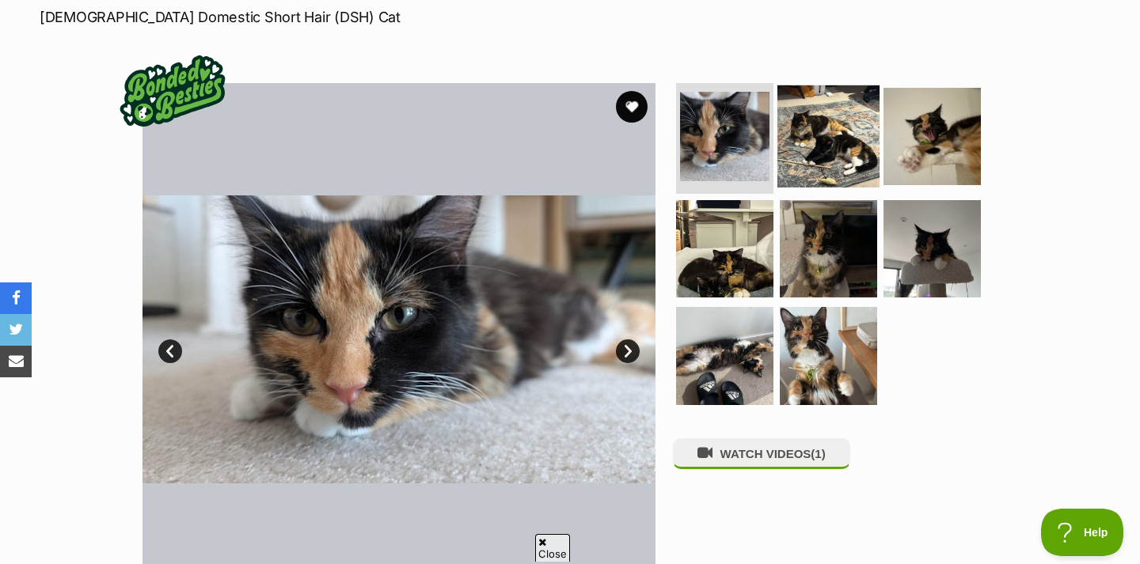
click at [841, 122] on img at bounding box center [828, 136] width 102 height 102
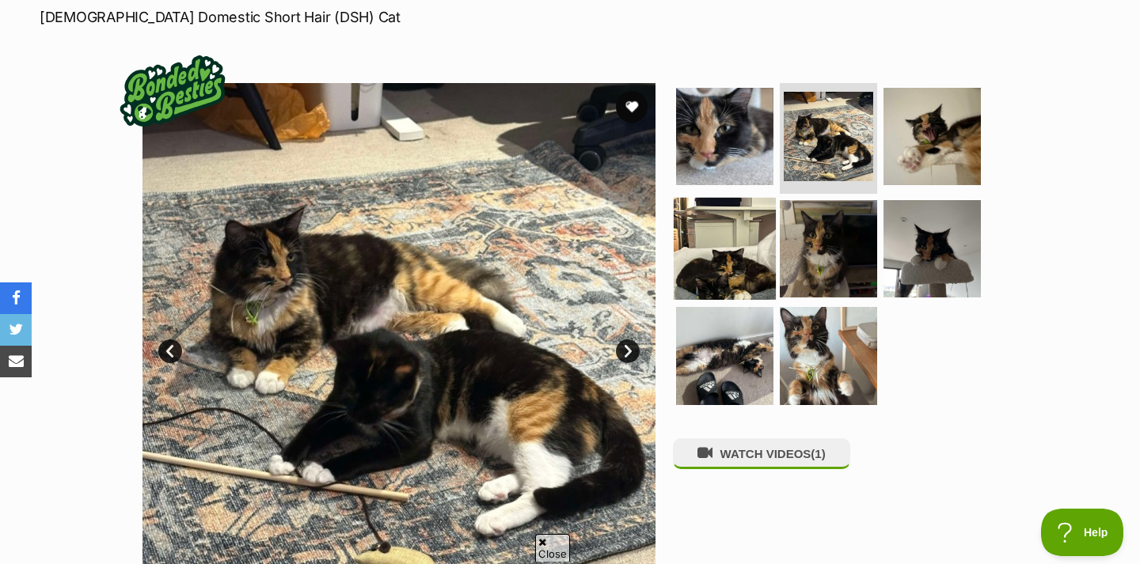
click at [734, 270] on img at bounding box center [724, 248] width 102 height 102
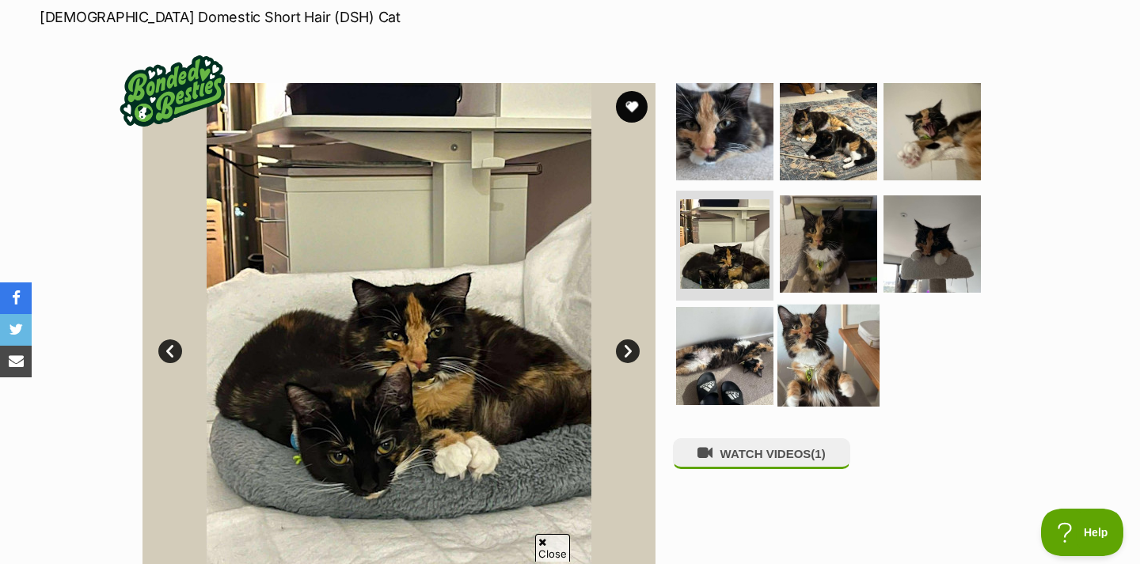
click at [838, 353] on img at bounding box center [828, 356] width 102 height 102
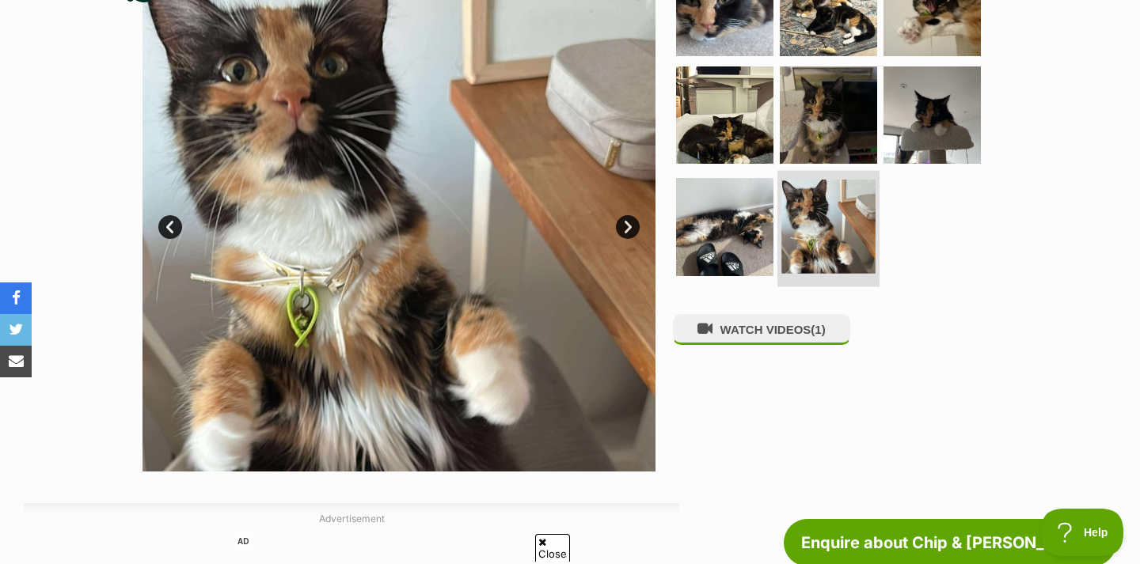
scroll to position [372, 0]
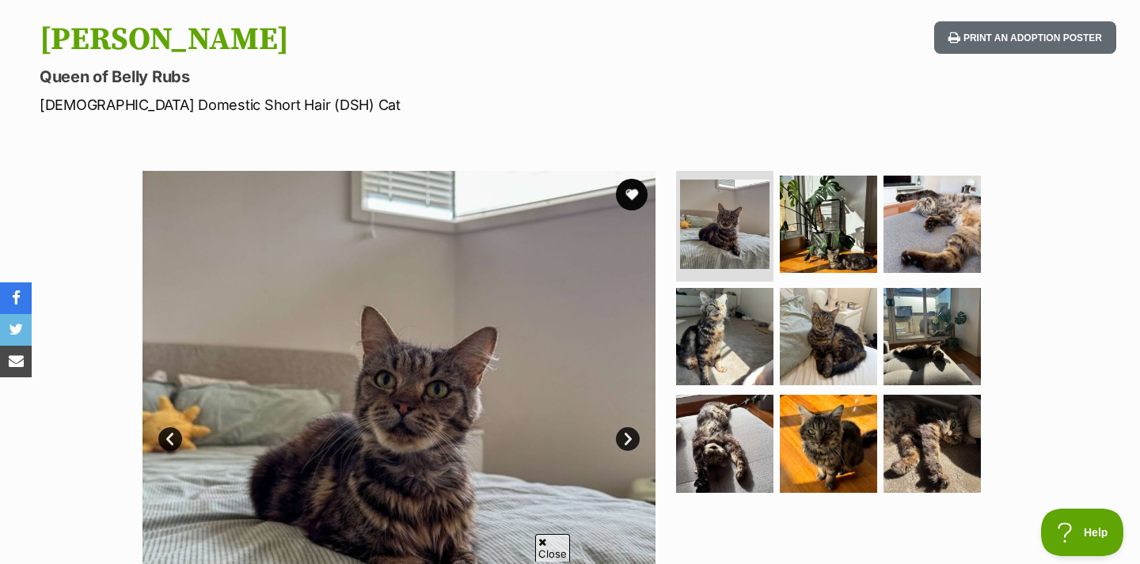
scroll to position [161, 0]
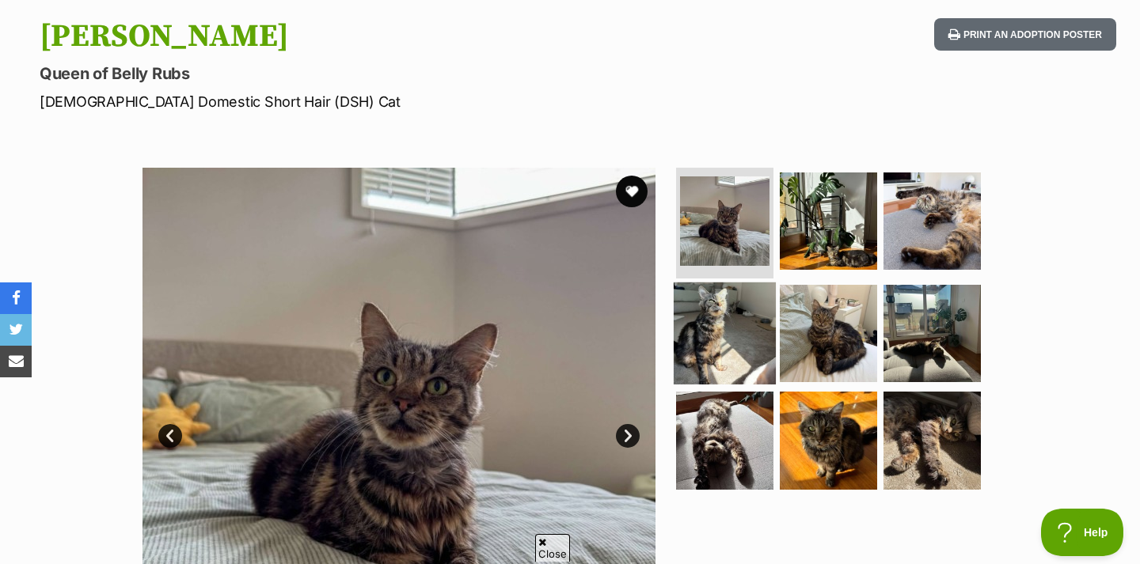
click at [724, 367] on img at bounding box center [724, 333] width 102 height 102
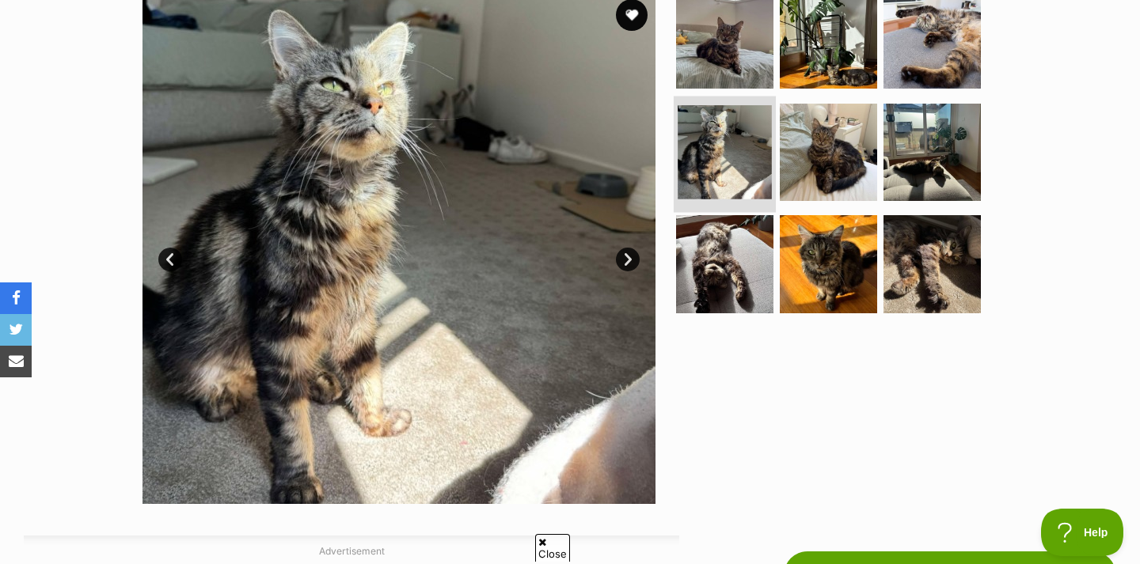
scroll to position [340, 0]
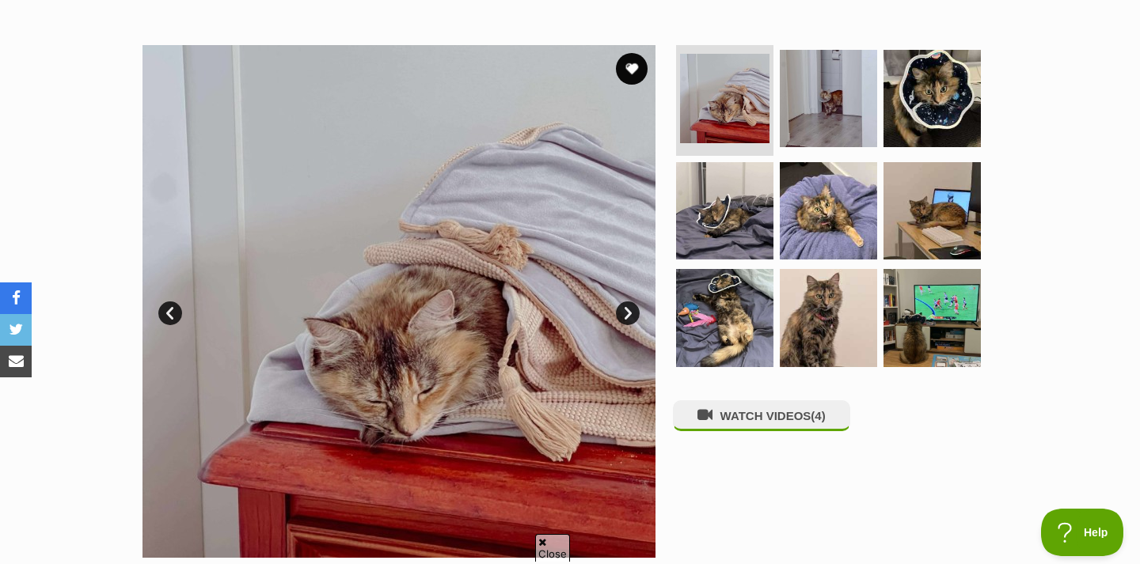
scroll to position [289, 0]
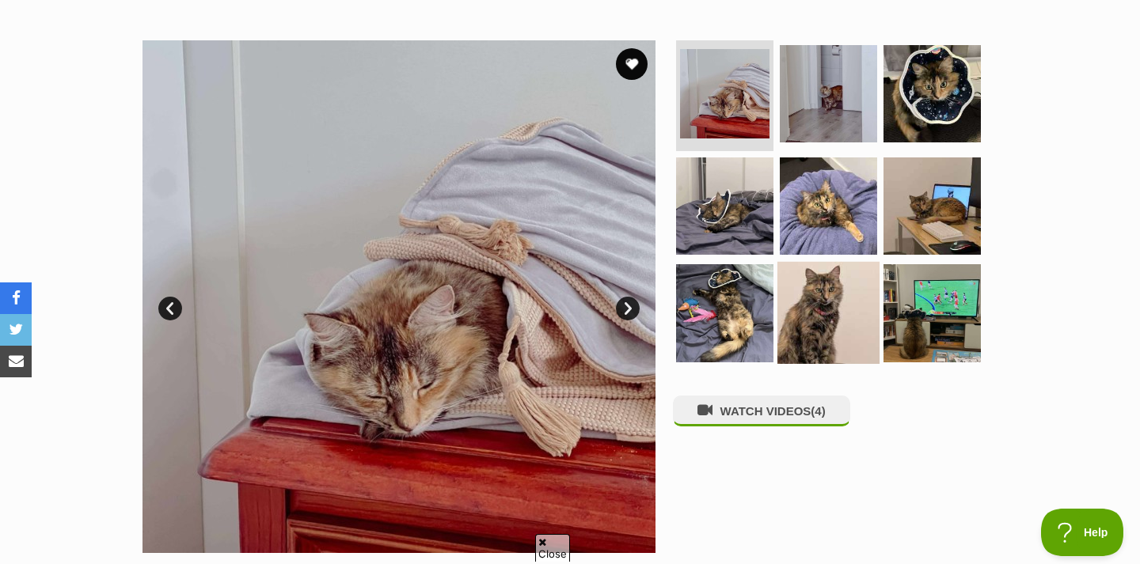
click at [847, 293] on img at bounding box center [828, 313] width 102 height 102
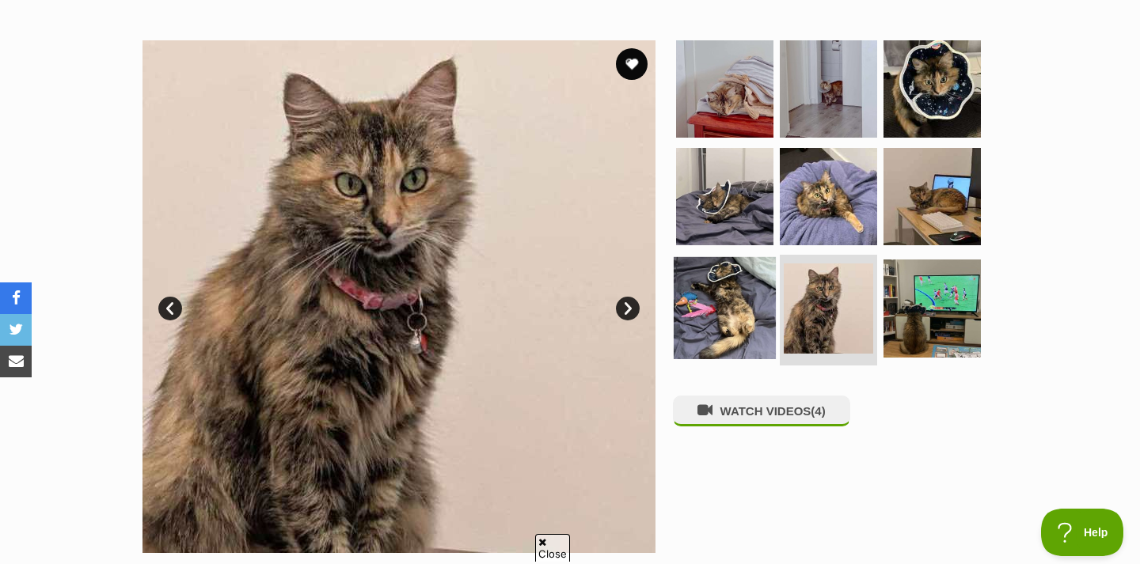
click at [737, 302] on img at bounding box center [724, 308] width 102 height 102
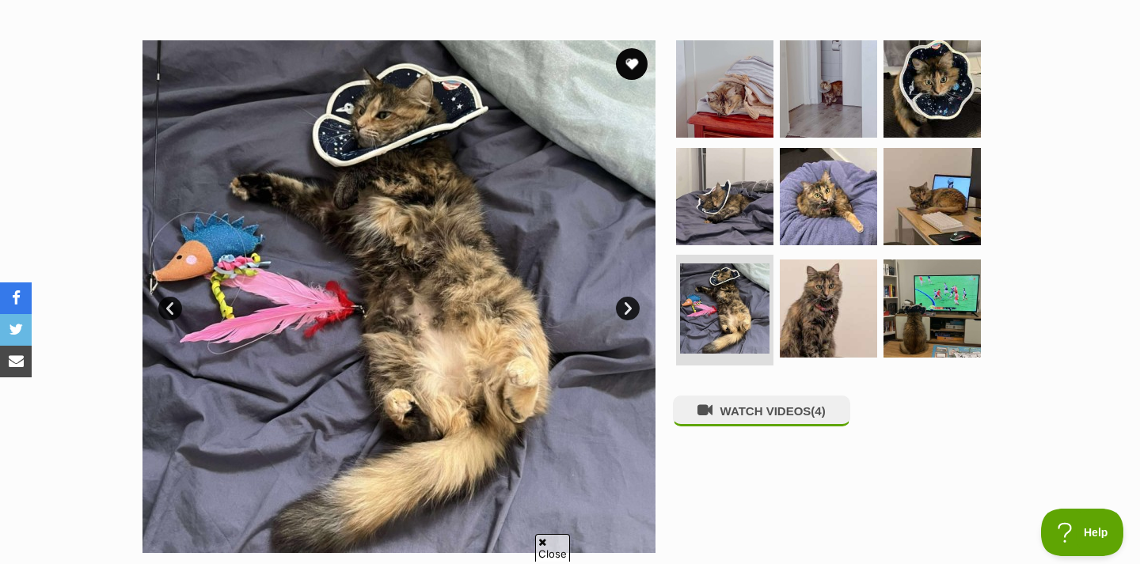
click at [928, 35] on section "Available 7 of 9 images 7 of 9 images 7 of 9 images 7 of 9 images 7 of 9 images…" at bounding box center [570, 285] width 902 height 537
click at [926, 80] on img at bounding box center [932, 89] width 102 height 102
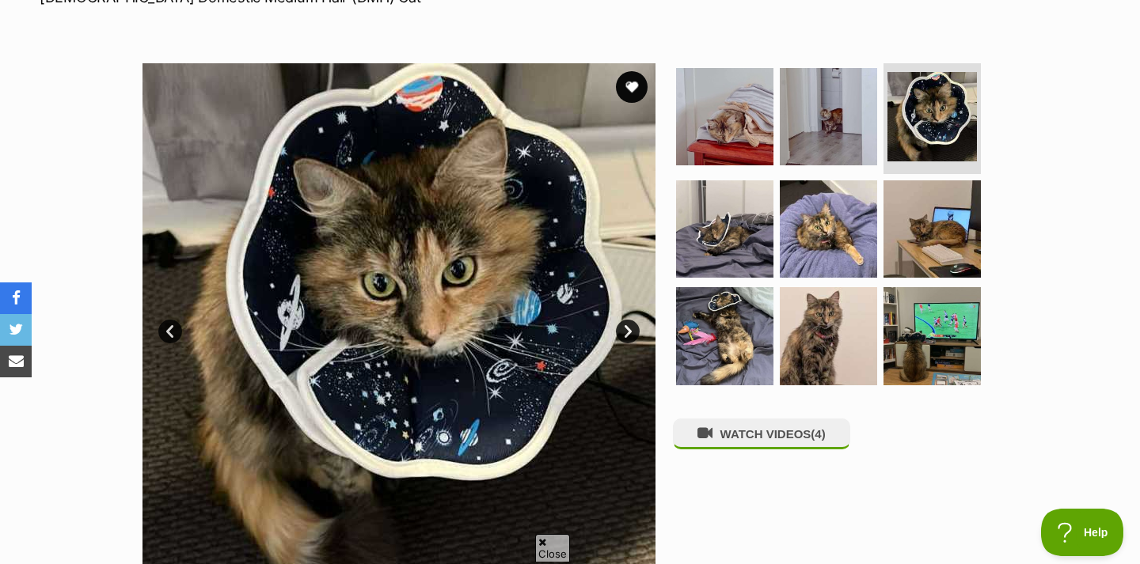
scroll to position [267, 0]
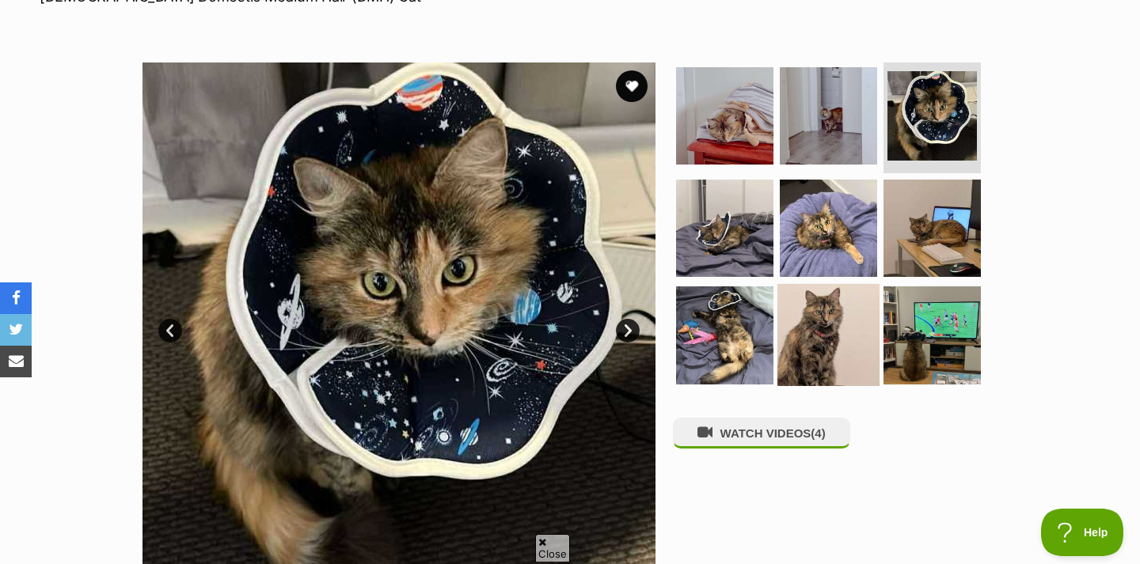
click at [821, 334] on img at bounding box center [828, 335] width 102 height 102
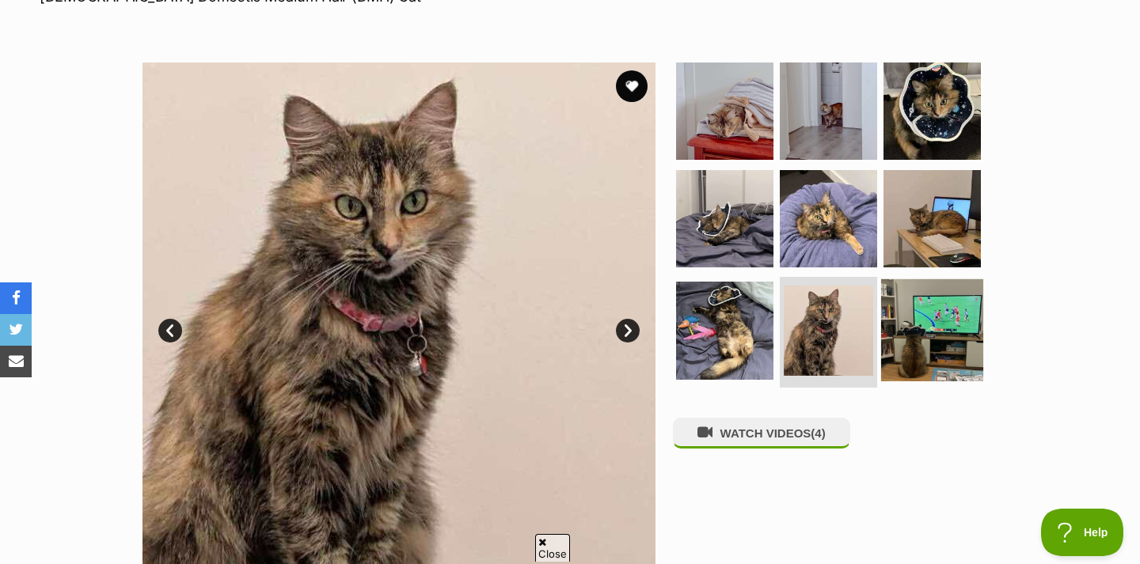
click at [955, 317] on img at bounding box center [932, 330] width 102 height 102
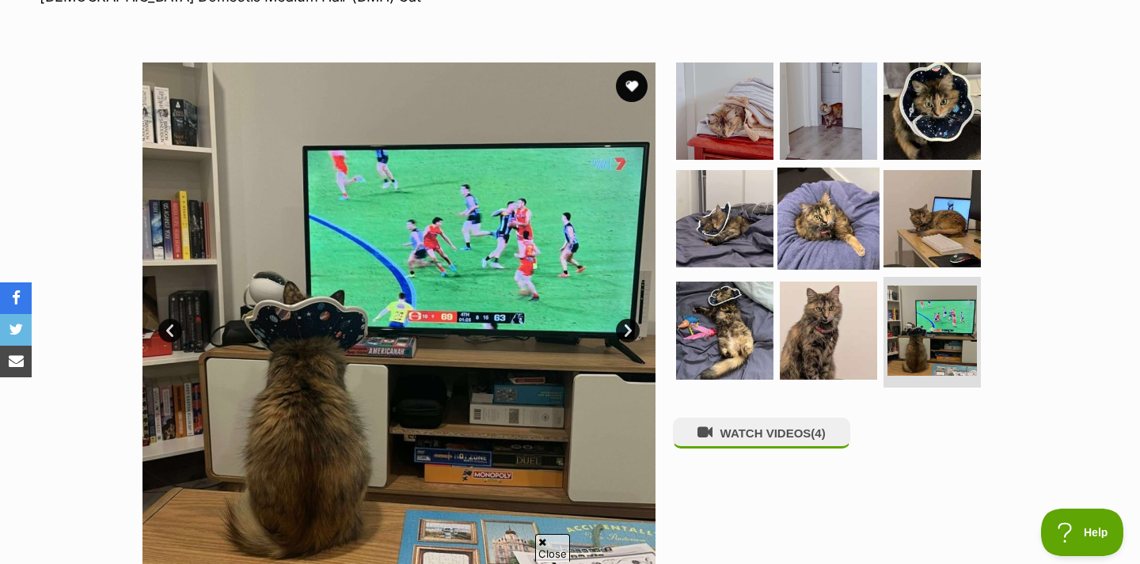
click at [858, 237] on img at bounding box center [828, 218] width 102 height 102
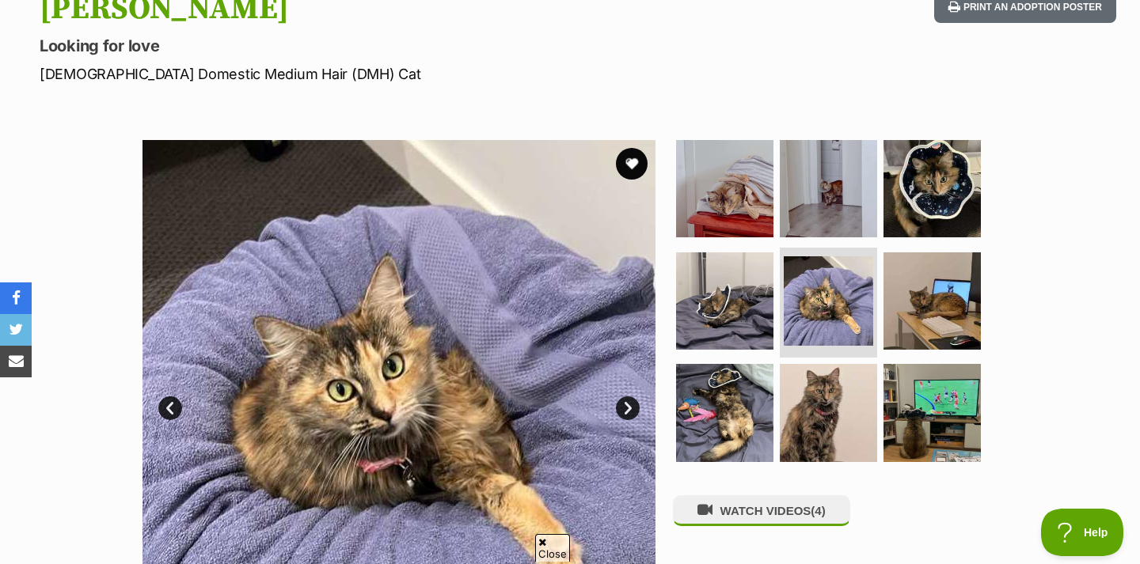
scroll to position [183, 0]
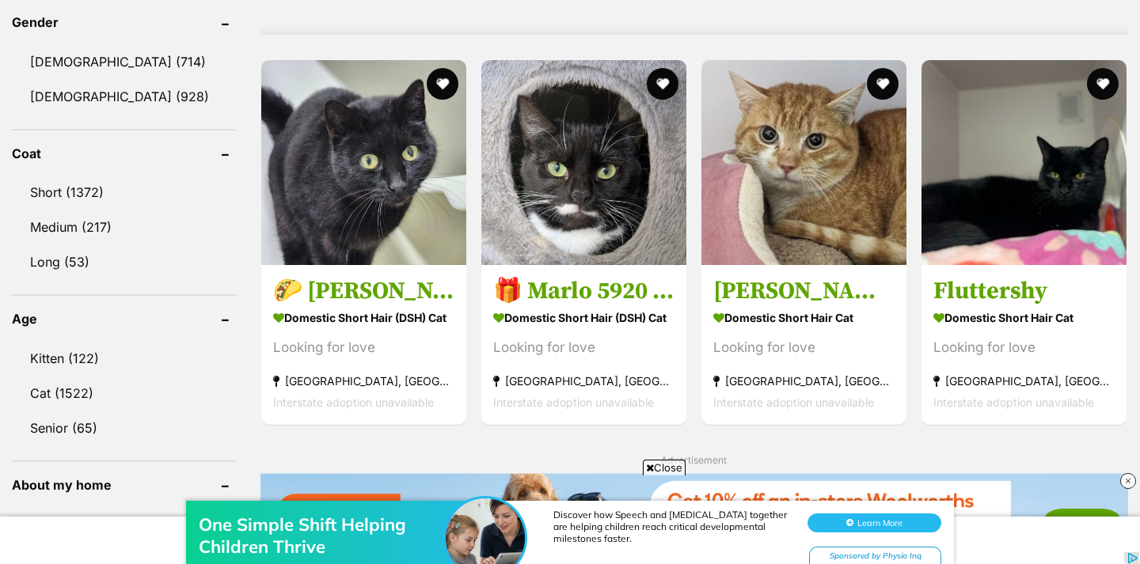
scroll to position [1375, 0]
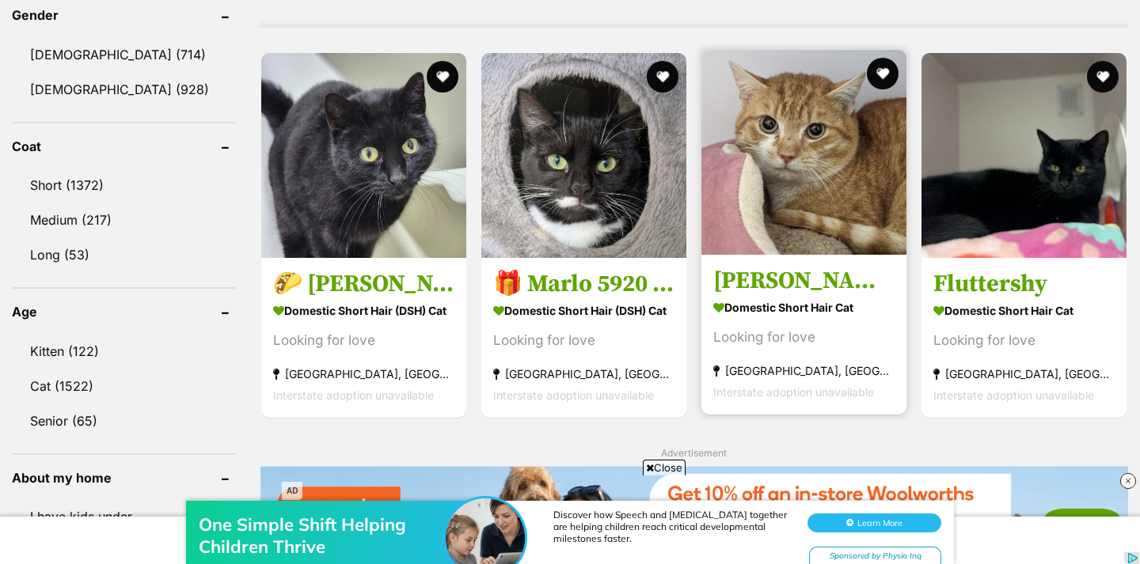
click at [815, 207] on img at bounding box center [803, 152] width 205 height 205
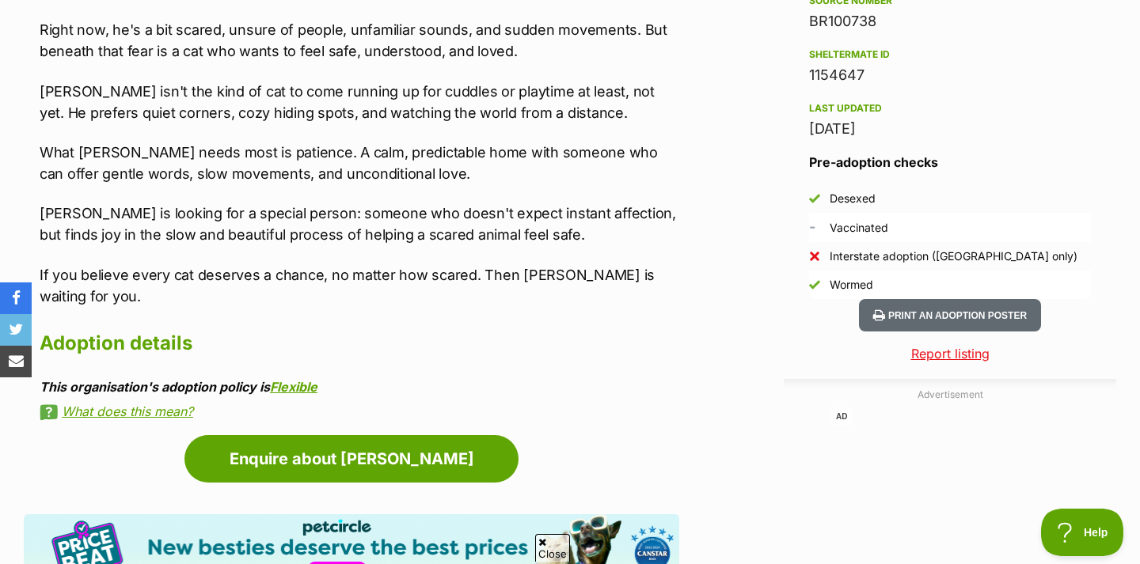
scroll to position [1538, 0]
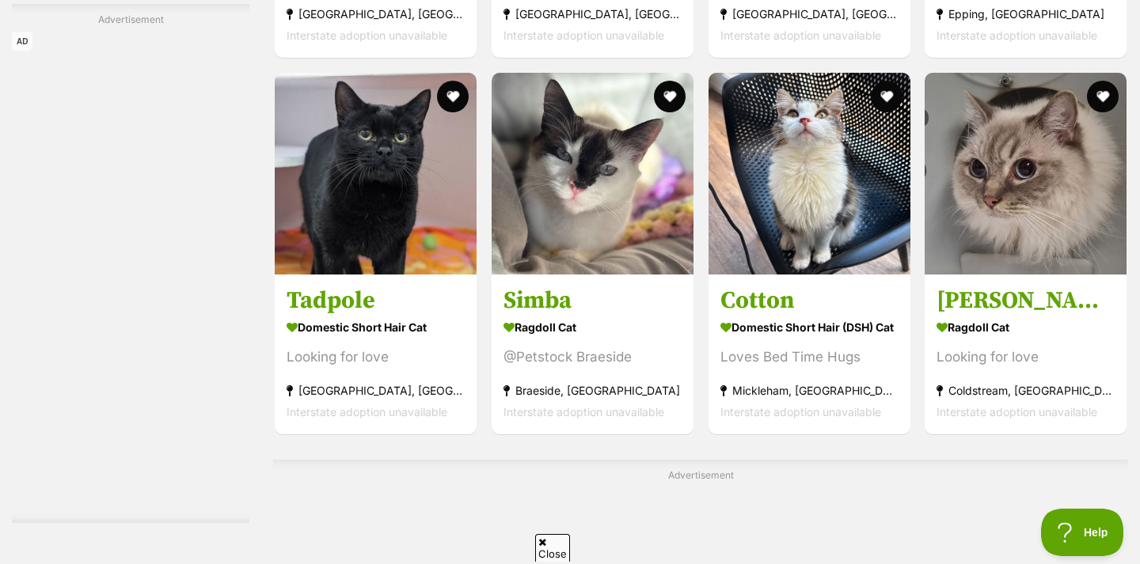
scroll to position [5133, 0]
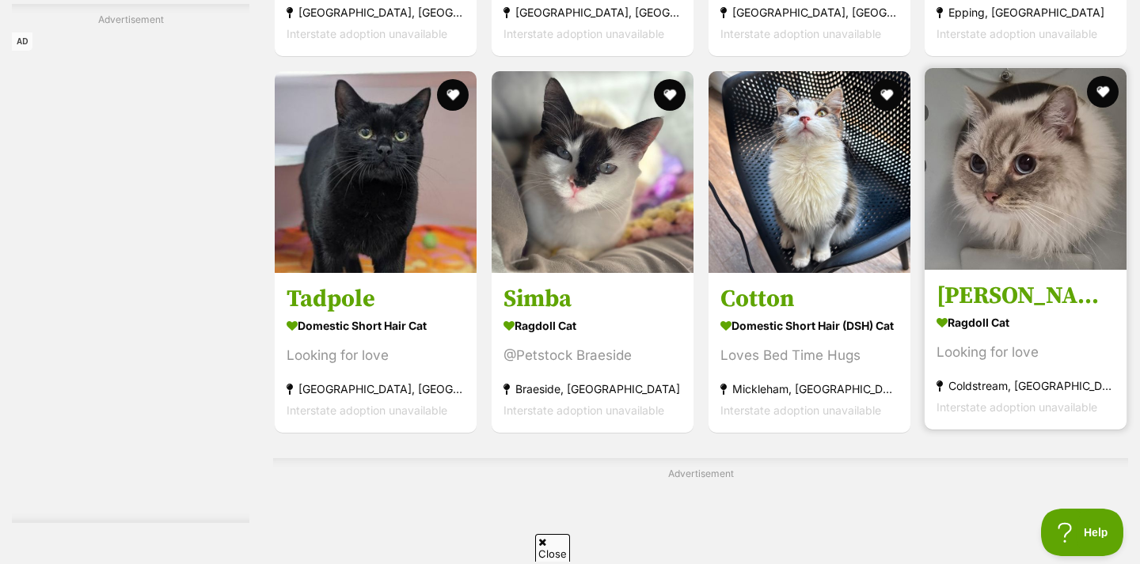
click at [1022, 247] on img at bounding box center [1025, 169] width 202 height 202
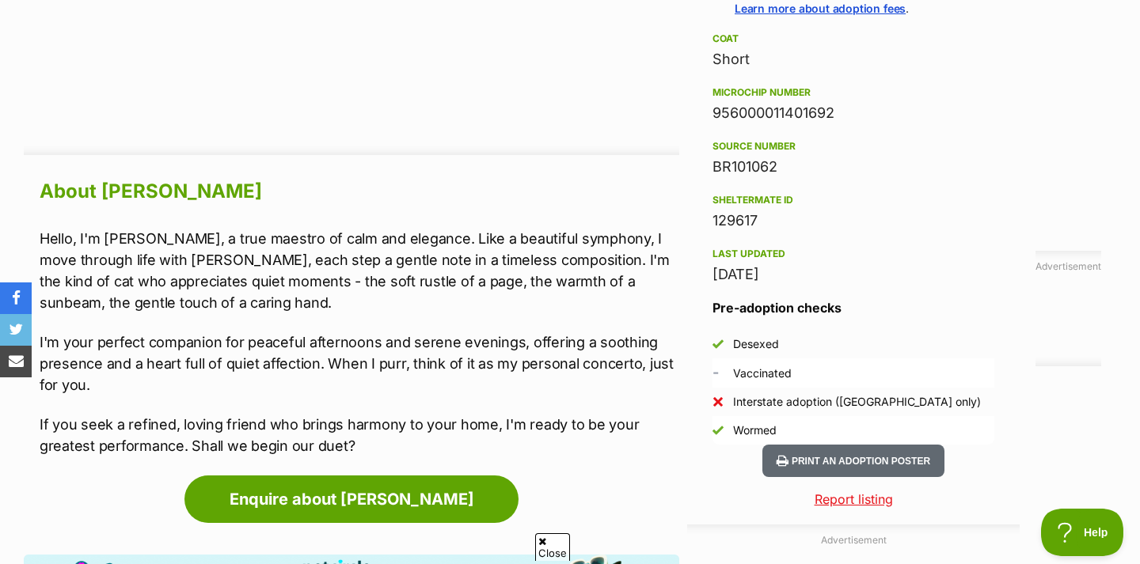
scroll to position [719, 0]
